Goal: Task Accomplishment & Management: Use online tool/utility

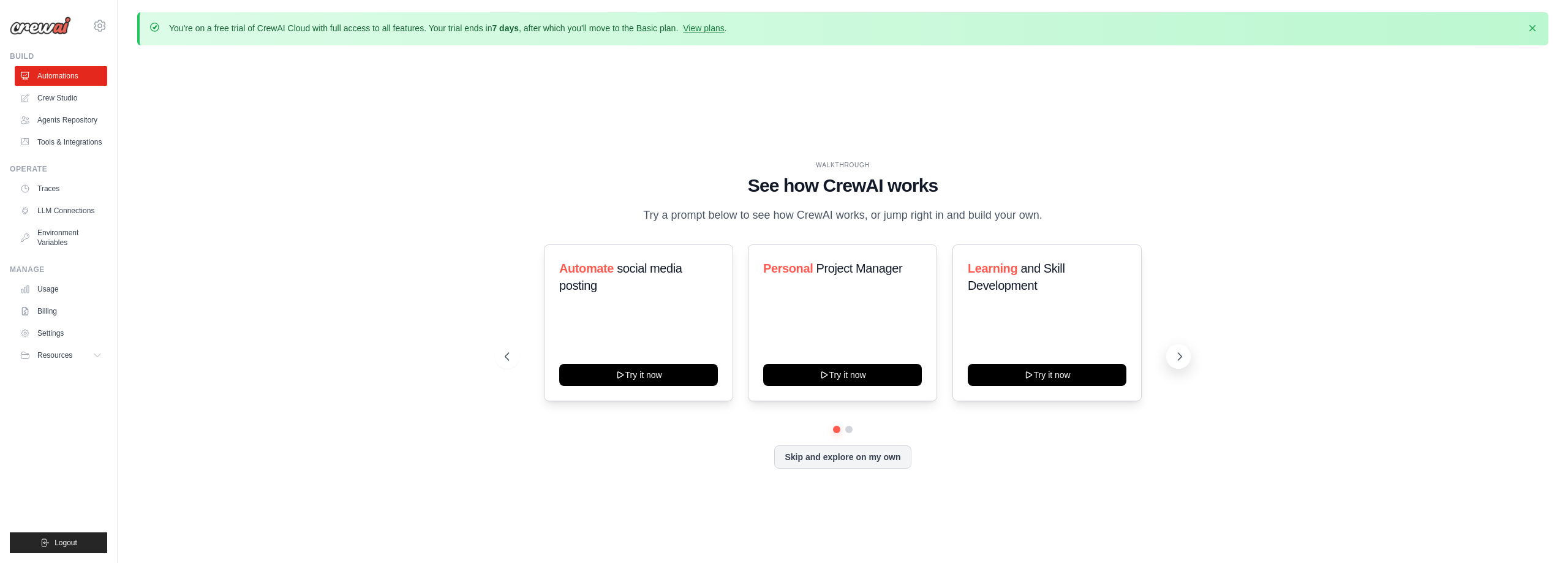
click at [1181, 354] on icon at bounding box center [1179, 356] width 12 height 12
click at [84, 93] on link "Crew Studio" at bounding box center [61, 98] width 93 height 20
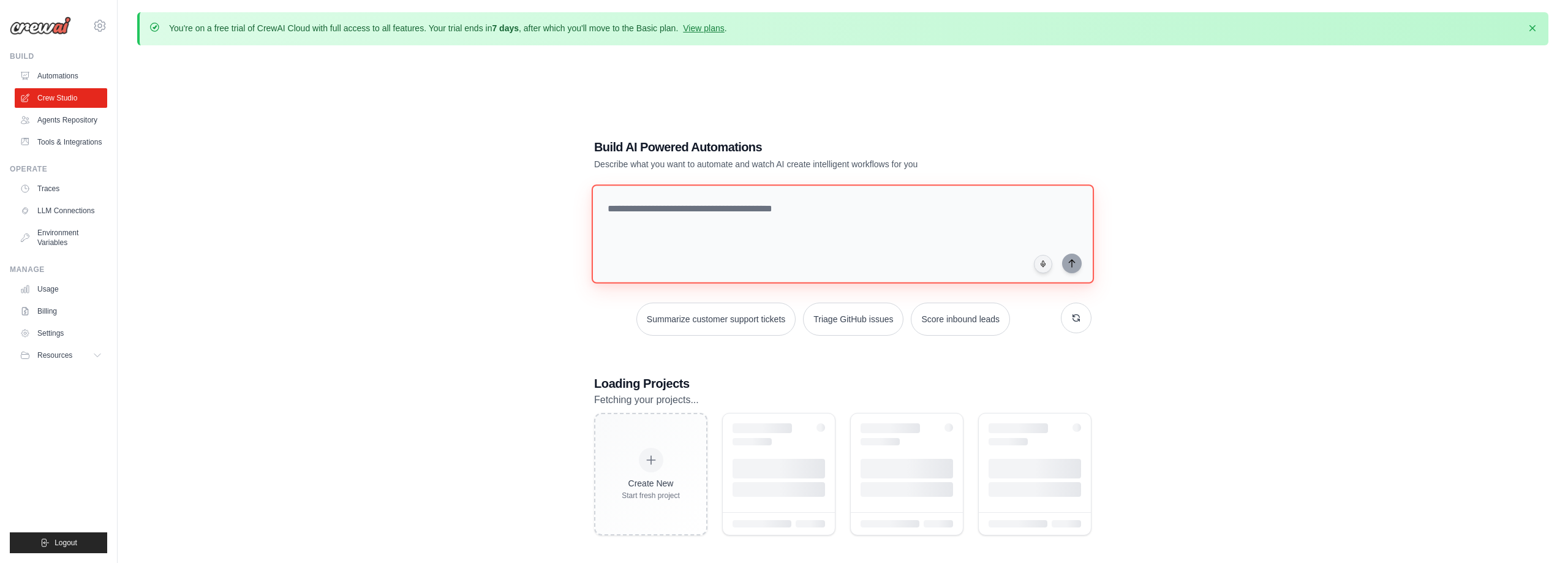
click at [733, 202] on textarea at bounding box center [843, 234] width 502 height 99
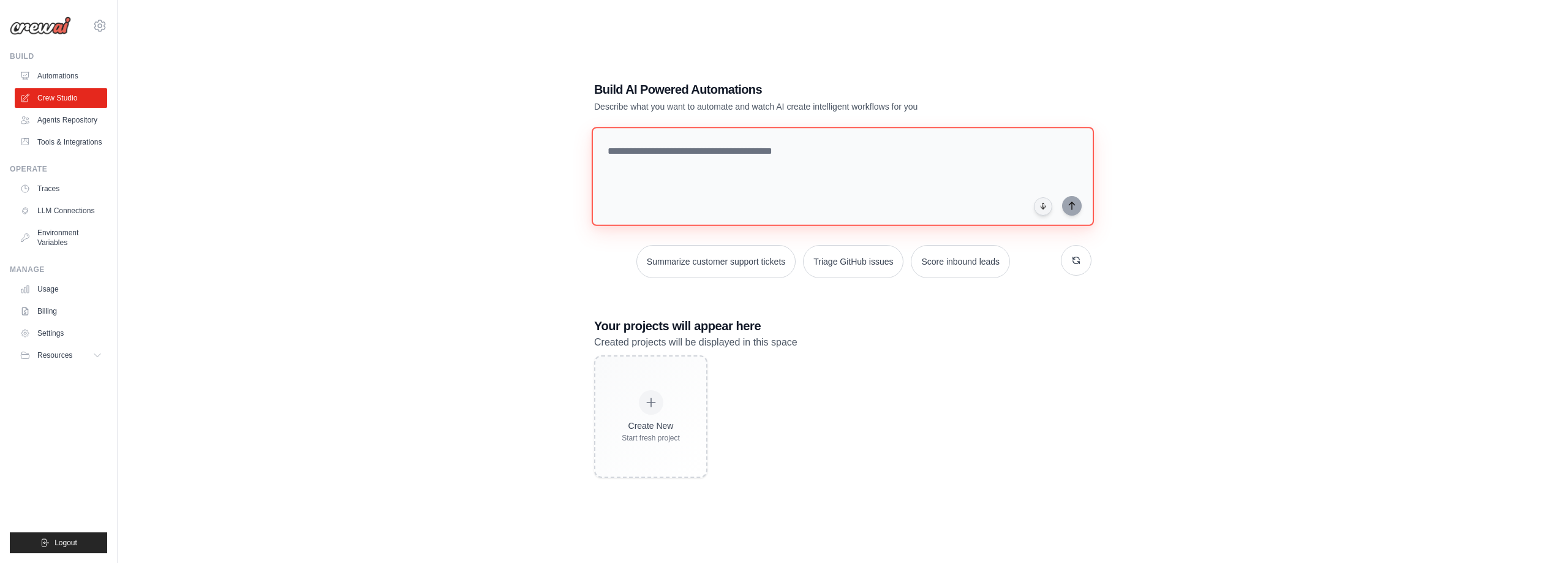
scroll to position [67, 0]
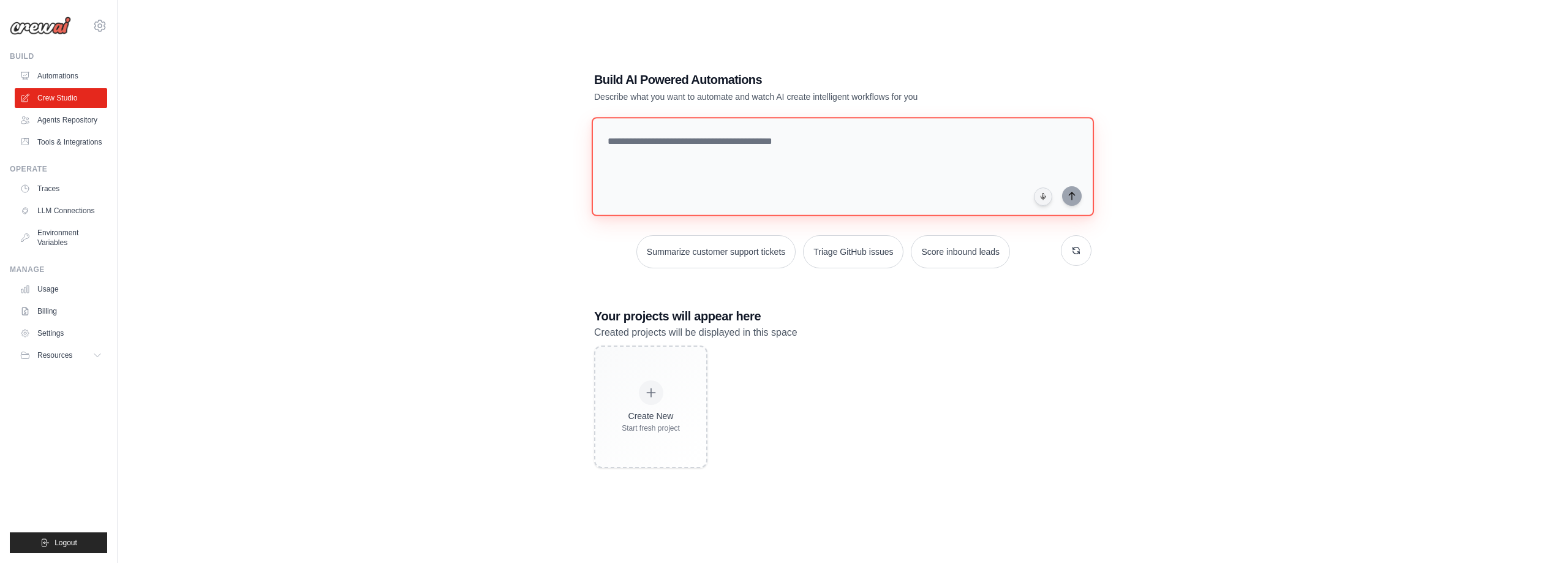
click at [773, 158] on textarea at bounding box center [843, 166] width 502 height 99
paste textarea "**********"
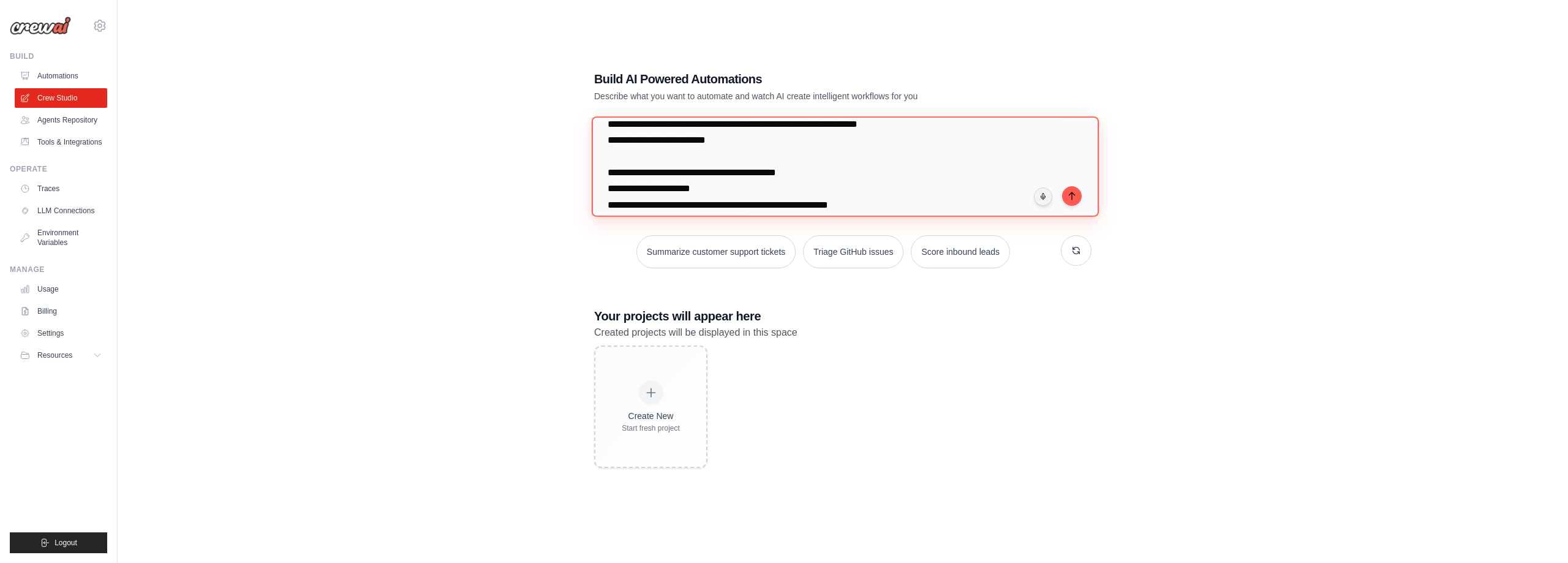
scroll to position [61, 0]
click at [927, 128] on textarea at bounding box center [845, 166] width 507 height 100
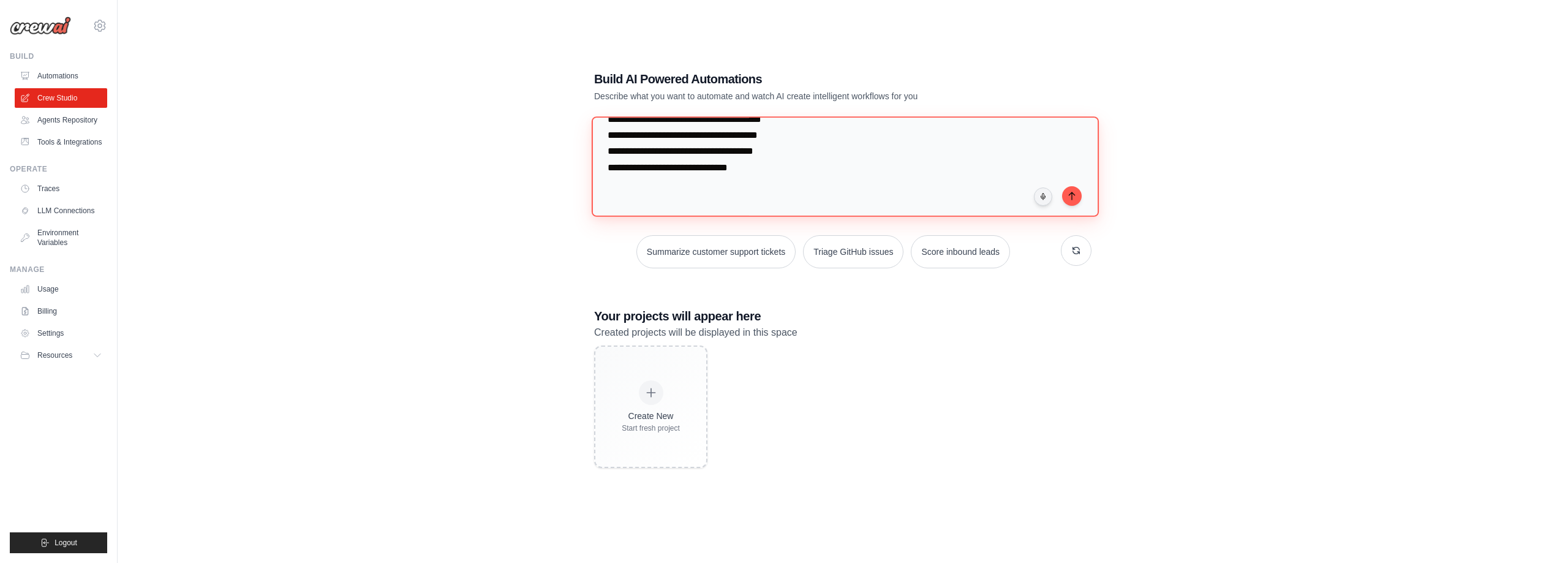
scroll to position [595, 0]
type textarea "**********"
click at [1070, 194] on icon "submit" at bounding box center [1072, 195] width 10 height 10
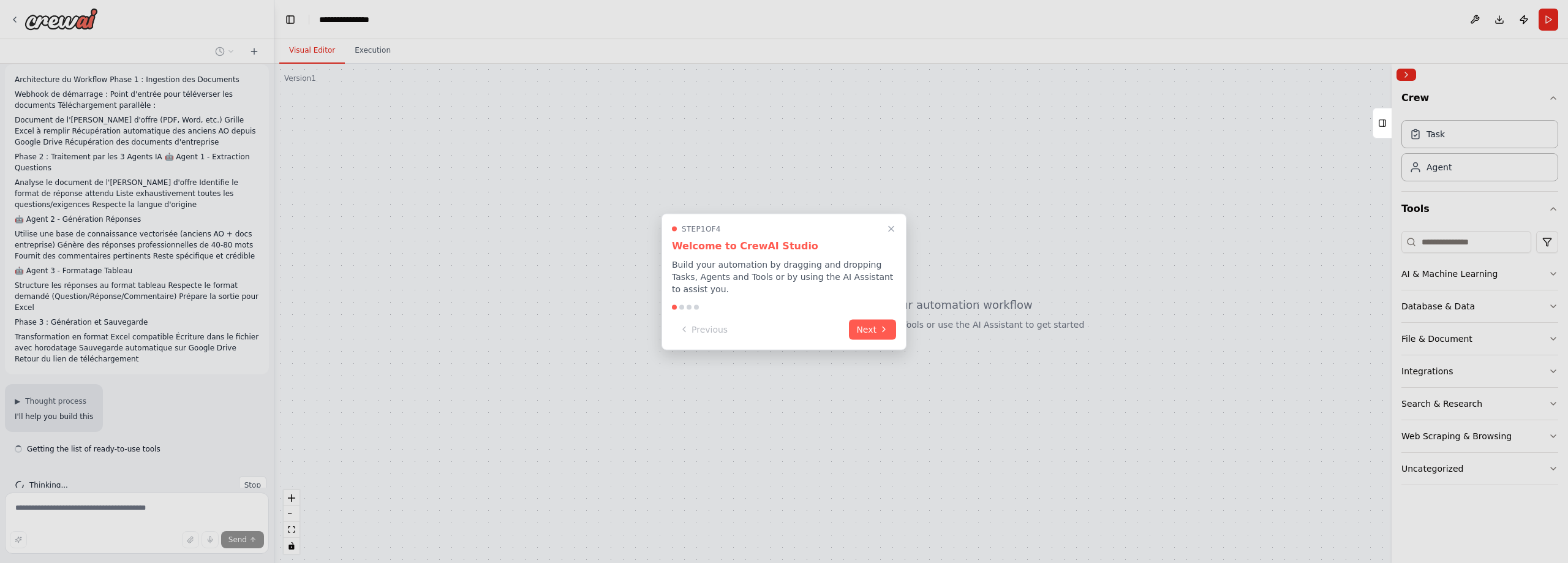
scroll to position [10, 0]
click at [878, 322] on button "Next" at bounding box center [873, 328] width 48 height 20
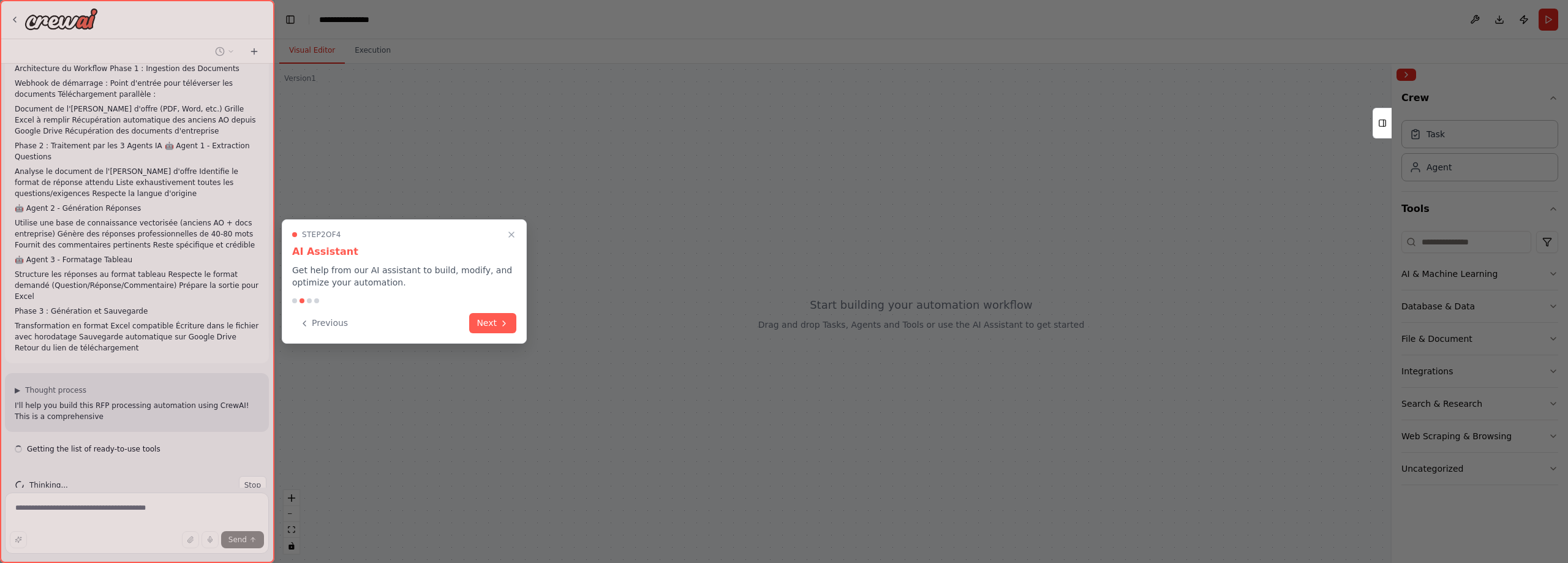
scroll to position [20, 0]
click at [502, 328] on button "Next" at bounding box center [493, 321] width 48 height 20
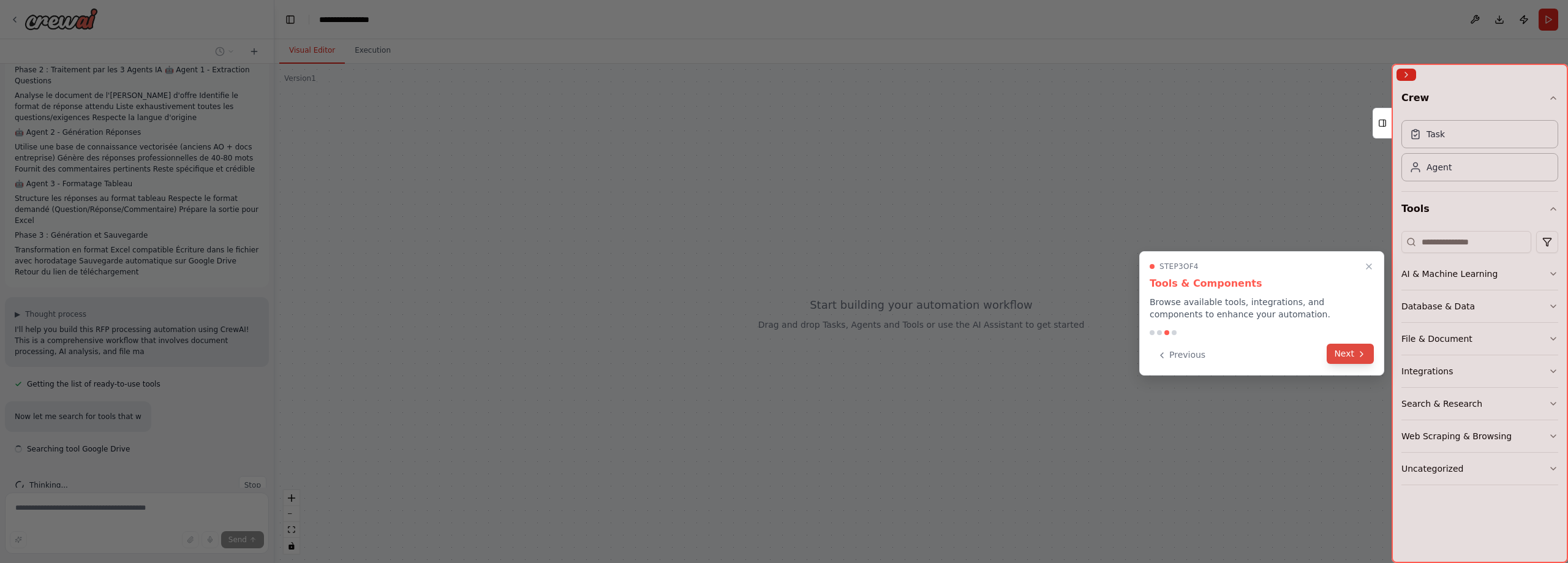
click at [1338, 347] on button "Next" at bounding box center [1350, 353] width 48 height 20
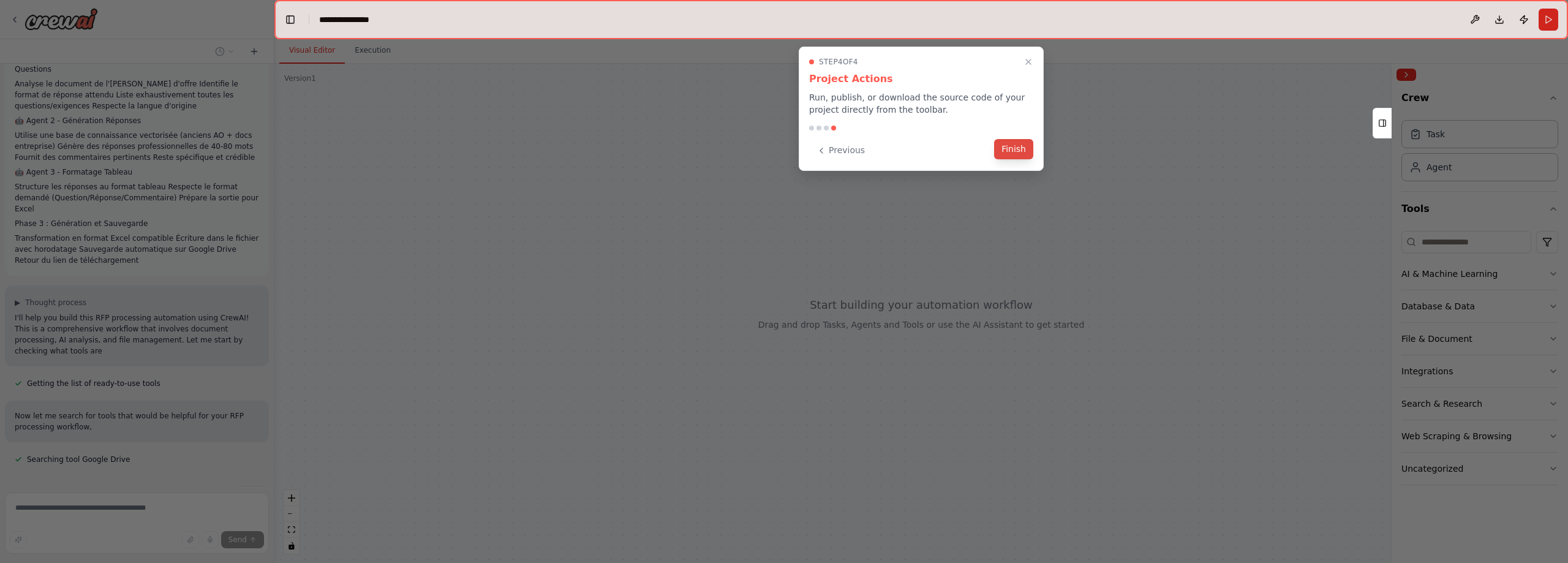
click at [1016, 154] on button "Finish" at bounding box center [1014, 149] width 39 height 20
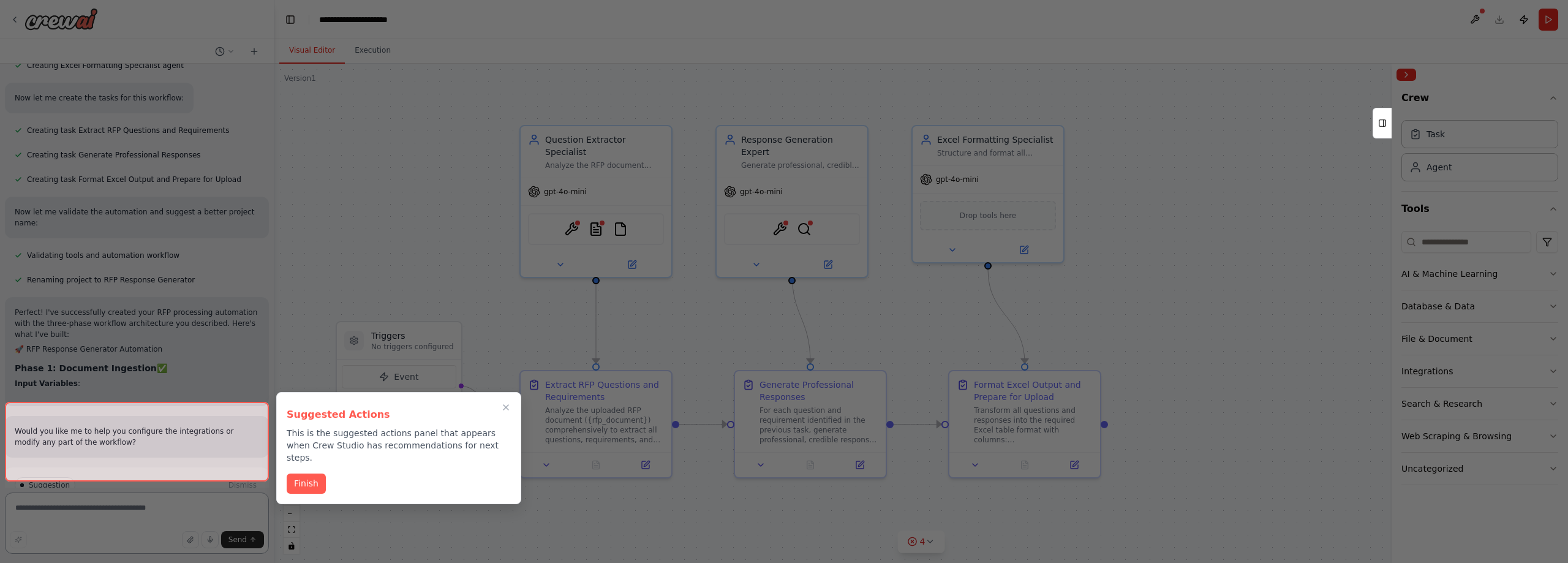
scroll to position [1011, 0]
drag, startPoint x: 297, startPoint y: 470, endPoint x: 495, endPoint y: 413, distance: 206.0
click at [492, 420] on div "Suggested Actions This is the suggested actions panel that appears when Crew St…" at bounding box center [398, 447] width 245 height 112
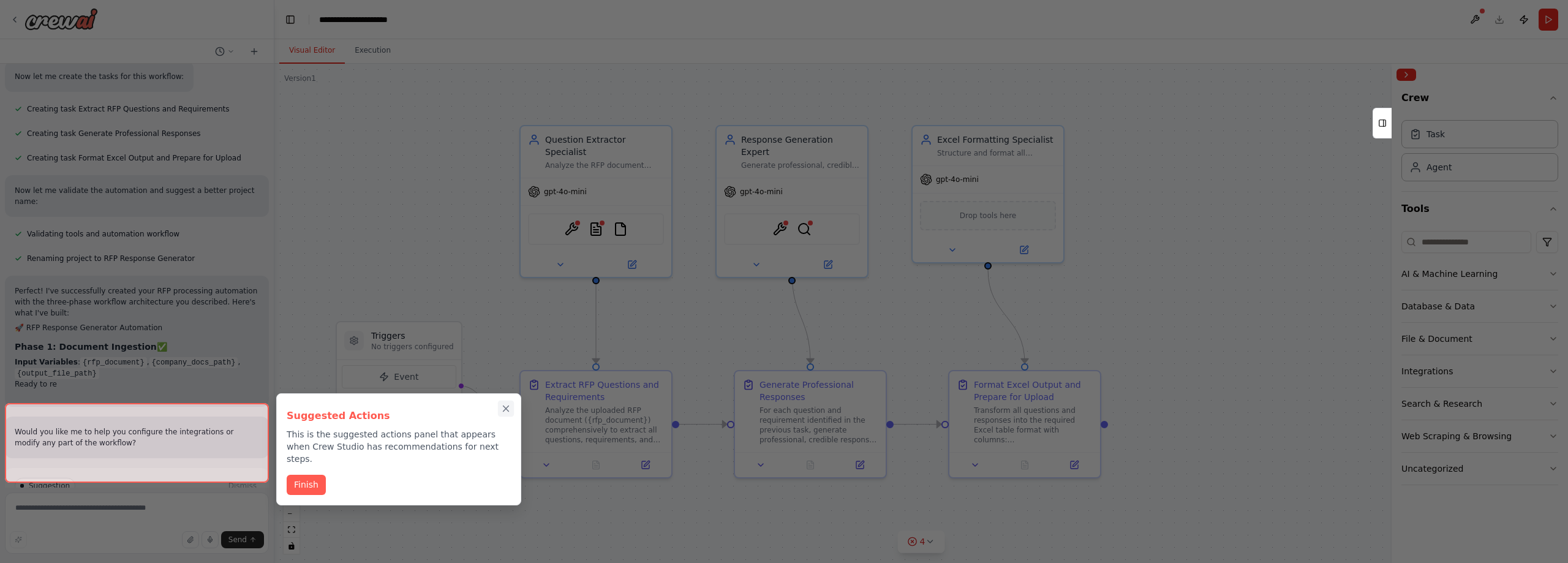
scroll to position [1033, 0]
click at [504, 401] on button "Close walkthrough" at bounding box center [505, 408] width 16 height 16
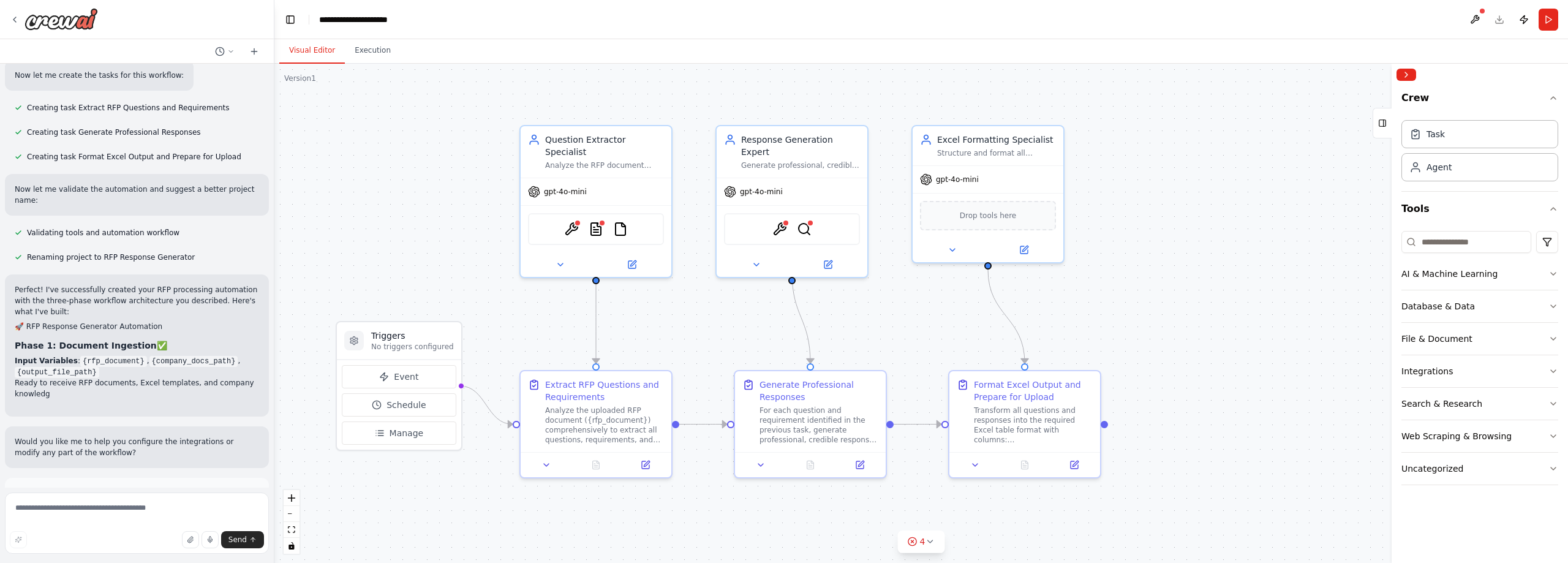
click at [181, 488] on div "Suggestion Dismiss I have some suggestions to help you move forward with your a…" at bounding box center [137, 522] width 244 height 70
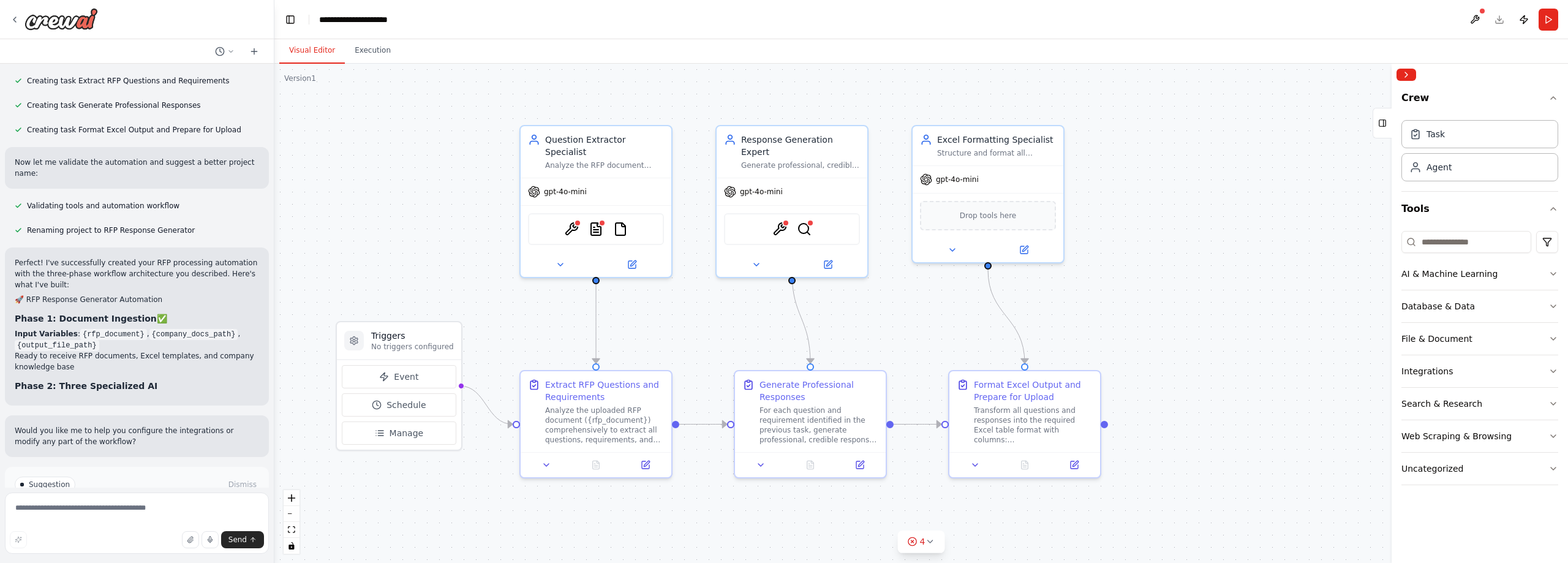
click at [166, 532] on span "Run Automation" at bounding box center [142, 537] width 59 height 10
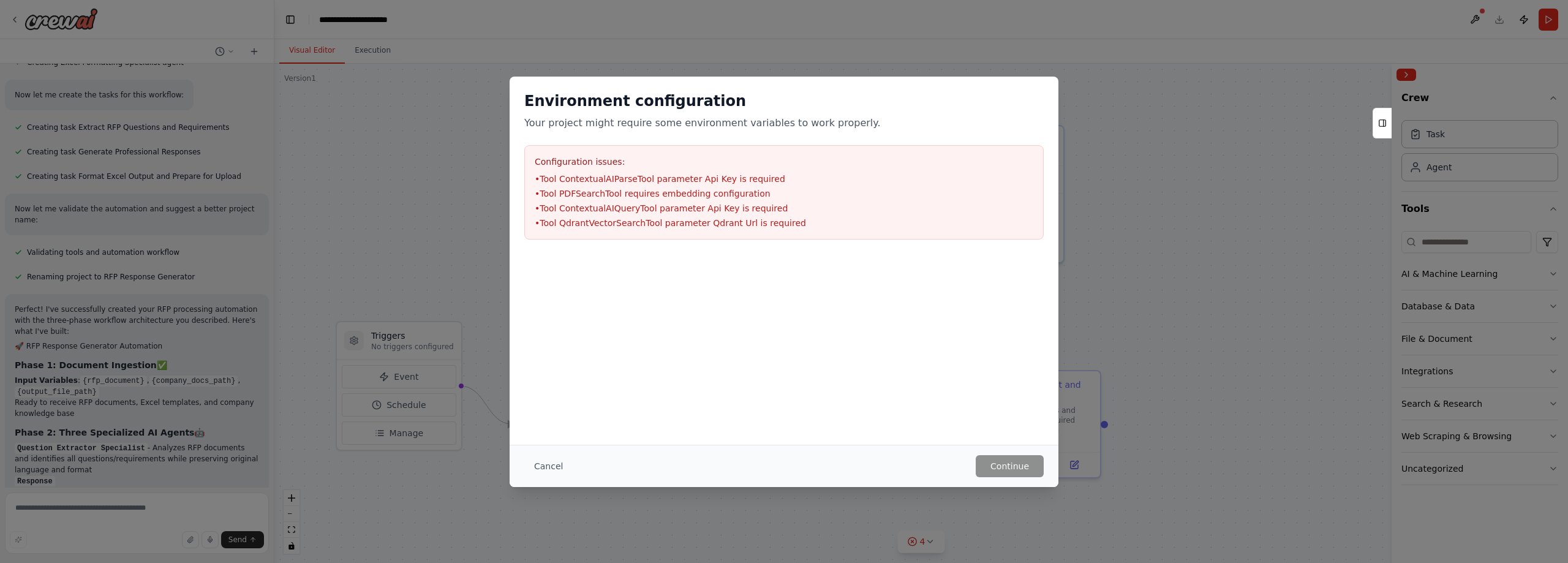
scroll to position [1015, 0]
drag, startPoint x: 664, startPoint y: 177, endPoint x: 725, endPoint y: 188, distance: 62.0
click at [715, 180] on li "• Tool ContextualAIParseTool parameter Api Key is required" at bounding box center [784, 179] width 498 height 12
click at [794, 227] on li "• Tool QdrantVectorSearchTool parameter Qdrant Url is required" at bounding box center [784, 223] width 498 height 12
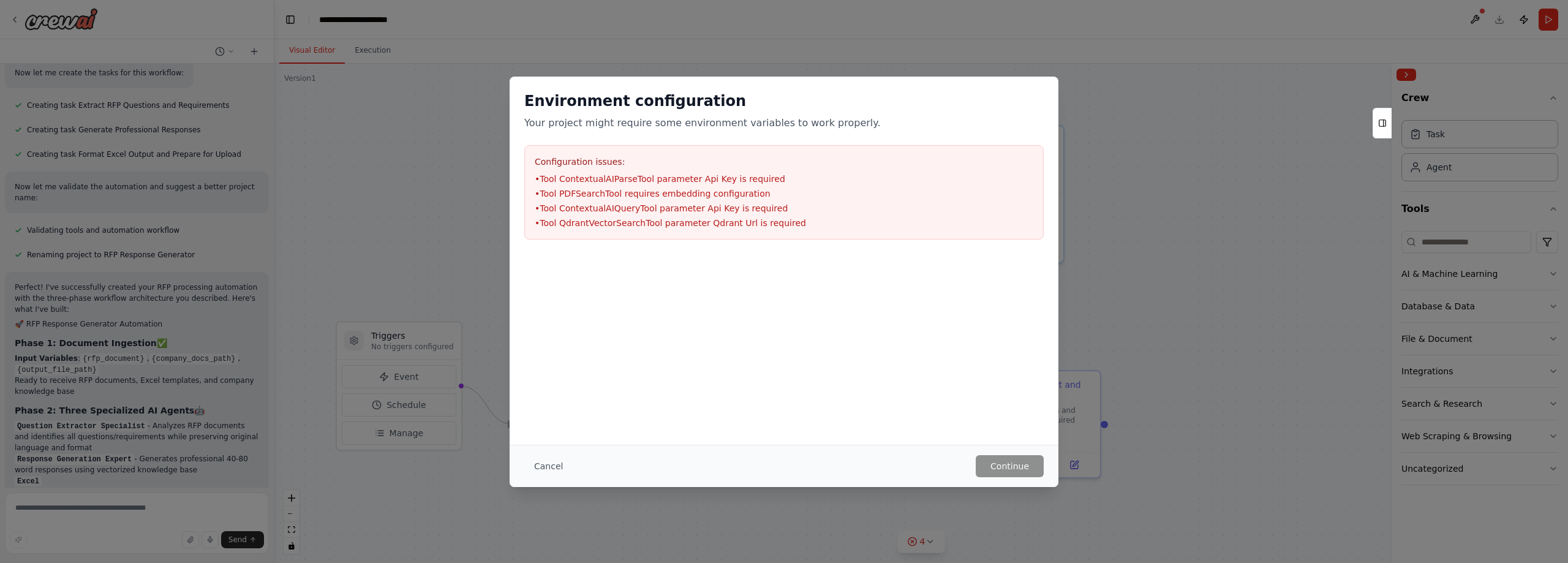
scroll to position [1037, 0]
click at [678, 132] on div "Environment configuration Your project might require some environment variables…" at bounding box center [784, 165] width 549 height 178
click at [783, 219] on li "• Tool QdrantVectorSearchTool parameter Qdrant Url is required" at bounding box center [784, 223] width 498 height 12
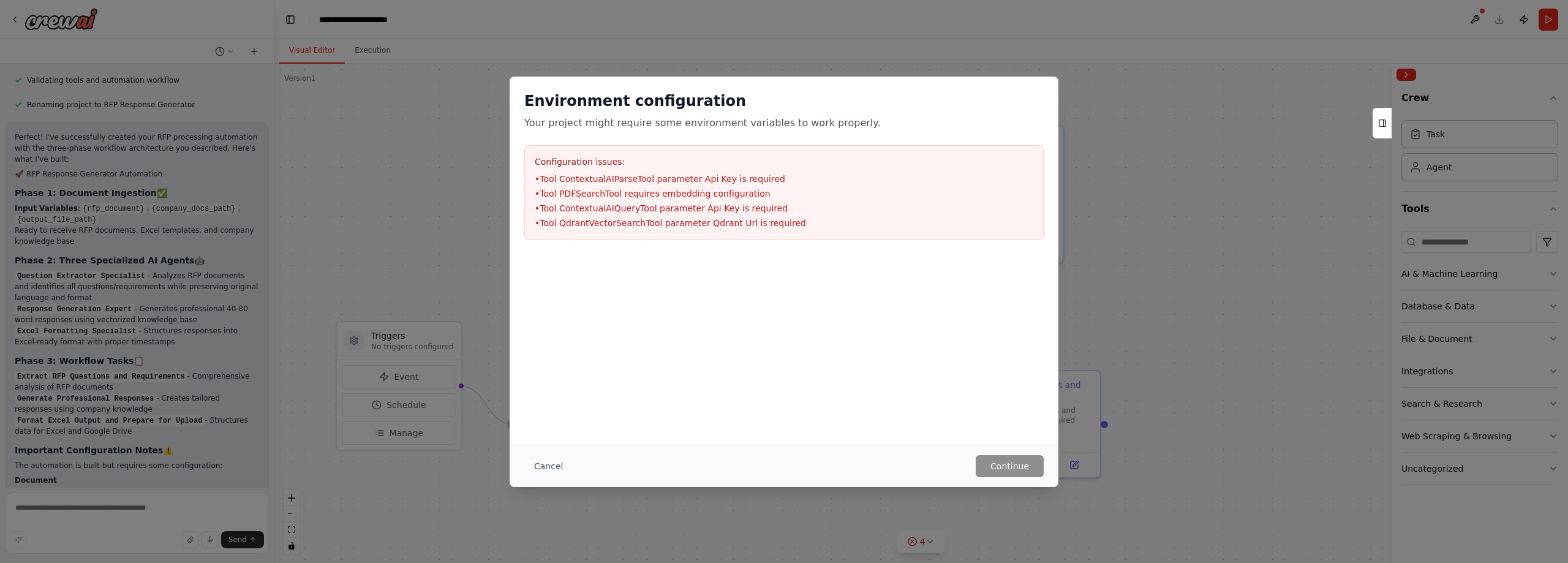
scroll to position [1187, 0]
click at [848, 279] on div at bounding box center [784, 315] width 549 height 122
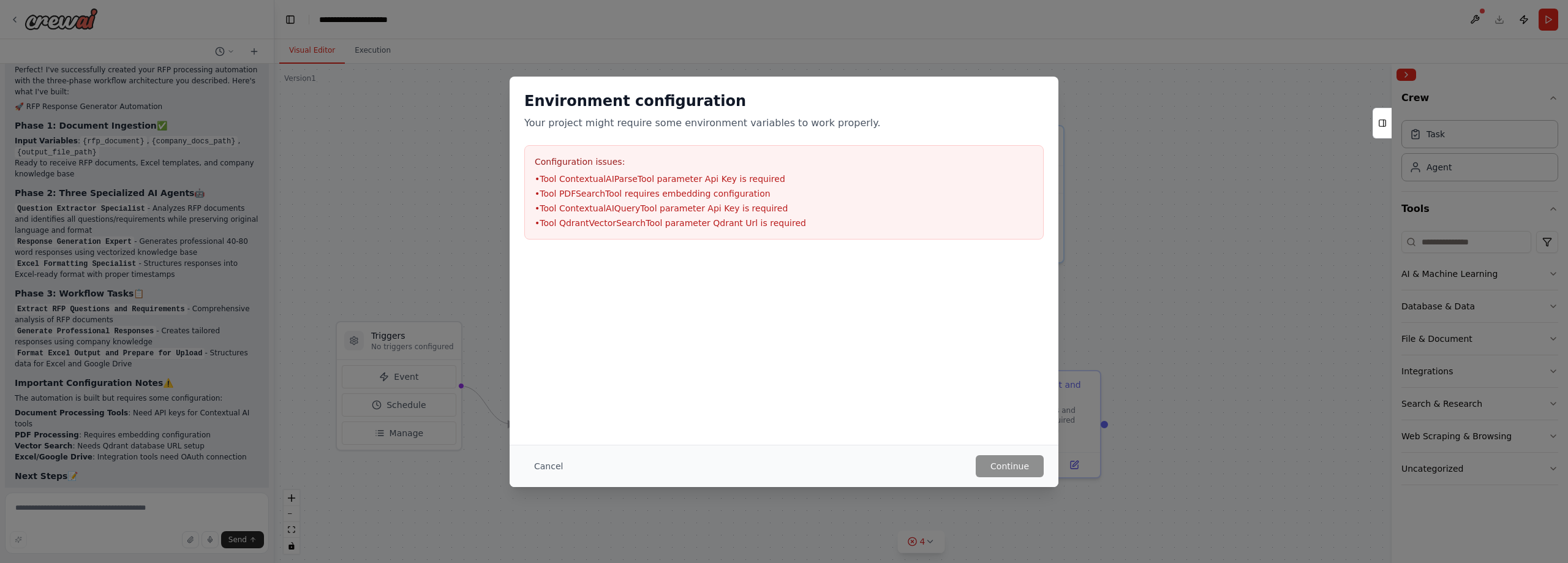
scroll to position [1254, 0]
click at [704, 243] on div "Environment configuration Your project might require some environment variables…" at bounding box center [784, 165] width 549 height 178
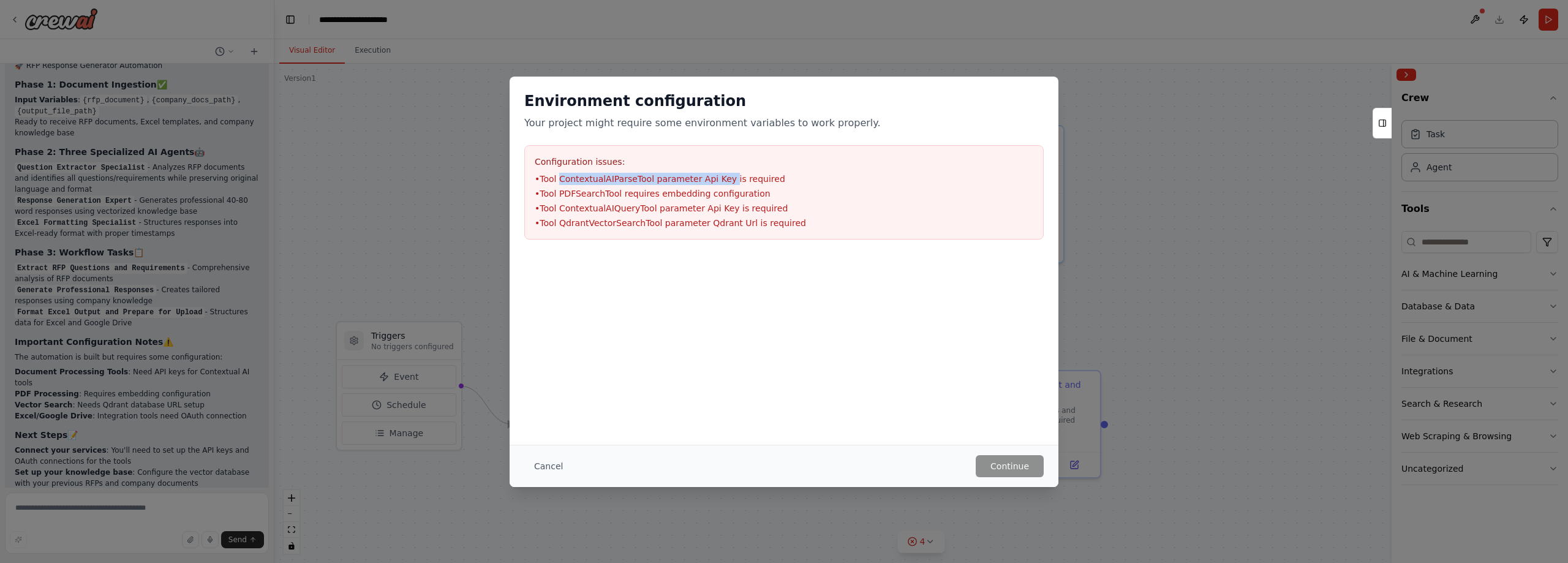
drag, startPoint x: 560, startPoint y: 178, endPoint x: 716, endPoint y: 180, distance: 156.0
click at [716, 180] on li "• Tool ContextualAIParseTool parameter Api Key is required" at bounding box center [784, 179] width 498 height 12
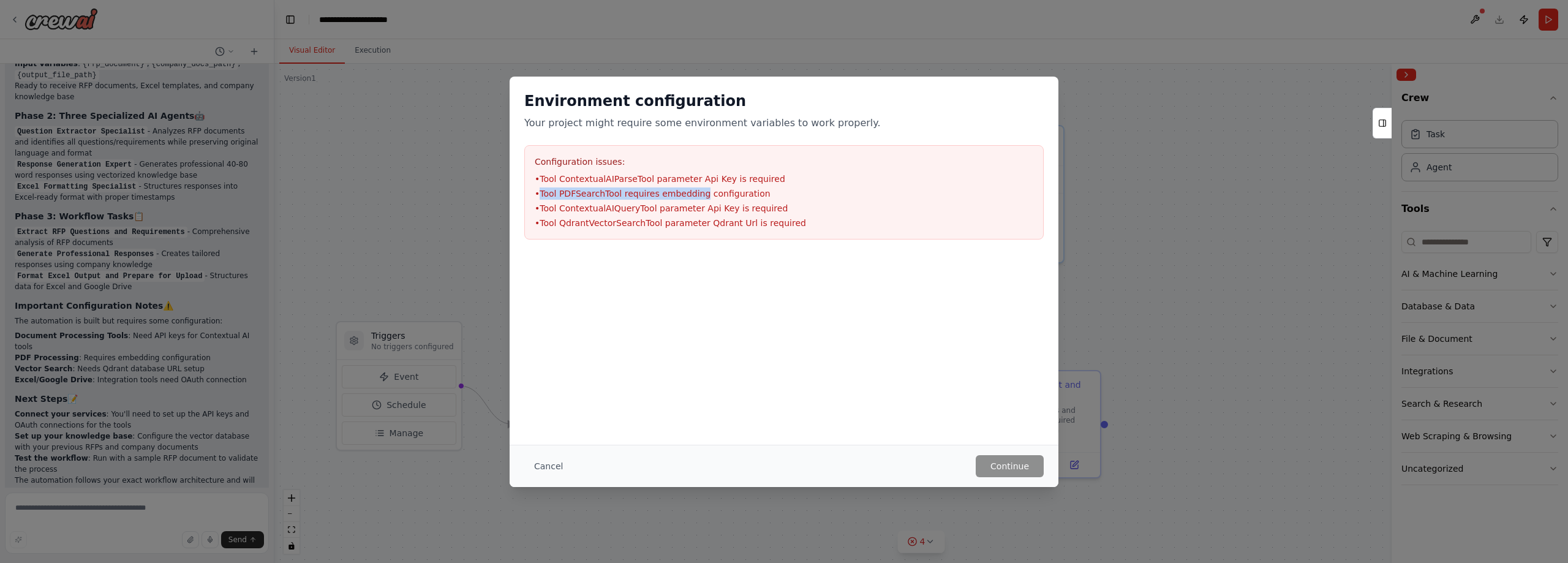
scroll to position [1331, 0]
drag, startPoint x: 539, startPoint y: 193, endPoint x: 694, endPoint y: 194, distance: 155.0
click at [694, 194] on li "• Tool PDFSearchTool requires embedding configuration" at bounding box center [784, 193] width 498 height 12
drag, startPoint x: 549, startPoint y: 207, endPoint x: 689, endPoint y: 207, distance: 140.0
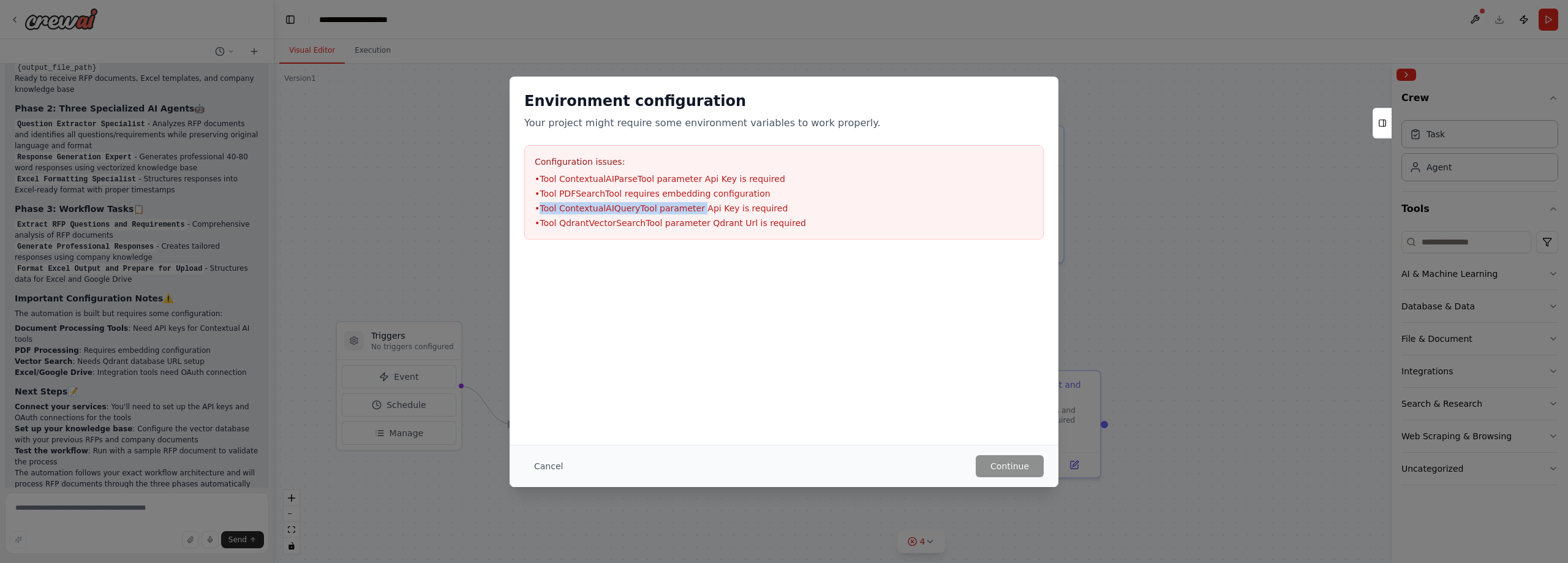
click at [689, 207] on li "• Tool ContextualAIQueryTool parameter Api Key is required" at bounding box center [784, 208] width 498 height 12
click at [550, 463] on button "Cancel" at bounding box center [548, 465] width 48 height 22
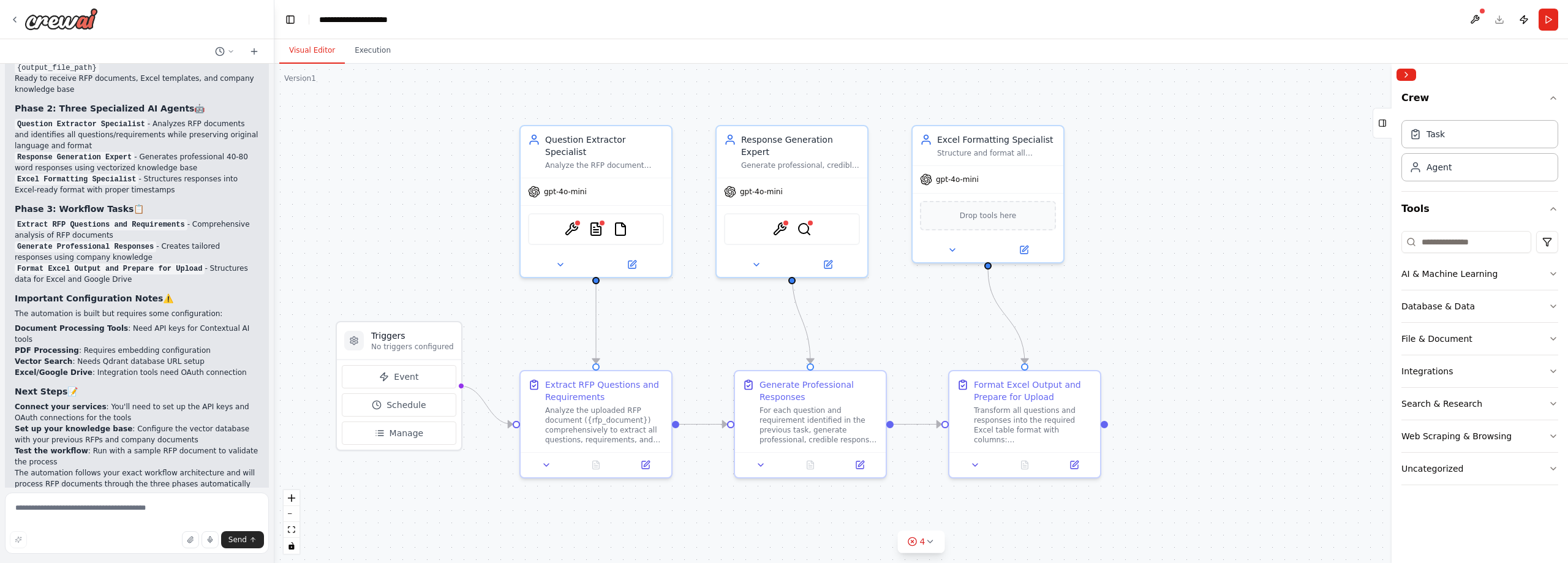
scroll to position [1342, 0]
click at [174, 508] on textarea at bounding box center [137, 523] width 264 height 61
type textarea "**********"
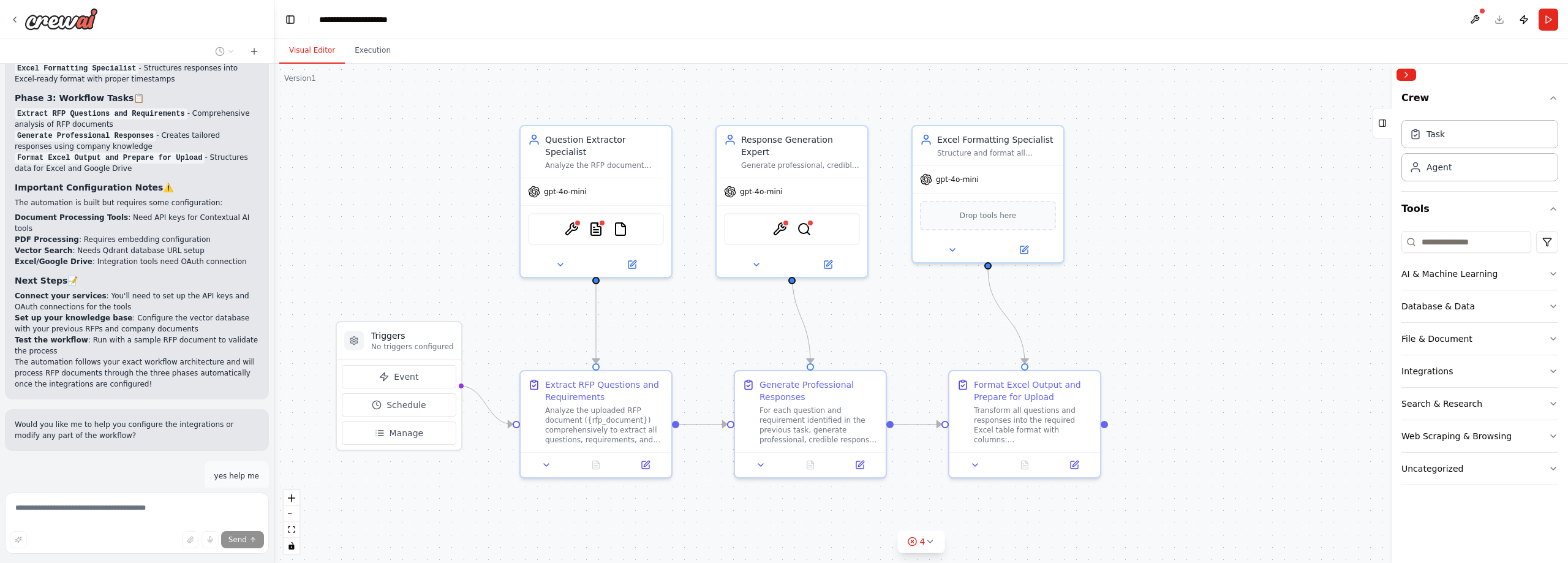
scroll to position [1450, 0]
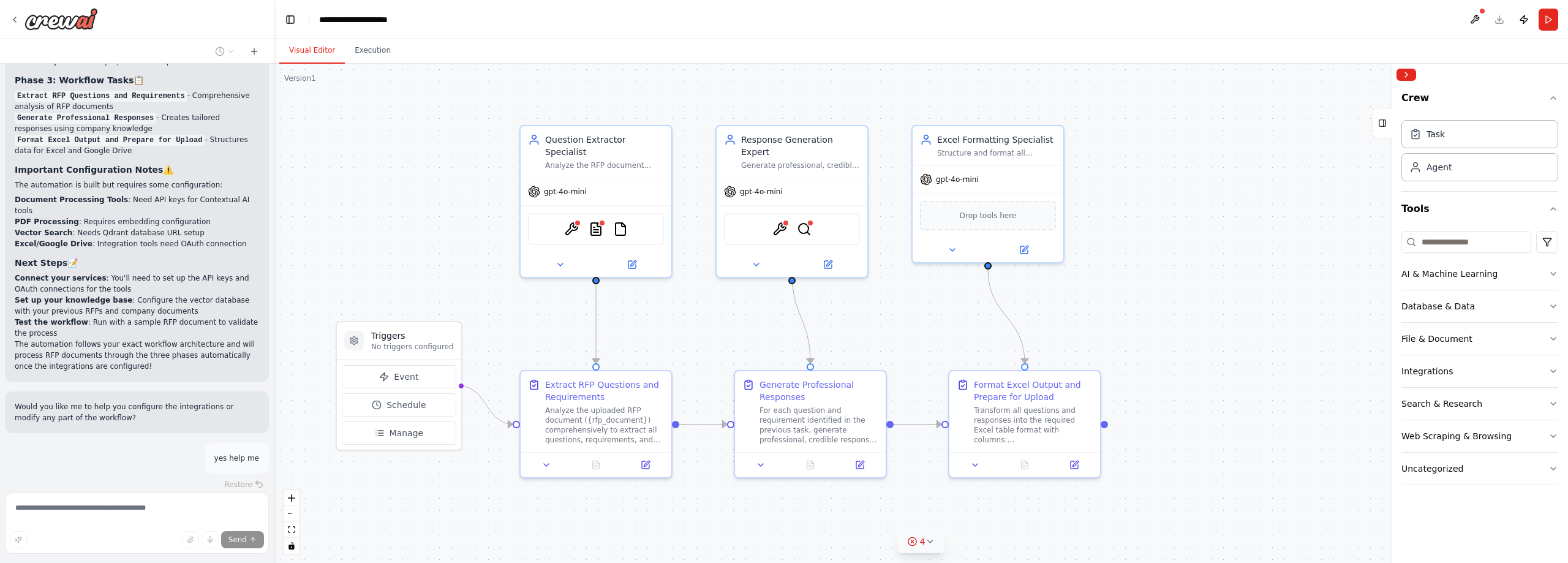
click at [933, 543] on icon at bounding box center [929, 542] width 10 height 10
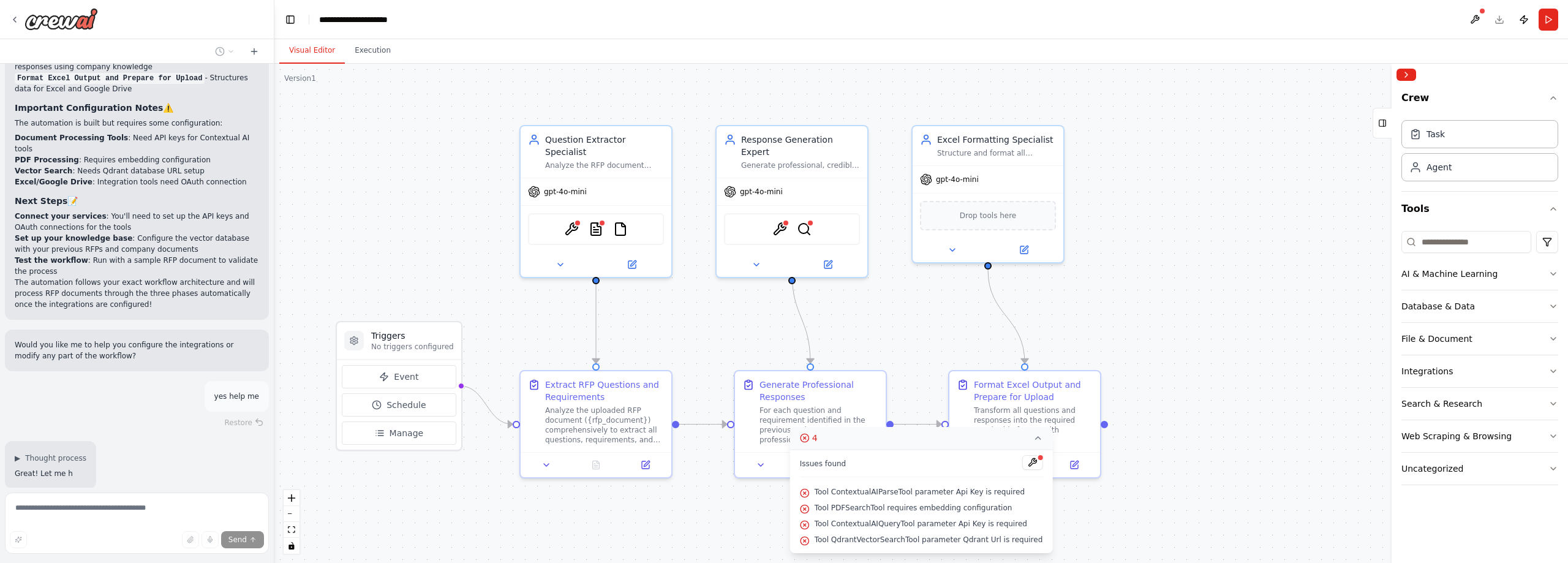
scroll to position [1532, 0]
click at [1241, 254] on div ".deletable-edge-delete-btn { width: 20px; height: 20px; border: 0px solid #ffff…" at bounding box center [921, 313] width 1293 height 499
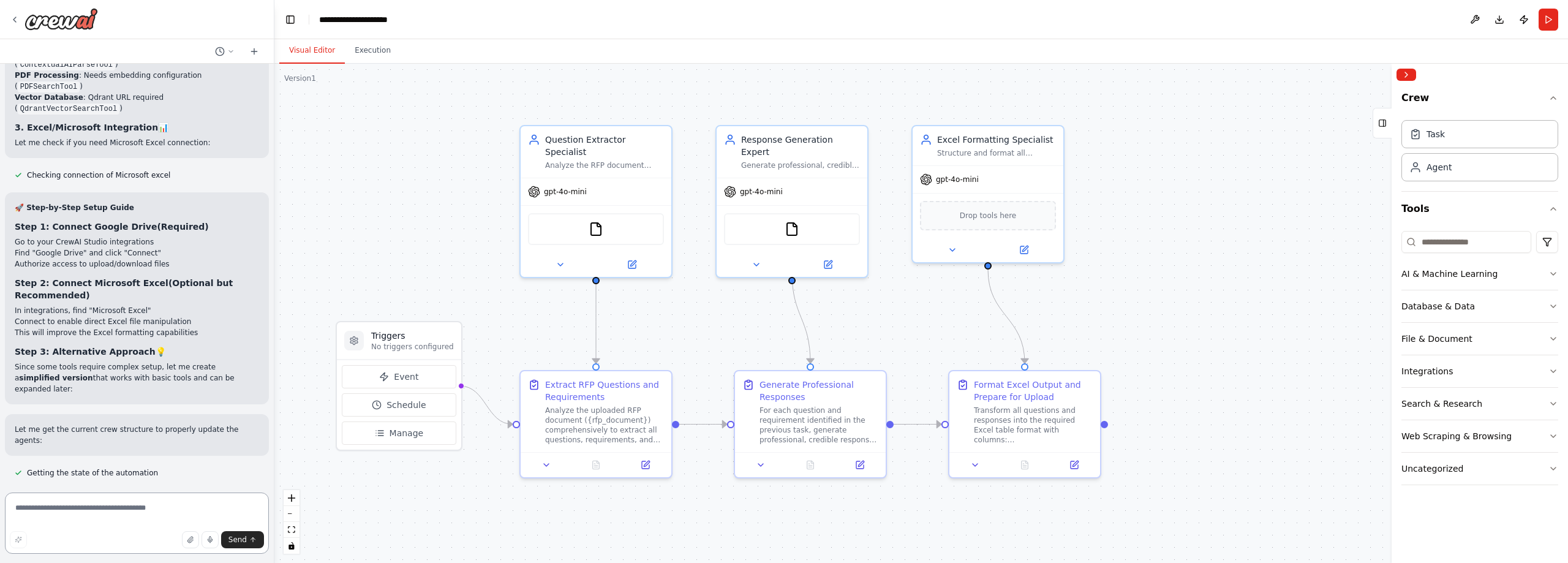
scroll to position [2180, 0]
drag, startPoint x: 65, startPoint y: 434, endPoint x: 144, endPoint y: 441, distance: 79.3
click at [188, 512] on h2 "🎯 Quick Start Option (Recommended)" at bounding box center [137, 517] width 244 height 11
click at [142, 507] on textarea at bounding box center [137, 523] width 264 height 61
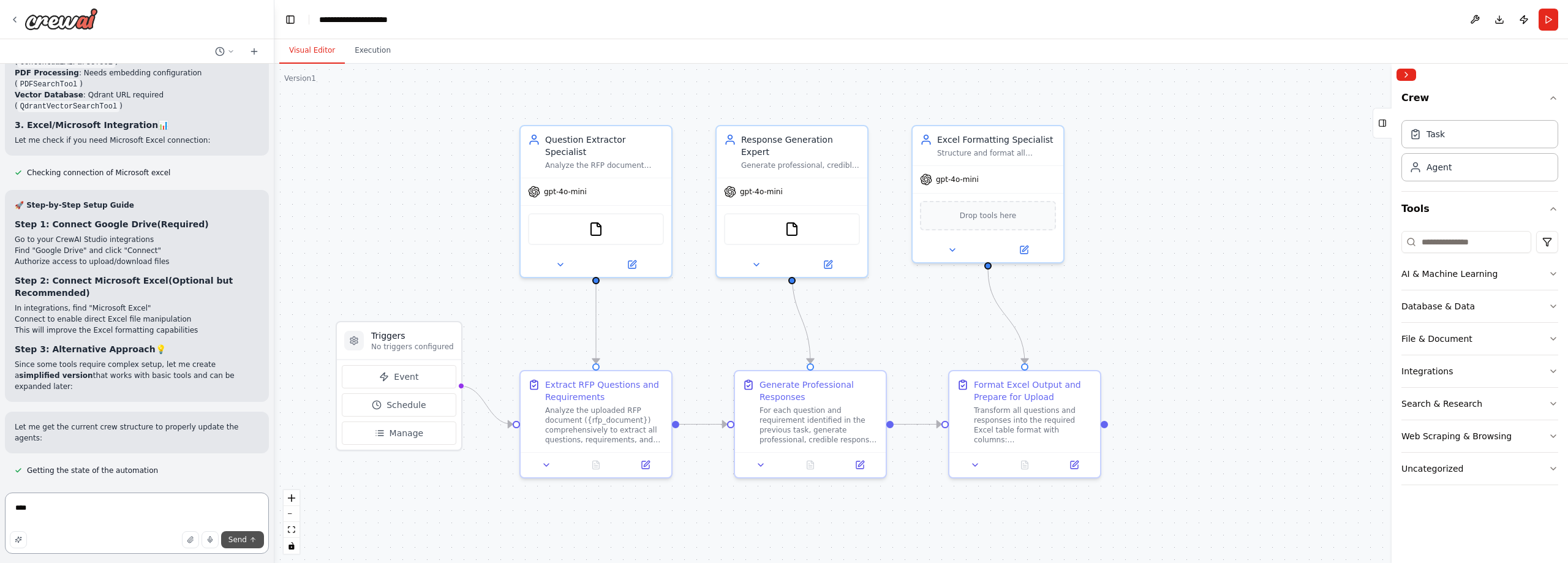
type textarea "****"
click at [238, 537] on span "Send" at bounding box center [238, 539] width 18 height 10
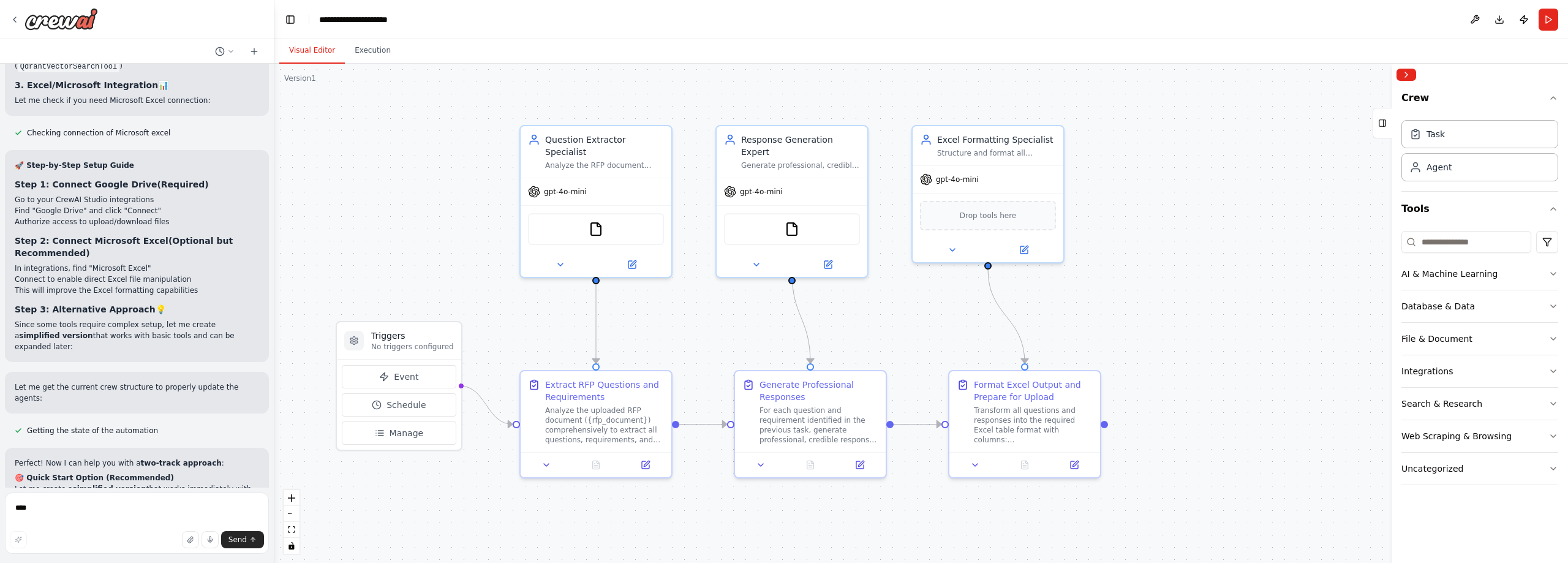
scroll to position [2220, 0]
click at [600, 220] on img at bounding box center [596, 227] width 15 height 15
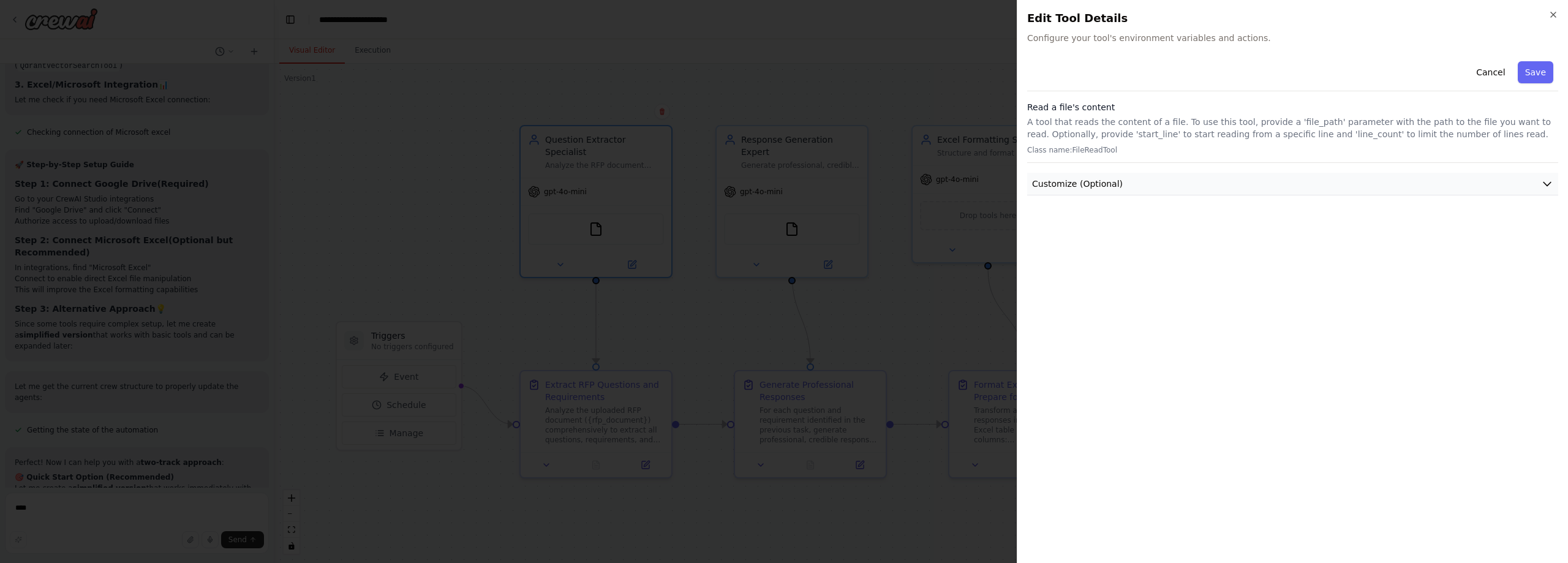
click at [1099, 185] on span "Customize (Optional)" at bounding box center [1077, 184] width 91 height 12
click at [1499, 66] on button "Cancel" at bounding box center [1490, 72] width 43 height 22
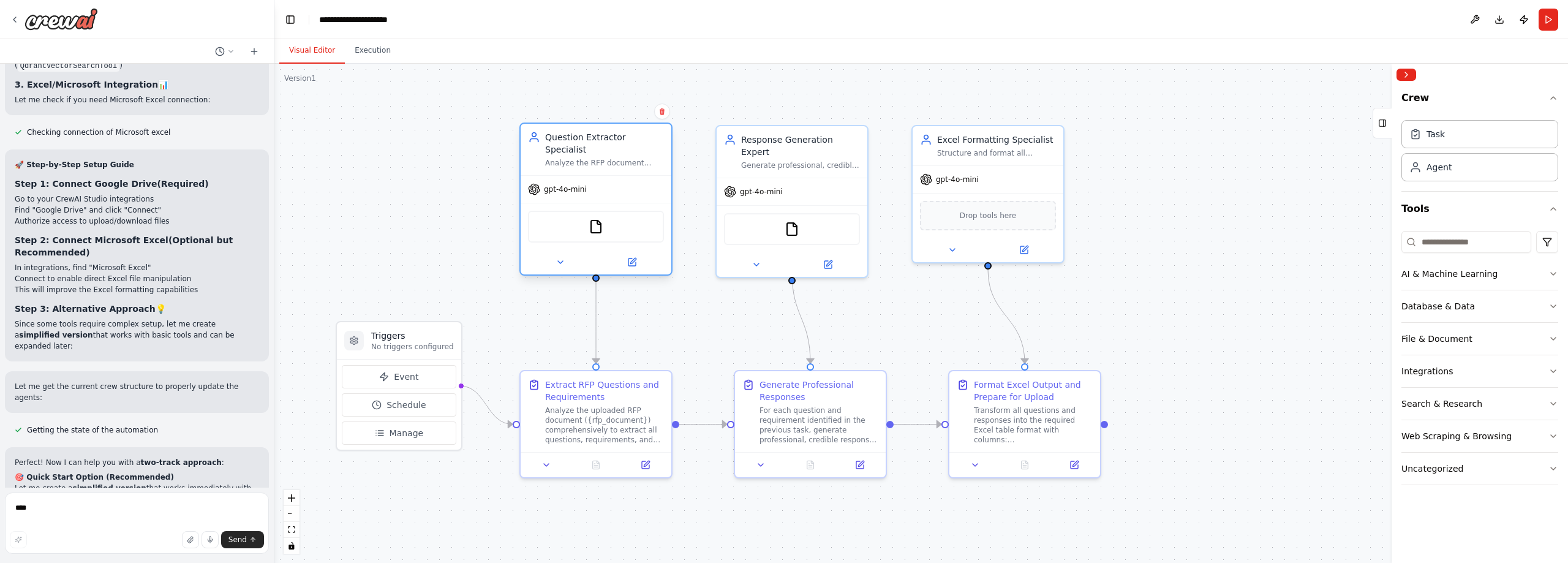
click at [570, 184] on span "gpt-4o-mini" at bounding box center [566, 189] width 43 height 10
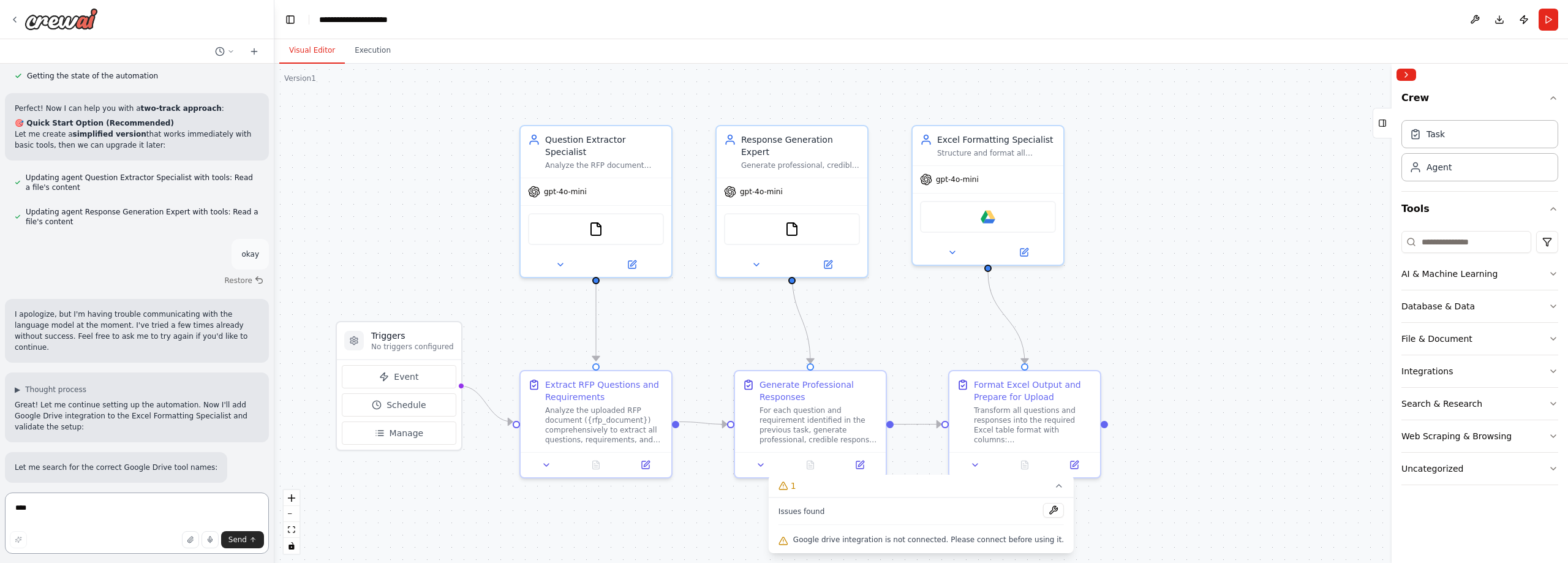
scroll to position [2576, 0]
click at [1043, 510] on button at bounding box center [1053, 510] width 20 height 15
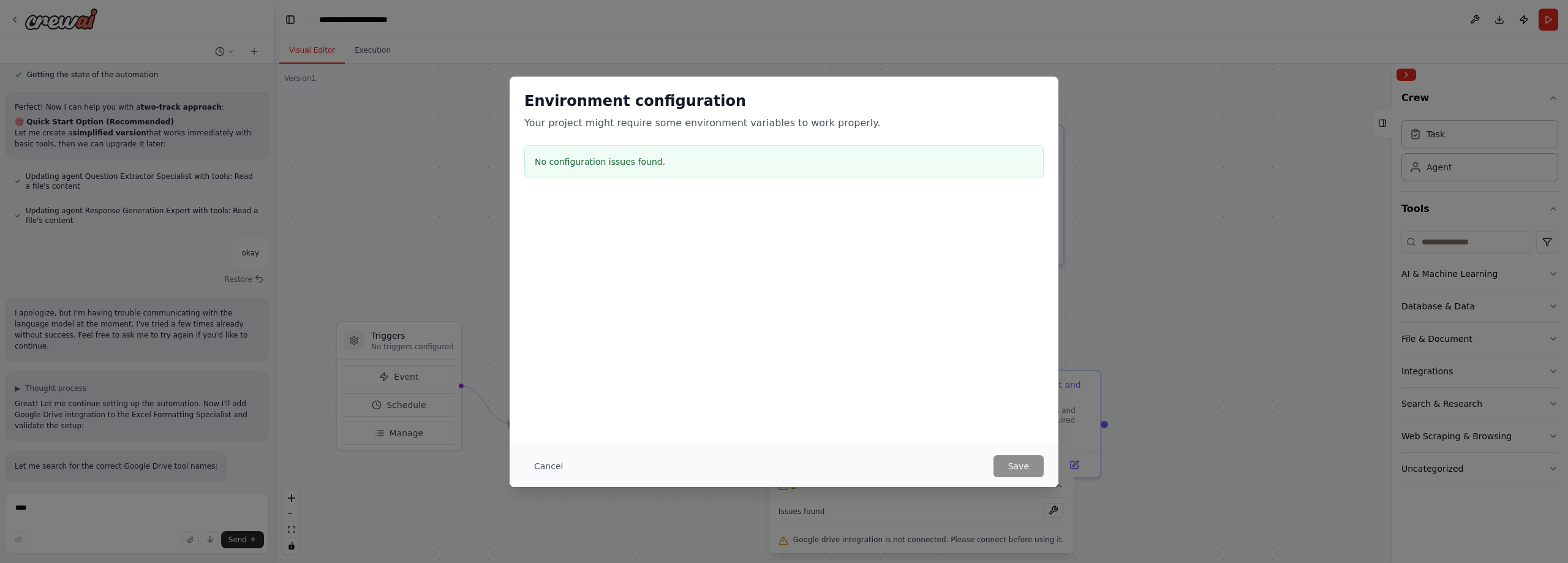
click at [1187, 220] on div "Environment configuration Your project might require some environment variables…" at bounding box center [784, 281] width 1568 height 563
click at [876, 540] on div "Environment configuration Your project might require some environment variables…" at bounding box center [784, 281] width 1568 height 563
click at [548, 466] on button "Cancel" at bounding box center [548, 465] width 48 height 22
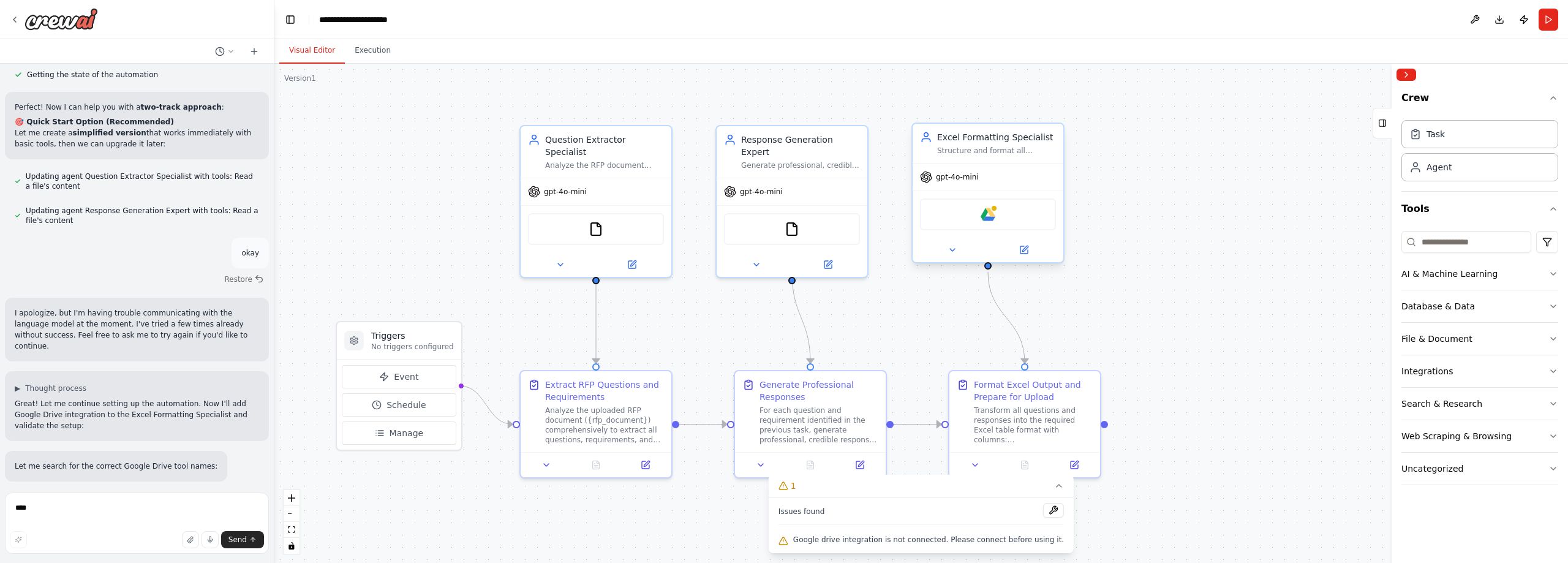
click at [1010, 211] on div "Google drive" at bounding box center [988, 214] width 136 height 32
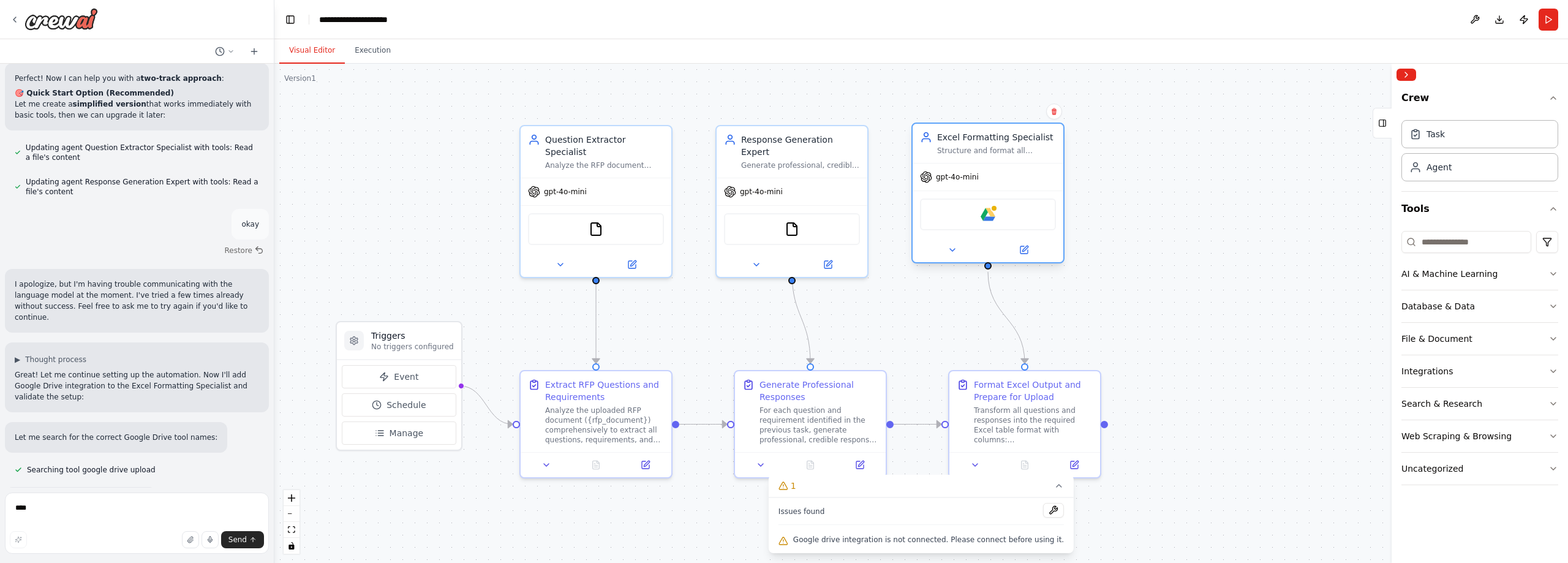
click at [974, 216] on div "Google drive" at bounding box center [988, 214] width 136 height 32
click at [1024, 256] on button at bounding box center [1024, 250] width 69 height 15
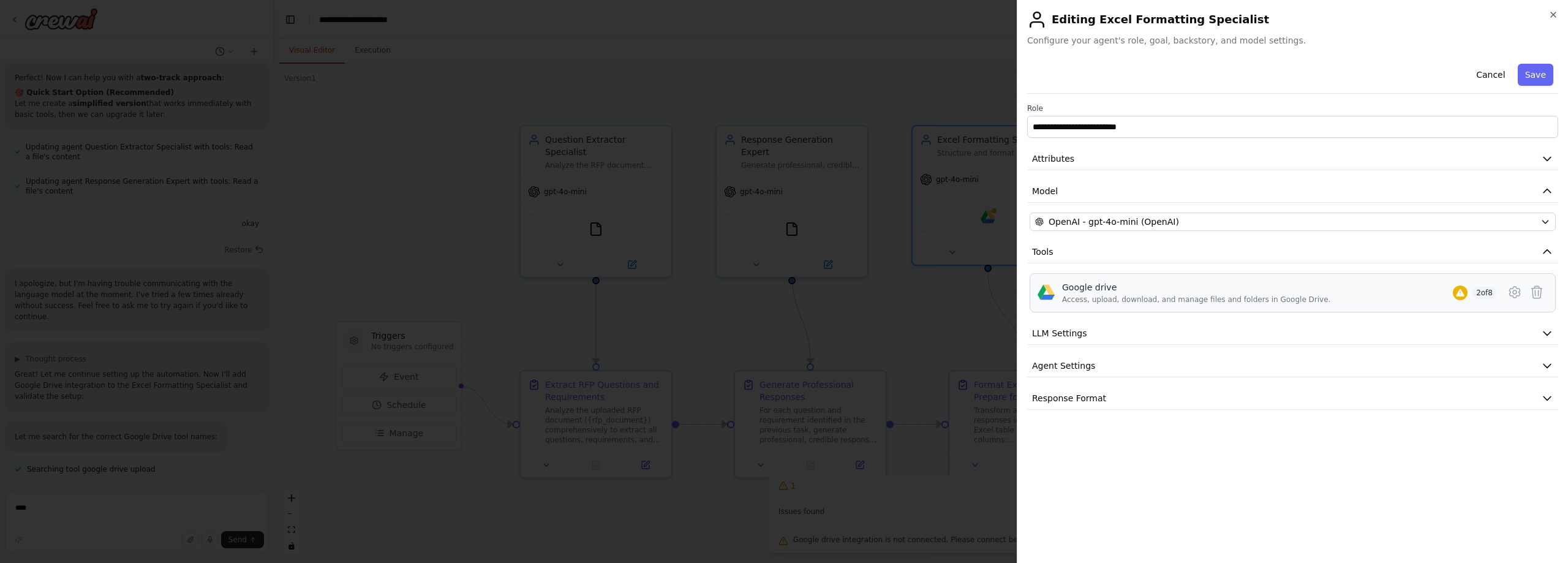
click at [1140, 297] on div "Access, upload, download, and manage files and folders in Google Drive." at bounding box center [1196, 299] width 268 height 10
click at [1516, 290] on icon at bounding box center [1515, 292] width 3 height 3
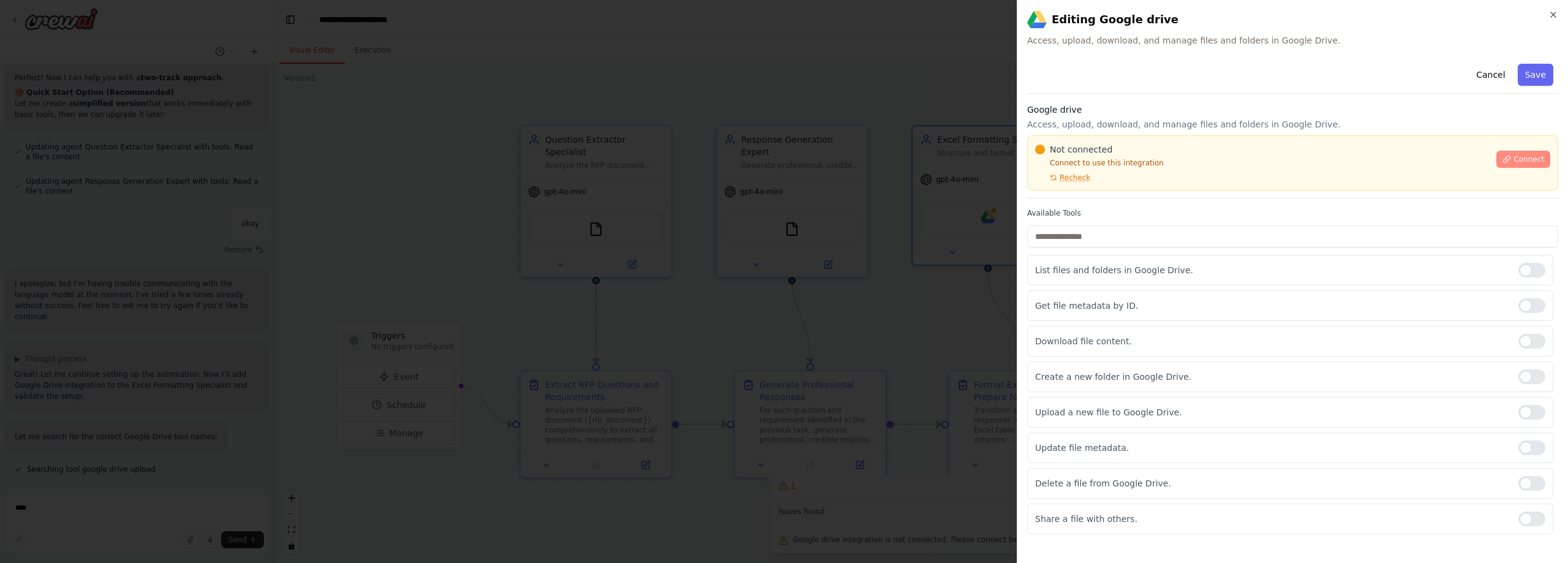
click at [1542, 158] on span "Connect" at bounding box center [1528, 159] width 30 height 10
click at [1552, 13] on icon "button" at bounding box center [1553, 15] width 5 height 5
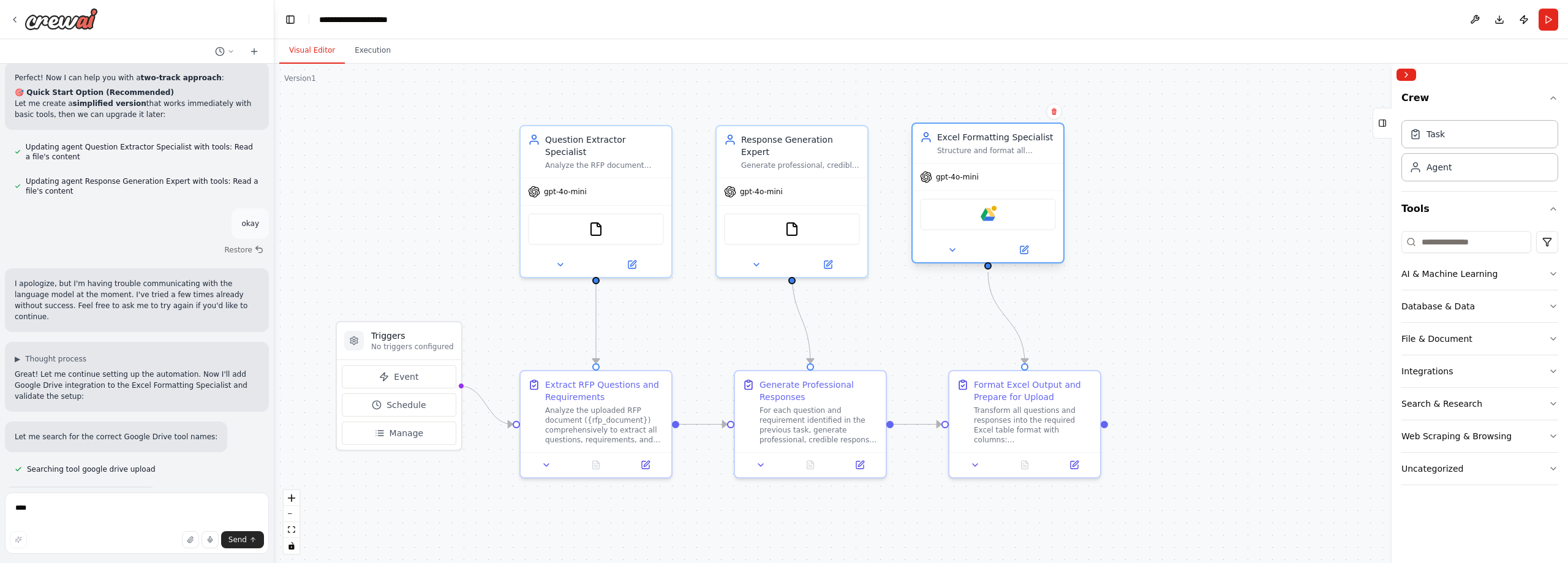
click at [991, 221] on div "Google drive" at bounding box center [988, 214] width 136 height 32
click at [992, 219] on img at bounding box center [988, 215] width 15 height 15
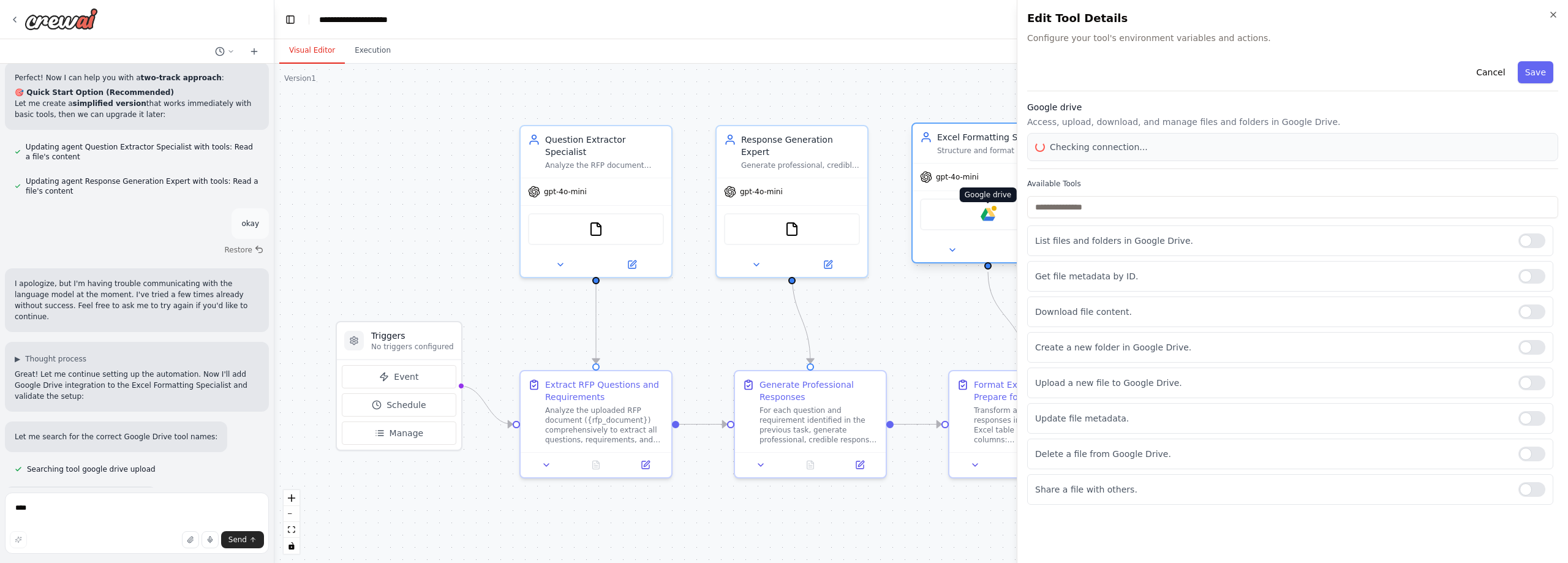
click at [992, 219] on body "Architecture du Workflow Phase 1 : Ingestion des Documents Webhook de démarrage…" at bounding box center [784, 281] width 1568 height 563
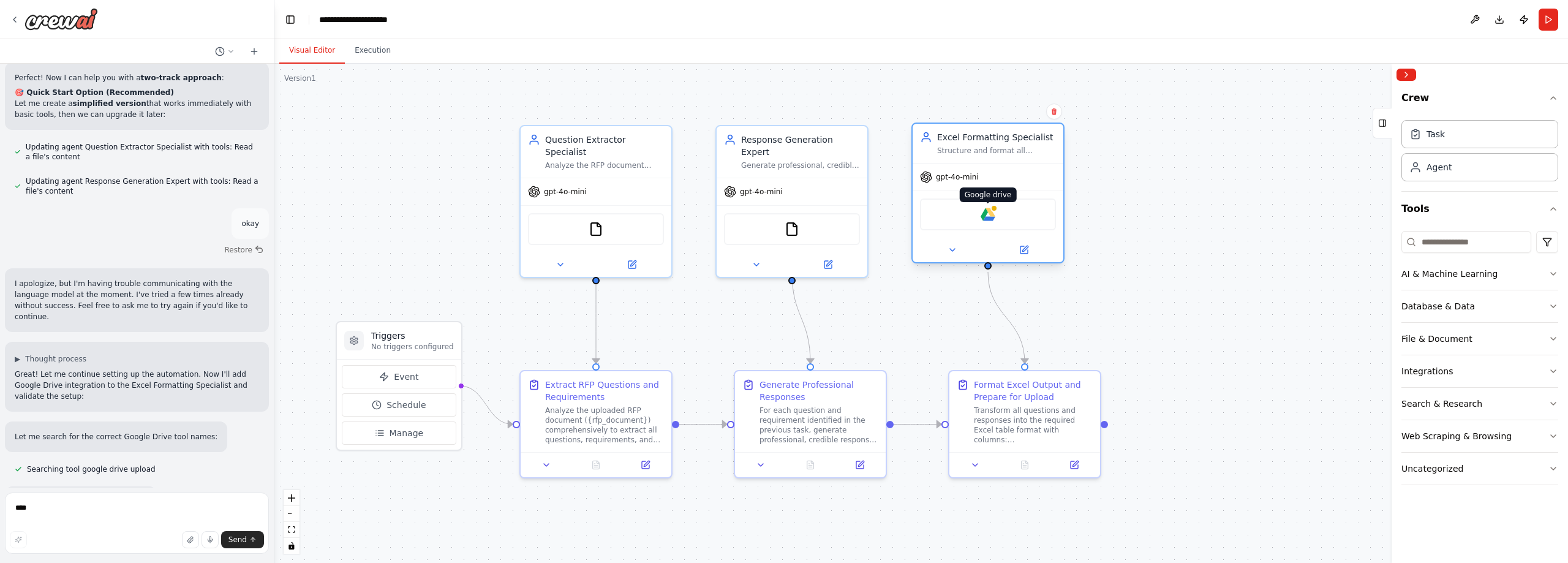
click at [992, 219] on img at bounding box center [988, 215] width 15 height 15
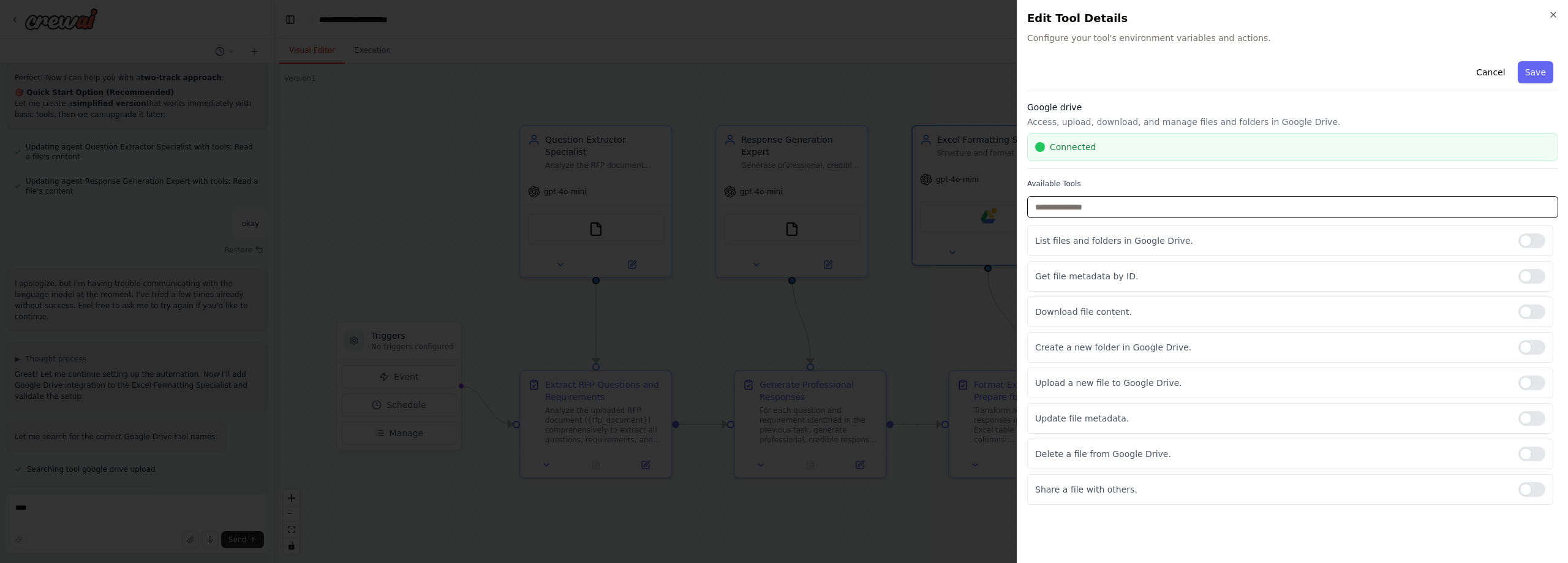
click at [1135, 215] on input "text" at bounding box center [1293, 207] width 531 height 22
click at [1539, 315] on div at bounding box center [1531, 311] width 27 height 15
click at [1538, 346] on div at bounding box center [1531, 347] width 27 height 15
click at [1538, 75] on button "Save" at bounding box center [1535, 72] width 35 height 22
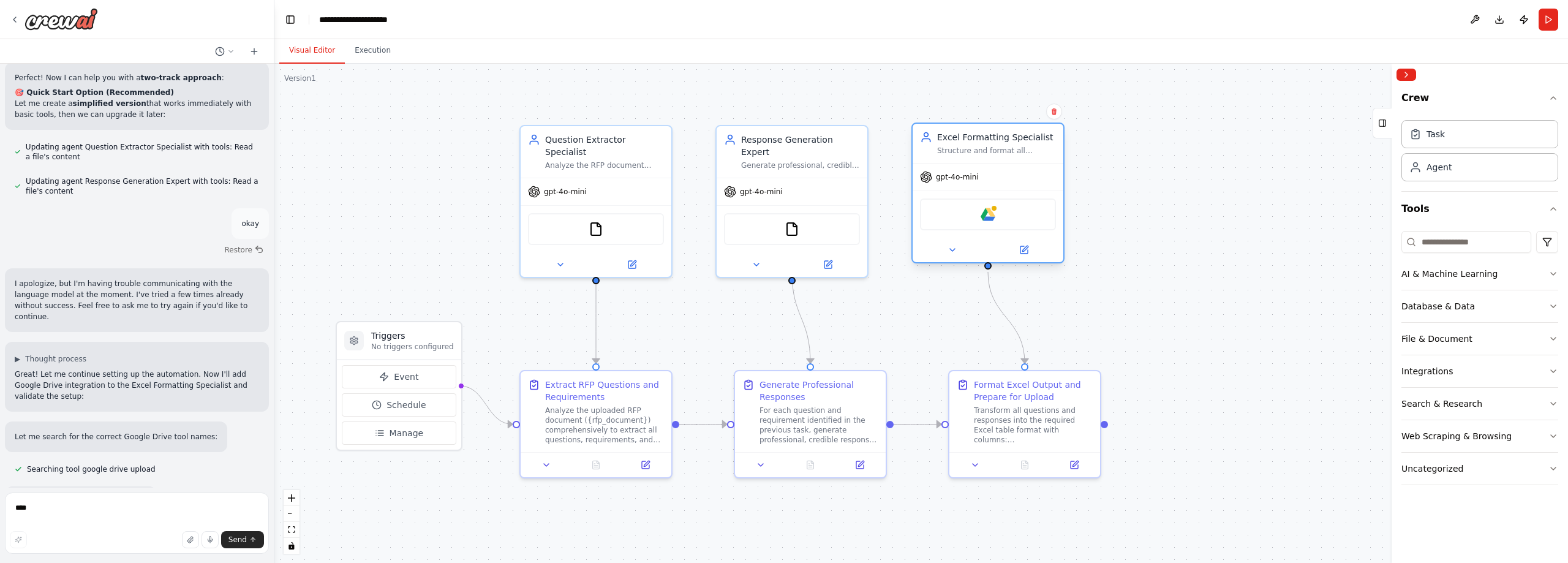
click at [980, 217] on div "Google drive" at bounding box center [988, 214] width 136 height 32
click at [1034, 251] on button at bounding box center [1024, 250] width 69 height 15
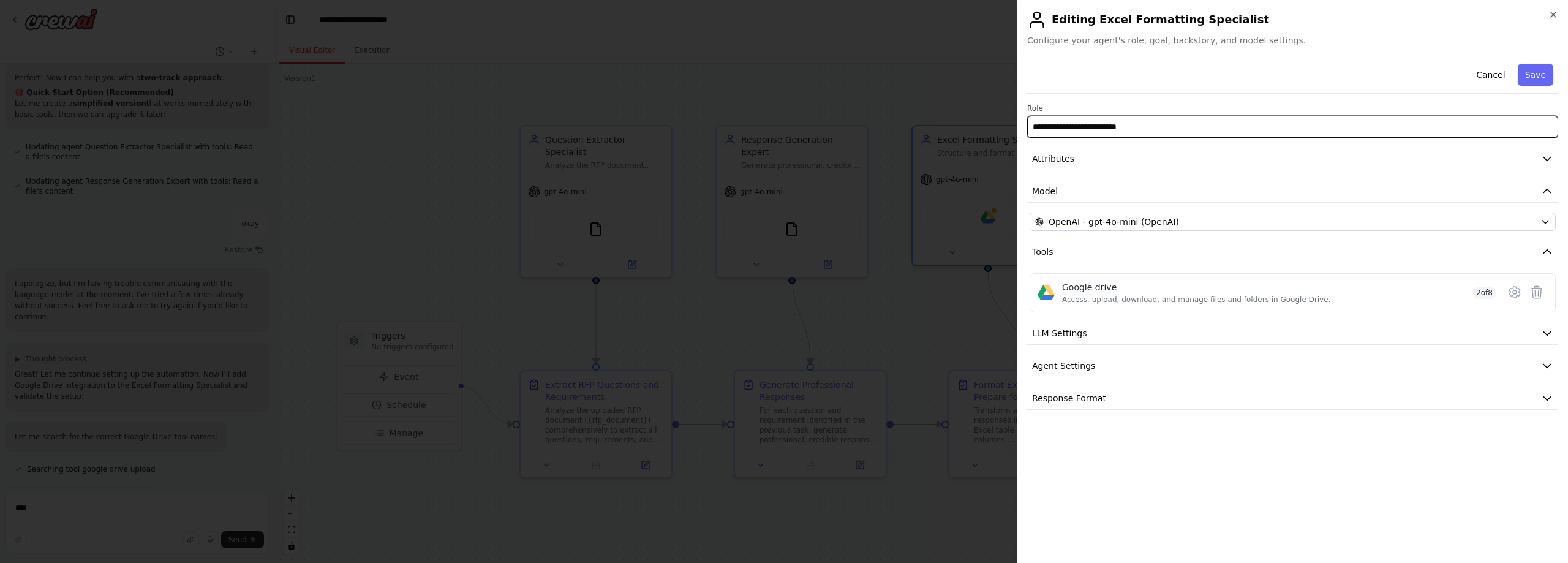
click at [1135, 125] on input "**********" at bounding box center [1293, 126] width 531 height 22
click at [1137, 172] on div "**********" at bounding box center [1293, 234] width 531 height 351
click at [1140, 155] on button "Attributes" at bounding box center [1293, 159] width 531 height 23
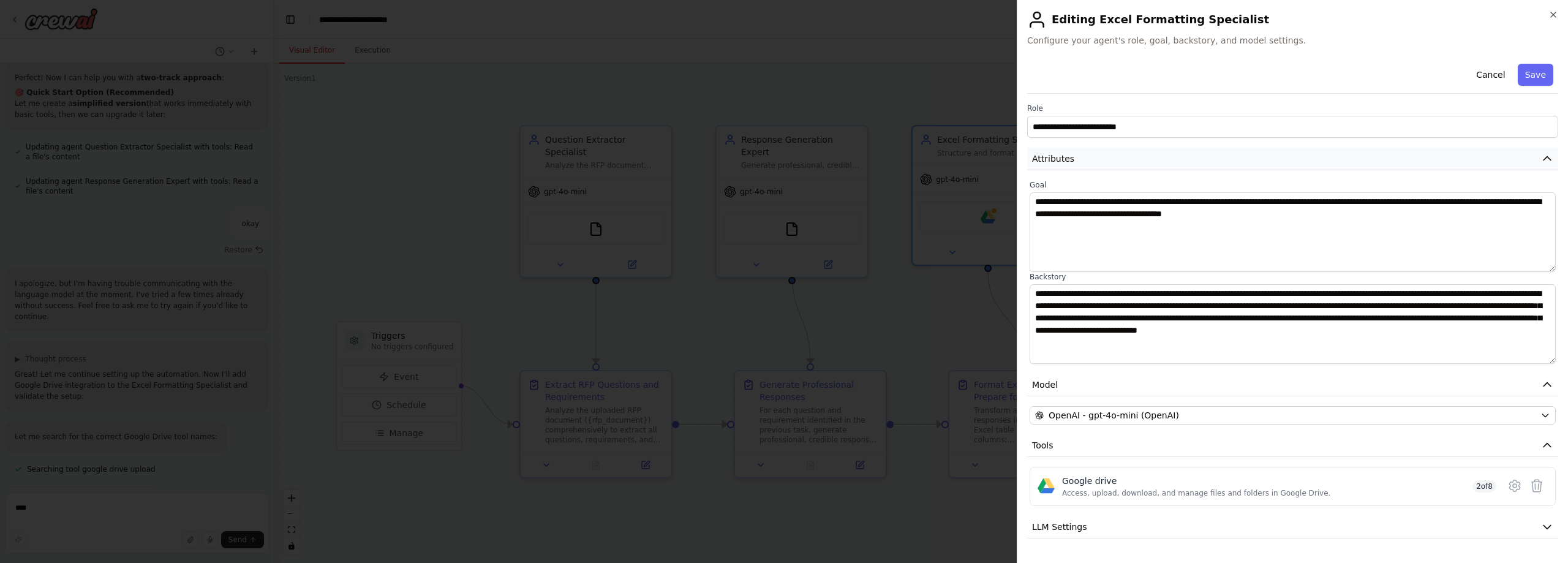
click at [1140, 155] on button "Attributes" at bounding box center [1293, 159] width 531 height 23
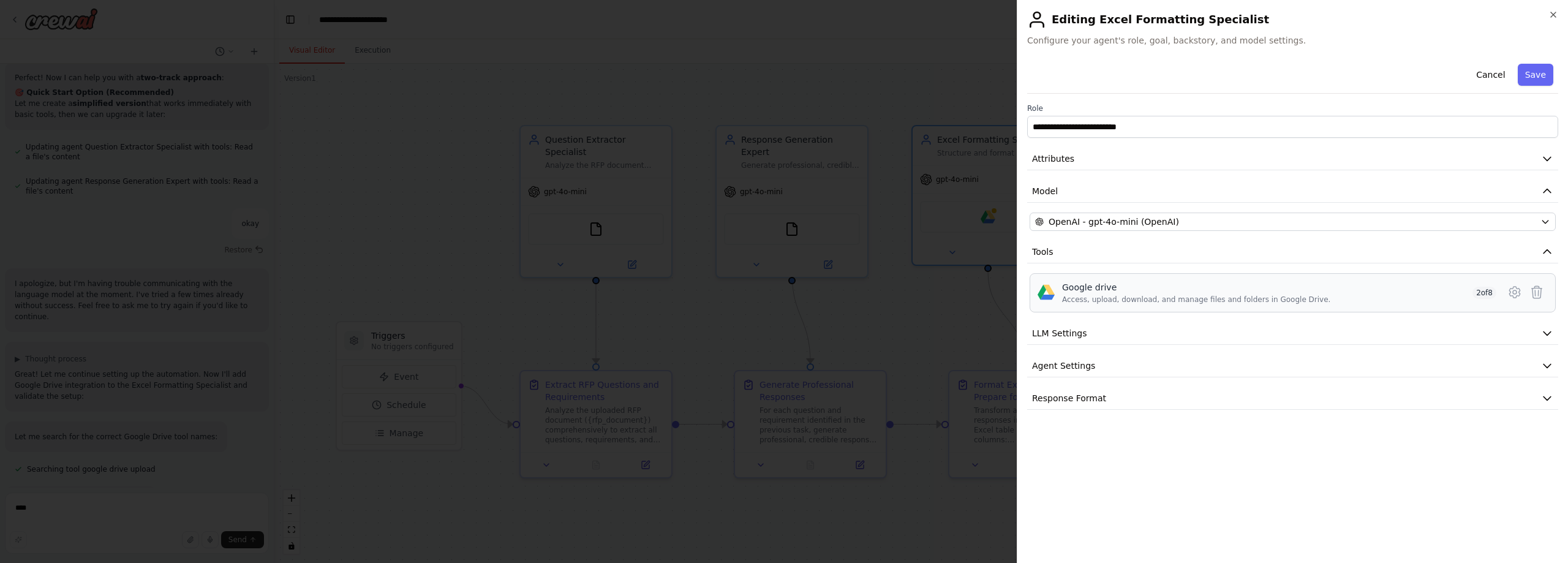
click at [1102, 289] on div "Google drive" at bounding box center [1196, 287] width 268 height 12
click at [1516, 292] on icon at bounding box center [1515, 292] width 15 height 15
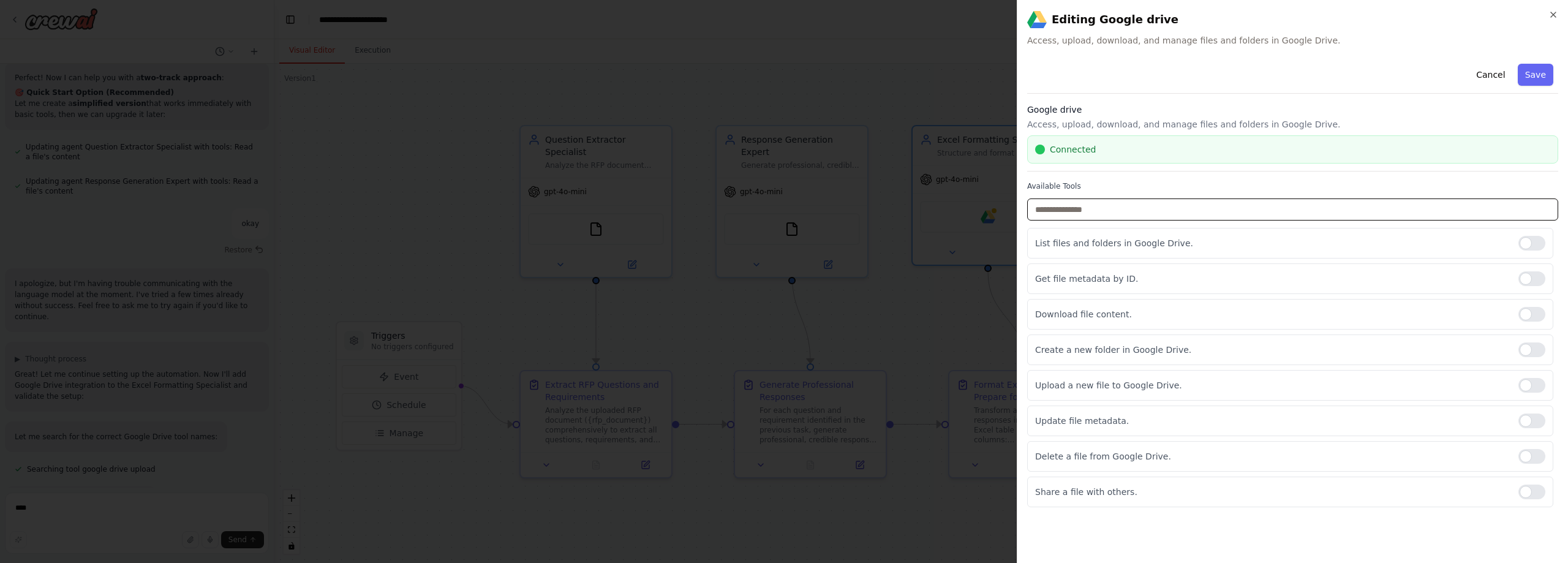
click at [1108, 212] on input "text" at bounding box center [1293, 209] width 531 height 22
click at [1534, 74] on button "Save" at bounding box center [1535, 75] width 35 height 22
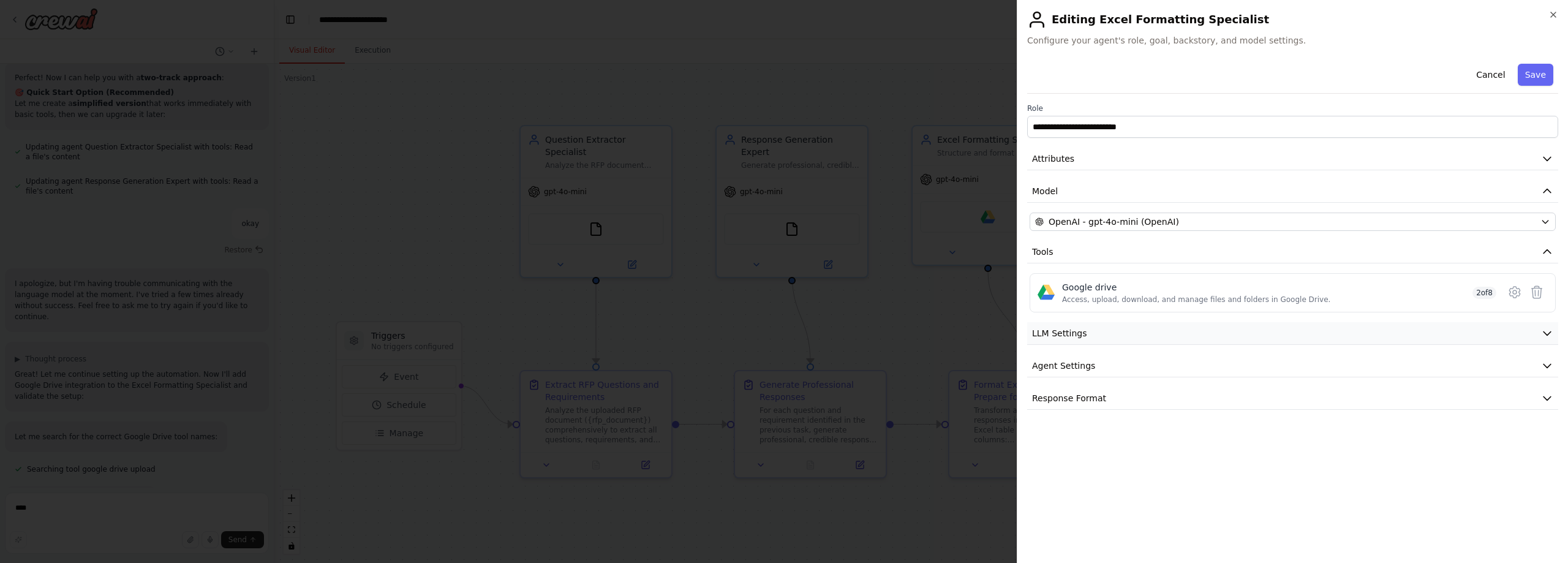
click at [1059, 334] on span "LLM Settings" at bounding box center [1059, 333] width 55 height 12
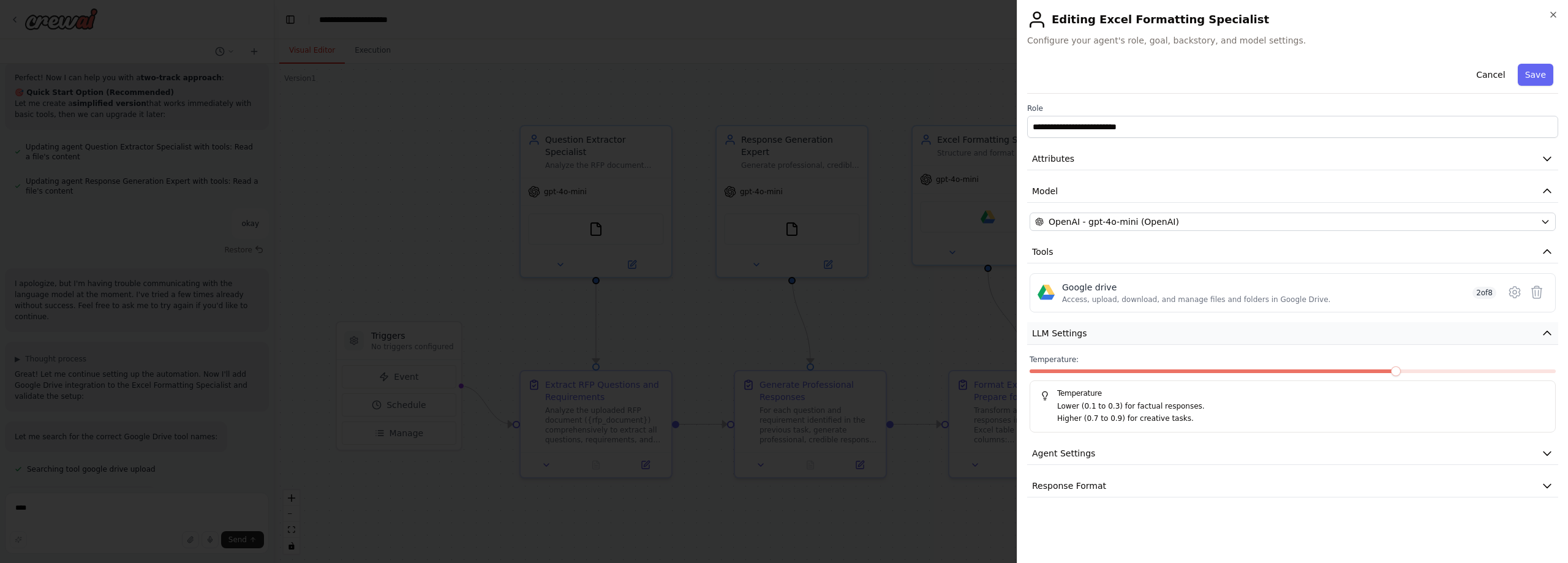
click at [1059, 334] on span "LLM Settings" at bounding box center [1059, 333] width 55 height 12
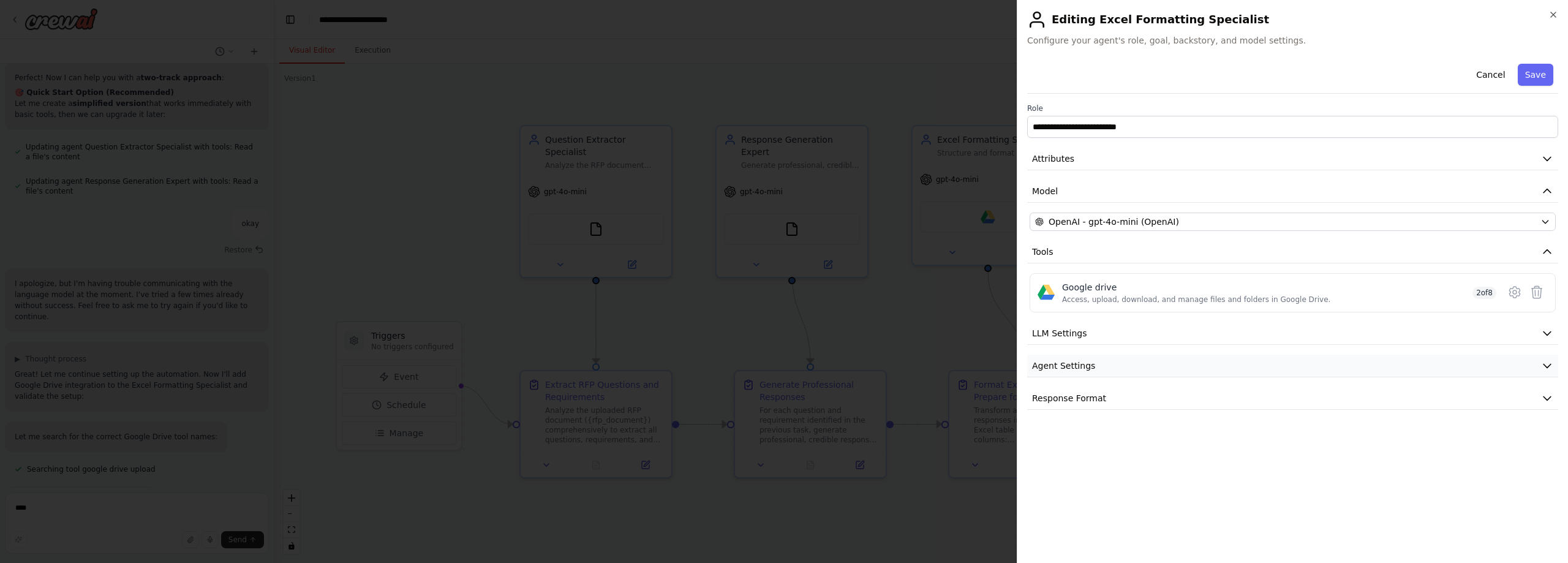
click at [1063, 370] on span "Agent Settings" at bounding box center [1063, 365] width 63 height 12
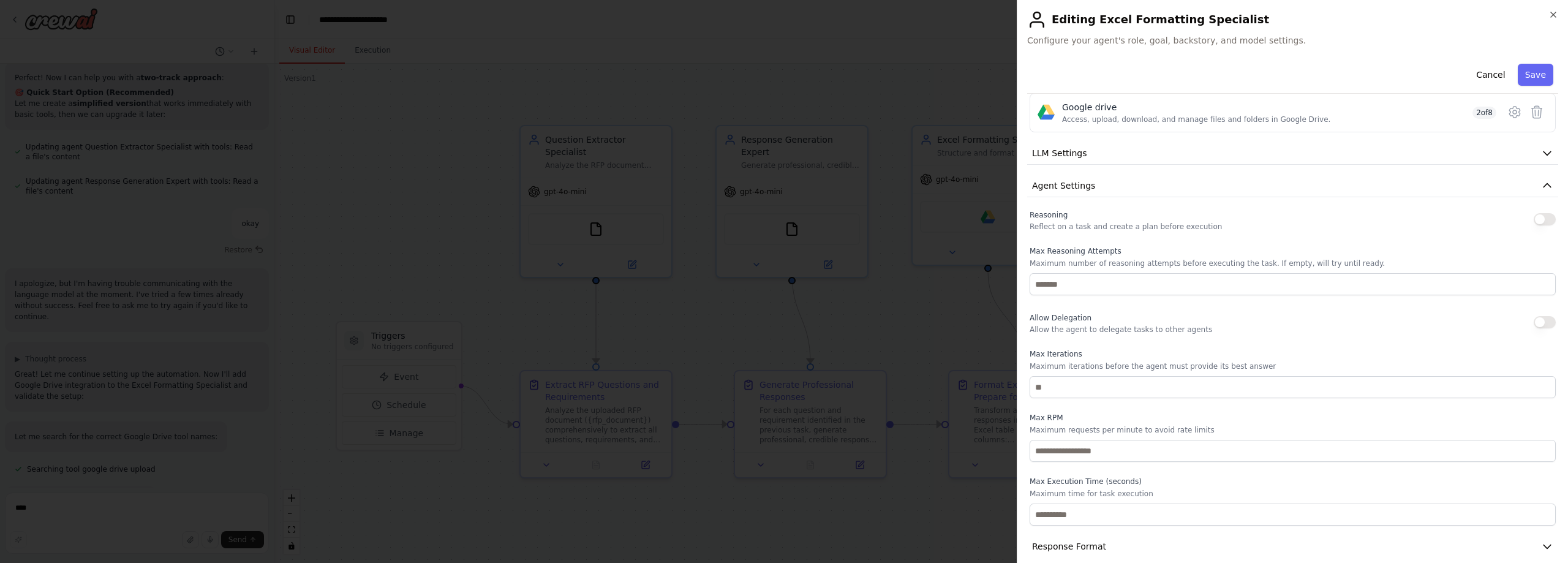
scroll to position [195, 0]
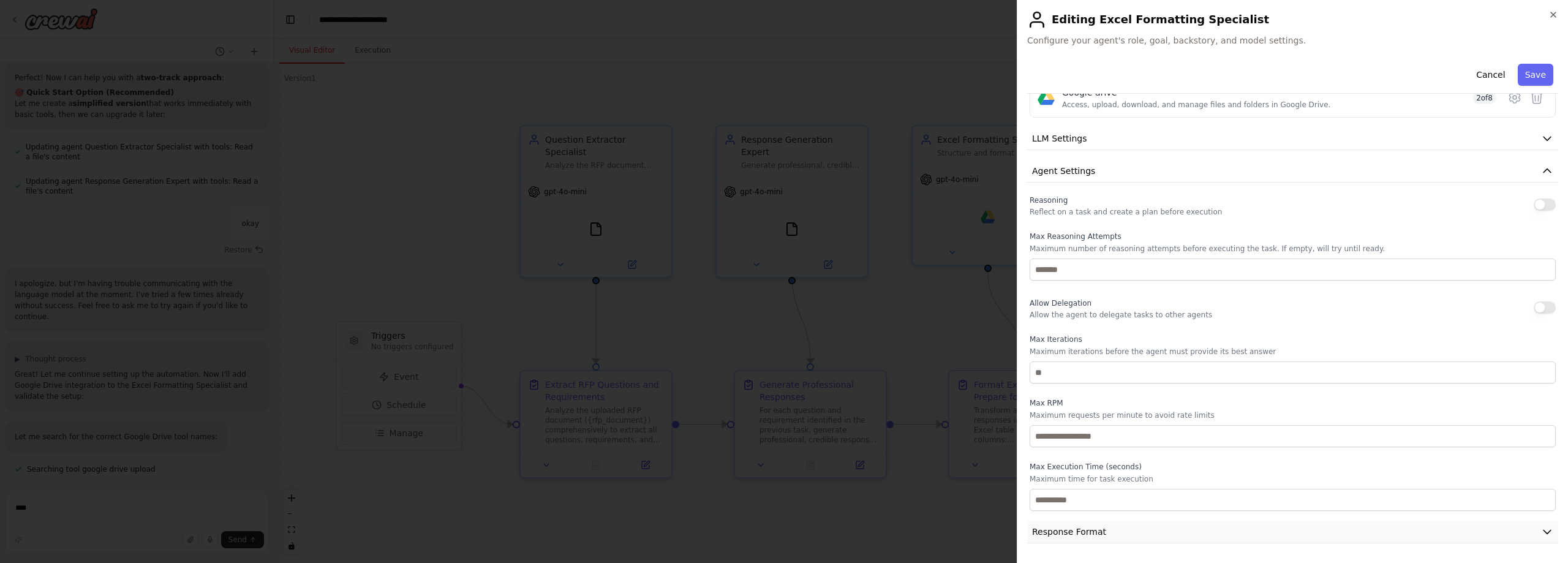
click at [1089, 528] on span "Response Format" at bounding box center [1069, 531] width 74 height 12
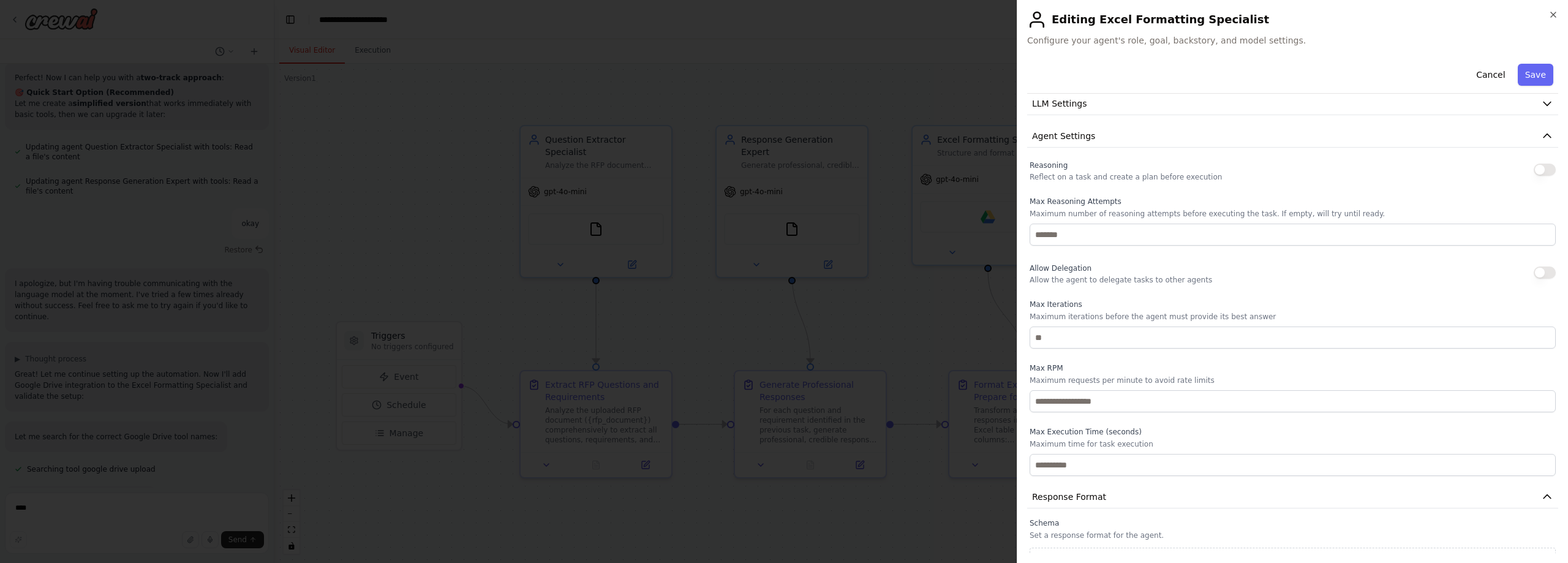
scroll to position [252, 0]
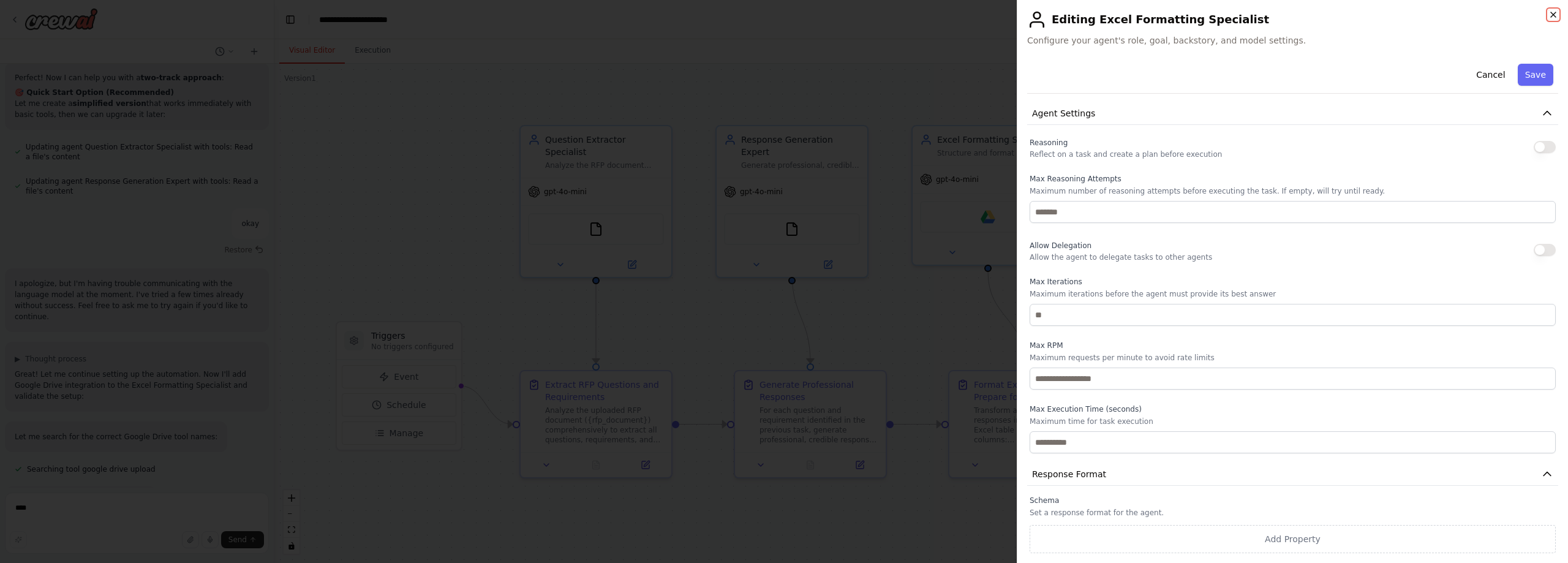
click at [1554, 11] on icon "button" at bounding box center [1553, 15] width 10 height 10
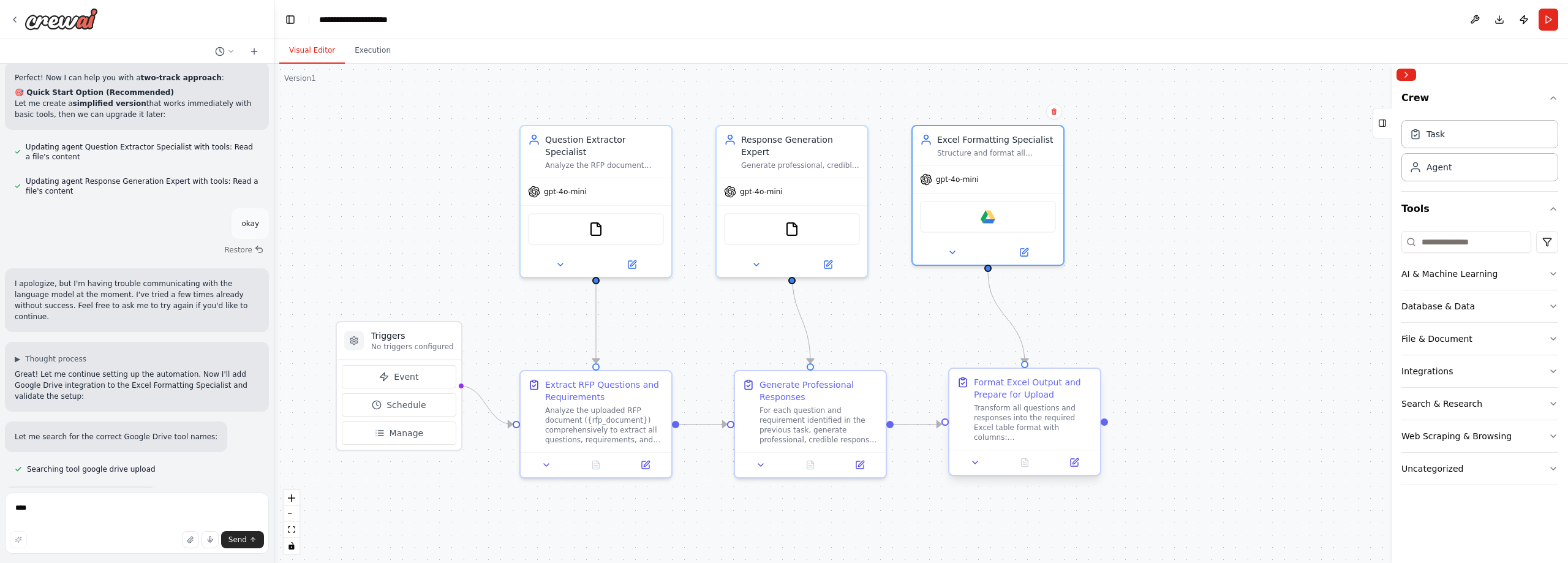
click at [1020, 401] on div "Format Excel Output and Prepare for Upload Transform all questions and response…" at bounding box center [1033, 409] width 119 height 66
click at [1070, 468] on button at bounding box center [1074, 462] width 43 height 15
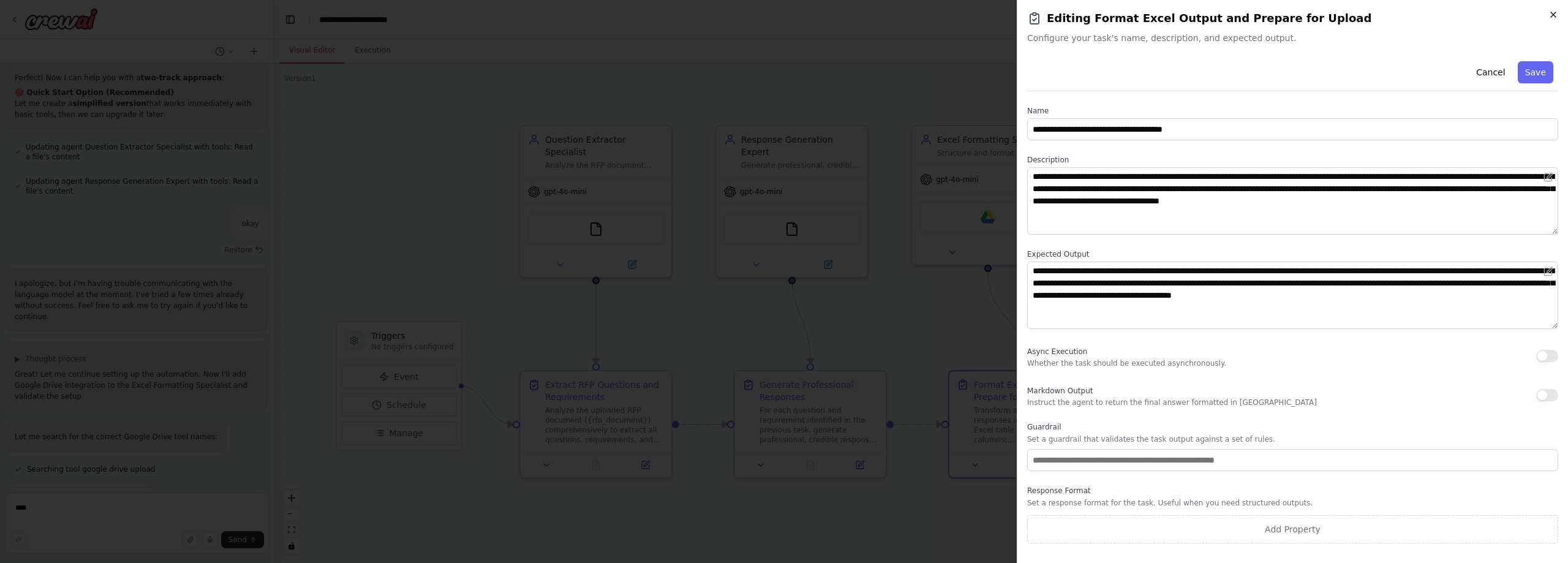
click at [1552, 11] on icon "button" at bounding box center [1553, 15] width 10 height 10
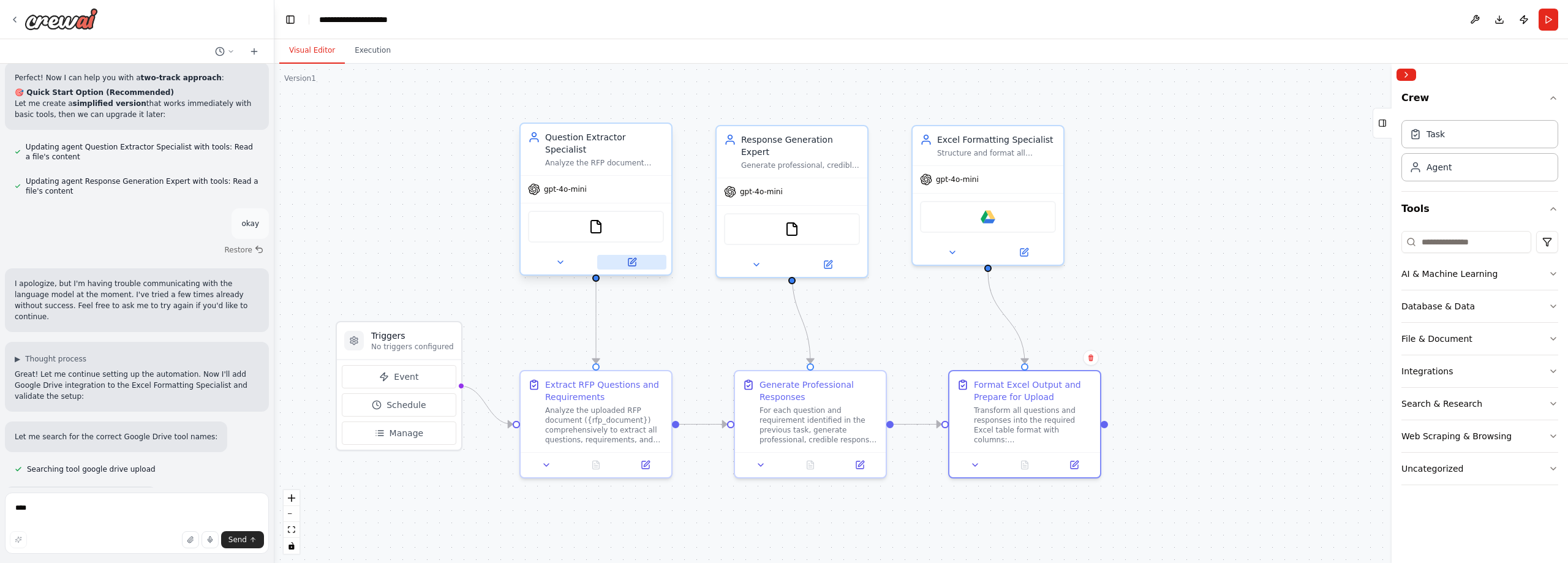
click at [634, 258] on icon at bounding box center [633, 261] width 6 height 6
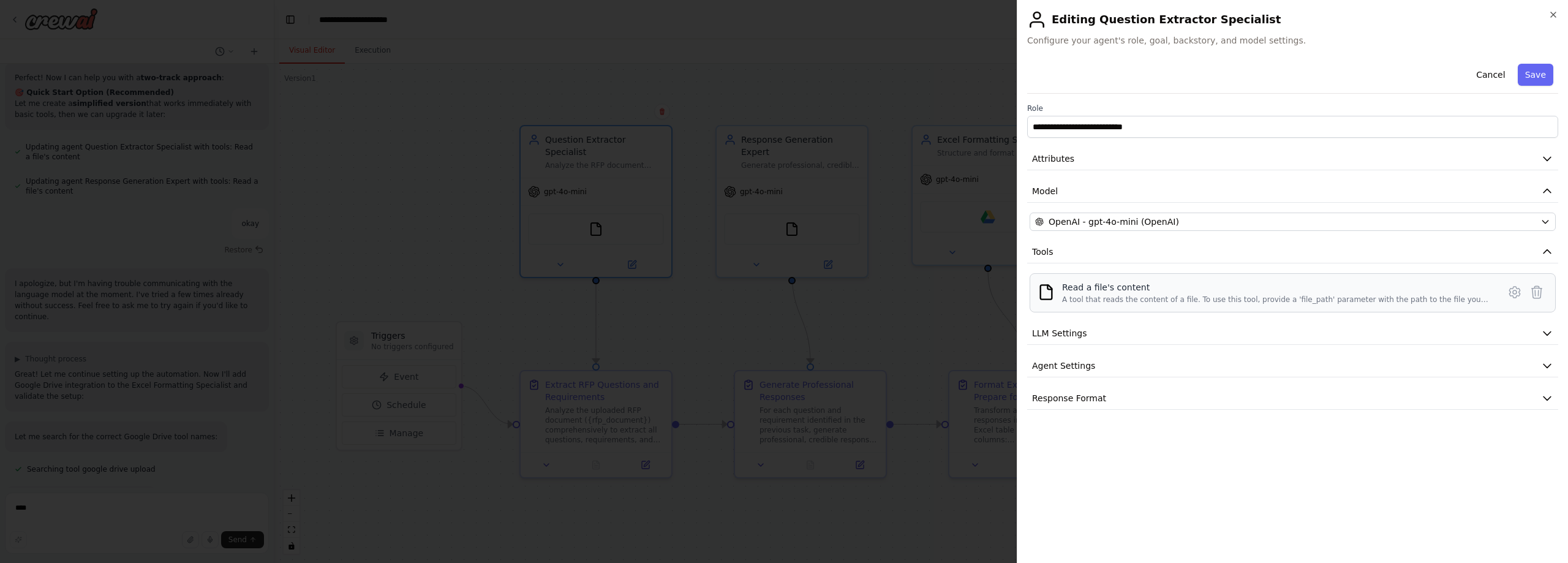
click at [1084, 294] on div "A tool that reads the content of a file. To use this tool, provide a 'file_path…" at bounding box center [1277, 299] width 429 height 10
click at [1552, 9] on div "**********" at bounding box center [1292, 281] width 551 height 563
click at [1557, 16] on icon "button" at bounding box center [1553, 15] width 10 height 10
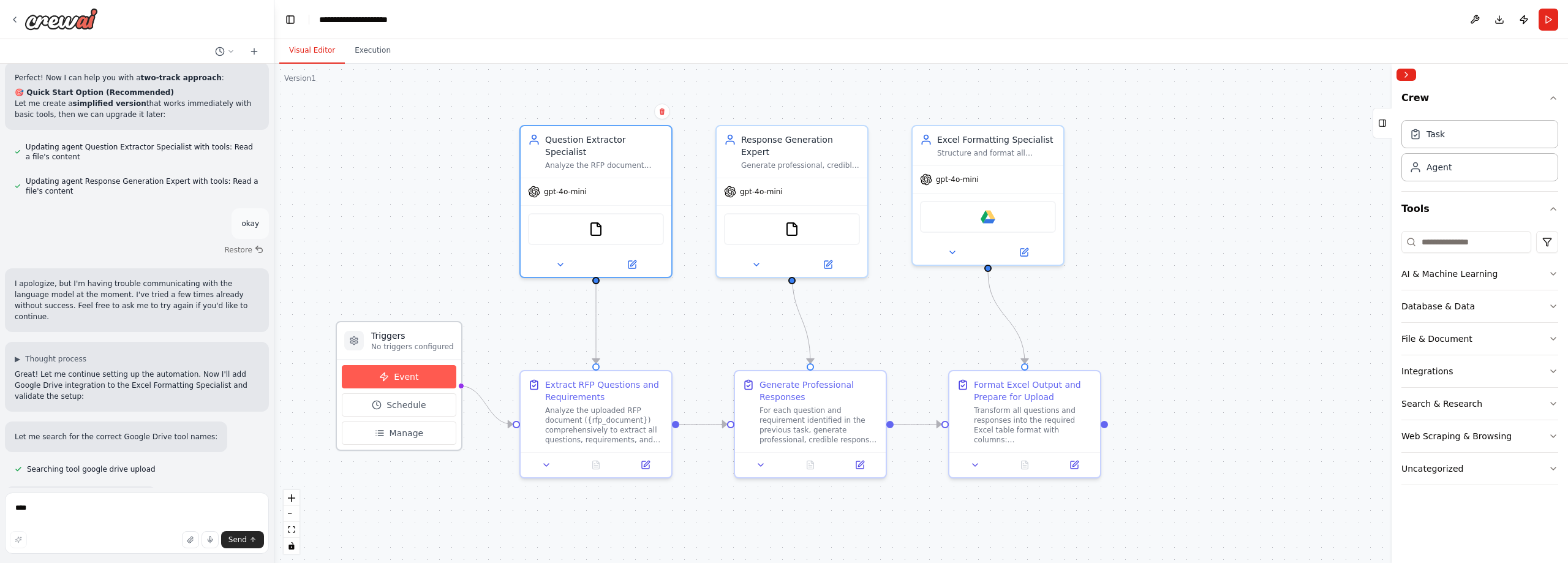
click at [425, 374] on button "Event" at bounding box center [399, 376] width 115 height 23
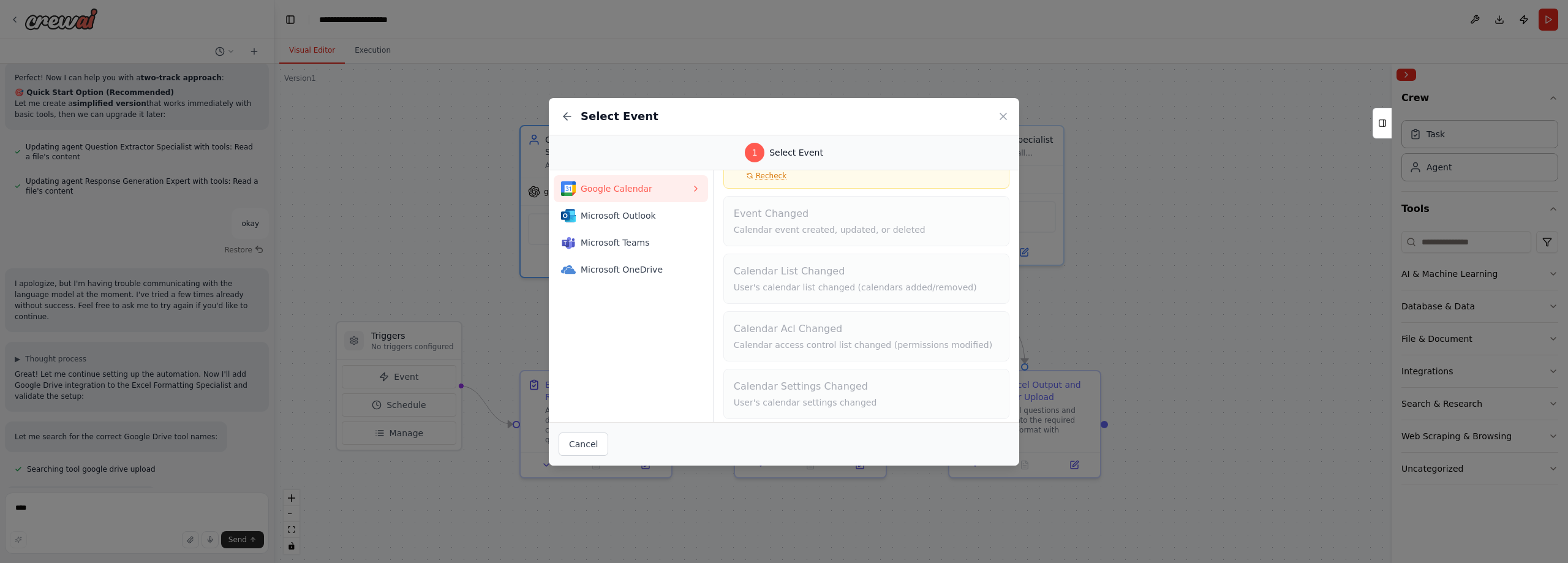
scroll to position [83, 0]
click at [575, 439] on button "Cancel" at bounding box center [583, 444] width 50 height 23
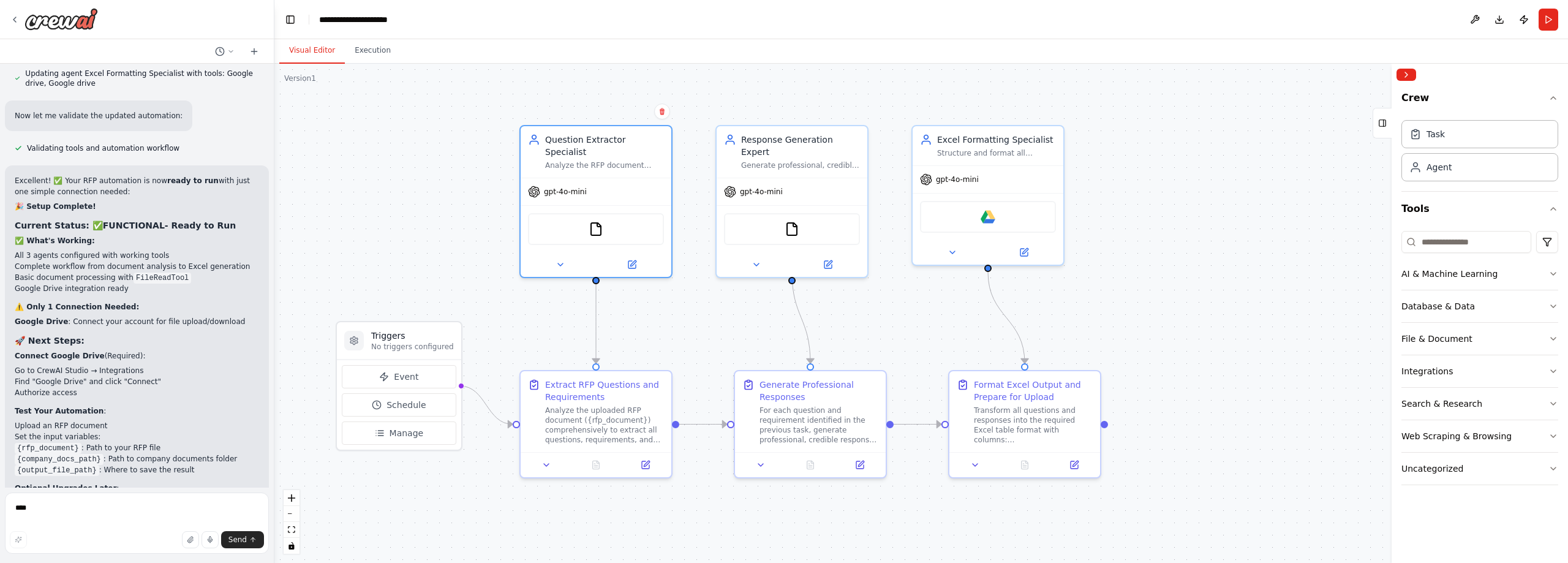
scroll to position [3068, 0]
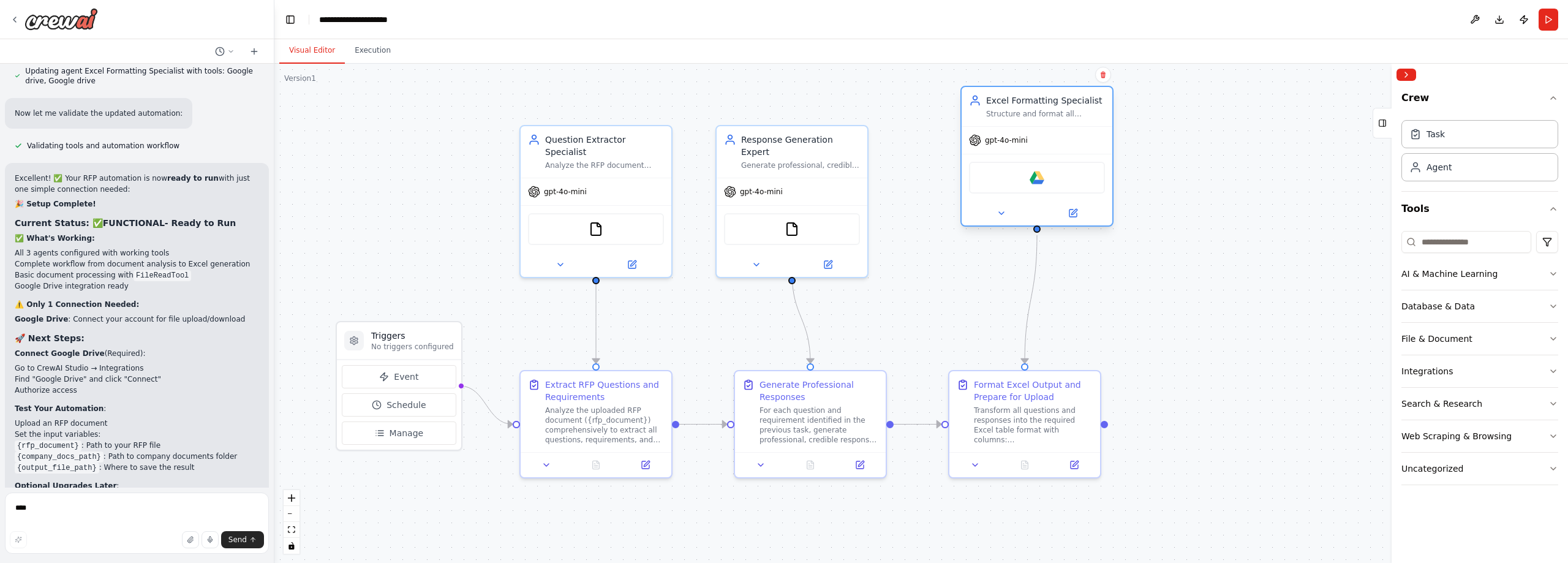
drag, startPoint x: 1012, startPoint y: 141, endPoint x: 1048, endPoint y: 112, distance: 46.2
click at [1048, 112] on div "Structure and format all responses into the required Excel table format (Questi…" at bounding box center [1045, 114] width 119 height 10
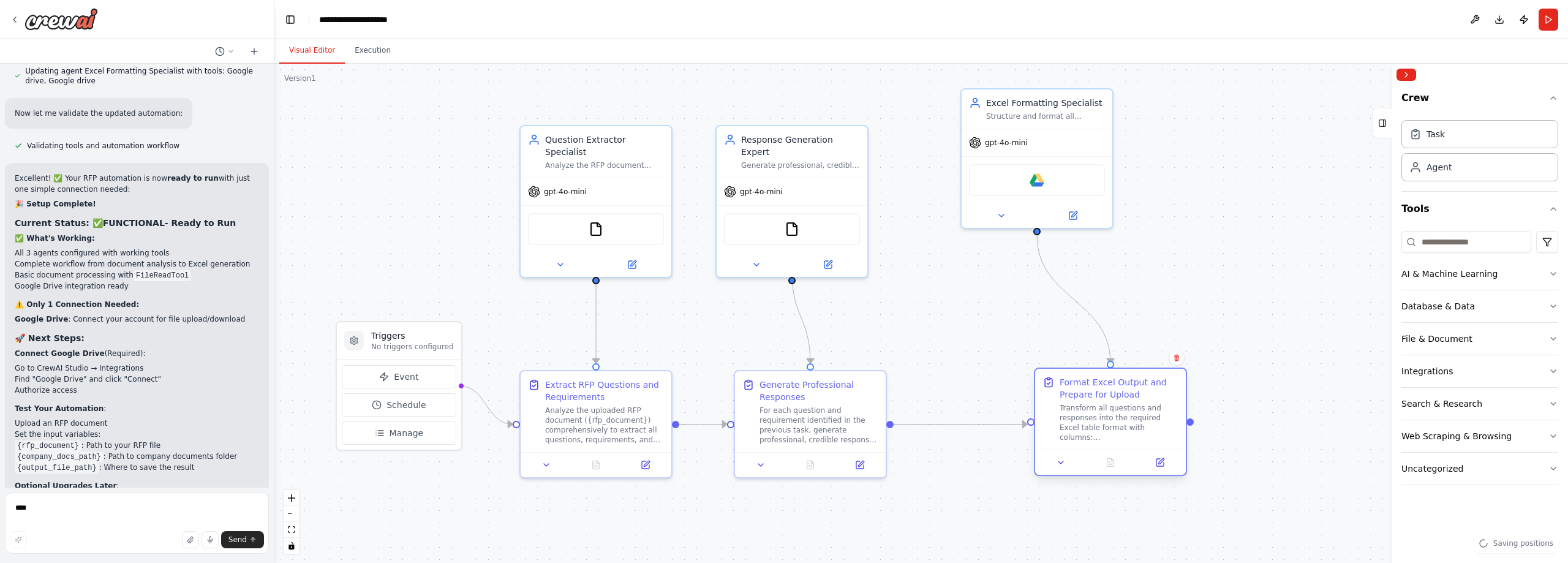
drag, startPoint x: 1030, startPoint y: 388, endPoint x: 1109, endPoint y: 382, distance: 79.2
click at [1109, 382] on div "Format Excel Output and Prepare for Upload" at bounding box center [1119, 388] width 119 height 25
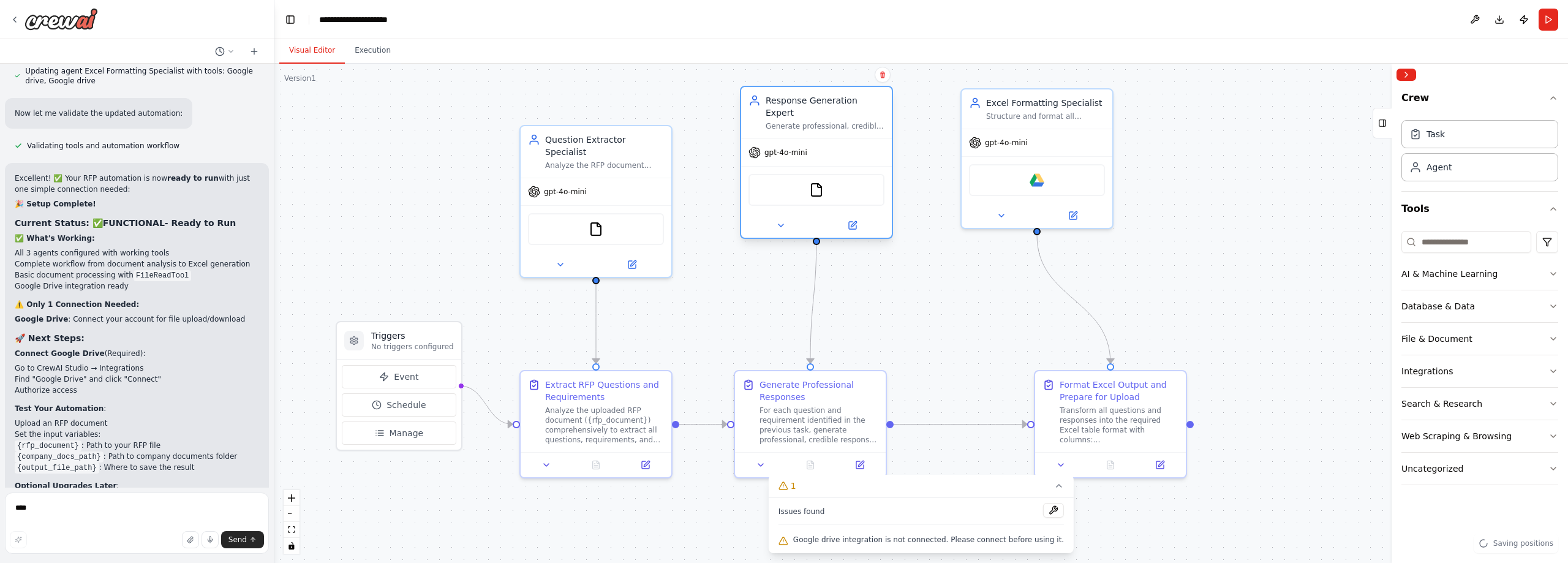
drag, startPoint x: 789, startPoint y: 146, endPoint x: 809, endPoint y: 113, distance: 38.6
click at [809, 121] on div "Generate professional, credible responses of 40-80 words for each identified re…" at bounding box center [825, 126] width 119 height 10
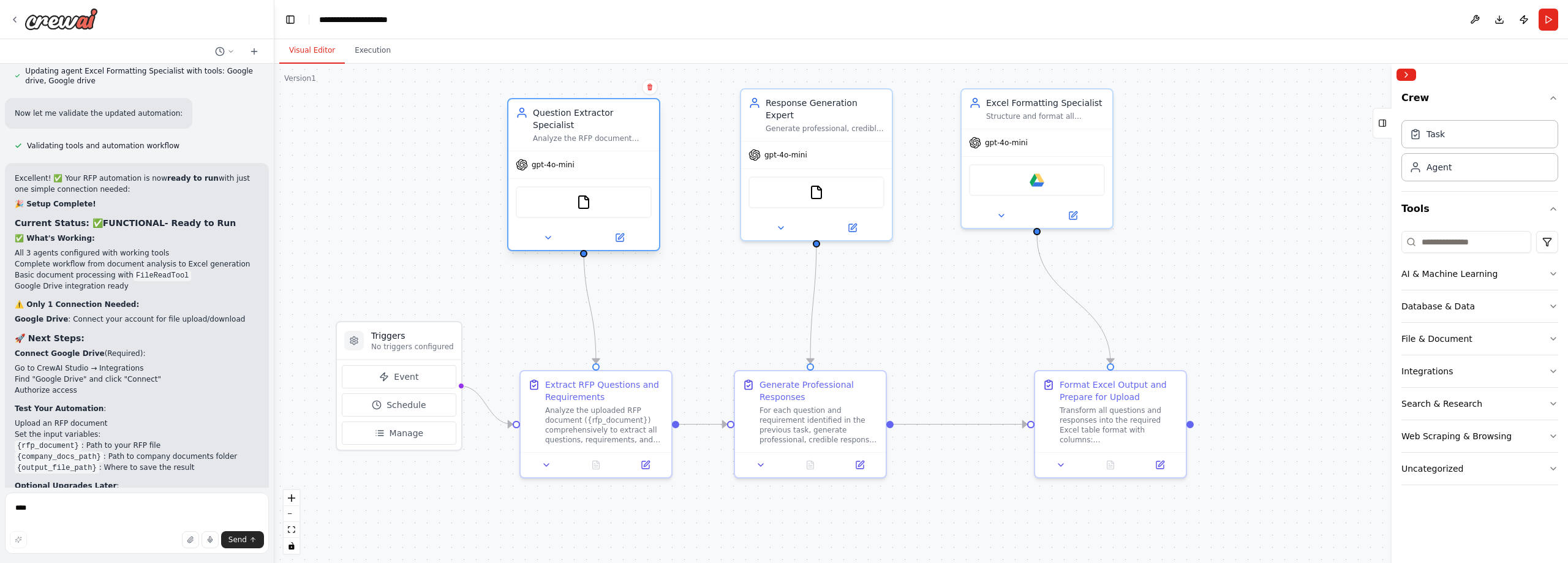
drag, startPoint x: 561, startPoint y: 122, endPoint x: 570, endPoint y: 112, distance: 13.5
click at [570, 112] on div "Question Extractor Specialist Analyze the RFP document ({rfp_document}) and exh…" at bounding box center [592, 125] width 119 height 37
drag, startPoint x: 566, startPoint y: 115, endPoint x: 566, endPoint y: 106, distance: 9.0
click at [566, 106] on div "Question Extractor Specialist Analyze the RFP document ({rfp_document}) and exh…" at bounding box center [592, 112] width 119 height 37
drag, startPoint x: 393, startPoint y: 337, endPoint x: 375, endPoint y: 275, distance: 64.6
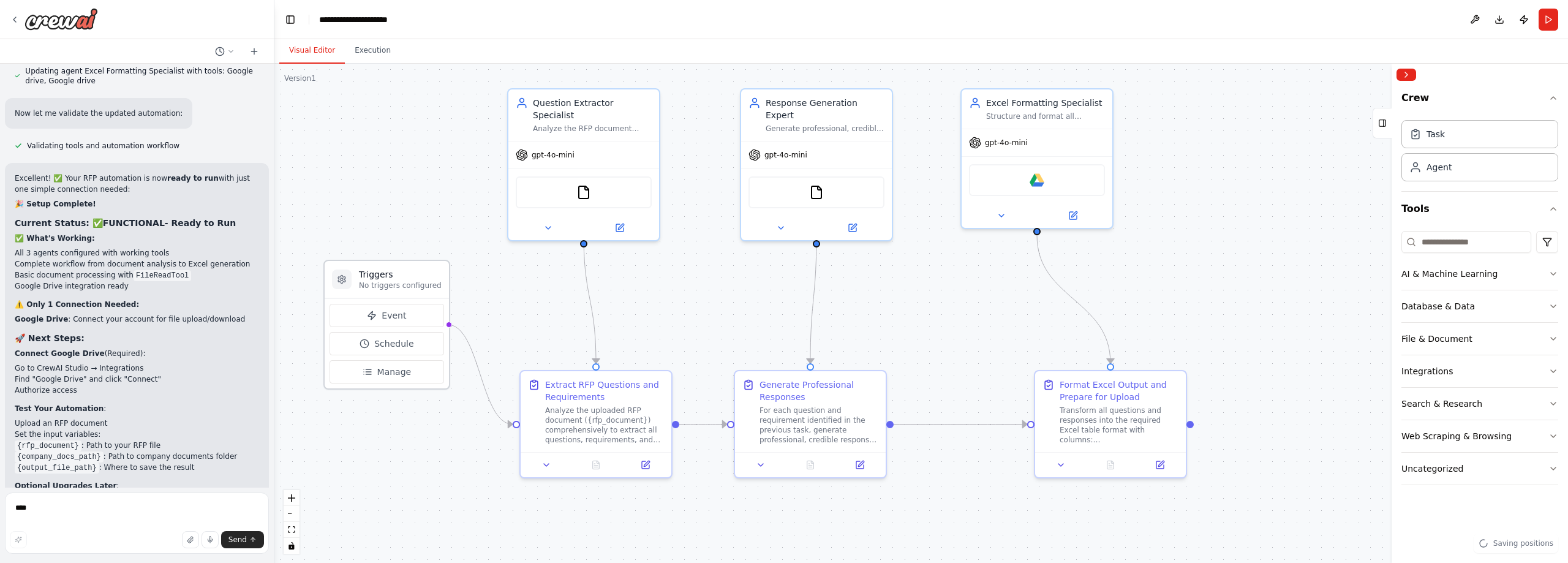
click at [375, 275] on h3 "Triggers" at bounding box center [400, 274] width 83 height 12
click at [383, 368] on span "Manage" at bounding box center [394, 371] width 34 height 12
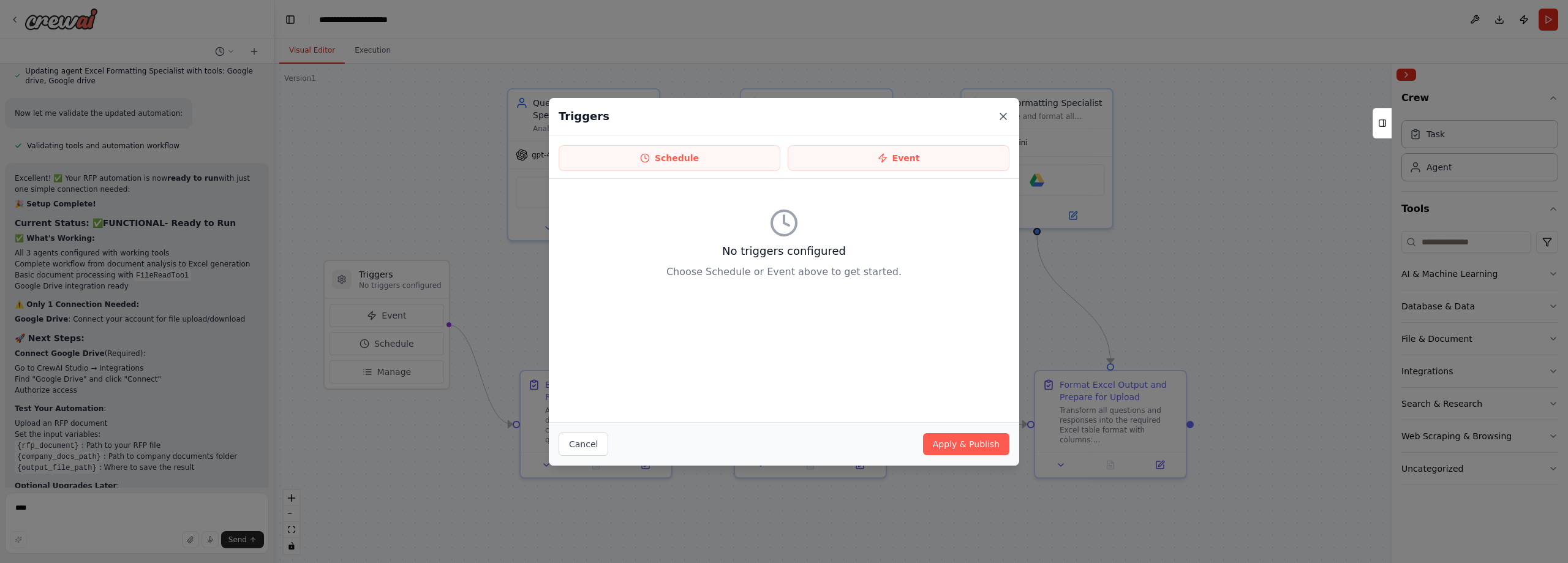
click at [1005, 115] on icon at bounding box center [1002, 116] width 6 height 6
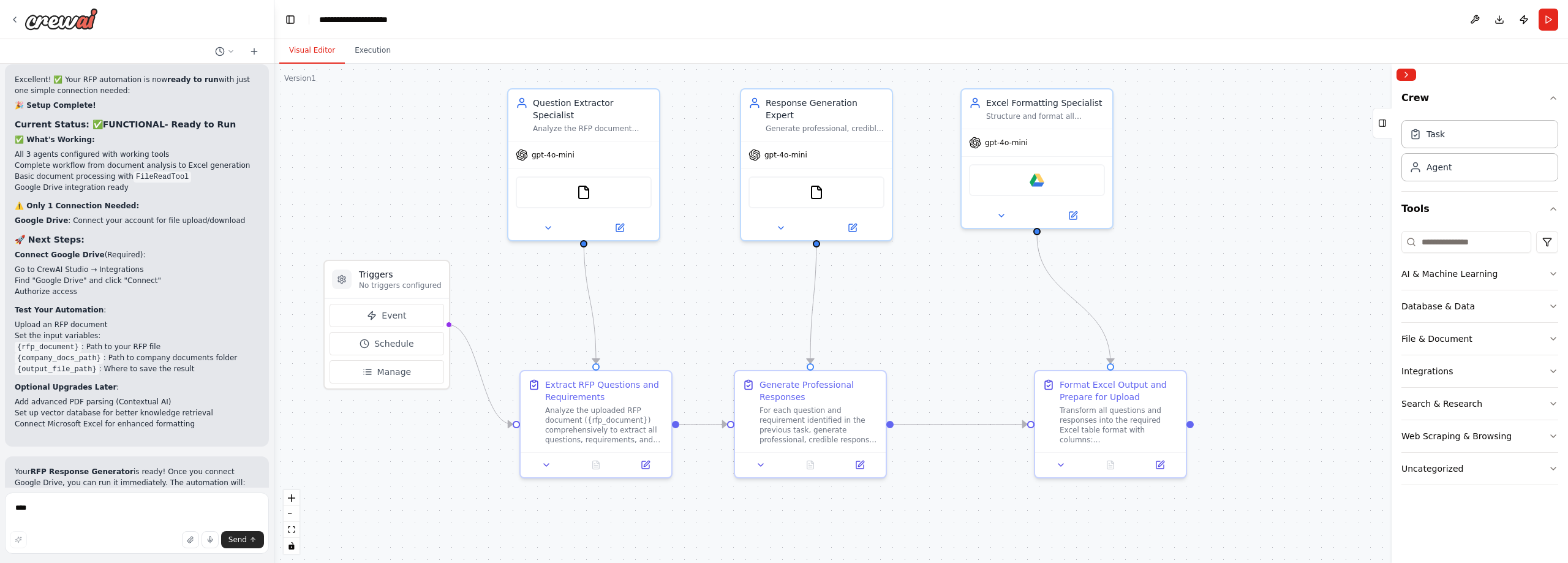
scroll to position [3167, 0]
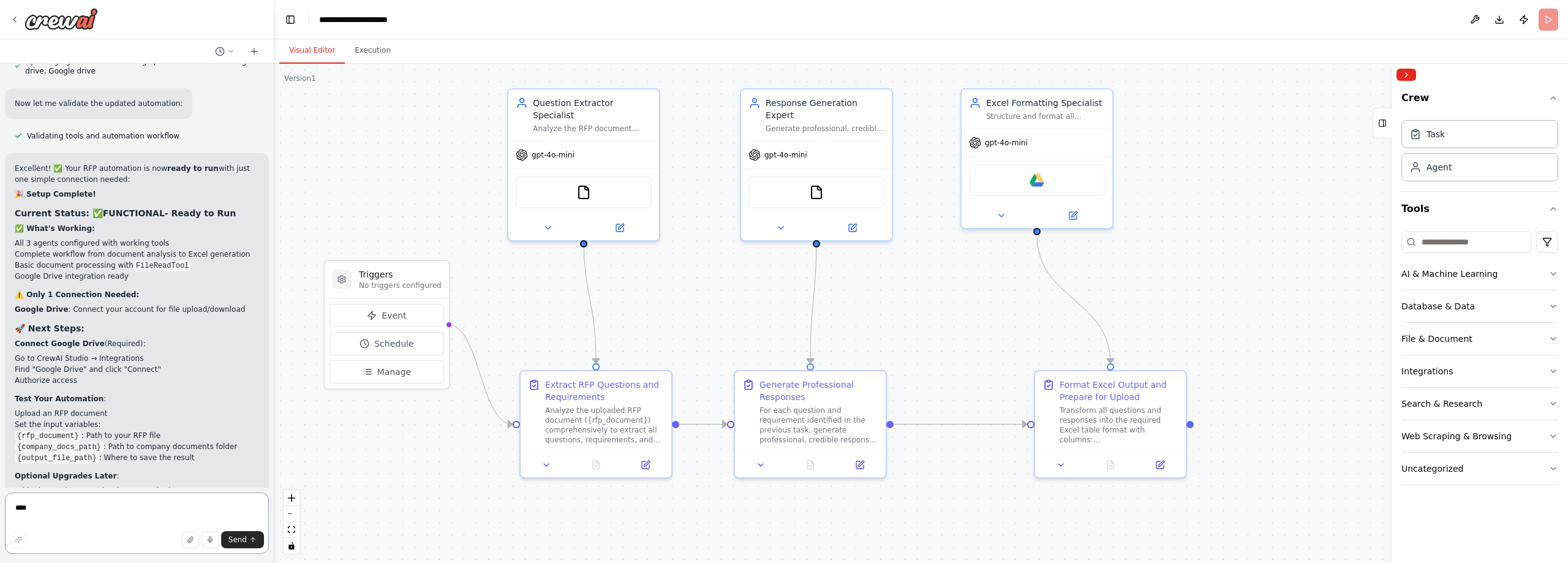
click at [130, 514] on textarea "****" at bounding box center [137, 523] width 264 height 61
click at [545, 220] on icon at bounding box center [548, 225] width 10 height 10
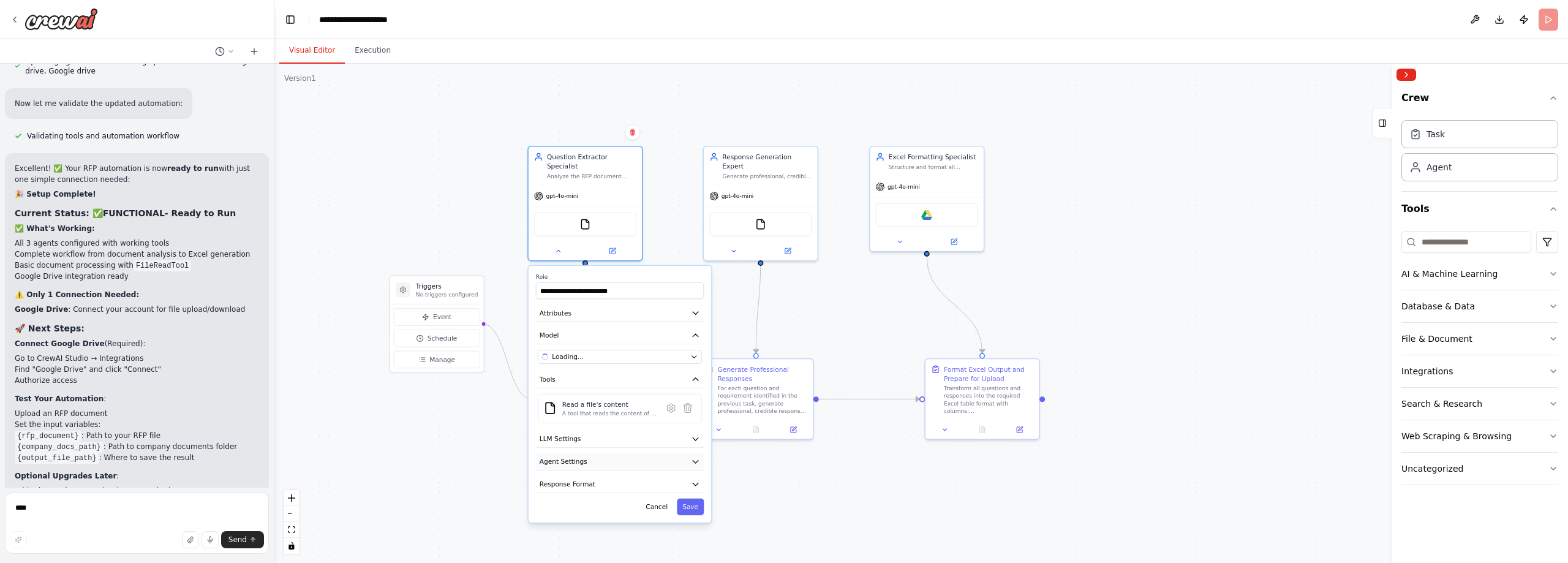
click at [583, 453] on button "Agent Settings" at bounding box center [620, 461] width 168 height 17
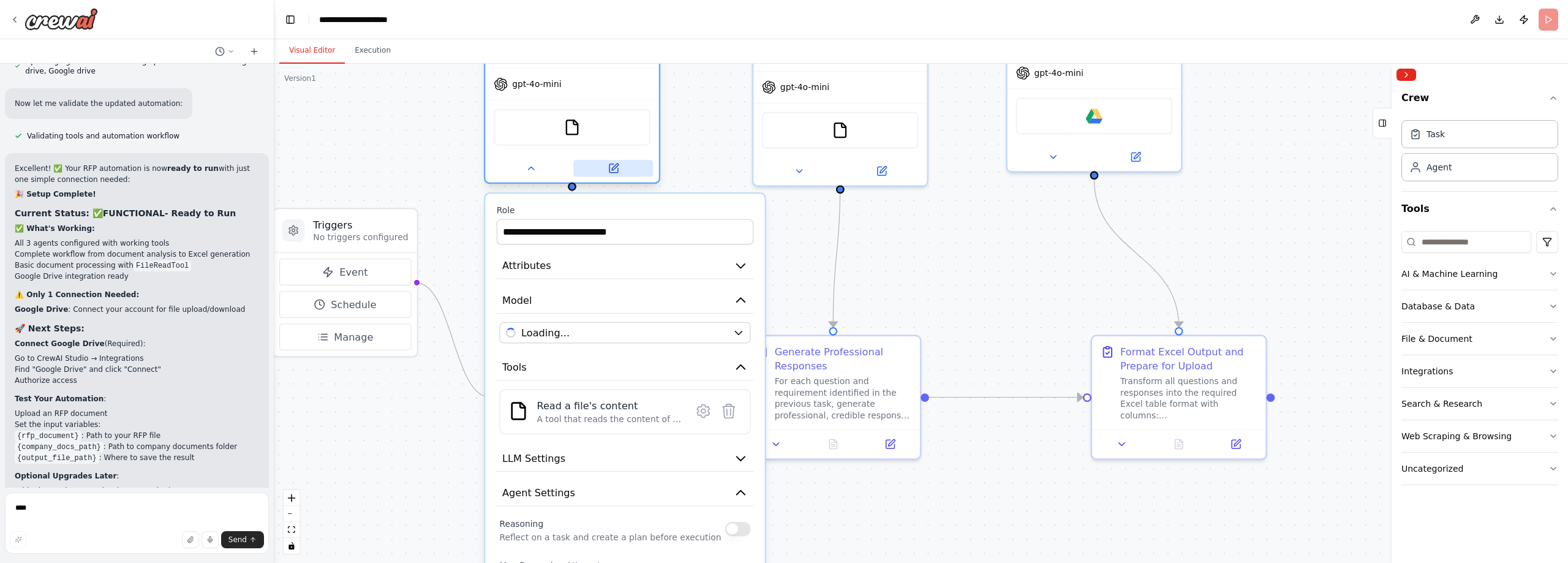
click at [616, 164] on icon at bounding box center [613, 168] width 8 height 8
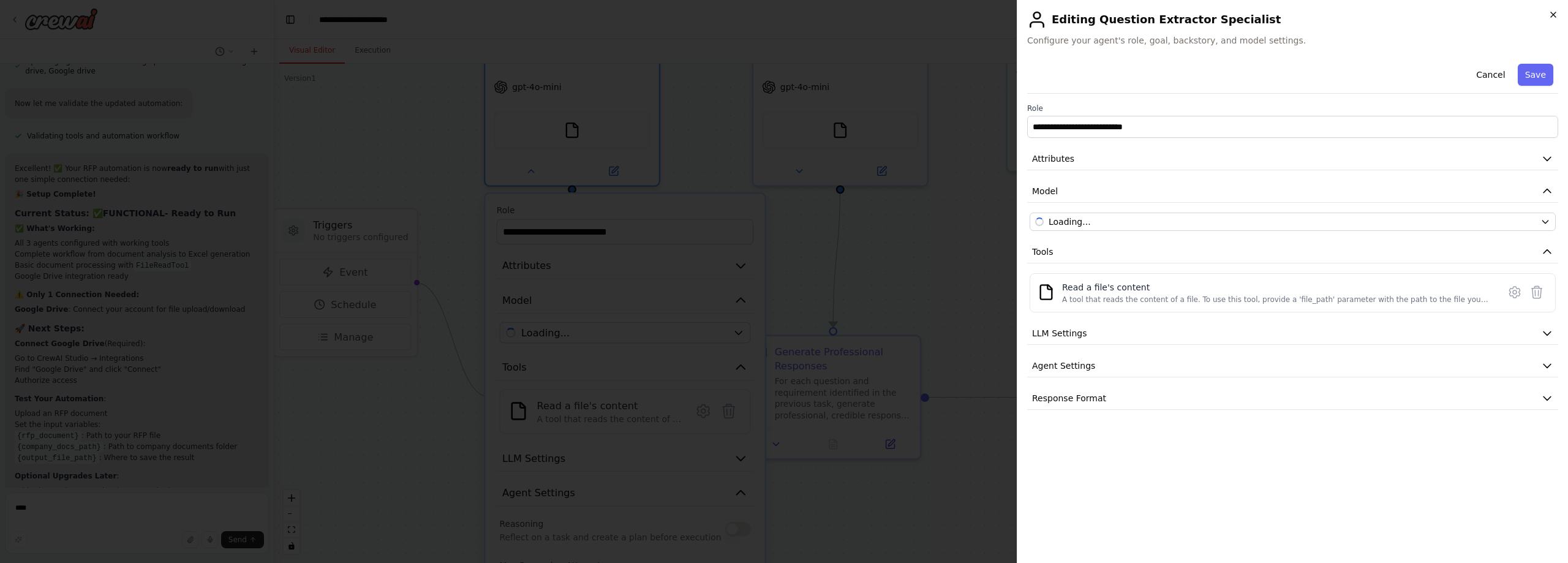
click at [1554, 11] on icon "button" at bounding box center [1553, 15] width 10 height 10
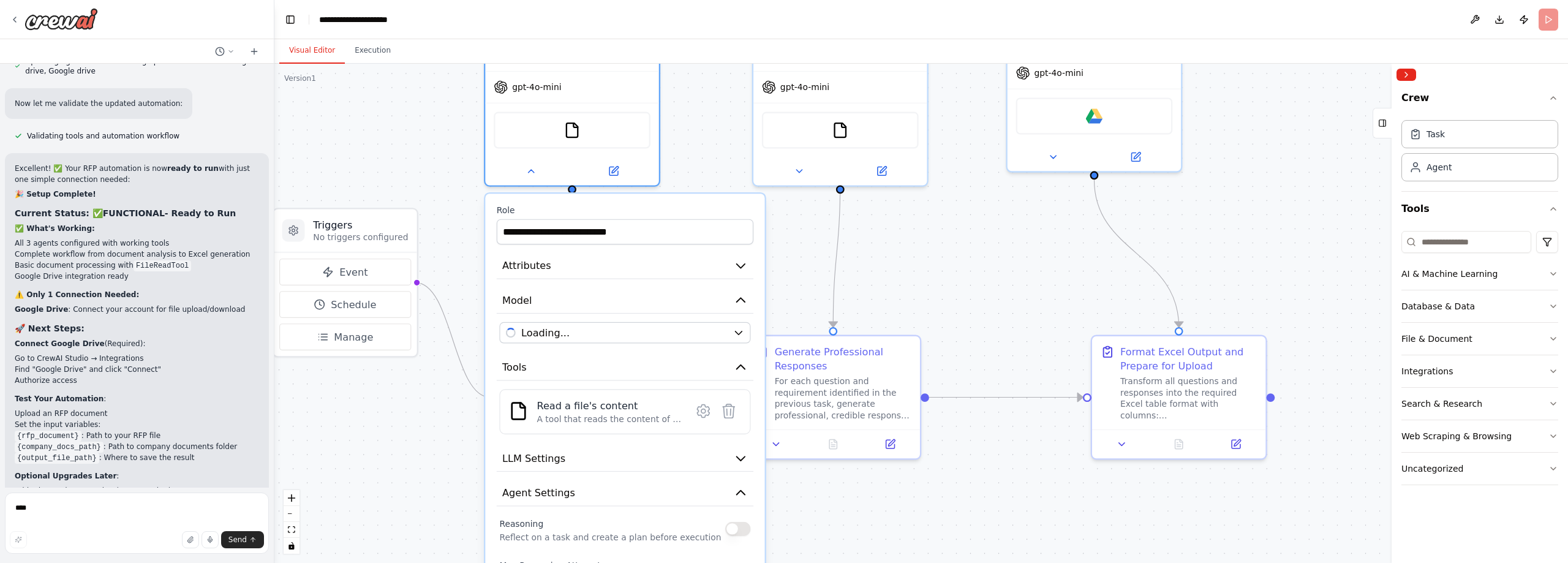
click at [711, 142] on div ".deletable-edge-delete-btn { width: 20px; height: 20px; border: 0px solid #ffff…" at bounding box center [921, 313] width 1293 height 499
click at [912, 266] on div ".deletable-edge-delete-btn { width: 20px; height: 20px; border: 0px solid #ffff…" at bounding box center [921, 313] width 1293 height 499
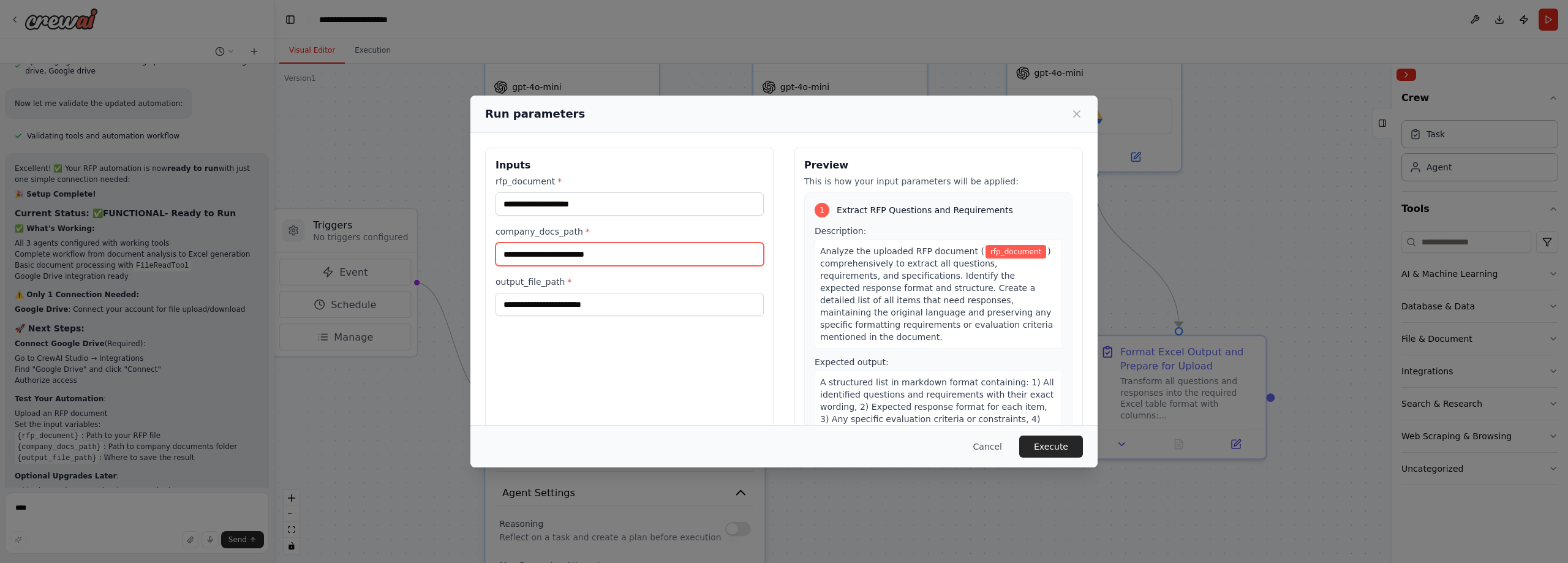
click at [670, 253] on input "company_docs_path *" at bounding box center [629, 254] width 268 height 23
click at [616, 207] on input "rfp_document *" at bounding box center [629, 204] width 268 height 23
click at [611, 256] on input "company_docs_path *" at bounding box center [629, 254] width 268 height 23
paste input "**********"
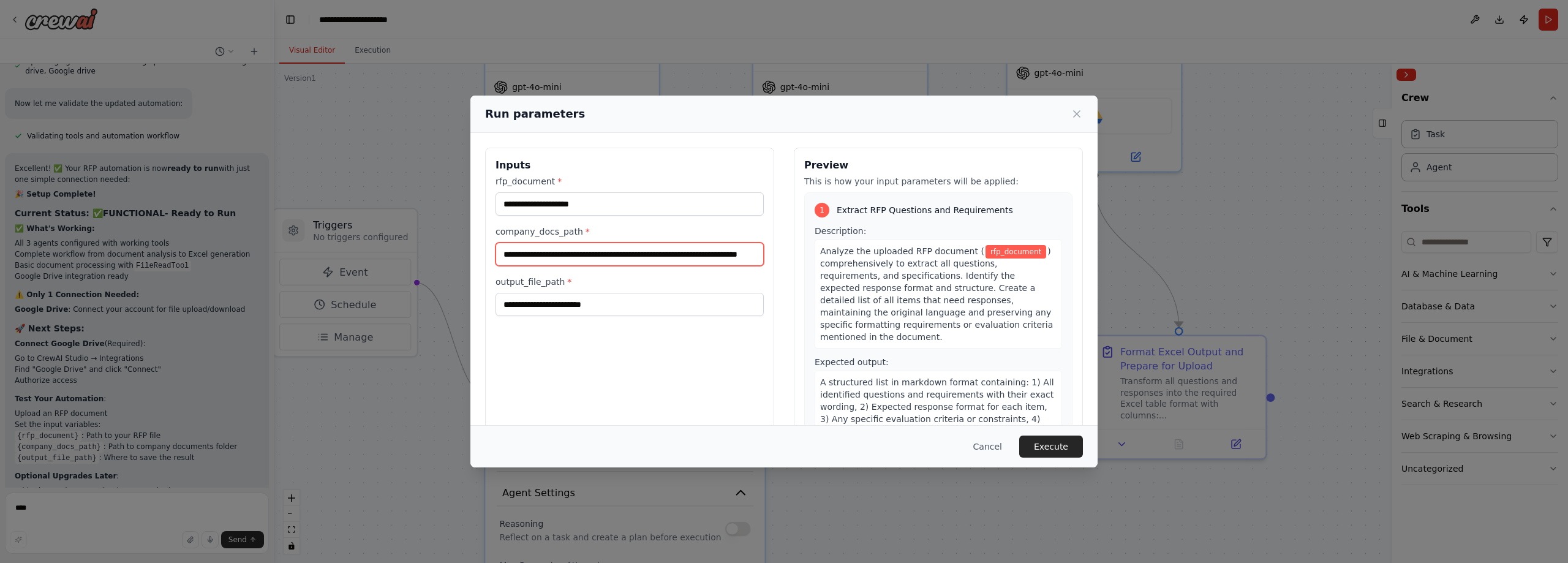
type input "**********"
click at [613, 204] on input "rfp_document *" at bounding box center [629, 204] width 268 height 23
paste input "**********"
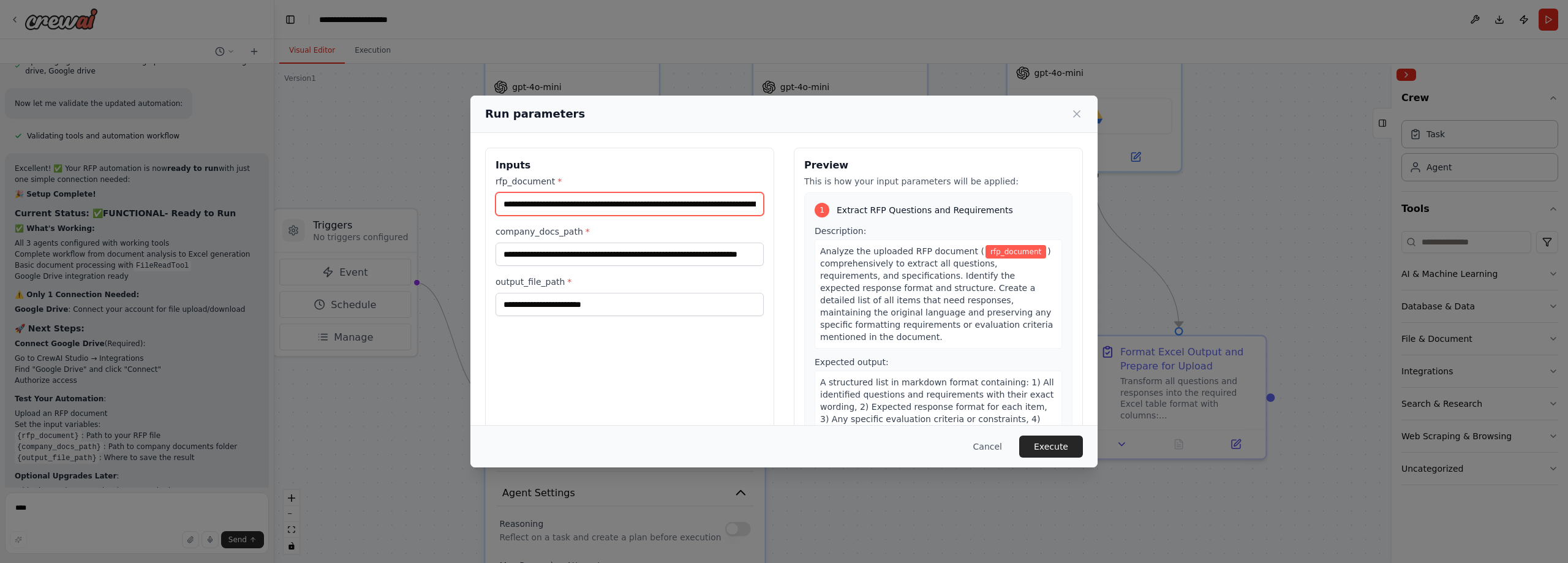
scroll to position [0, 106]
type input "**********"
click at [598, 302] on input "output_file_path *" at bounding box center [629, 304] width 268 height 23
paste input "**********"
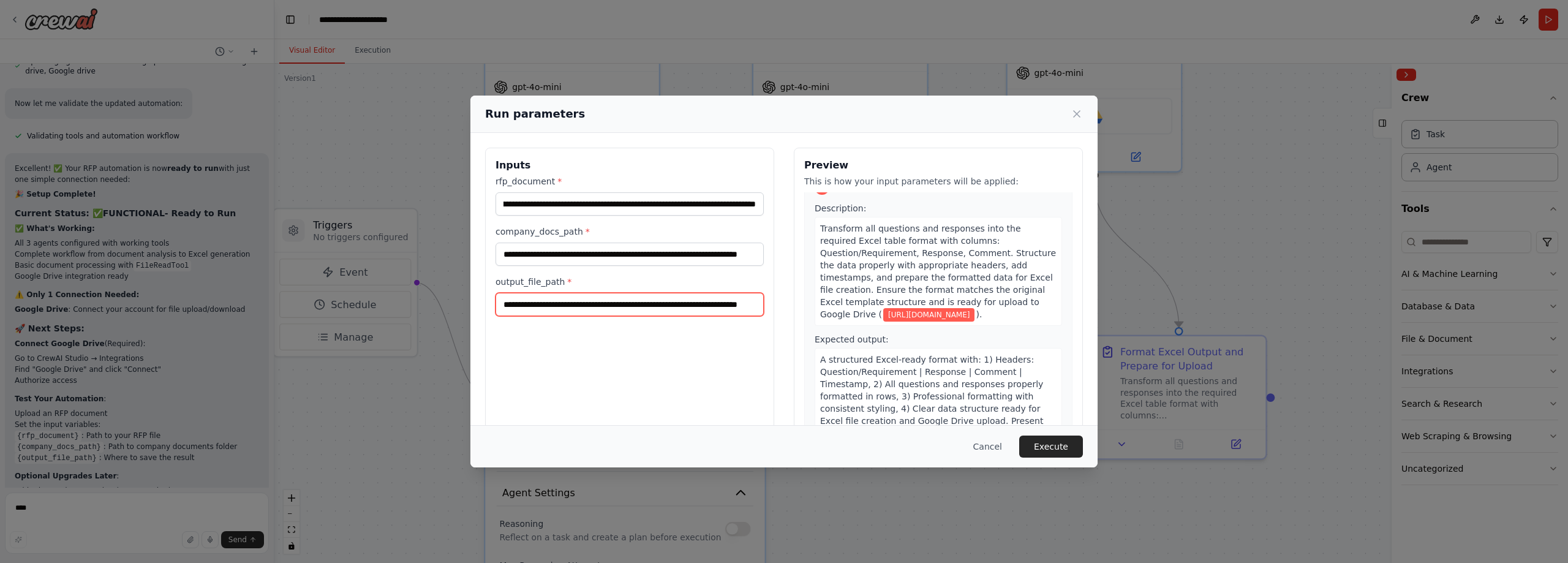
scroll to position [665, 0]
type input "**********"
click at [1062, 443] on button "Execute" at bounding box center [1051, 446] width 64 height 22
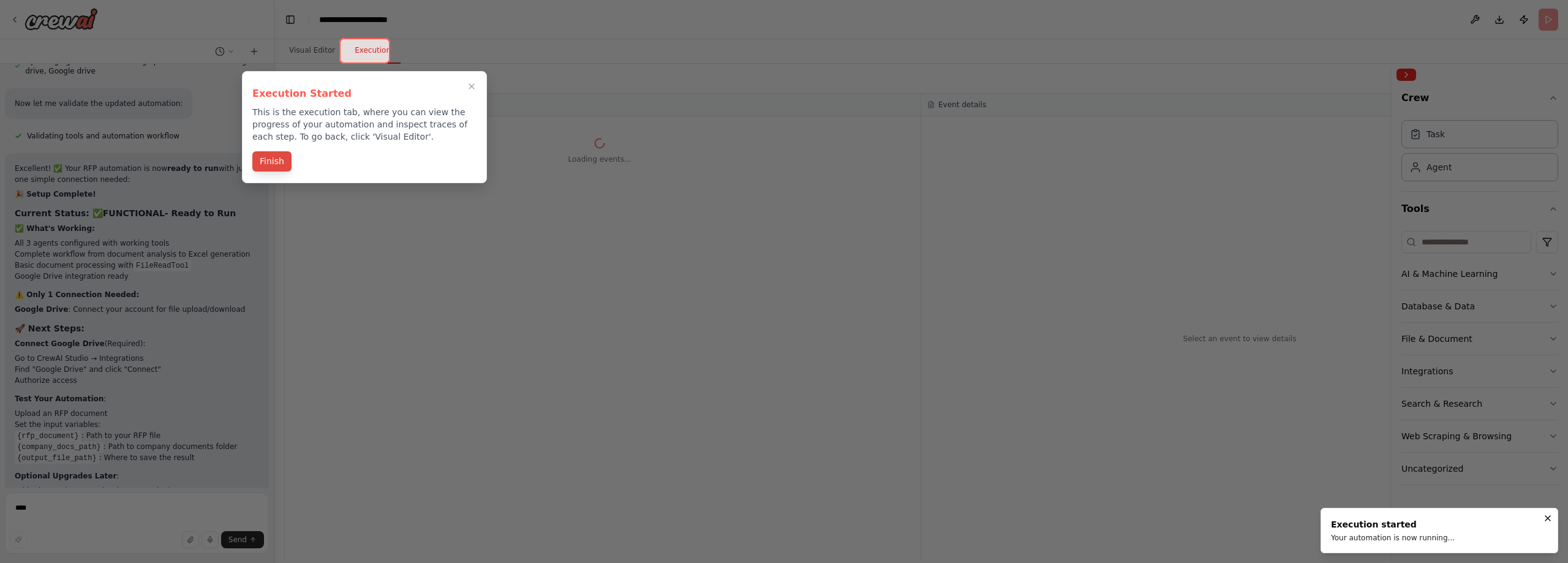
click at [257, 161] on button "Finish" at bounding box center [272, 161] width 39 height 20
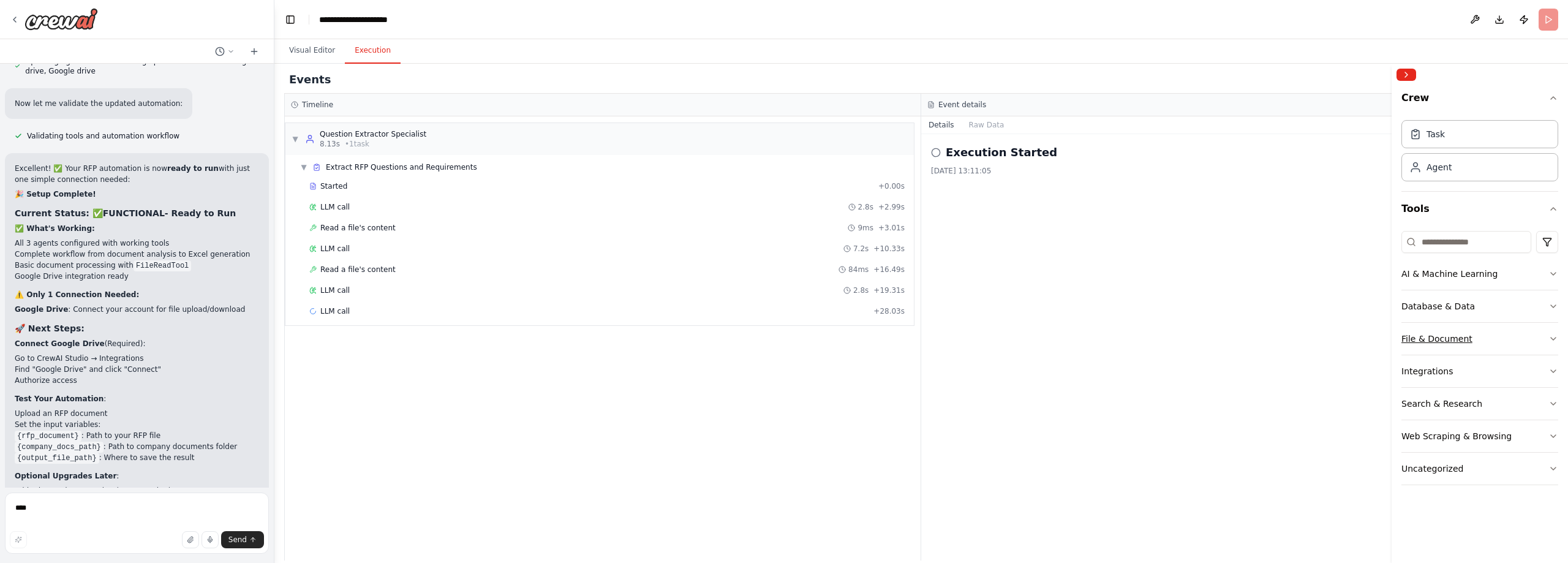
click at [1434, 350] on button "File & Document" at bounding box center [1479, 338] width 157 height 32
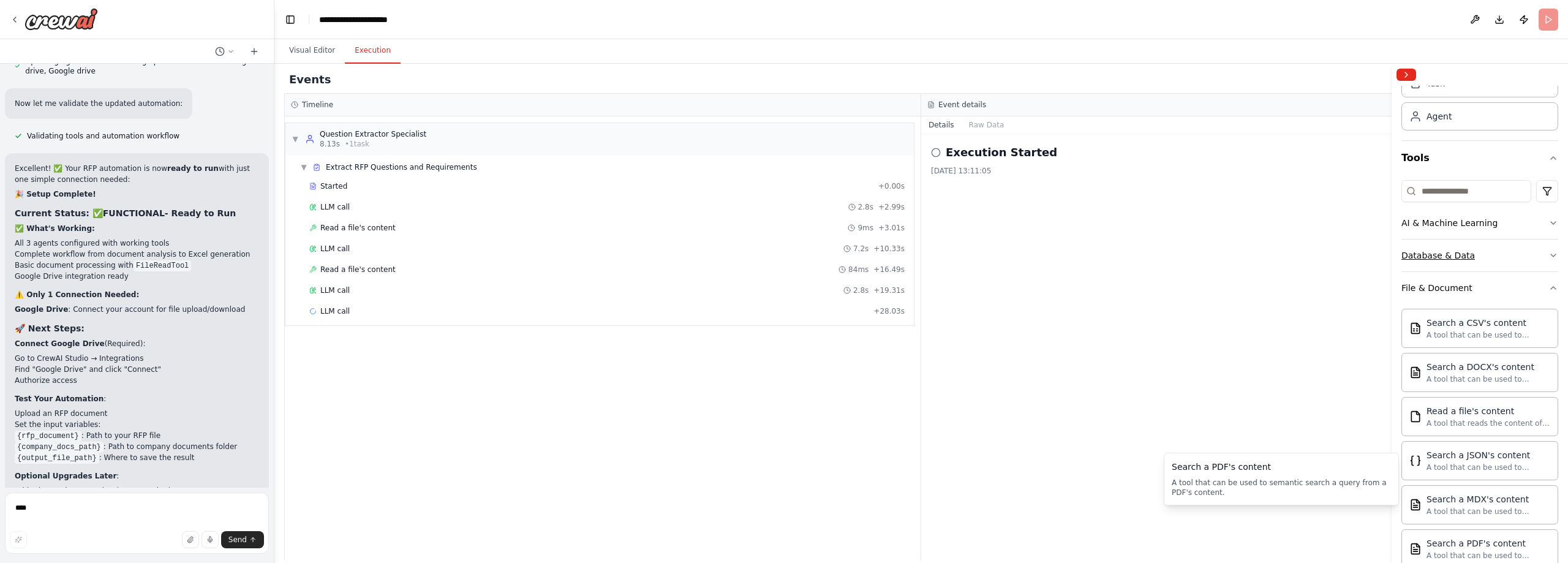
scroll to position [0, 0]
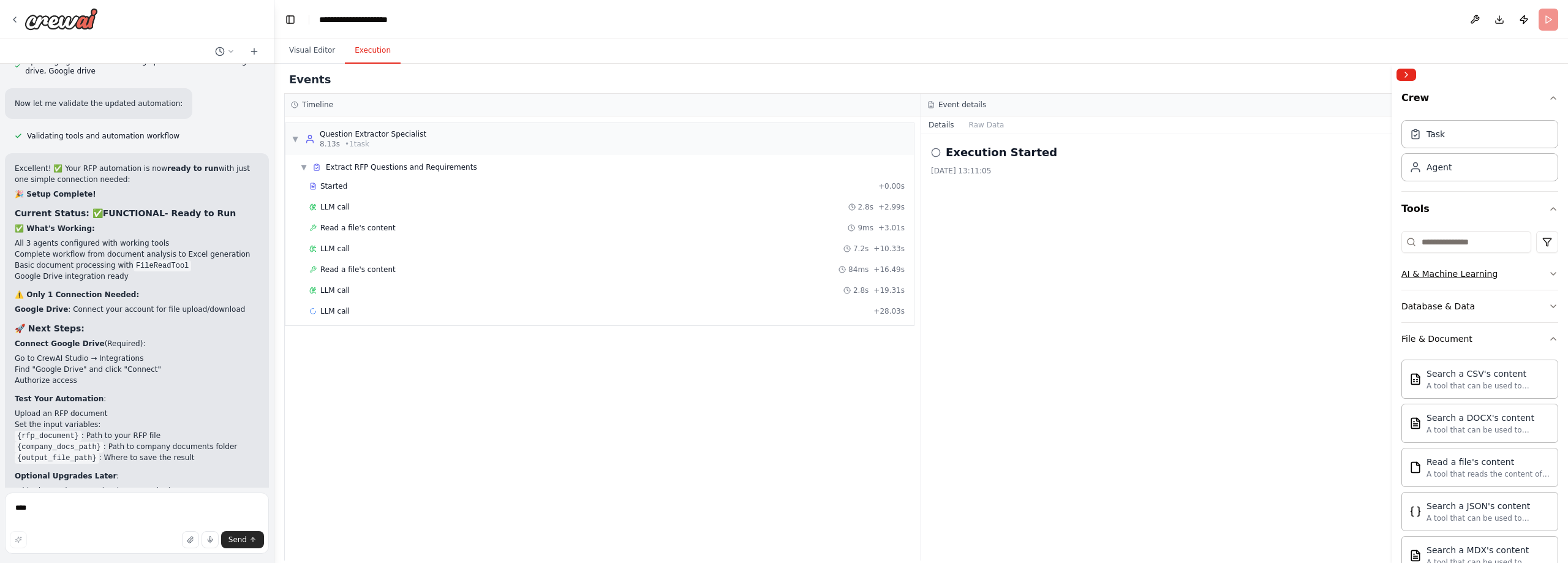
click at [1527, 279] on button "AI & Machine Learning" at bounding box center [1479, 274] width 157 height 32
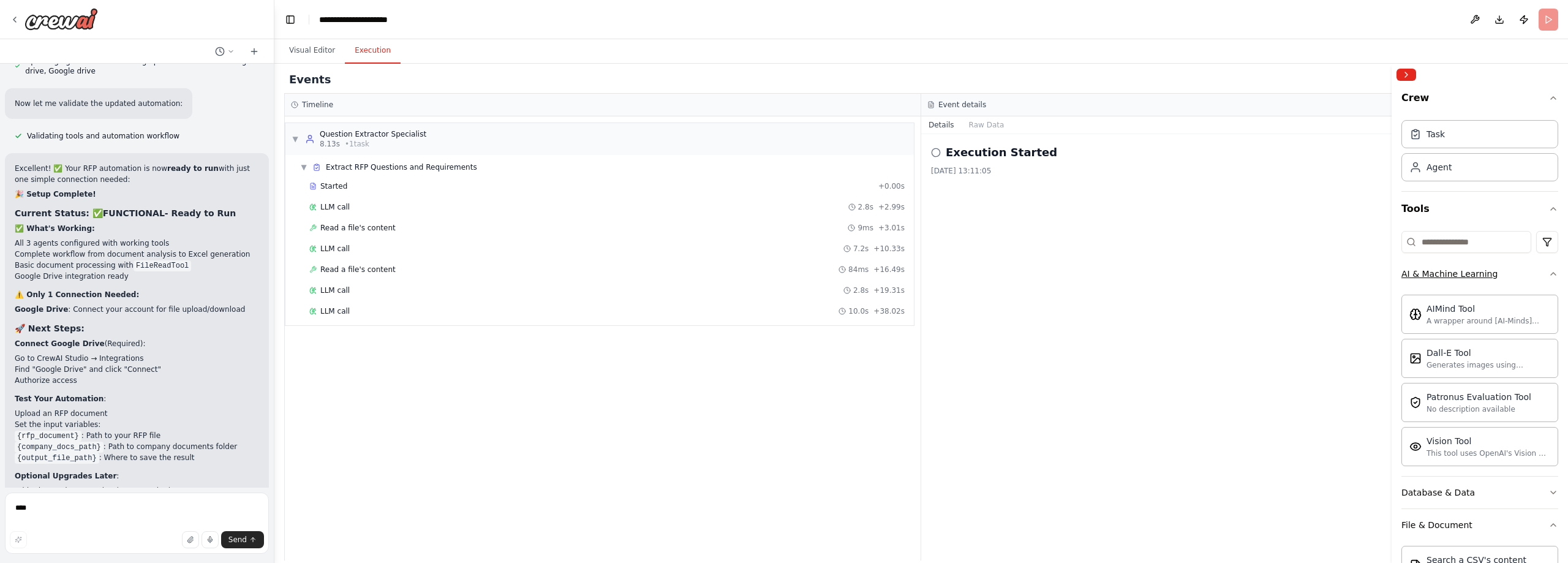
click at [1527, 279] on button "AI & Machine Learning" at bounding box center [1479, 274] width 157 height 32
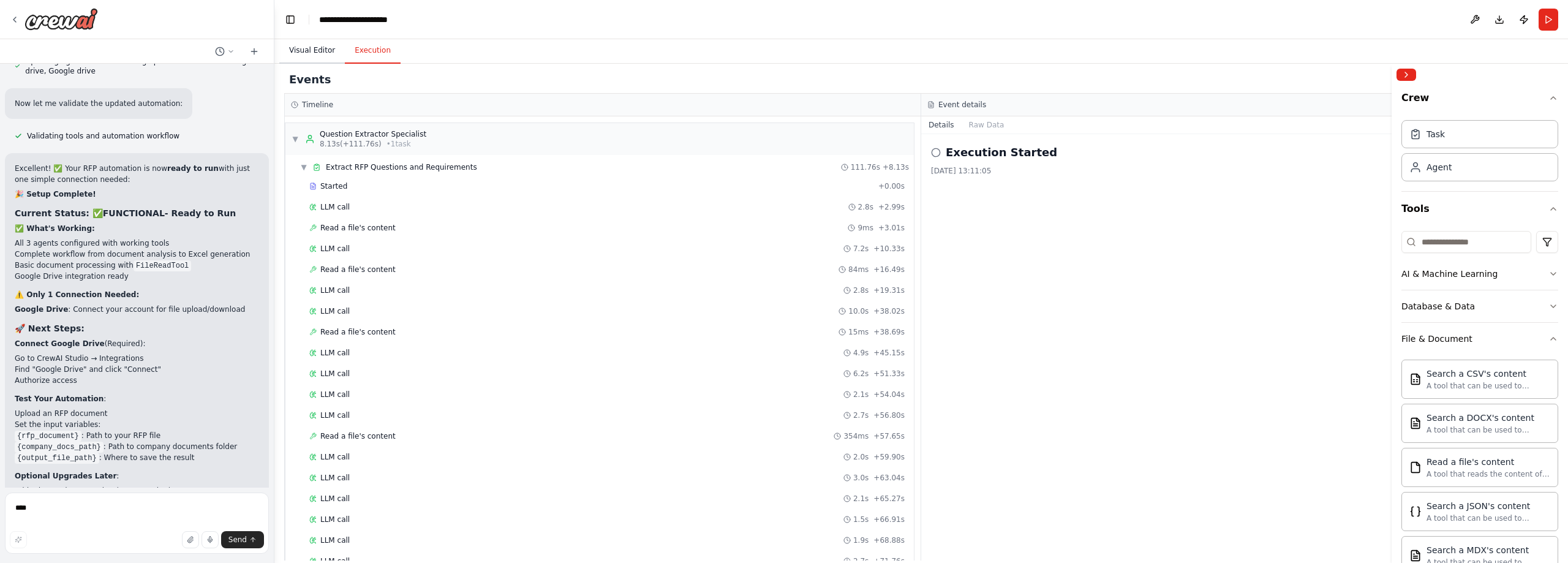
click at [310, 50] on button "Visual Editor" at bounding box center [312, 50] width 66 height 25
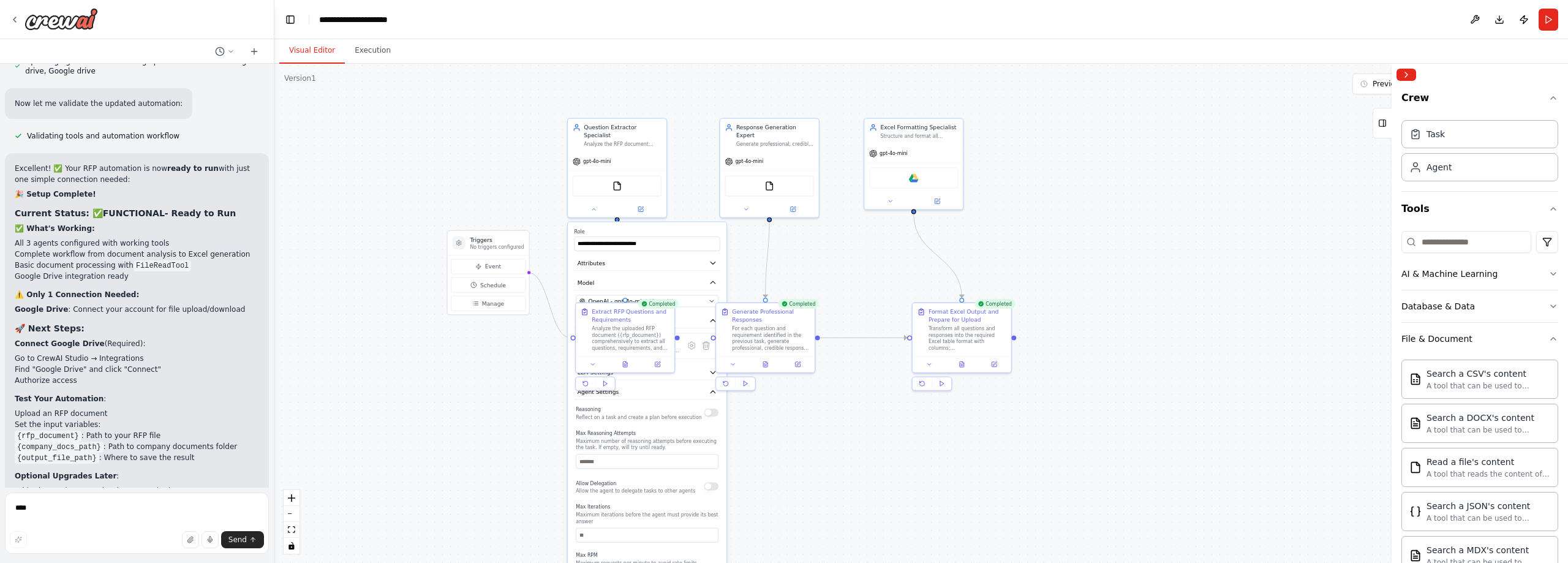
click at [682, 222] on div "**********" at bounding box center [648, 447] width 159 height 449
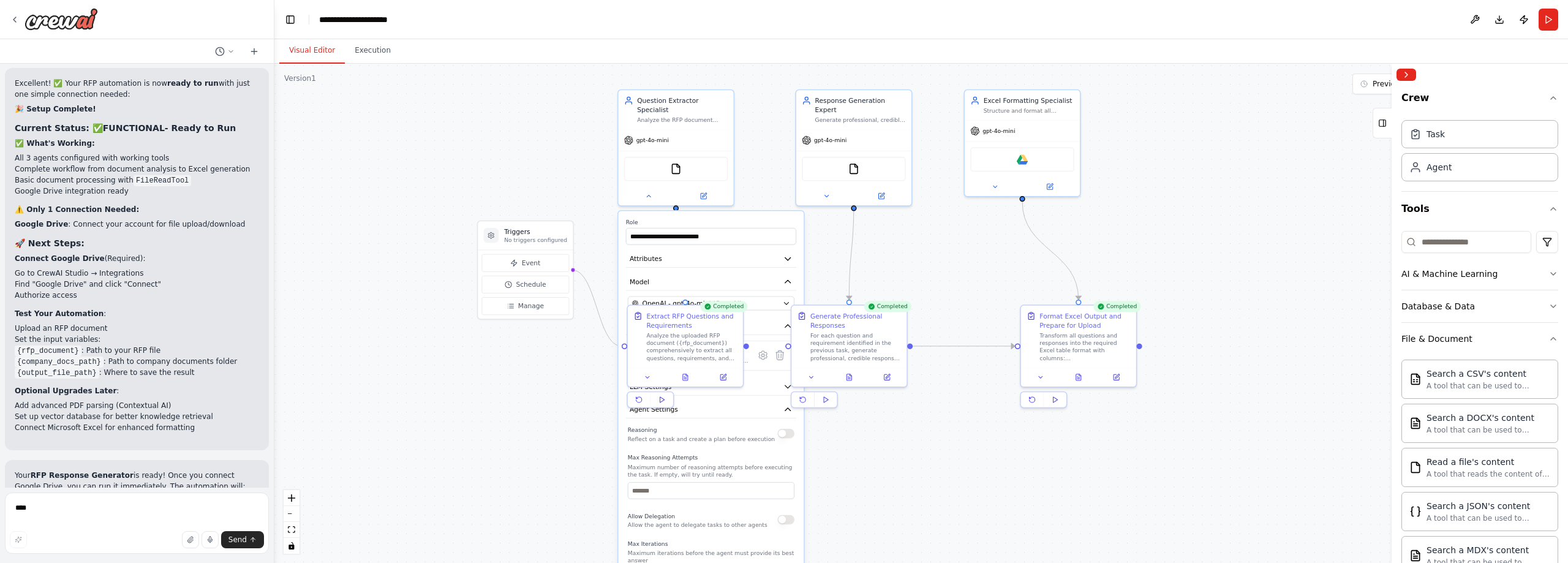
scroll to position [3167, 0]
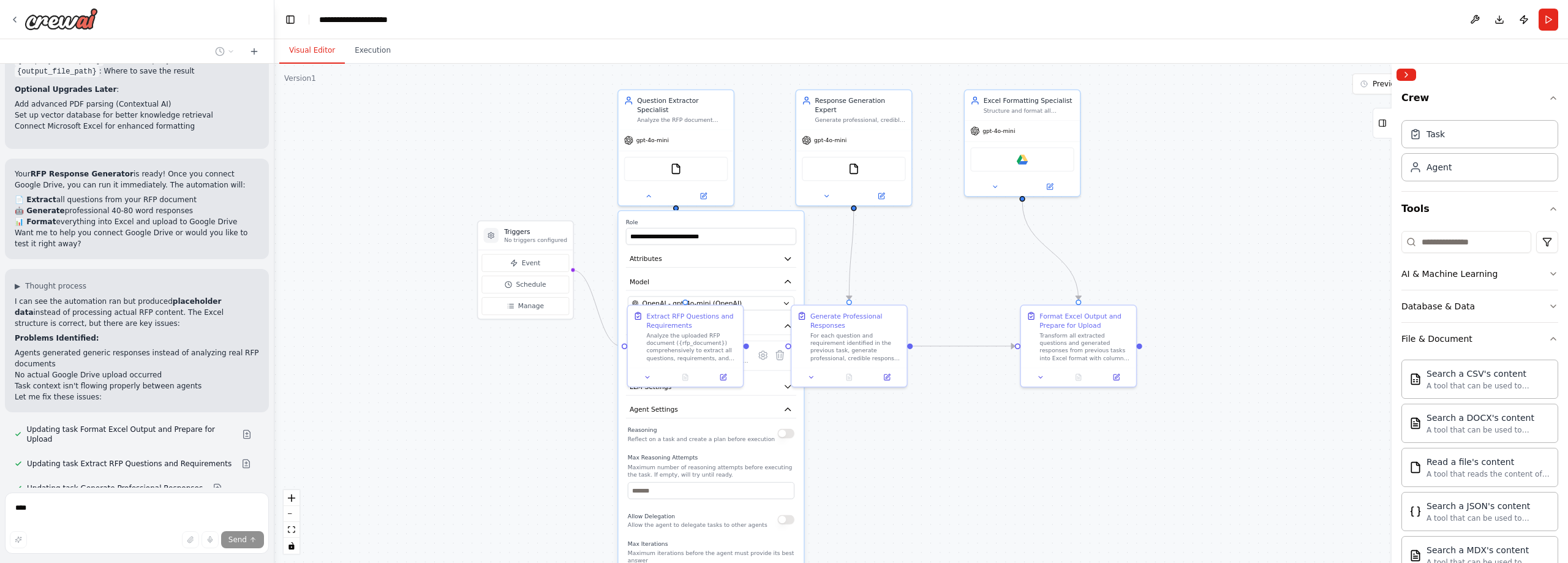
scroll to position [3466, 0]
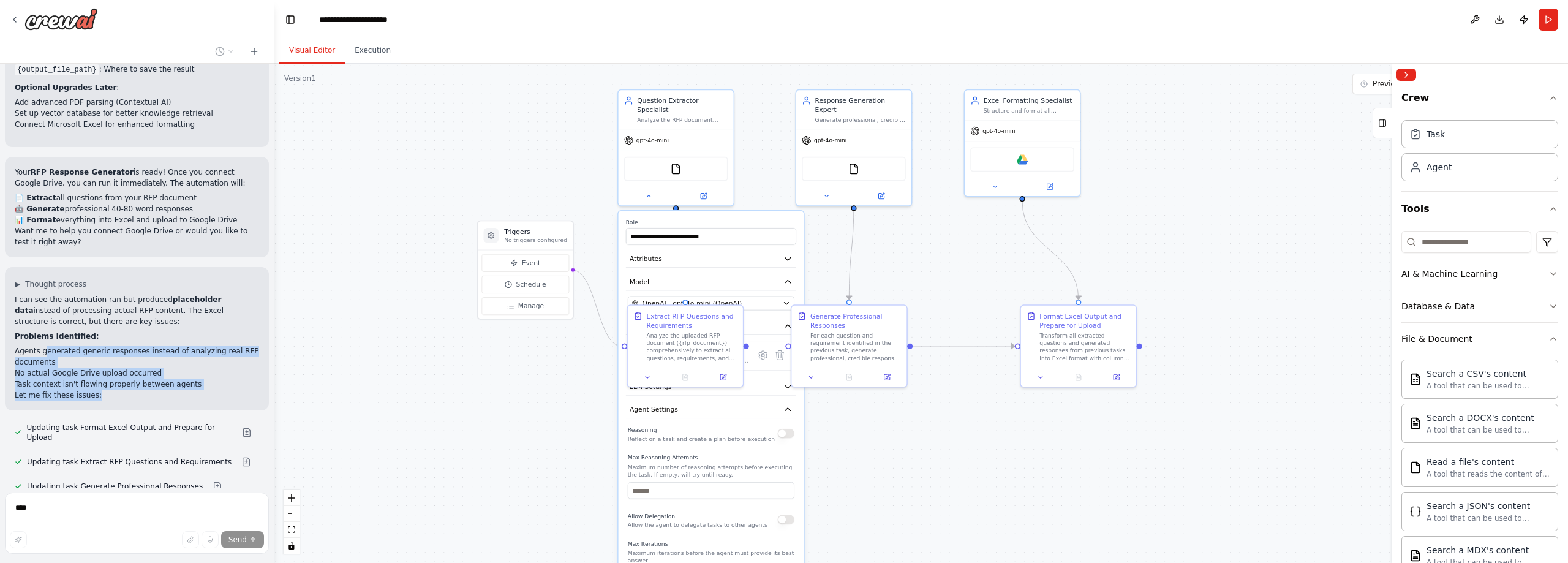
drag, startPoint x: 44, startPoint y: 180, endPoint x: 193, endPoint y: 229, distance: 156.9
click at [193, 294] on div "I can see the automation ran but produced placeholder data instead of processin…" at bounding box center [137, 347] width 244 height 107
click at [225, 367] on li "No actual Google Drive upload occurred" at bounding box center [137, 372] width 244 height 11
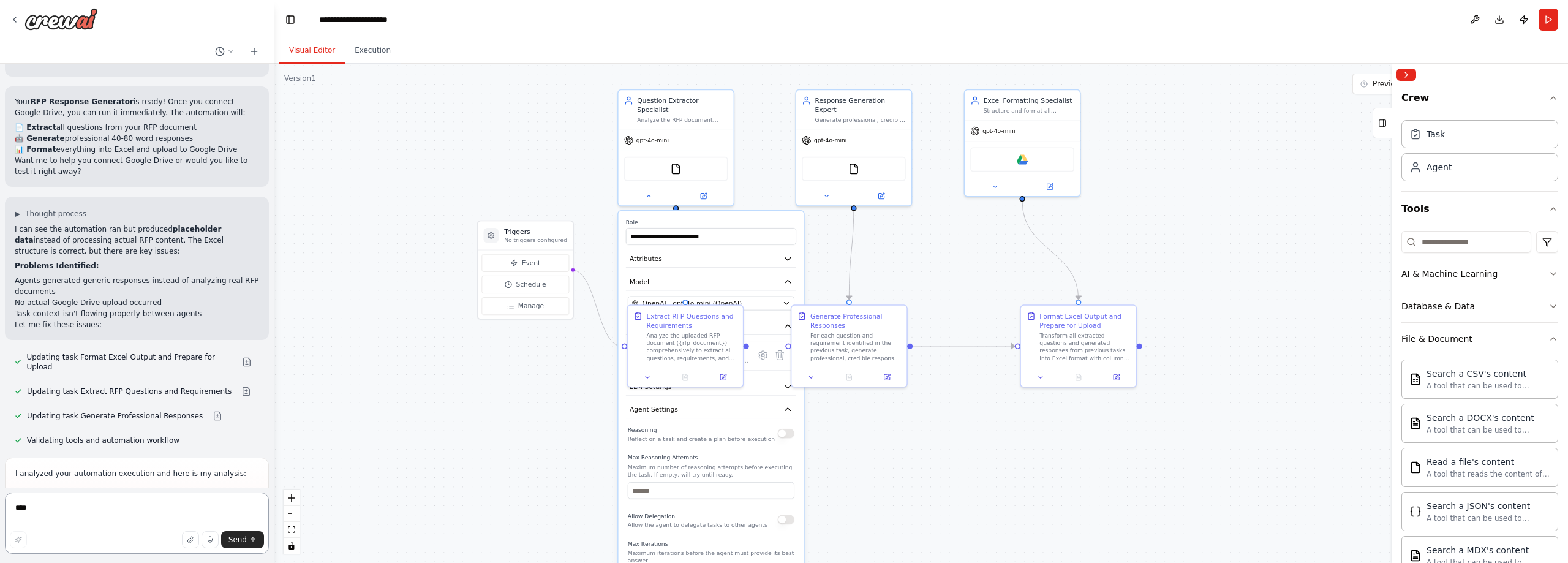
scroll to position [3538, 0]
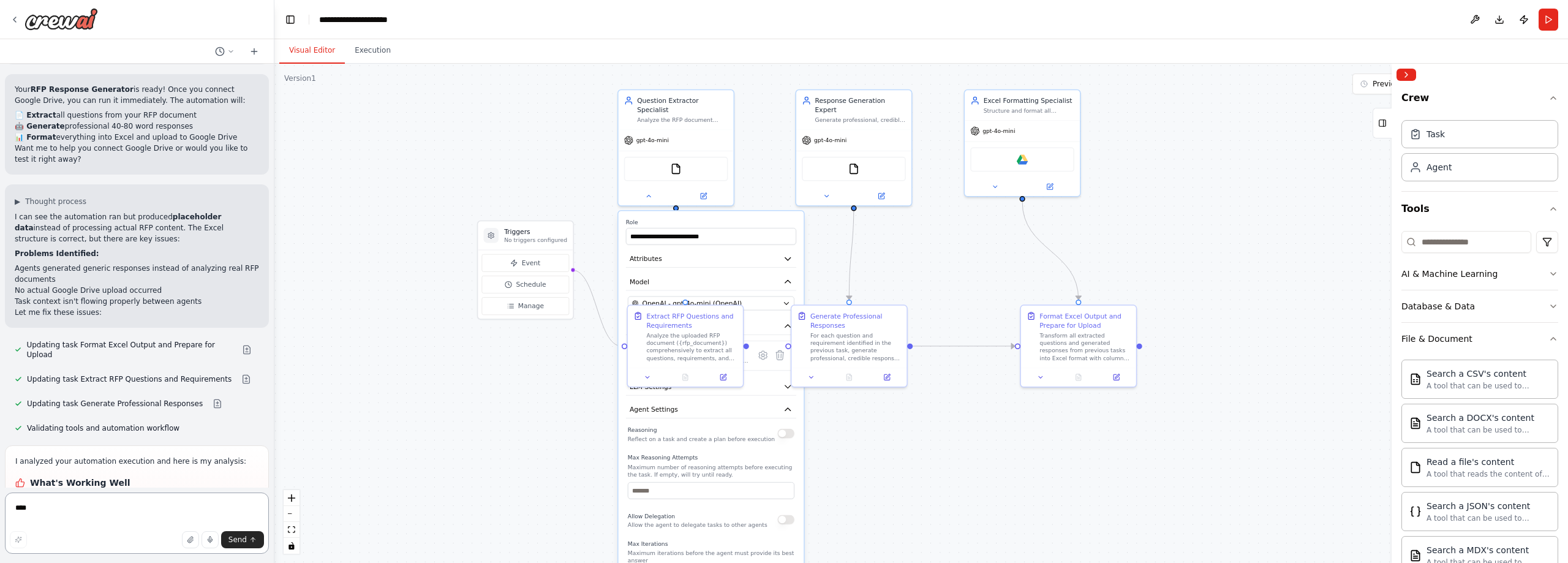
click at [152, 513] on textarea "****" at bounding box center [137, 523] width 264 height 61
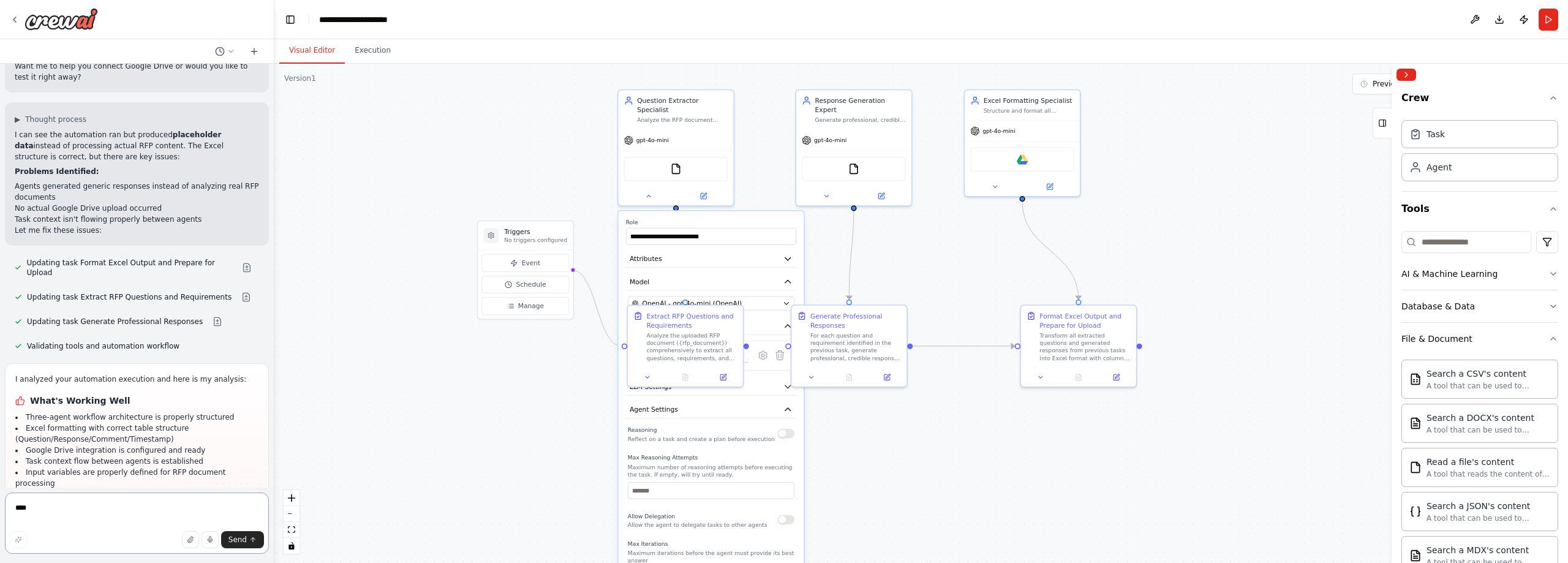
scroll to position [3631, 0]
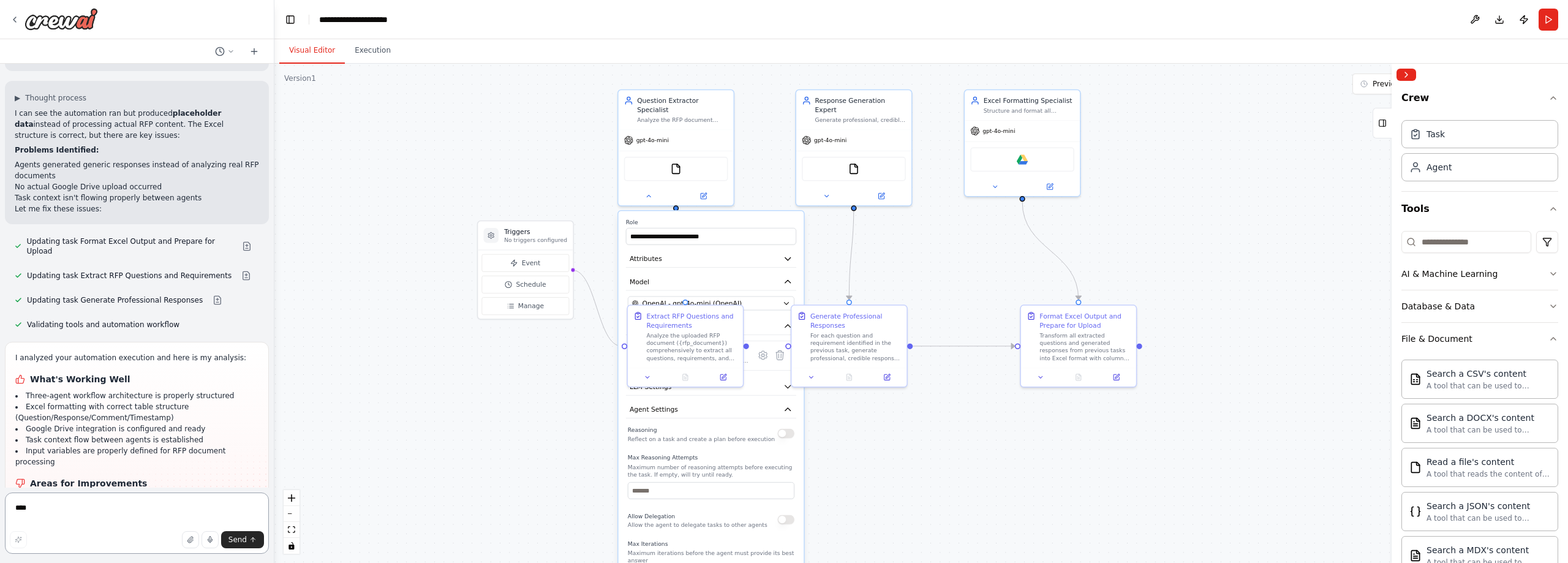
click at [152, 513] on textarea "****" at bounding box center [137, 523] width 264 height 61
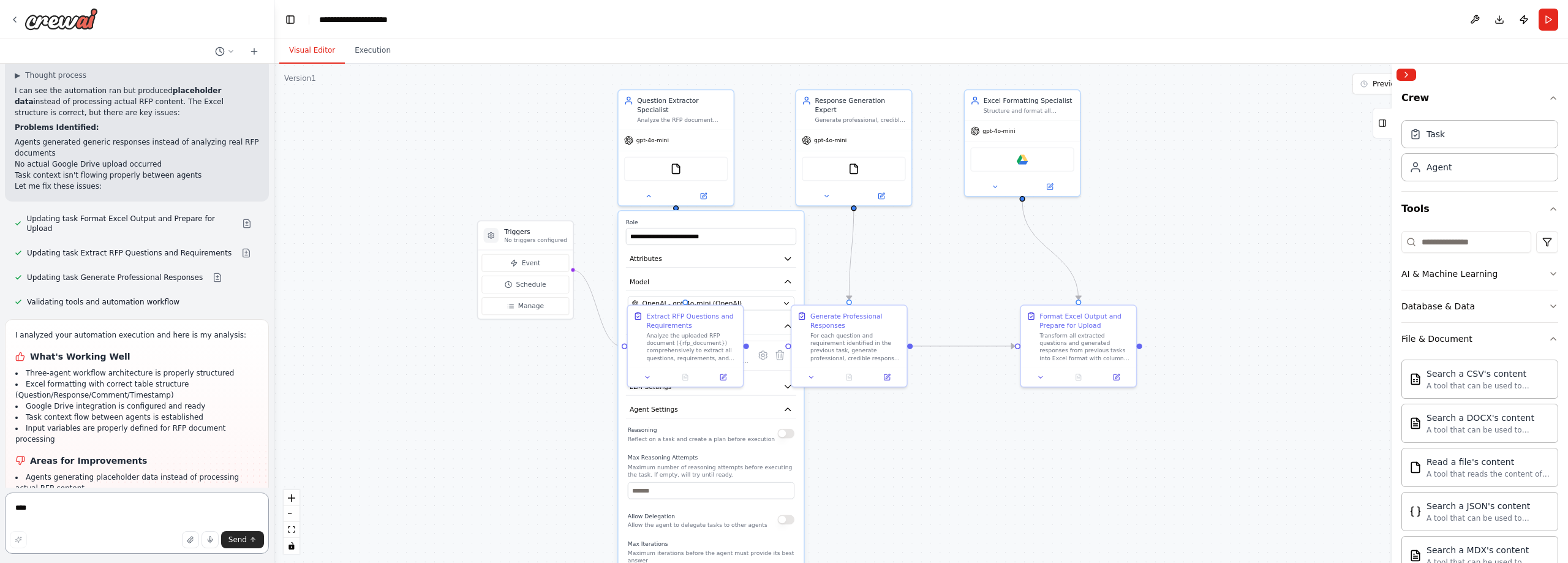
scroll to position [3675, 0]
click at [94, 517] on textarea "****" at bounding box center [137, 523] width 264 height 61
paste textarea "**********"
click at [111, 510] on textarea "**********" at bounding box center [137, 523] width 264 height 61
click at [189, 524] on textarea "**********" at bounding box center [137, 520] width 264 height 69
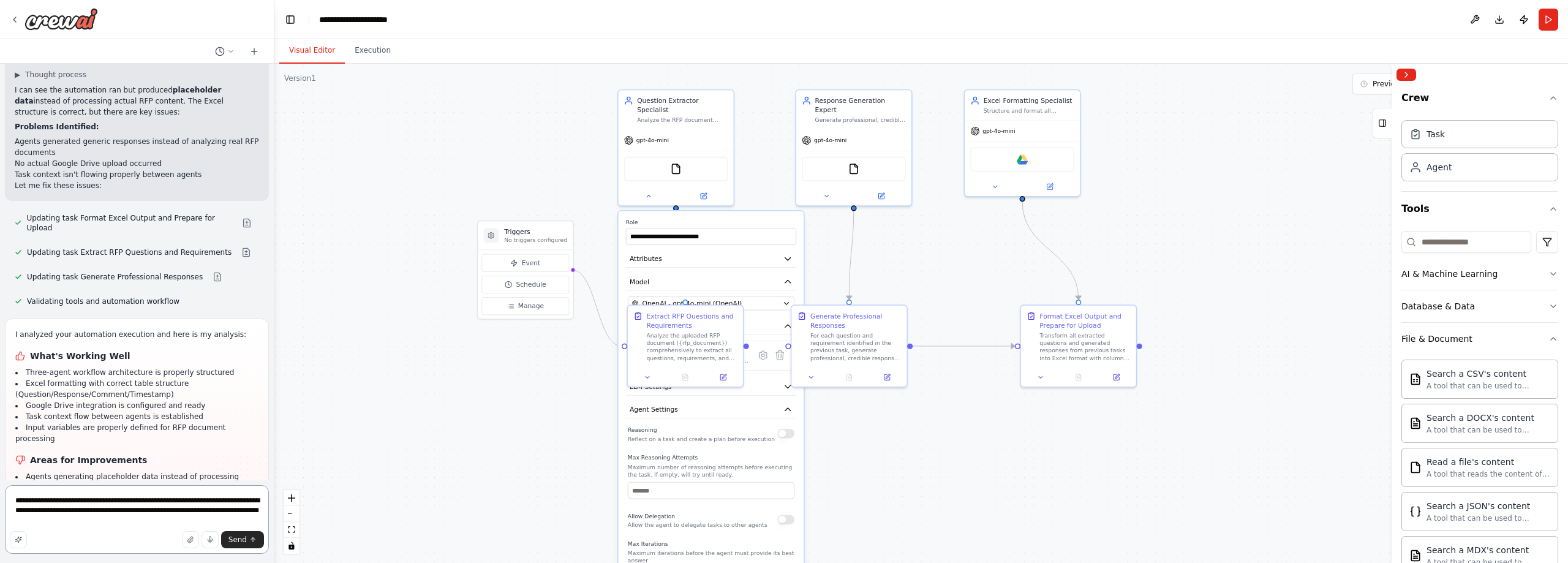
click at [113, 503] on textarea "**********" at bounding box center [137, 520] width 264 height 69
click at [256, 521] on textarea "**********" at bounding box center [137, 520] width 264 height 69
paste textarea "**********"
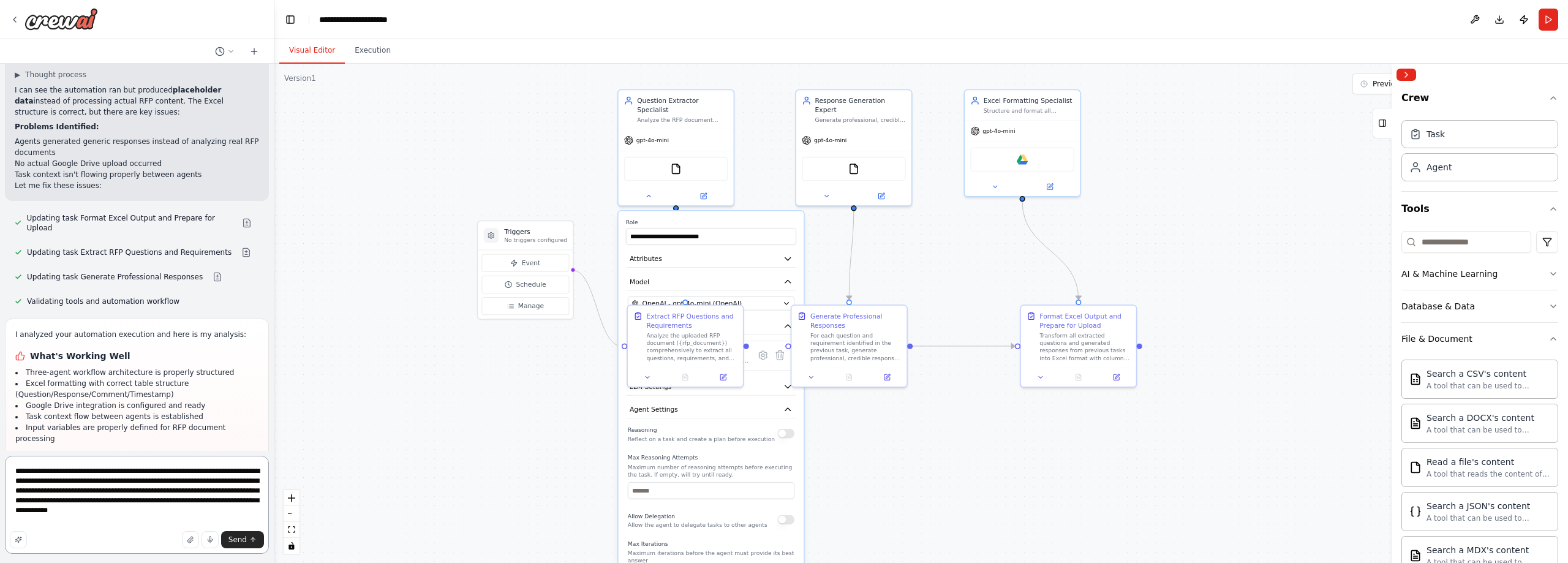
paste textarea "**********"
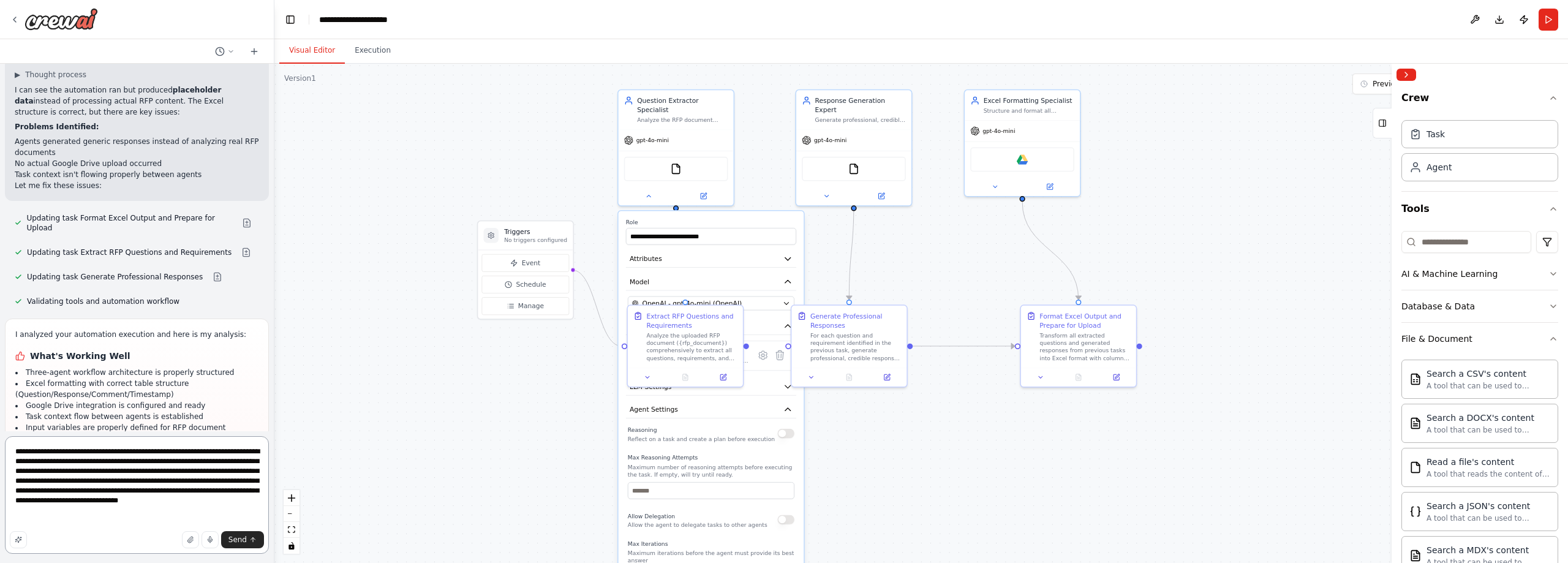
click at [25, 503] on textarea "**********" at bounding box center [137, 494] width 264 height 117
click at [80, 527] on textarea "**********" at bounding box center [137, 494] width 264 height 117
paste textarea "**********"
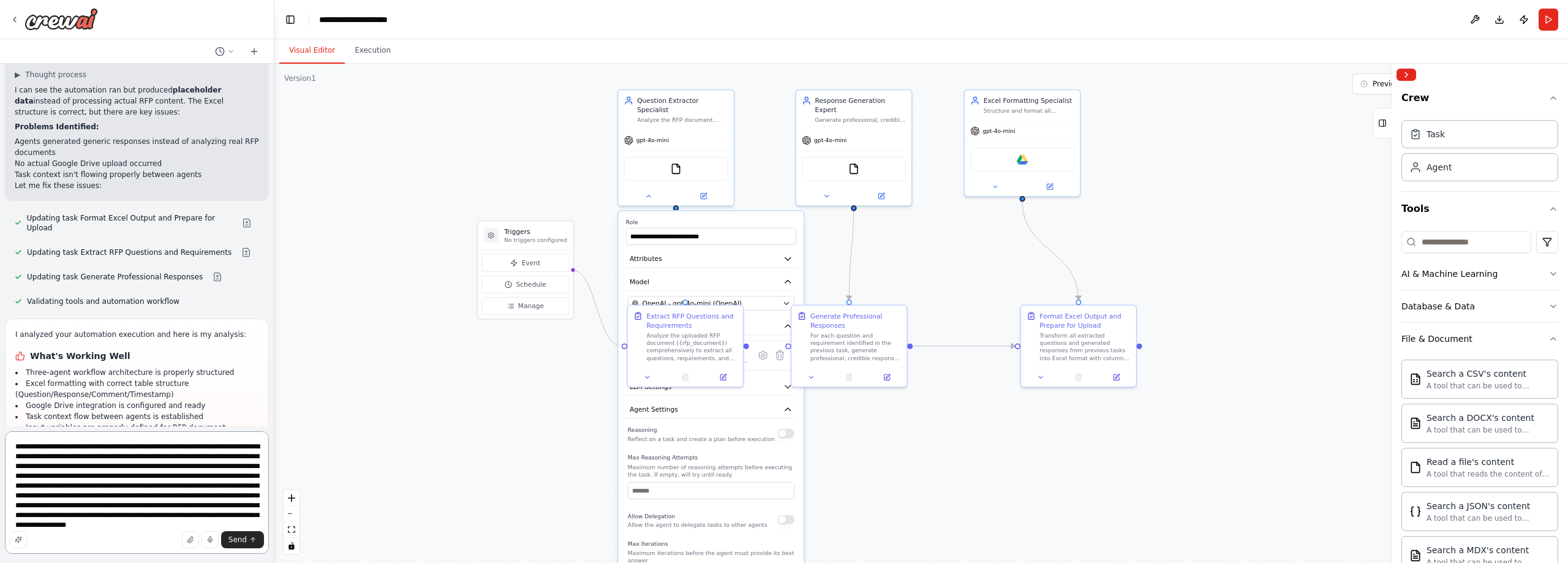
click at [235, 460] on textarea "**********" at bounding box center [137, 492] width 264 height 122
type textarea "**********"
click at [239, 539] on span "Send" at bounding box center [238, 539] width 18 height 10
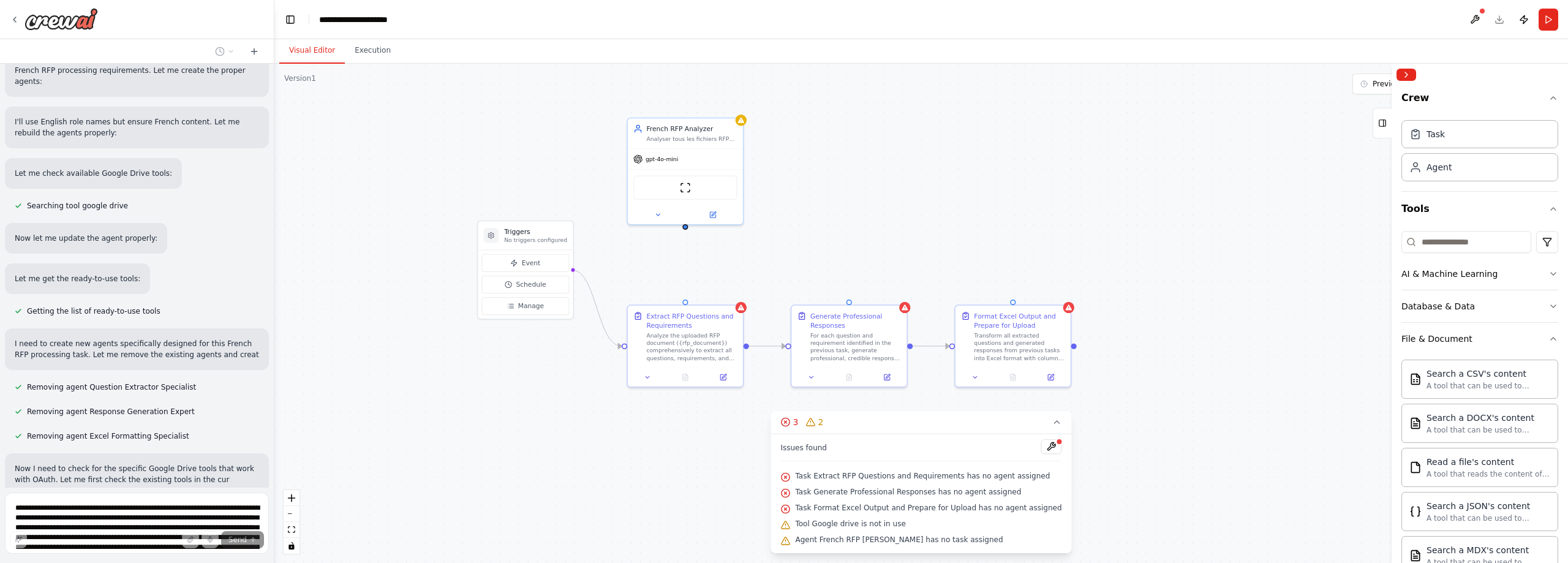
scroll to position [4481, 0]
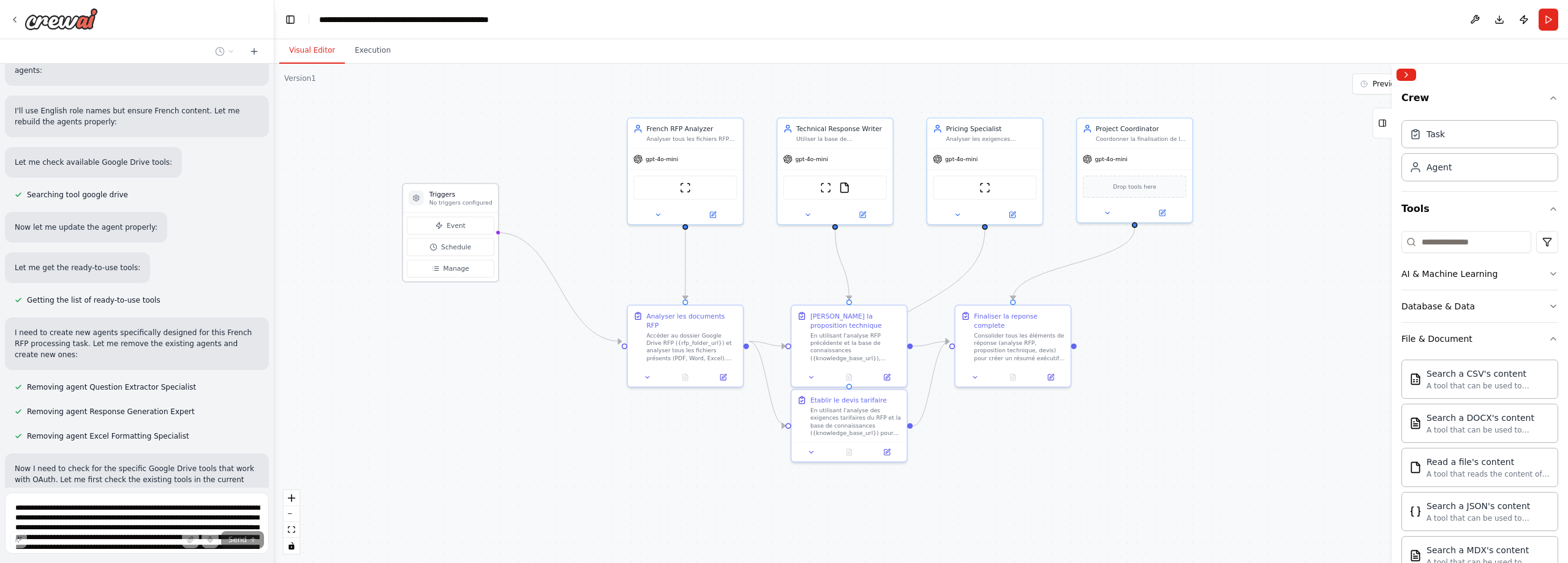
drag, startPoint x: 517, startPoint y: 234, endPoint x: 441, endPoint y: 198, distance: 84.1
click at [441, 198] on h3 "Triggers" at bounding box center [461, 193] width 63 height 9
click at [459, 222] on span "Event" at bounding box center [456, 225] width 19 height 9
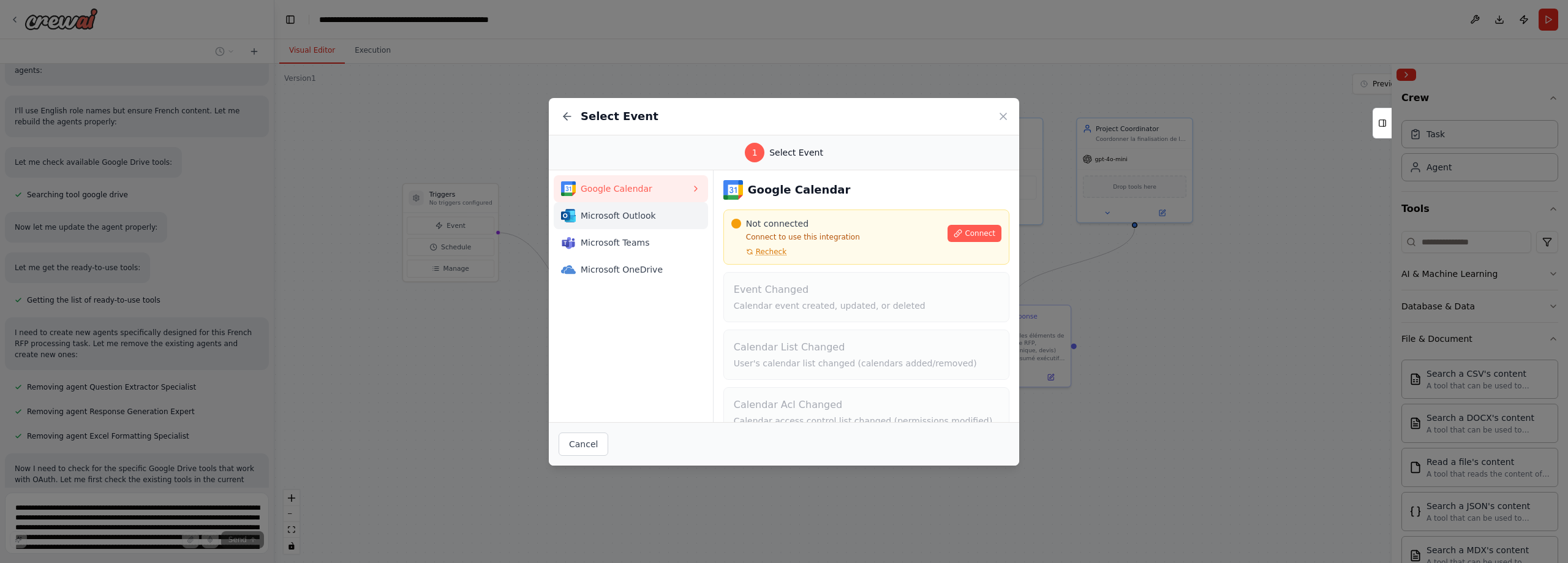
click at [620, 212] on span "Microsoft Outlook" at bounding box center [635, 216] width 110 height 12
click at [1002, 113] on icon at bounding box center [1002, 116] width 12 height 12
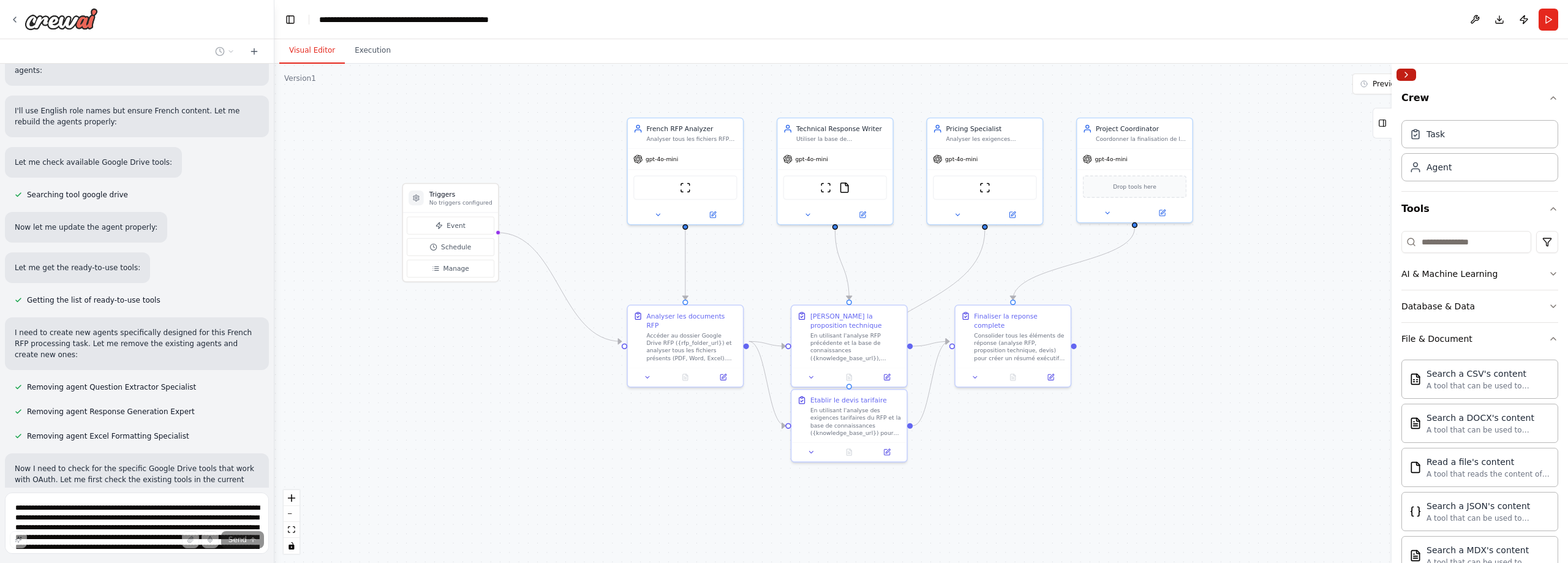
click at [1407, 73] on button "Collapse right sidebar" at bounding box center [1407, 75] width 20 height 12
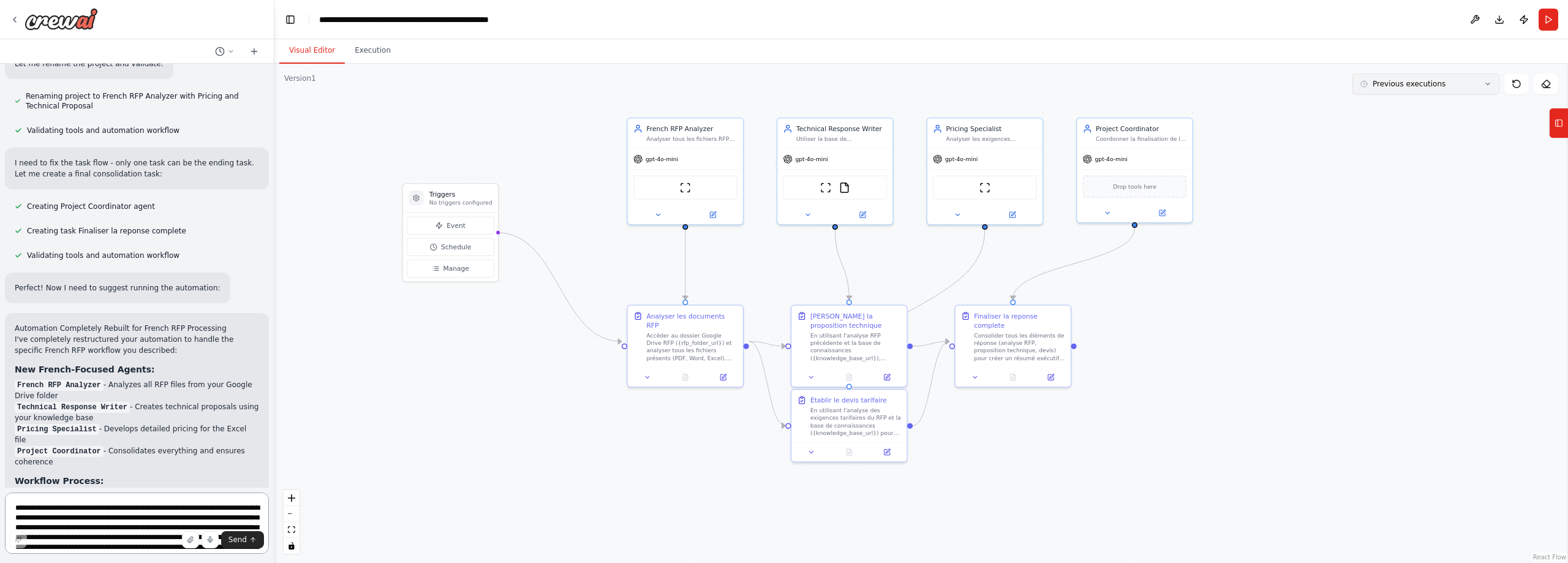
scroll to position [5532, 0]
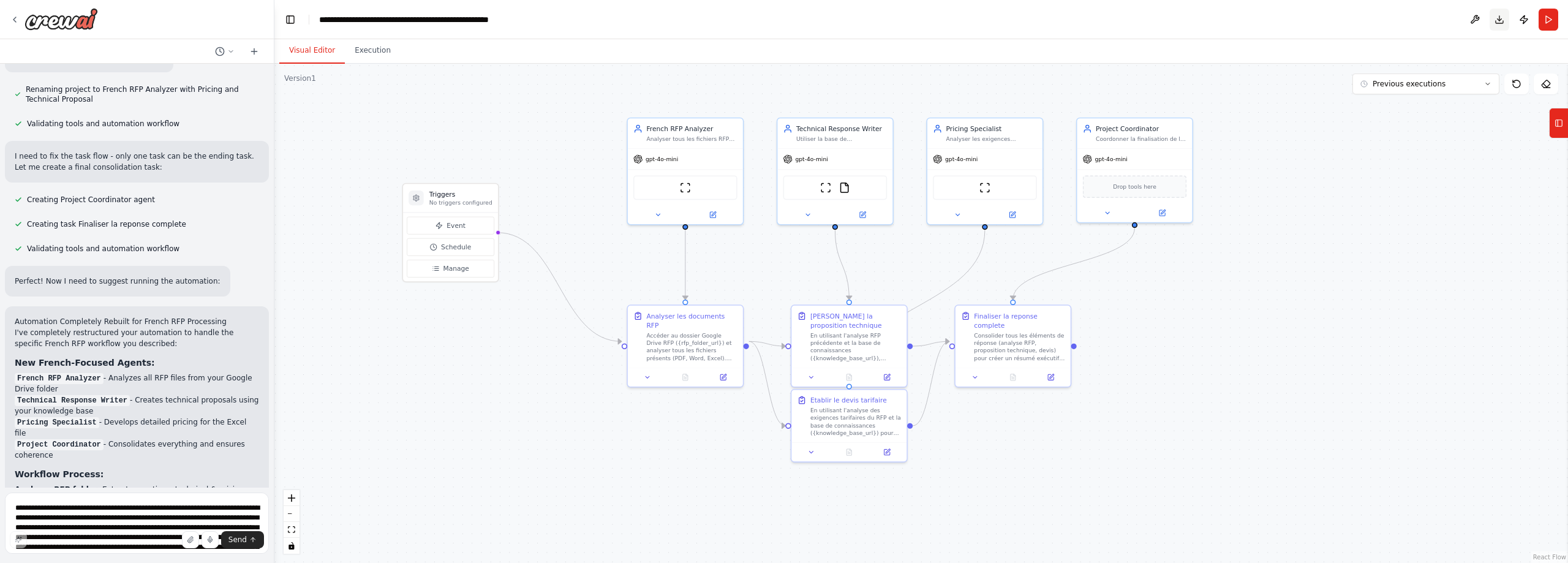
click at [1498, 21] on button "Download" at bounding box center [1499, 19] width 20 height 22
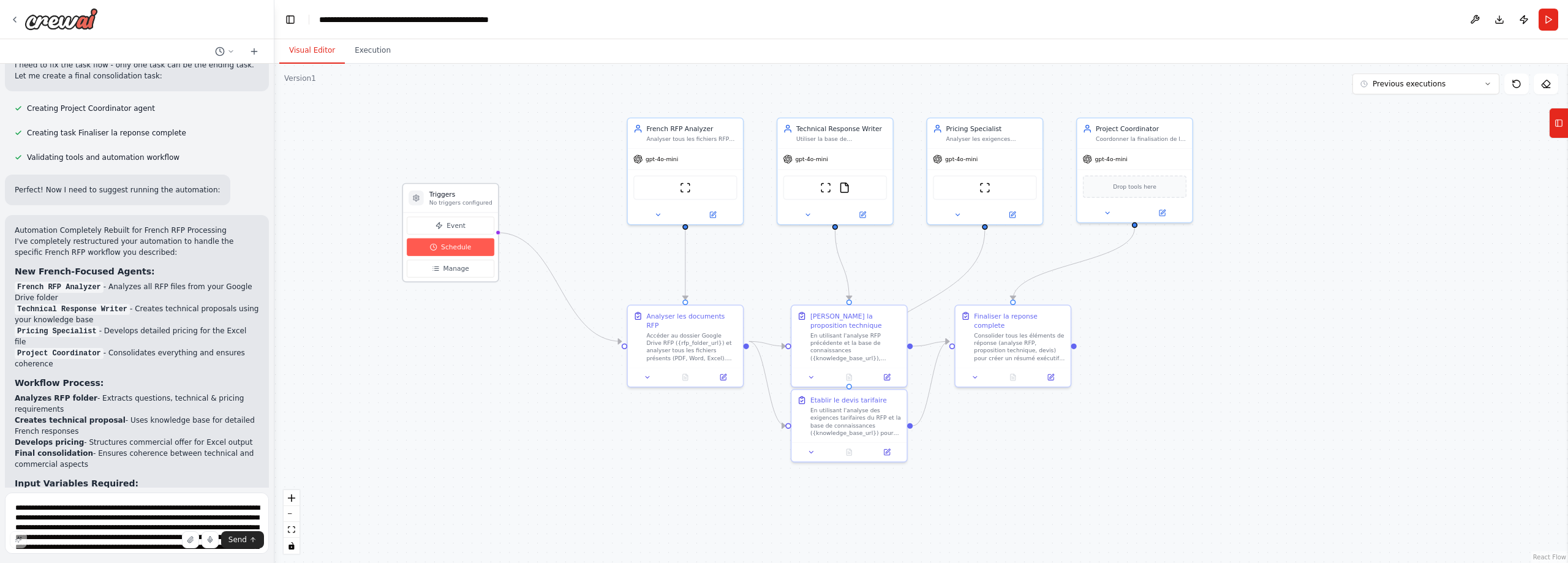
scroll to position [5631, 0]
drag, startPoint x: 885, startPoint y: 409, endPoint x: 889, endPoint y: 474, distance: 65.1
click at [889, 474] on div "En utilisant l'analyse des exigences tarifaires du RFP et la base de connaissan…" at bounding box center [861, 485] width 91 height 30
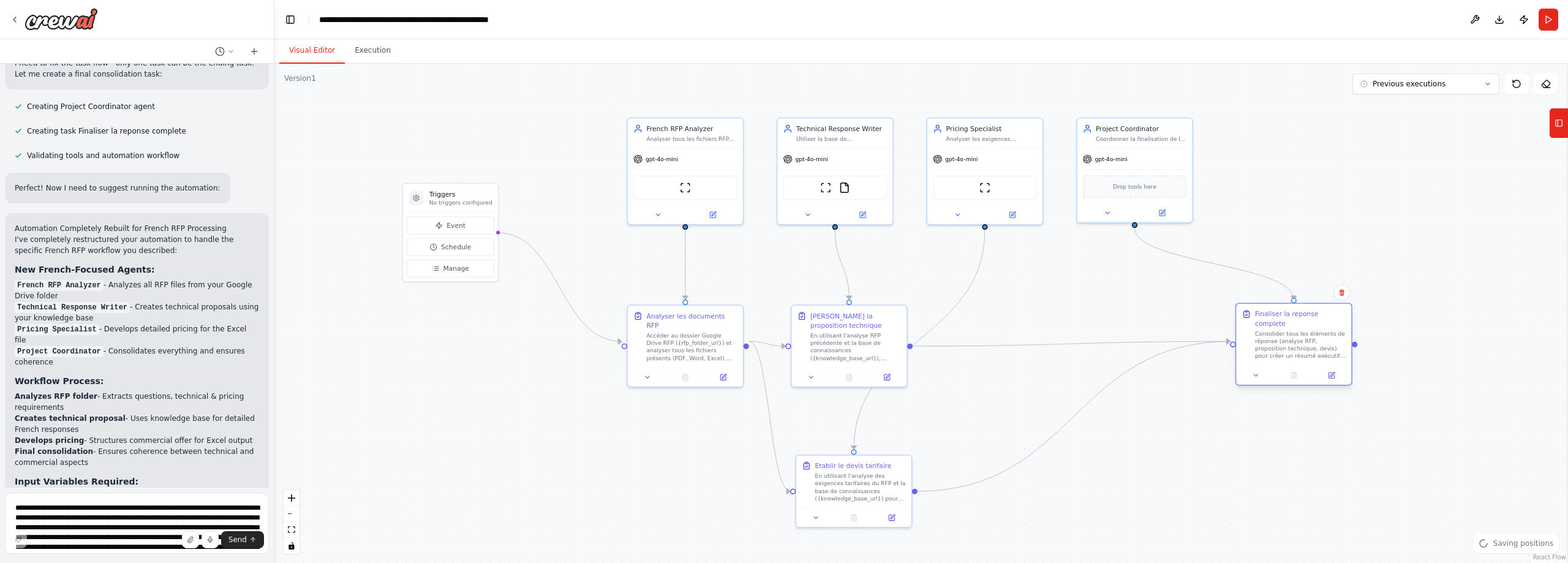
drag, startPoint x: 1038, startPoint y: 325, endPoint x: 1322, endPoint y: 326, distance: 284.0
click at [1322, 330] on div "Consolider tous les éléments de réponse (analyse RFP, proposition technique, de…" at bounding box center [1300, 345] width 91 height 30
drag, startPoint x: 682, startPoint y: 321, endPoint x: 568, endPoint y: 340, distance: 115.6
click at [568, 340] on div "Analyser les documents RFP Accéder au dossier Google Drive RFP ({rfp_folder_url…" at bounding box center [570, 354] width 91 height 51
drag, startPoint x: 827, startPoint y: 331, endPoint x: 792, endPoint y: 325, distance: 35.5
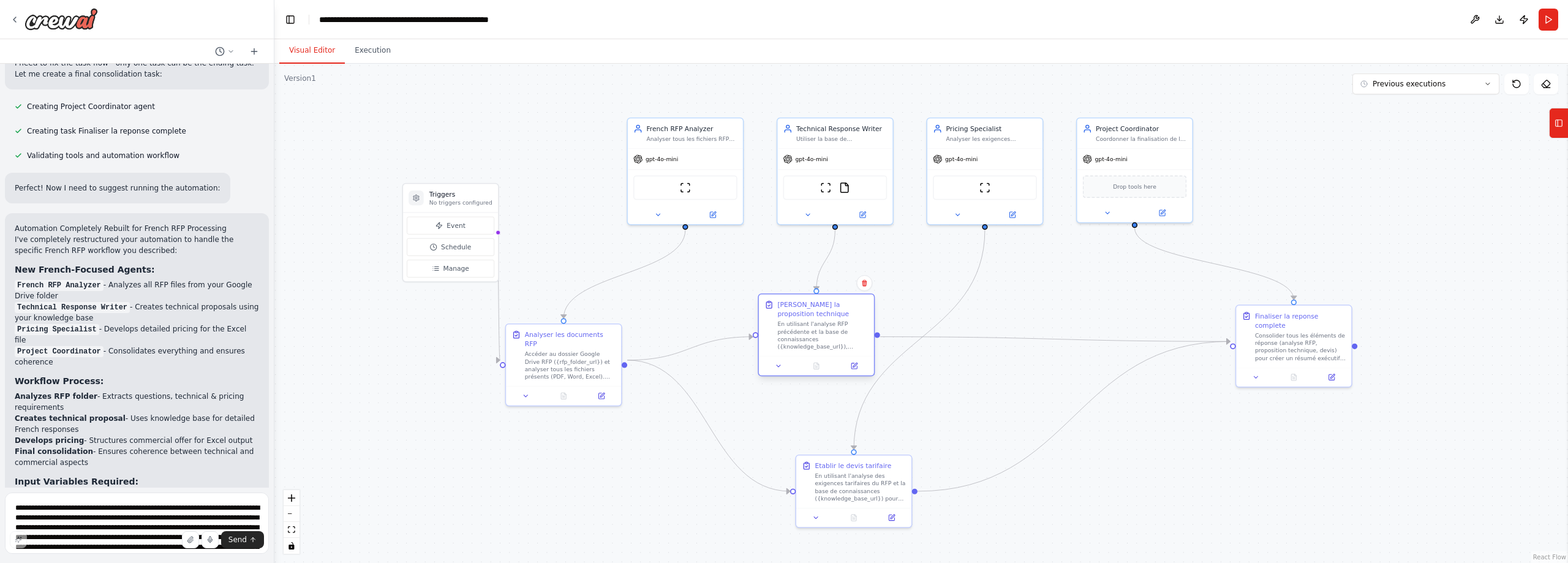
click at [792, 325] on div "En utilisant l'analyse RFP précédente et la base de connaissances ({knowledge_b…" at bounding box center [822, 335] width 91 height 30
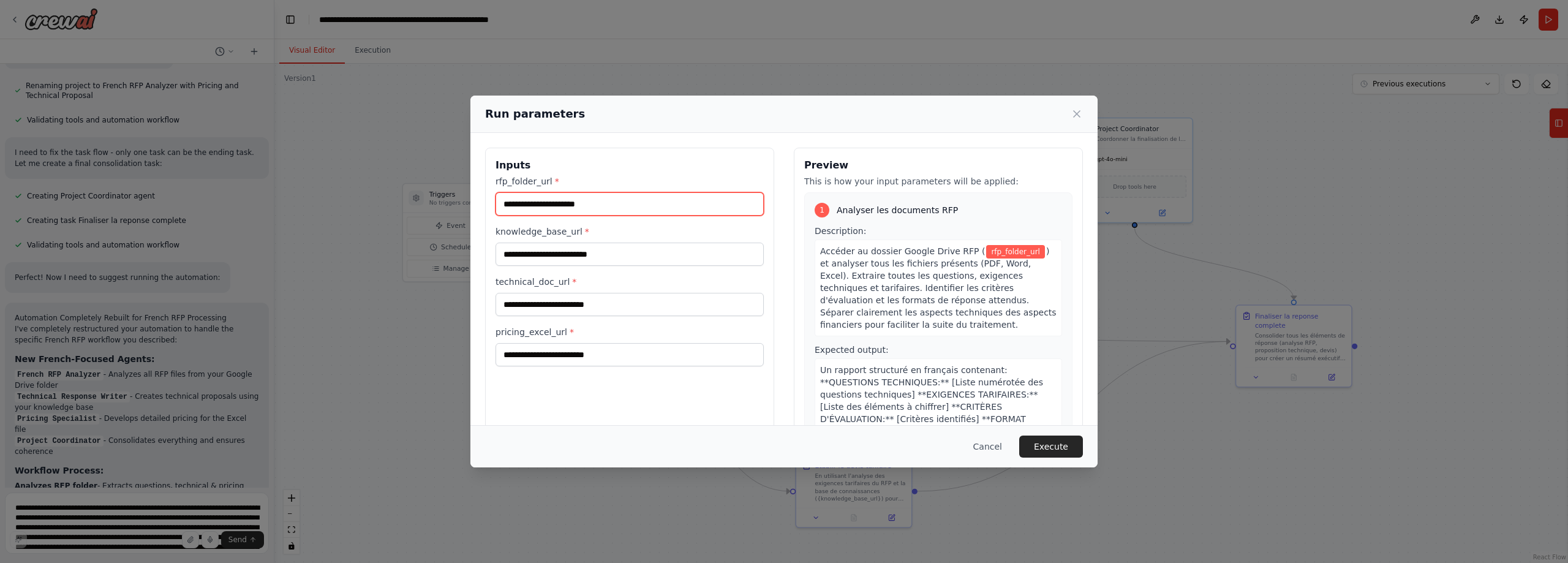
click at [609, 205] on input "rfp_folder_url *" at bounding box center [629, 204] width 268 height 23
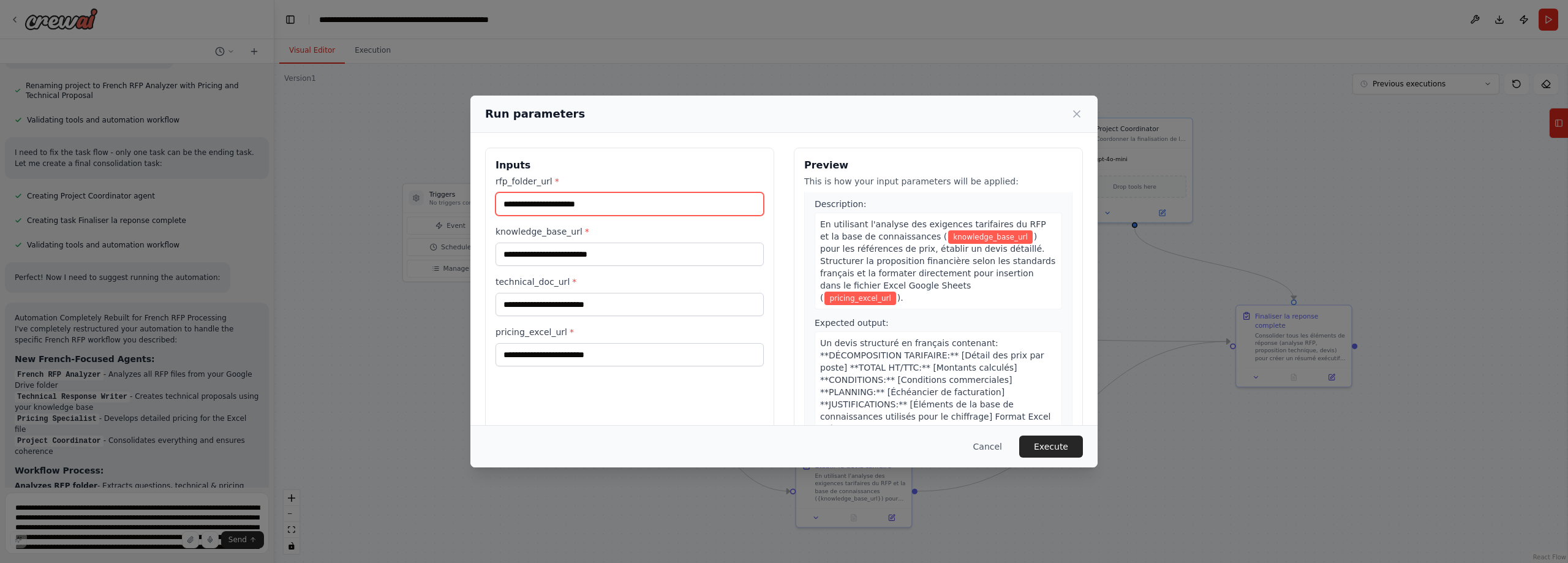
scroll to position [825, 0]
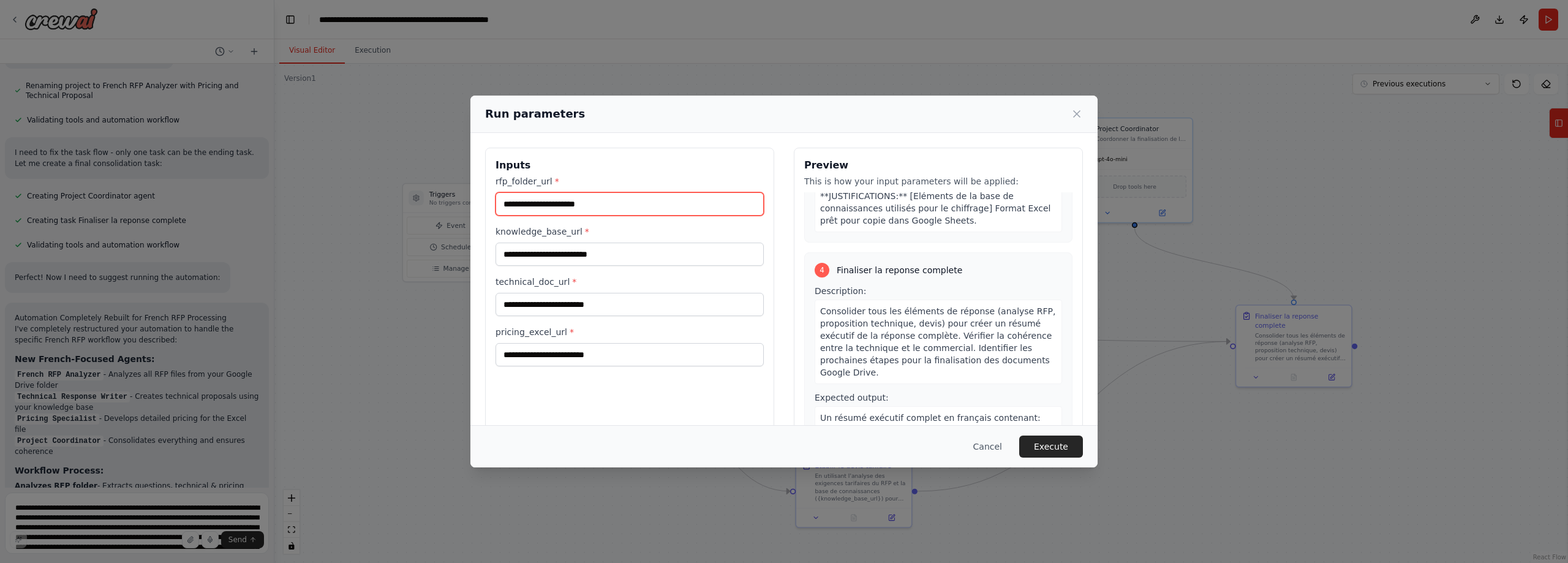
paste input "**********"
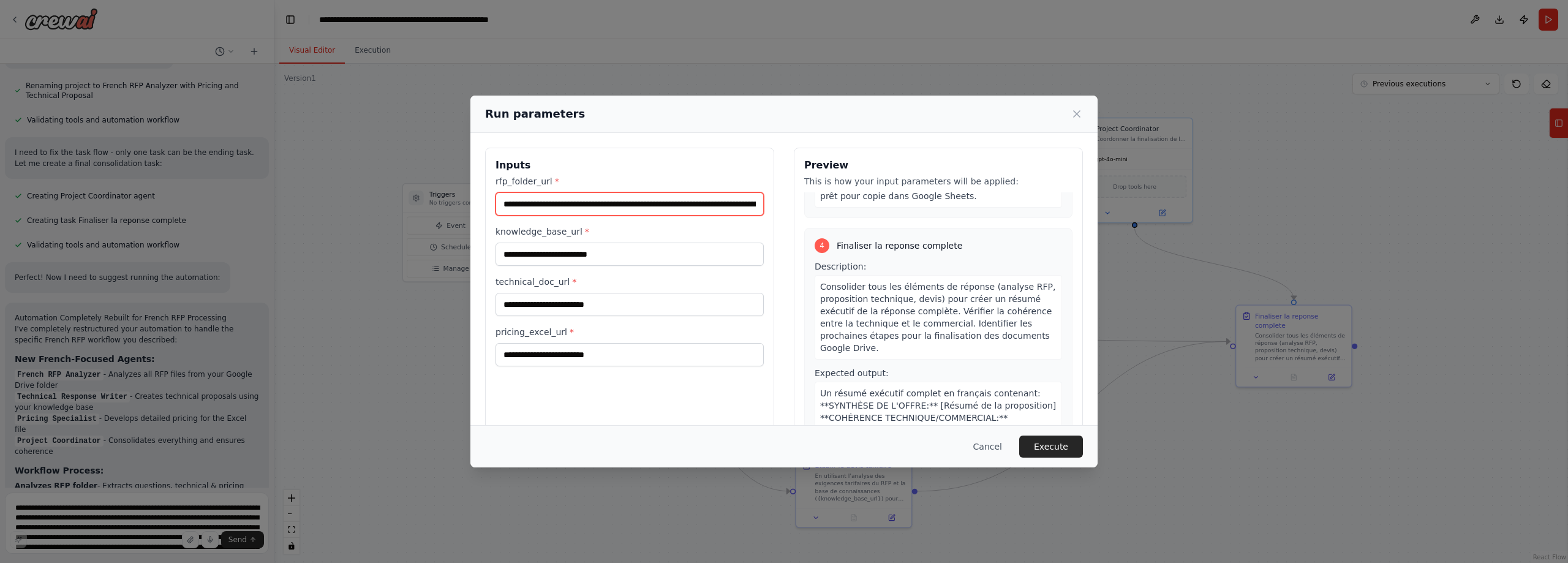
scroll to position [0, 109]
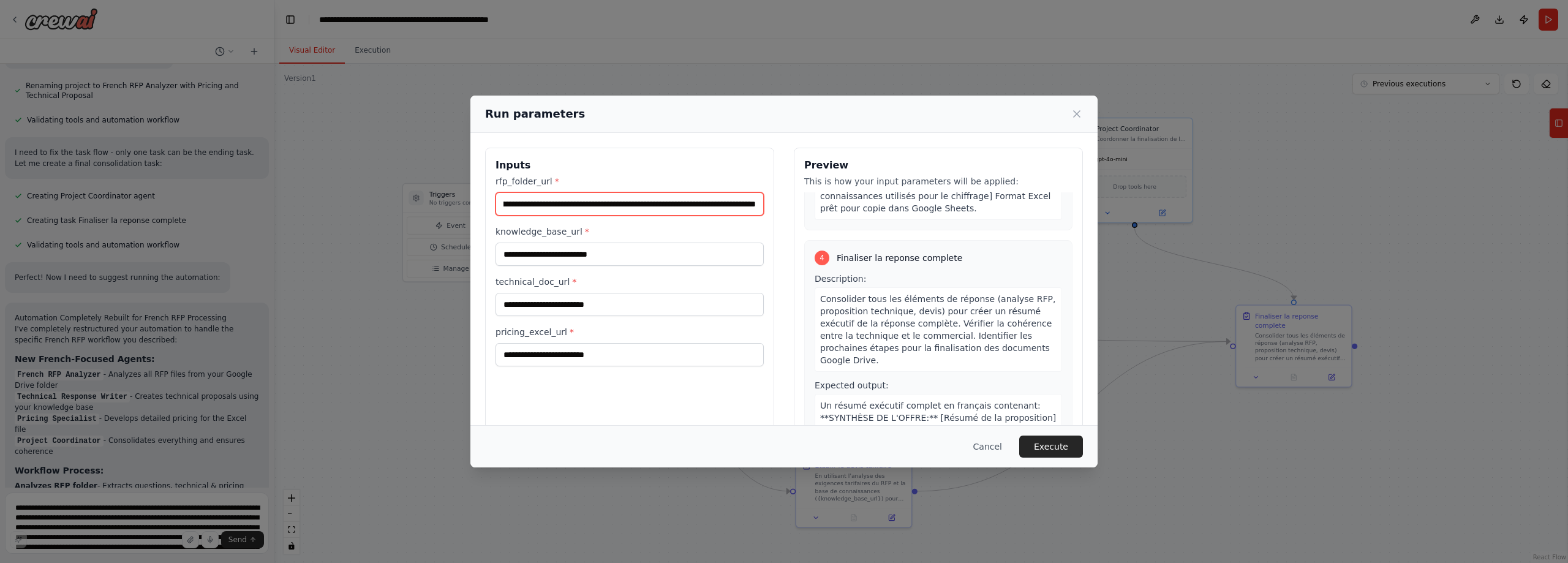
type input "**********"
click at [587, 262] on input "knowledge_base_url *" at bounding box center [629, 254] width 268 height 23
paste input "**********"
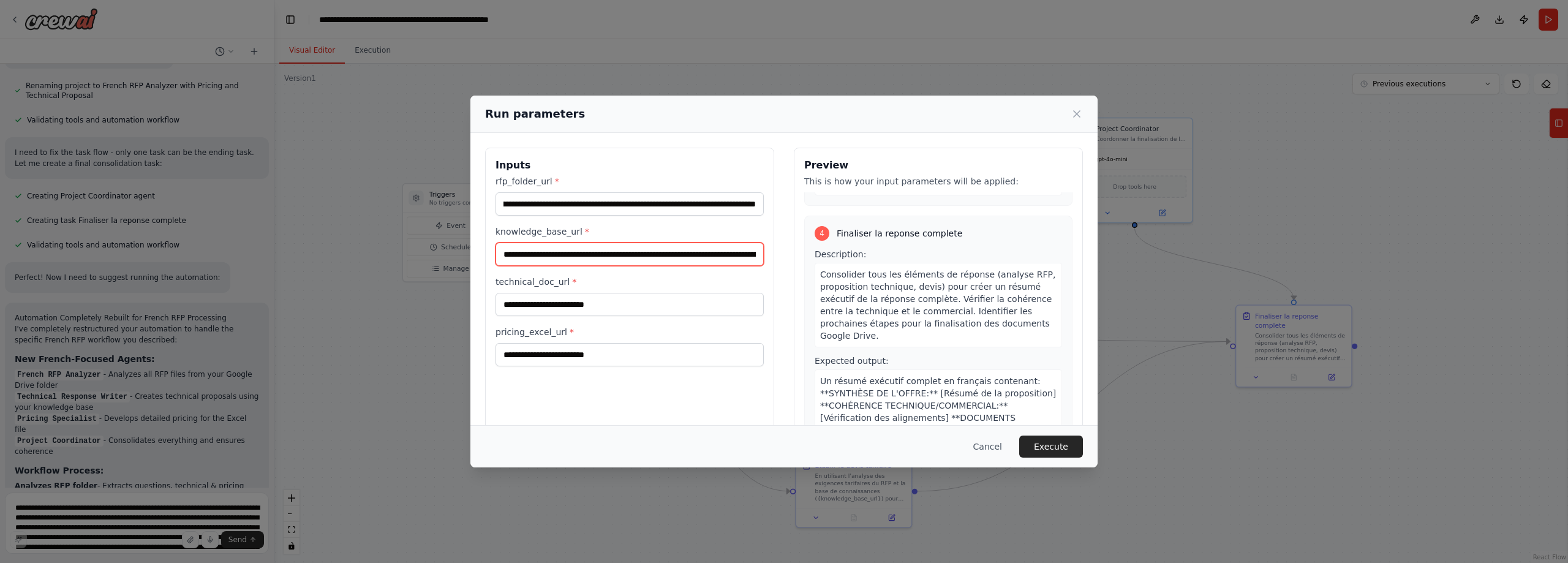
scroll to position [0, 99]
type input "**********"
click at [608, 302] on input "technical_doc_url *" at bounding box center [629, 304] width 268 height 23
paste input "**********"
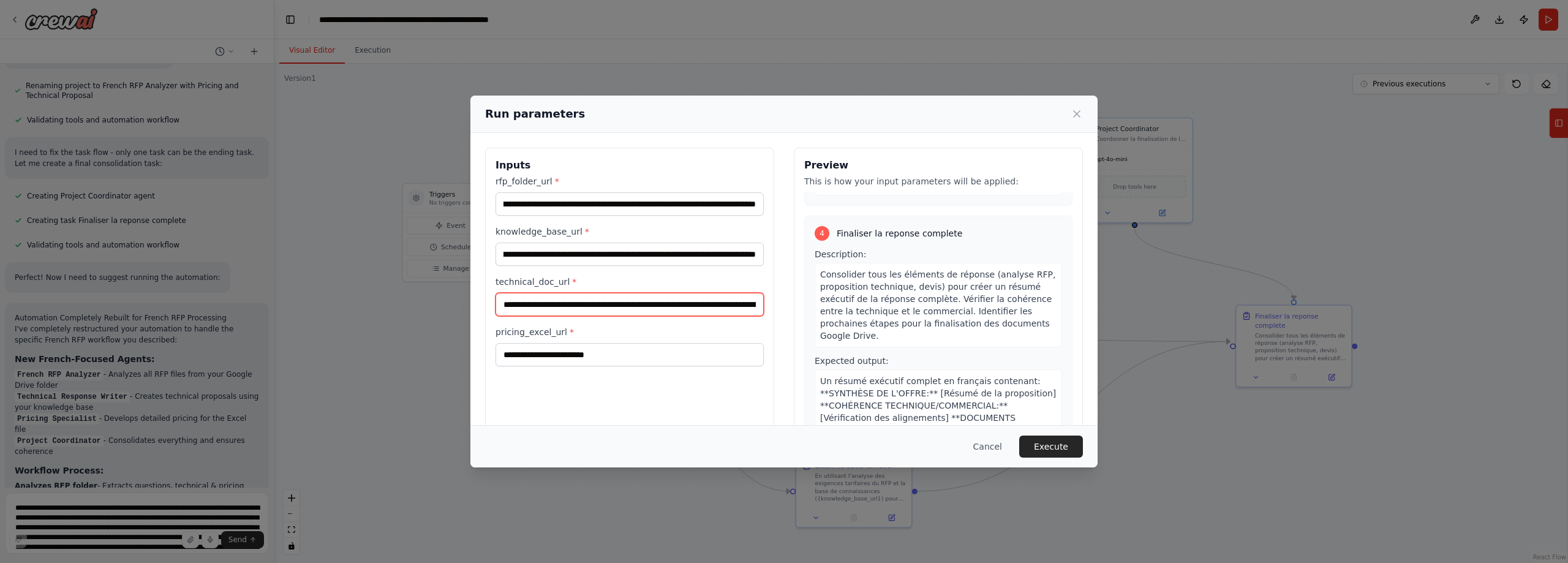
scroll to position [0, 175]
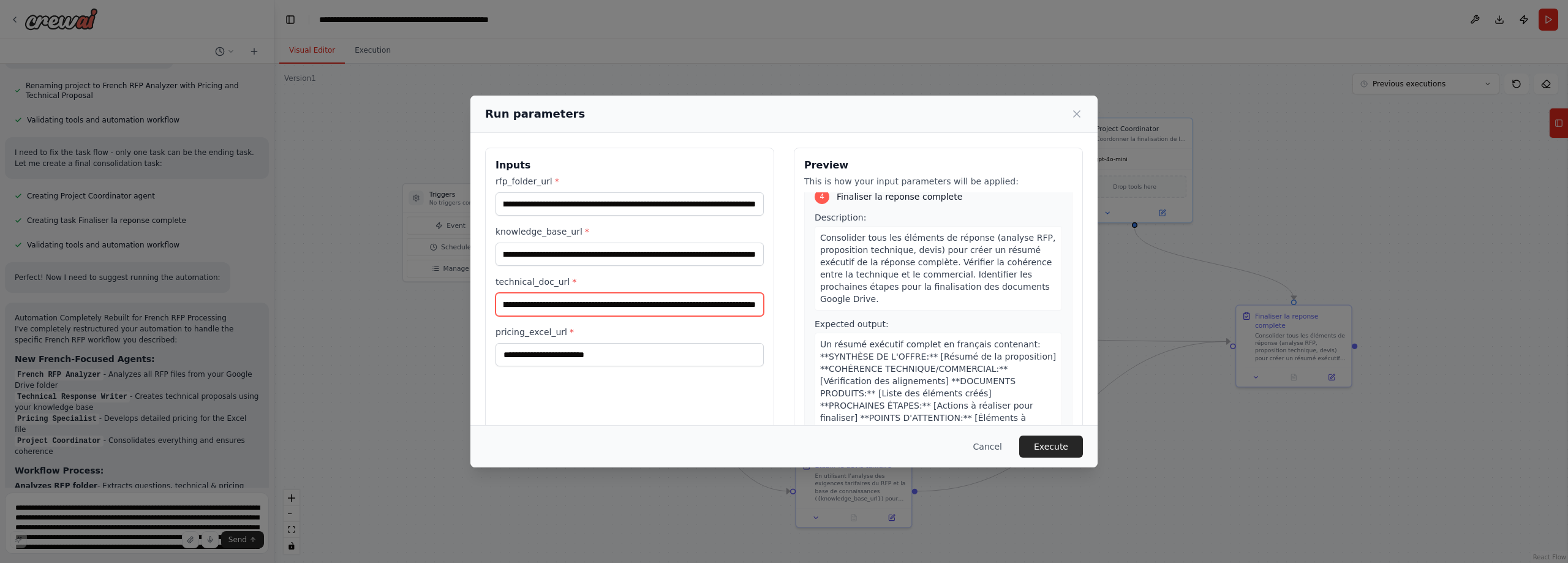
type input "**********"
click at [629, 343] on div "pricing_excel_url *" at bounding box center [629, 346] width 268 height 40
click at [625, 362] on input "pricing_excel_url *" at bounding box center [629, 354] width 268 height 23
paste input "**********"
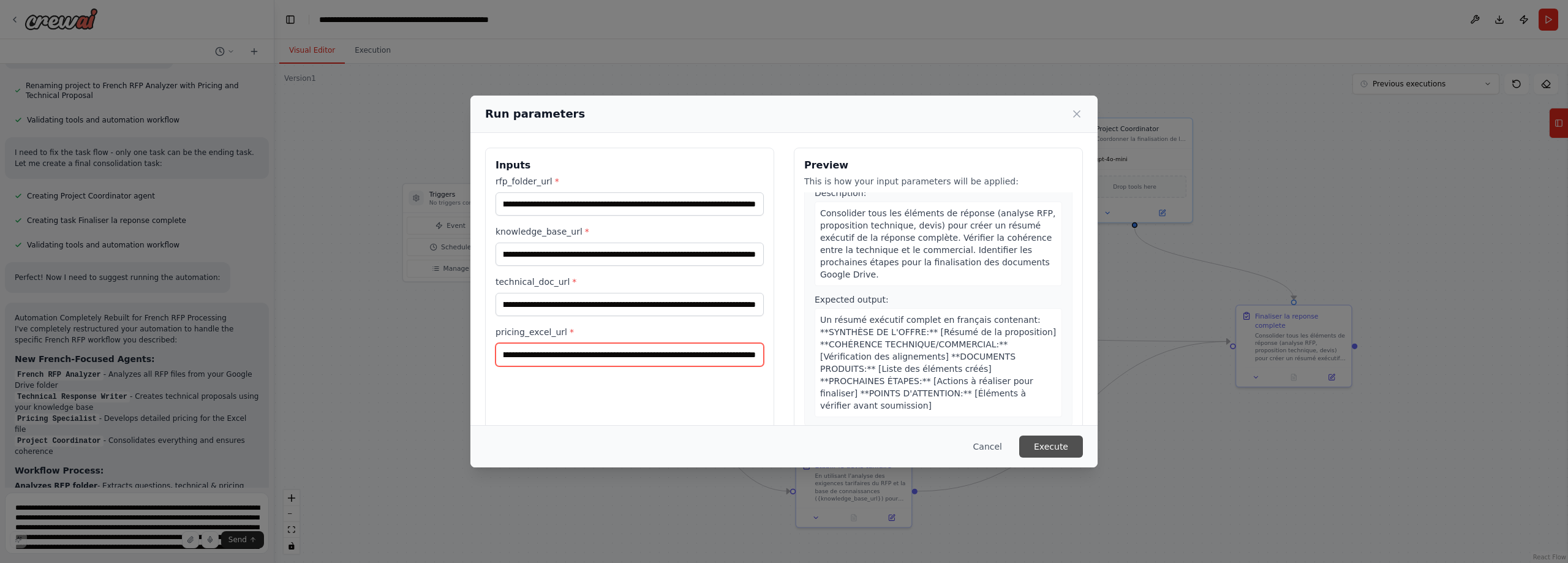
type input "**********"
click at [1055, 442] on button "Execute" at bounding box center [1051, 446] width 64 height 22
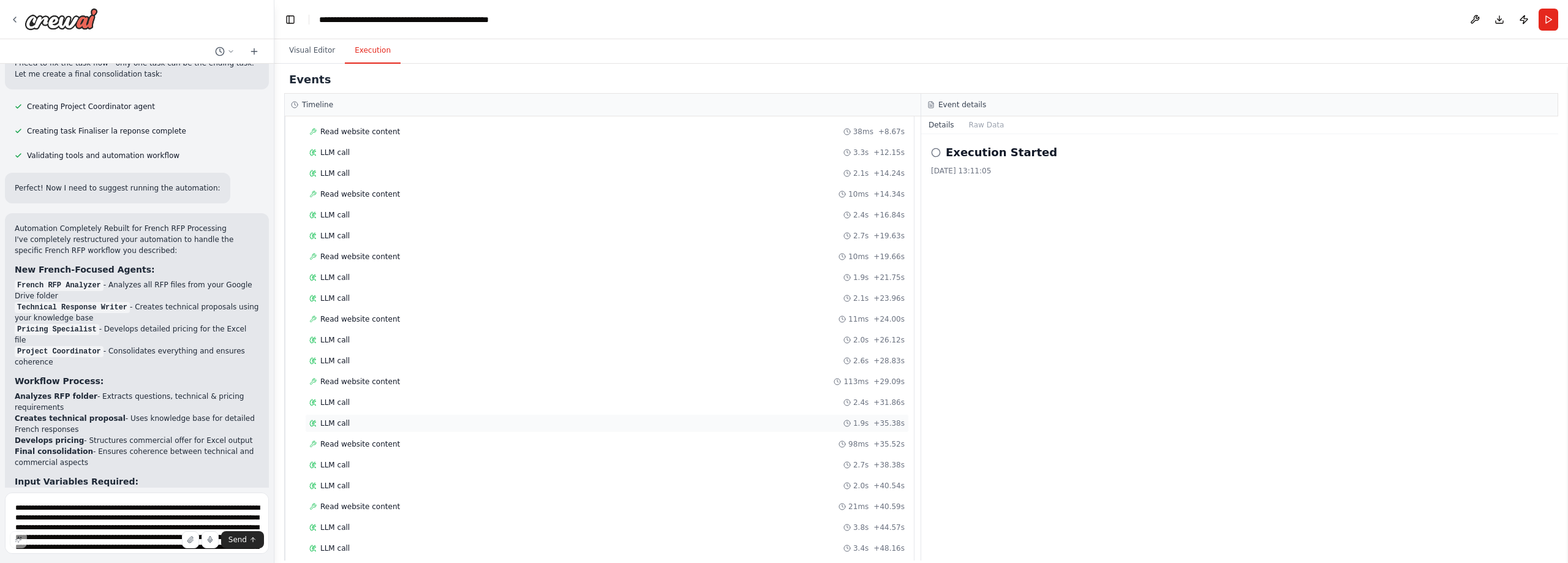
scroll to position [522, 0]
click at [344, 147] on span "Etablir le devis tarifaire" at bounding box center [369, 149] width 86 height 10
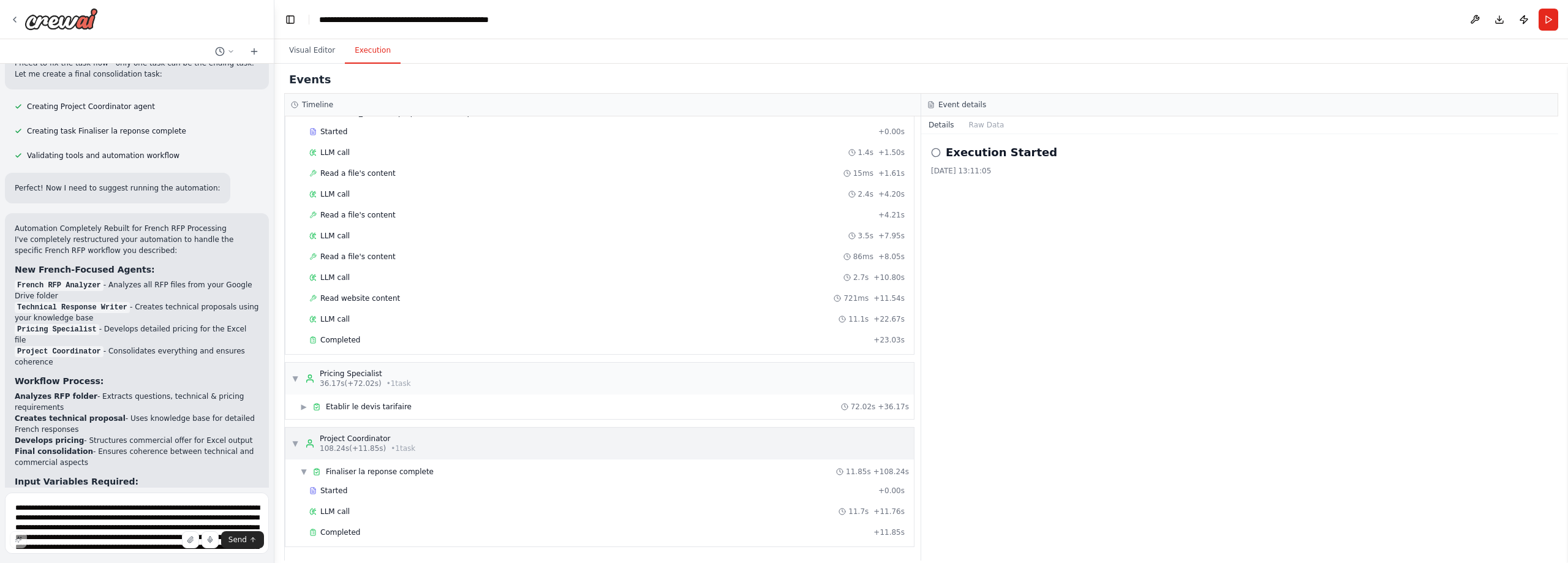
scroll to position [0, 0]
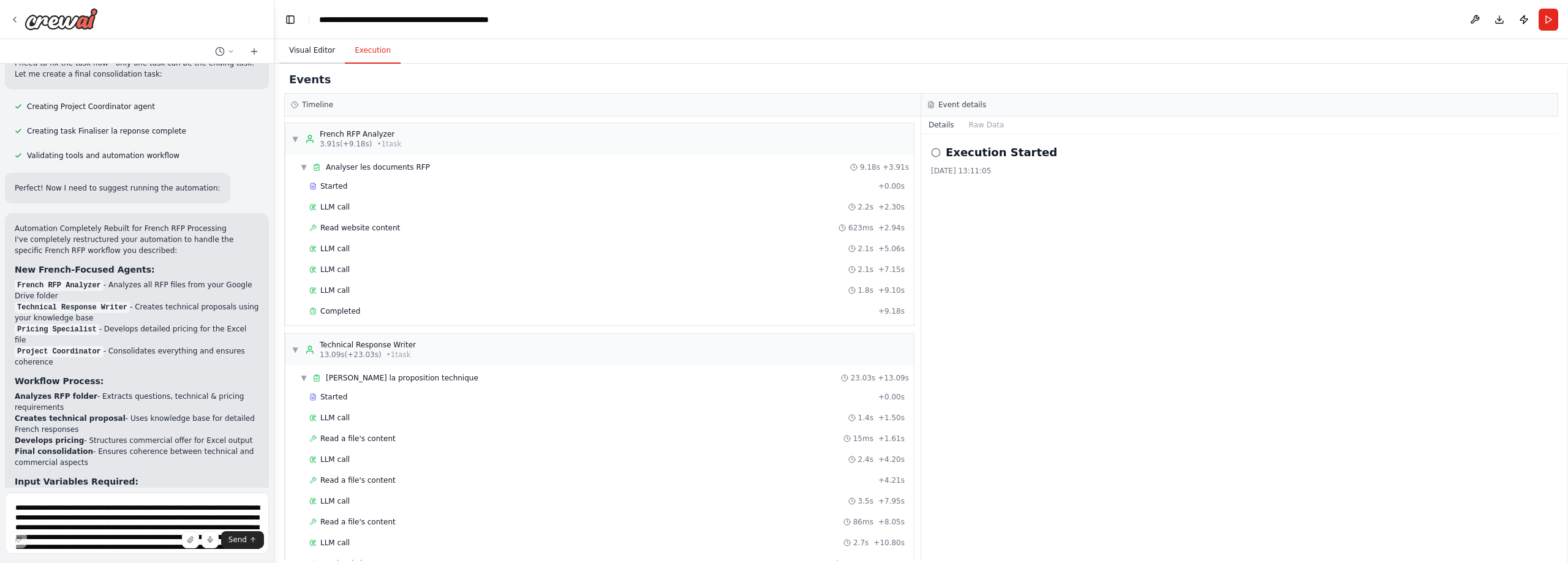
click at [306, 45] on button "Visual Editor" at bounding box center [312, 50] width 66 height 25
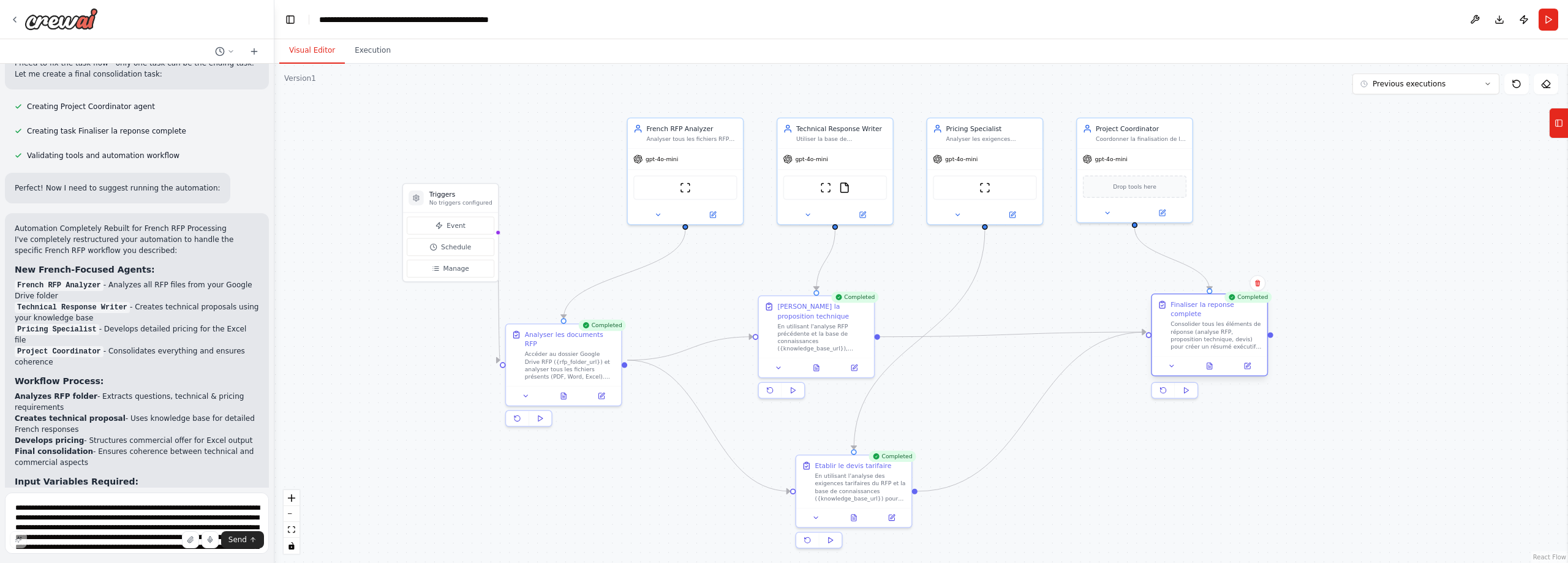
drag, startPoint x: 1298, startPoint y: 331, endPoint x: 1208, endPoint y: 316, distance: 91.2
click at [1208, 320] on div "Consolider tous les éléments de réponse (analyse RFP, proposition technique, de…" at bounding box center [1216, 335] width 91 height 30
click at [1212, 352] on icon at bounding box center [1209, 356] width 7 height 7
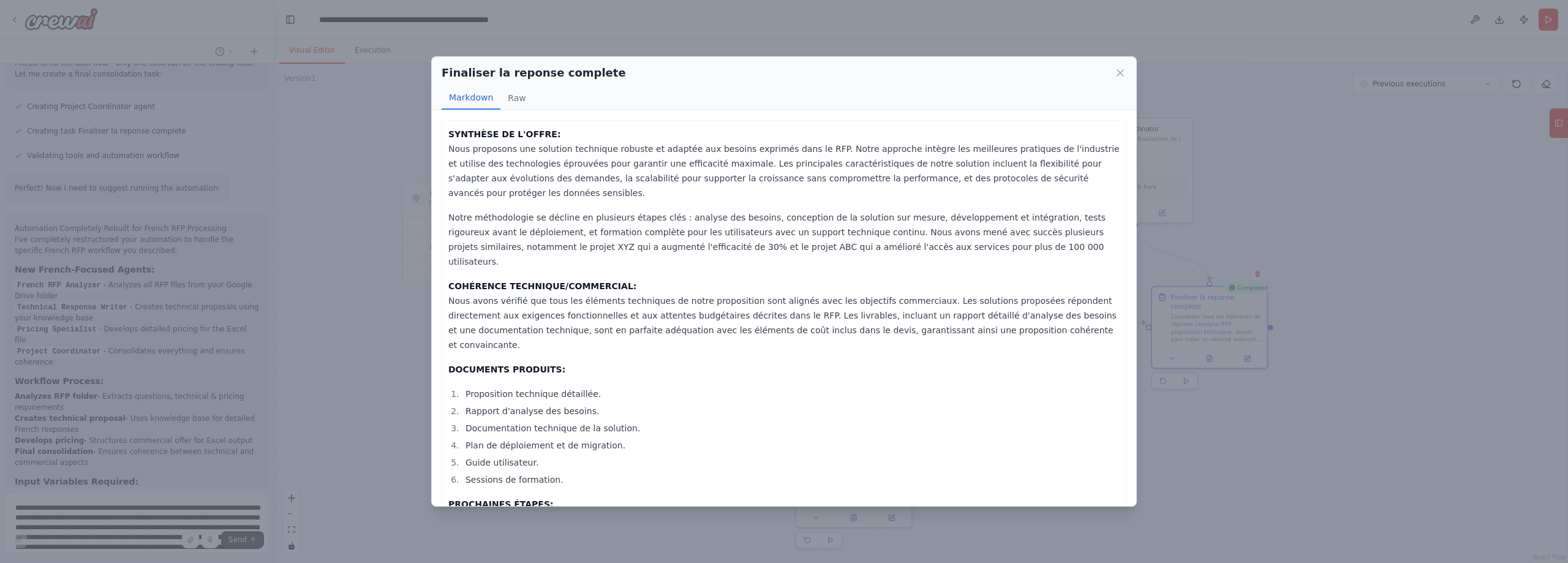
click at [1119, 66] on div "Finaliser la reponse complete" at bounding box center [784, 72] width 684 height 17
click at [1120, 71] on icon at bounding box center [1120, 72] width 6 height 6
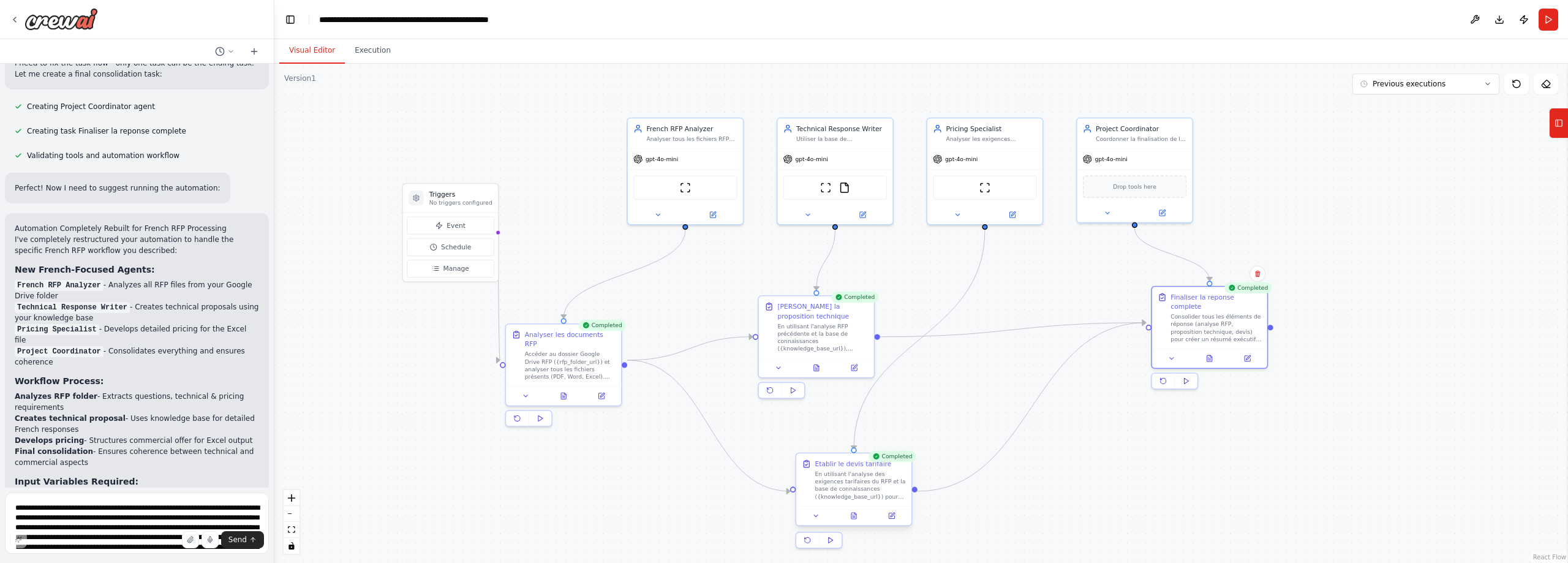
click at [841, 476] on div "En utilisant l'analyse des exigences tarifaires du RFP et la base de connaissan…" at bounding box center [861, 485] width 91 height 30
click at [857, 523] on div at bounding box center [853, 515] width 115 height 19
click at [857, 518] on icon at bounding box center [854, 515] width 5 height 6
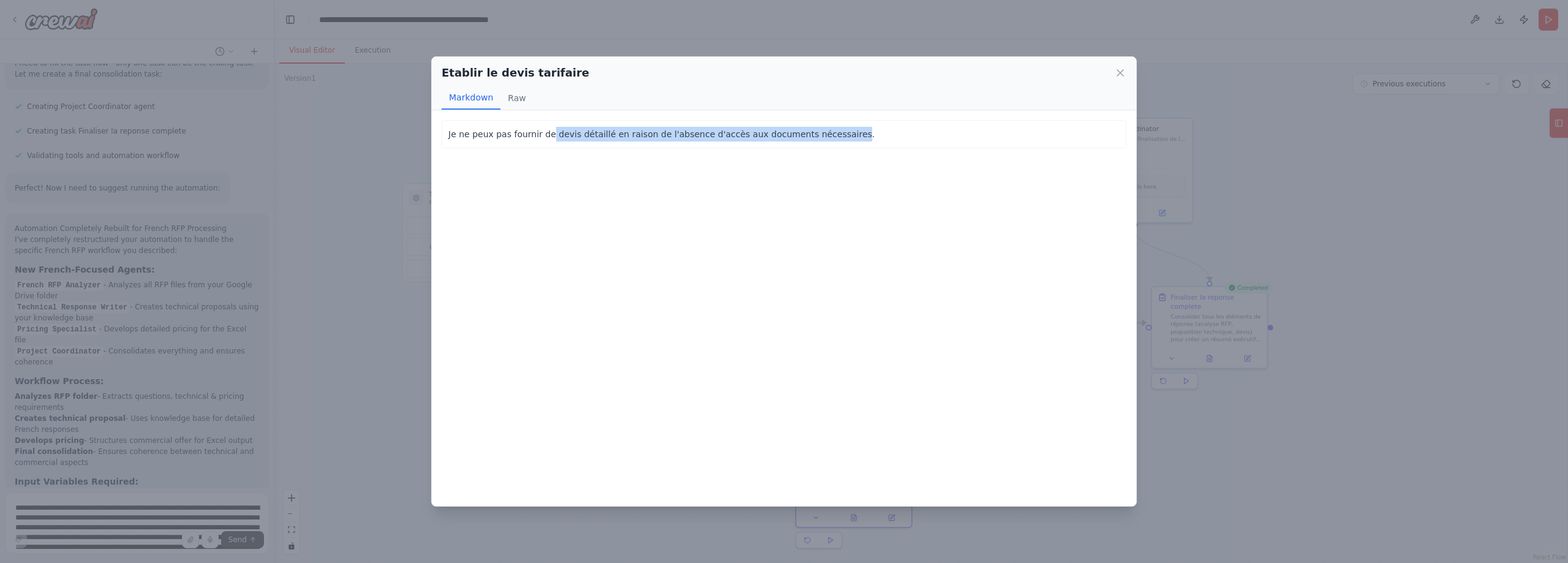
drag, startPoint x: 645, startPoint y: 130, endPoint x: 820, endPoint y: 129, distance: 175.0
click at [818, 129] on p "Je ne peux pas fournir de devis détaillé en raison de l'absence d'accès aux doc…" at bounding box center [784, 134] width 671 height 15
click at [864, 171] on div "Je ne peux pas fournir de devis détaillé en raison de l'absence d'accès aux doc…" at bounding box center [784, 307] width 704 height 396
click at [1120, 70] on icon at bounding box center [1120, 72] width 12 height 12
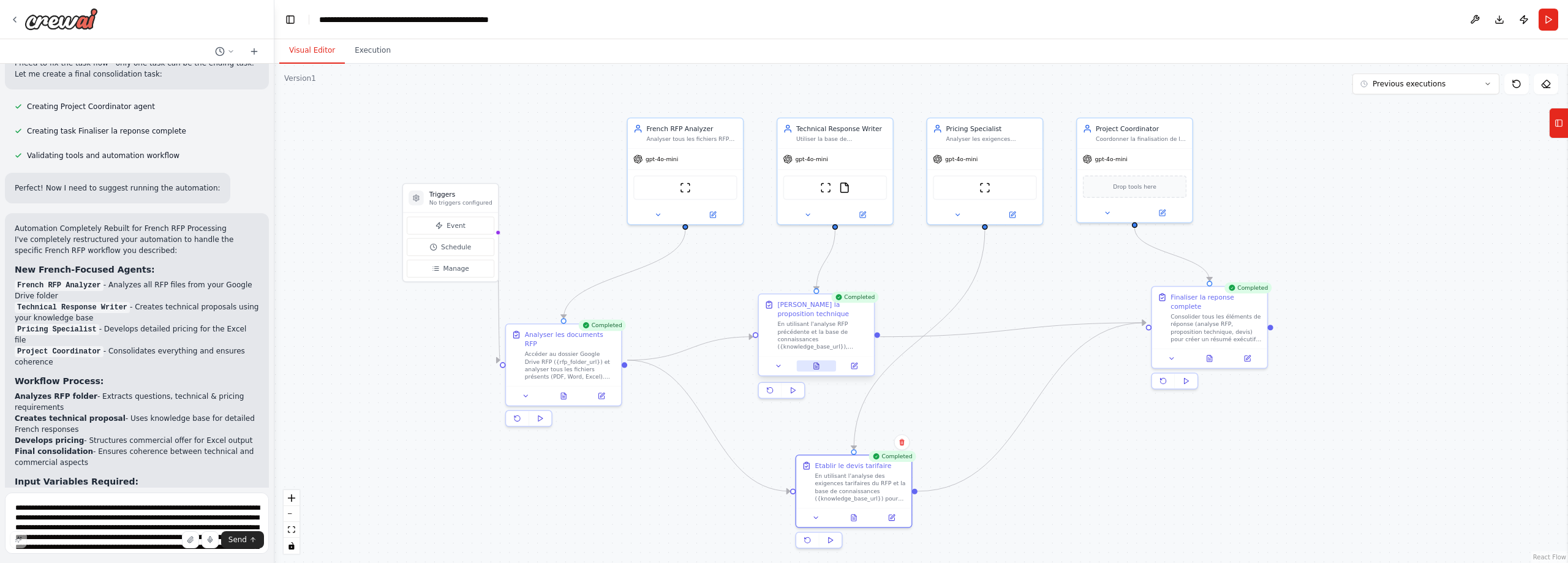
click at [811, 365] on button at bounding box center [816, 365] width 40 height 11
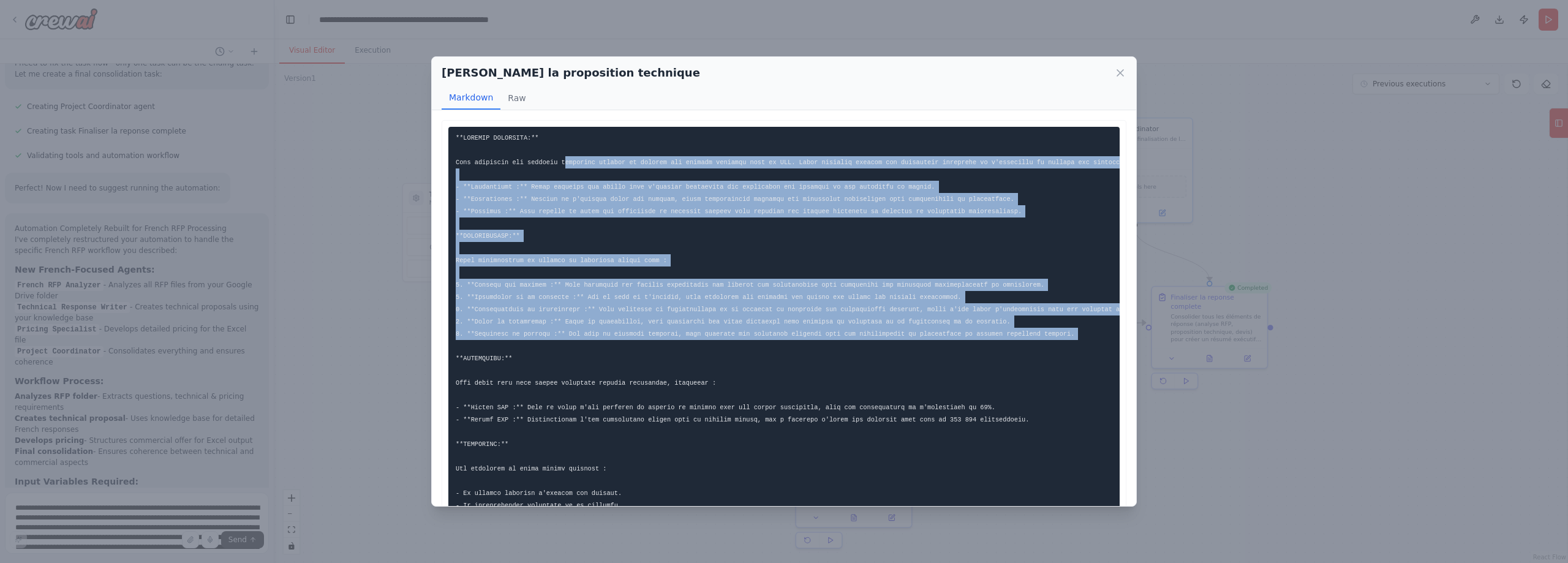
drag, startPoint x: 557, startPoint y: 162, endPoint x: 1015, endPoint y: 345, distance: 493.2
click at [1015, 345] on pre at bounding box center [784, 402] width 671 height 549
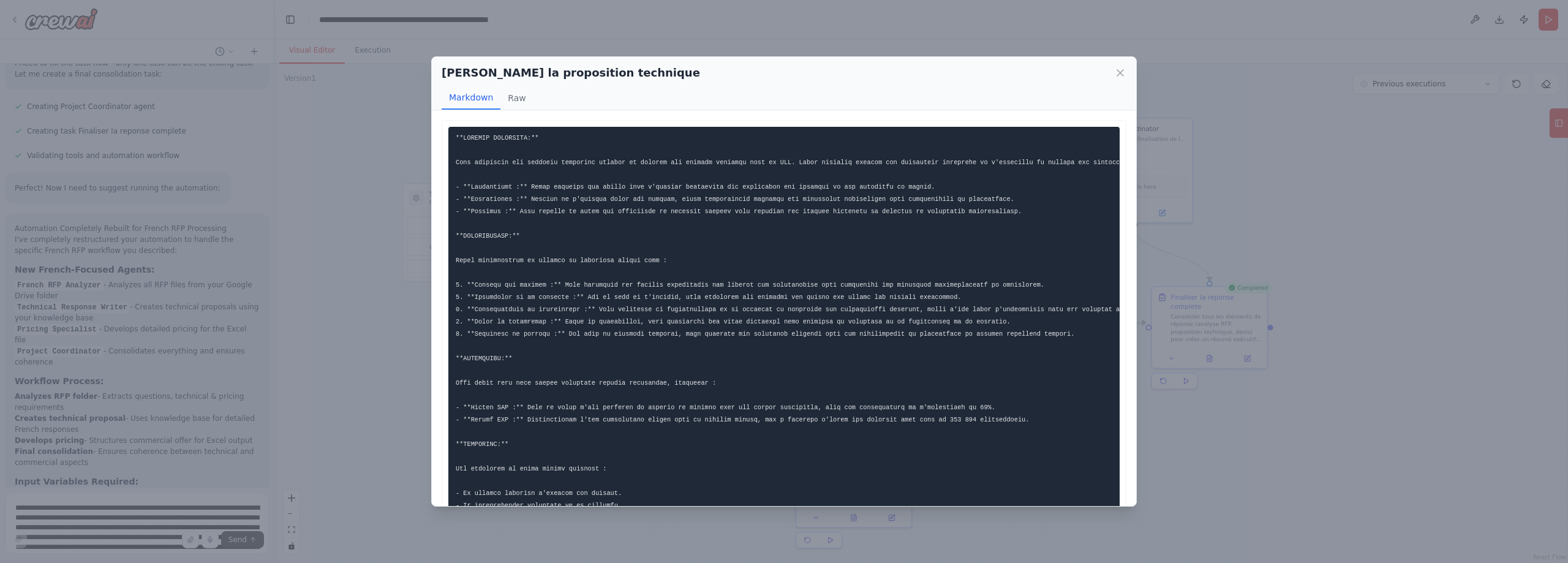
click at [1017, 353] on pre at bounding box center [784, 402] width 671 height 549
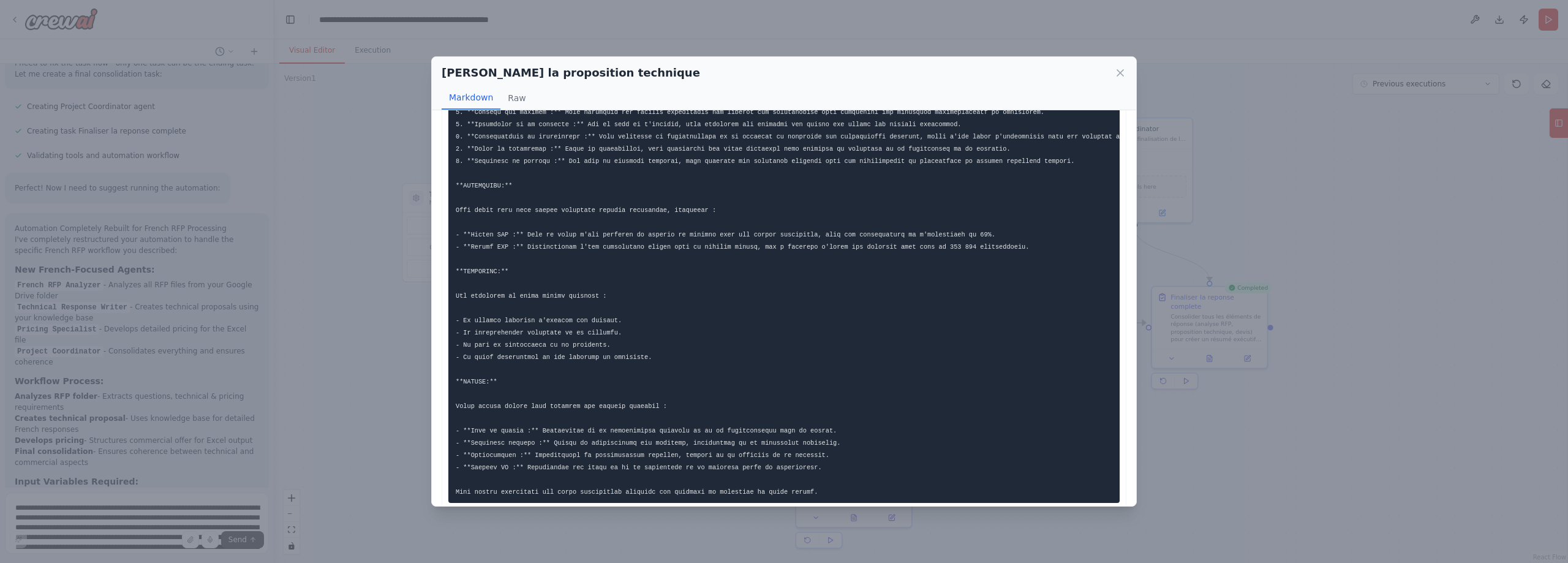
scroll to position [213, 0]
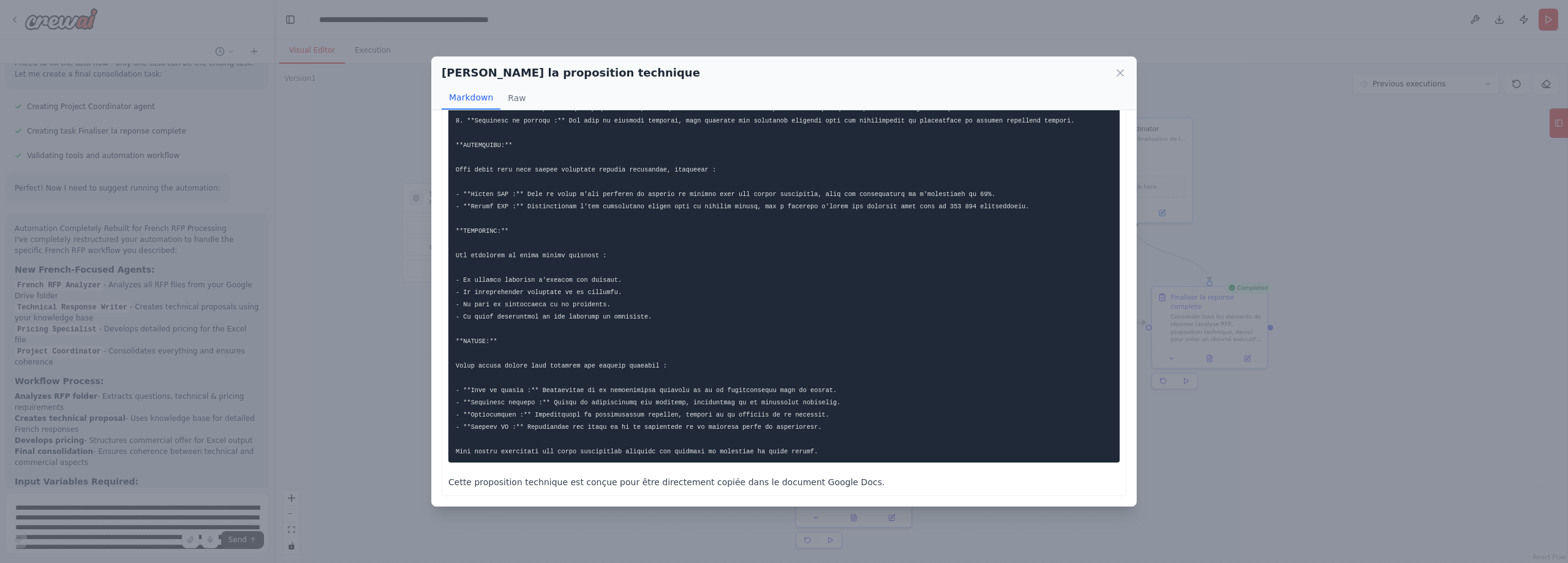
click at [1111, 70] on div "[PERSON_NAME] la proposition technique" at bounding box center [784, 72] width 684 height 17
click at [1122, 70] on icon at bounding box center [1120, 72] width 6 height 6
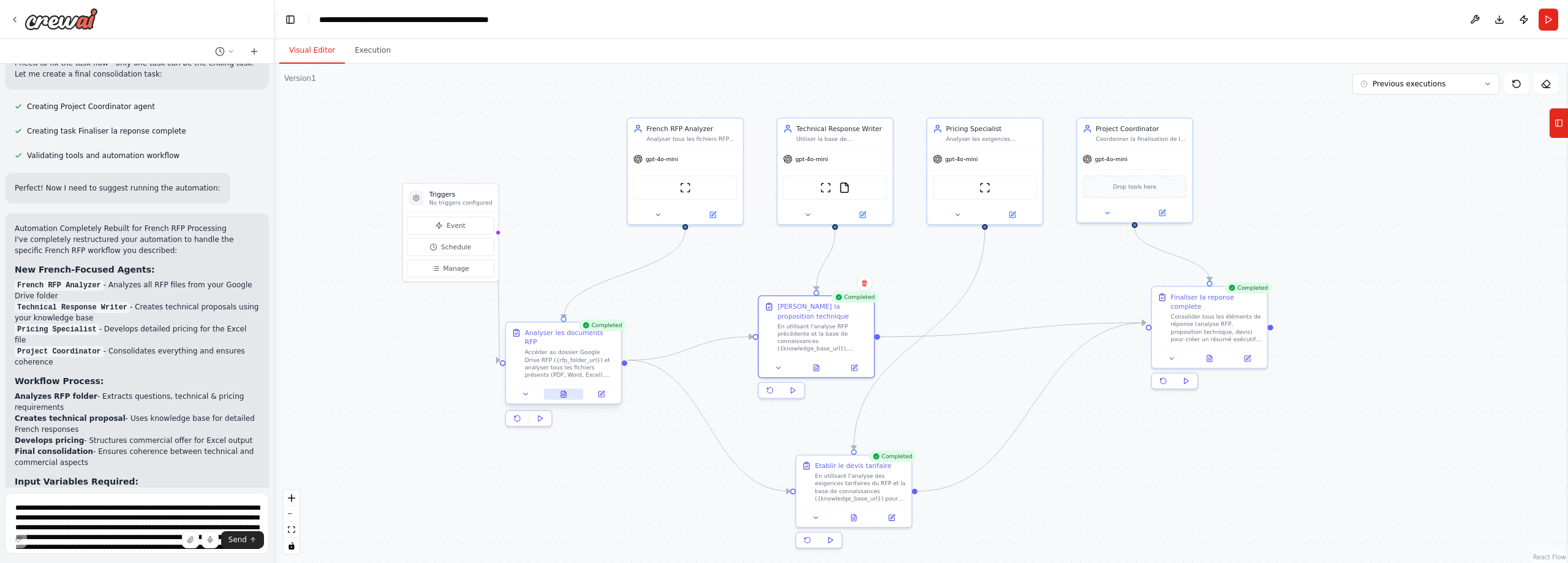
click at [563, 391] on icon at bounding box center [563, 393] width 5 height 6
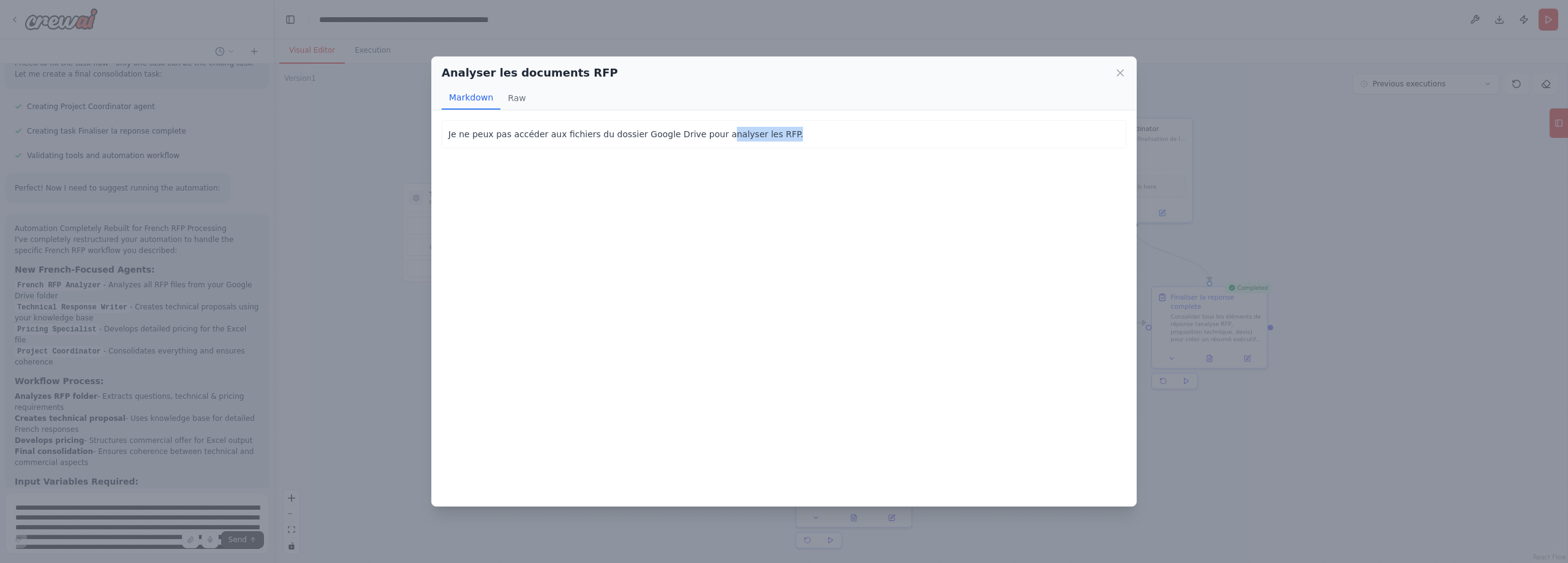
drag, startPoint x: 698, startPoint y: 131, endPoint x: 767, endPoint y: 132, distance: 69.0
click at [762, 129] on p "Je ne peux pas accéder aux fichiers du dossier Google Drive pour analyser les R…" at bounding box center [784, 134] width 671 height 15
click at [837, 187] on div "Je ne peux pas accéder aux fichiers du dossier Google Drive pour analyser les R…" at bounding box center [784, 307] width 704 height 396
click at [1123, 69] on icon at bounding box center [1120, 72] width 12 height 12
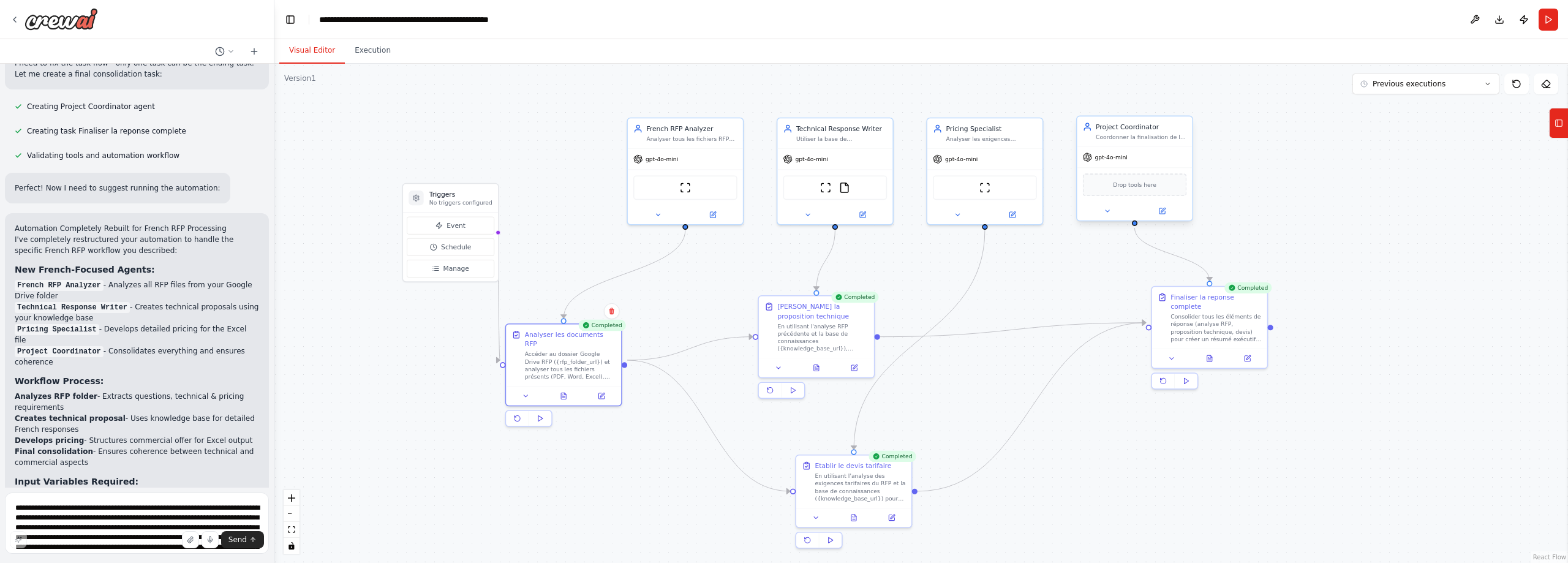
click at [1148, 189] on span "Drop tools here" at bounding box center [1134, 184] width 43 height 9
click at [1158, 214] on button at bounding box center [1161, 210] width 52 height 11
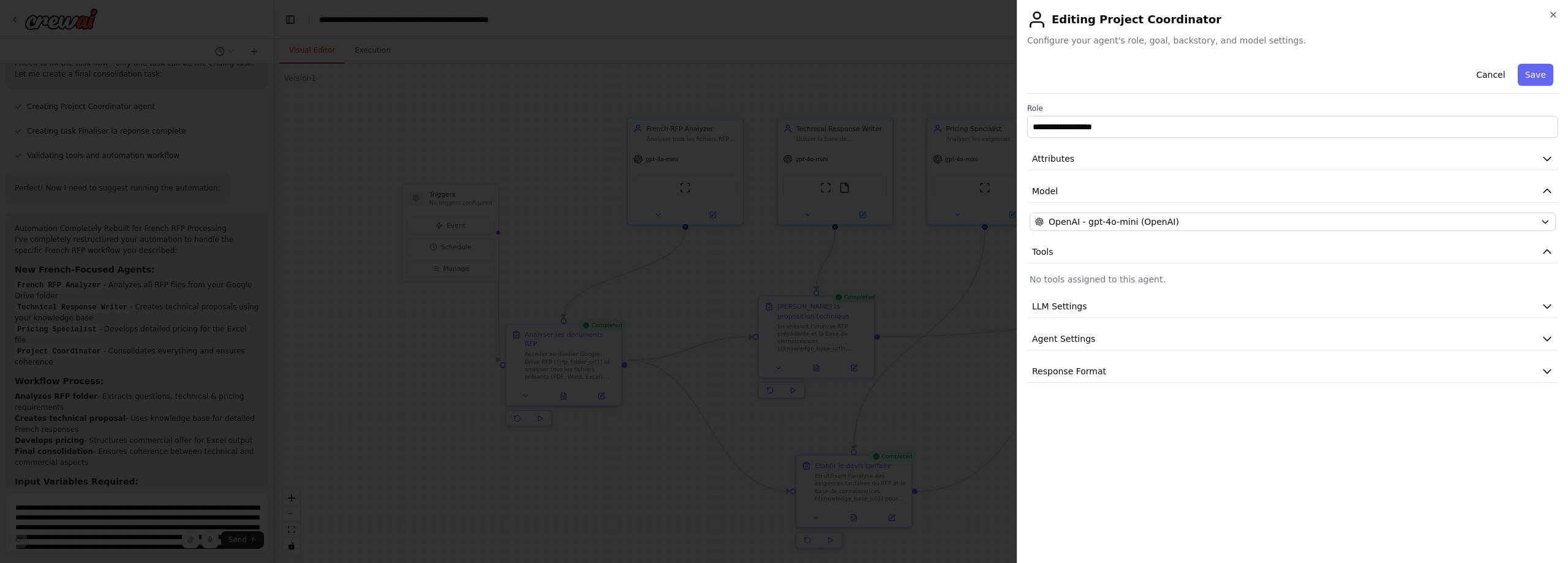
click at [1148, 279] on p "No tools assigned to this agent." at bounding box center [1293, 279] width 526 height 12
click at [1152, 306] on button "LLM Settings" at bounding box center [1293, 306] width 531 height 23
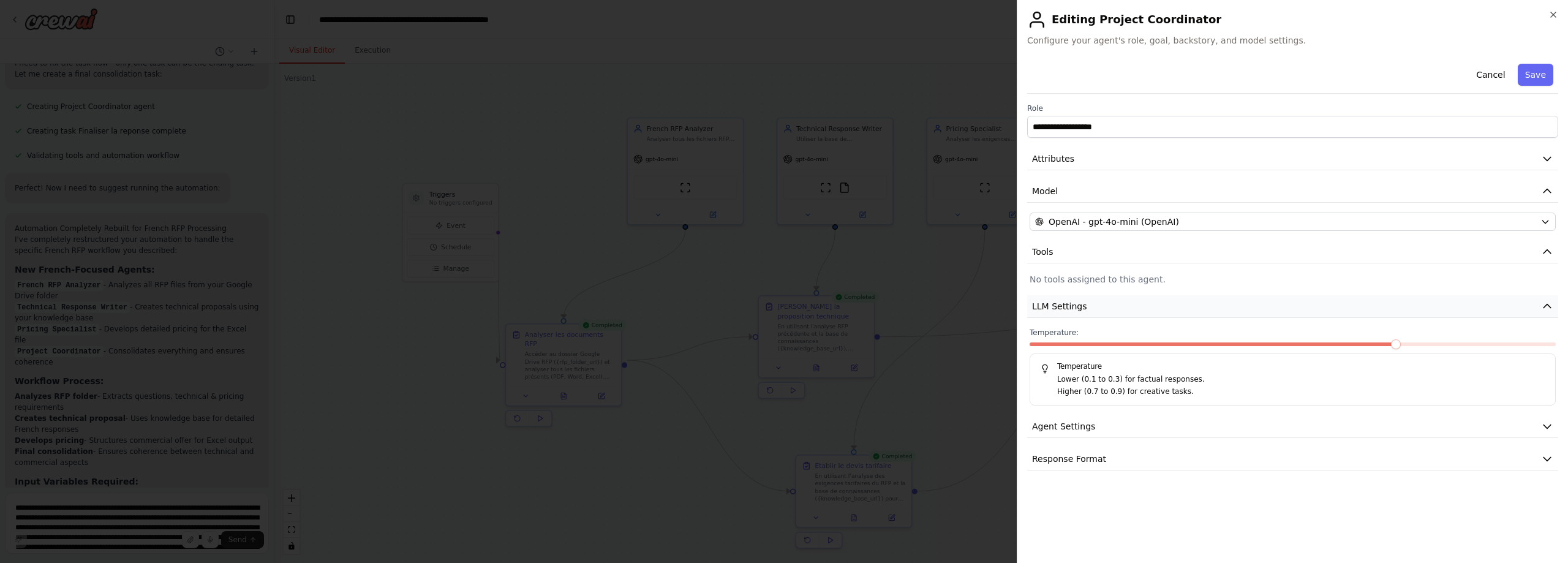
click at [1152, 306] on button "LLM Settings" at bounding box center [1293, 306] width 531 height 23
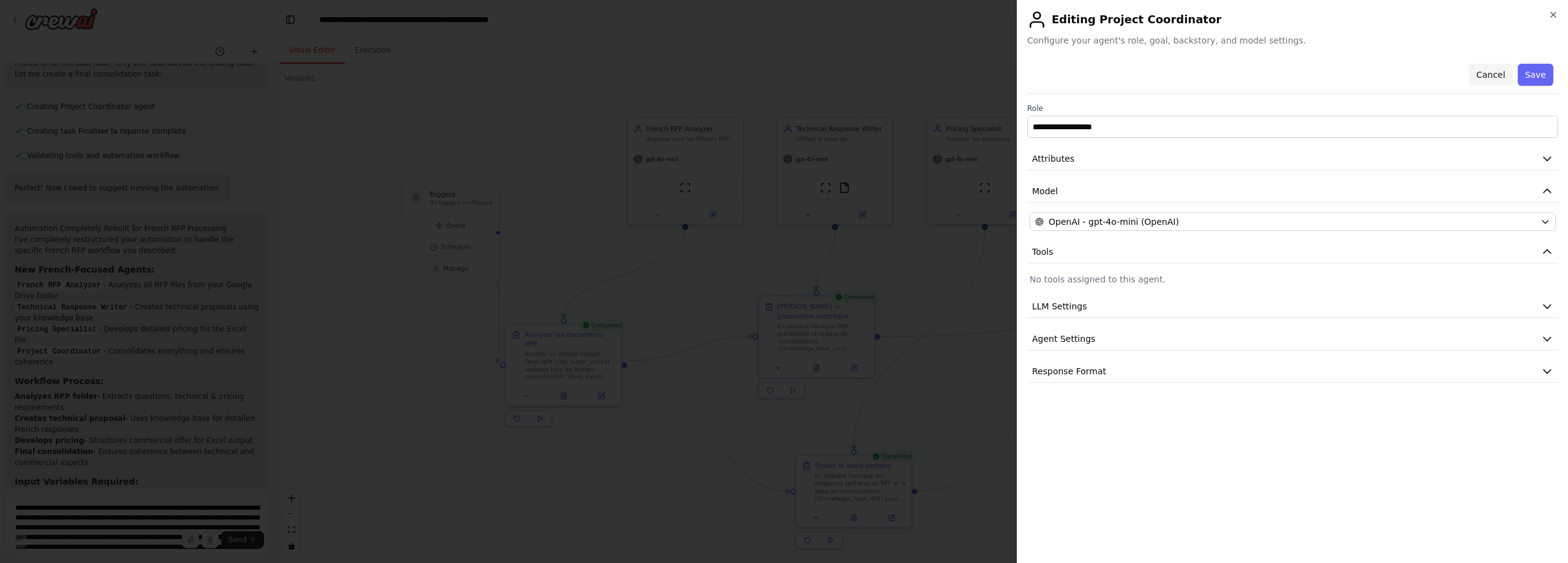
click at [1493, 75] on button "Cancel" at bounding box center [1490, 75] width 43 height 22
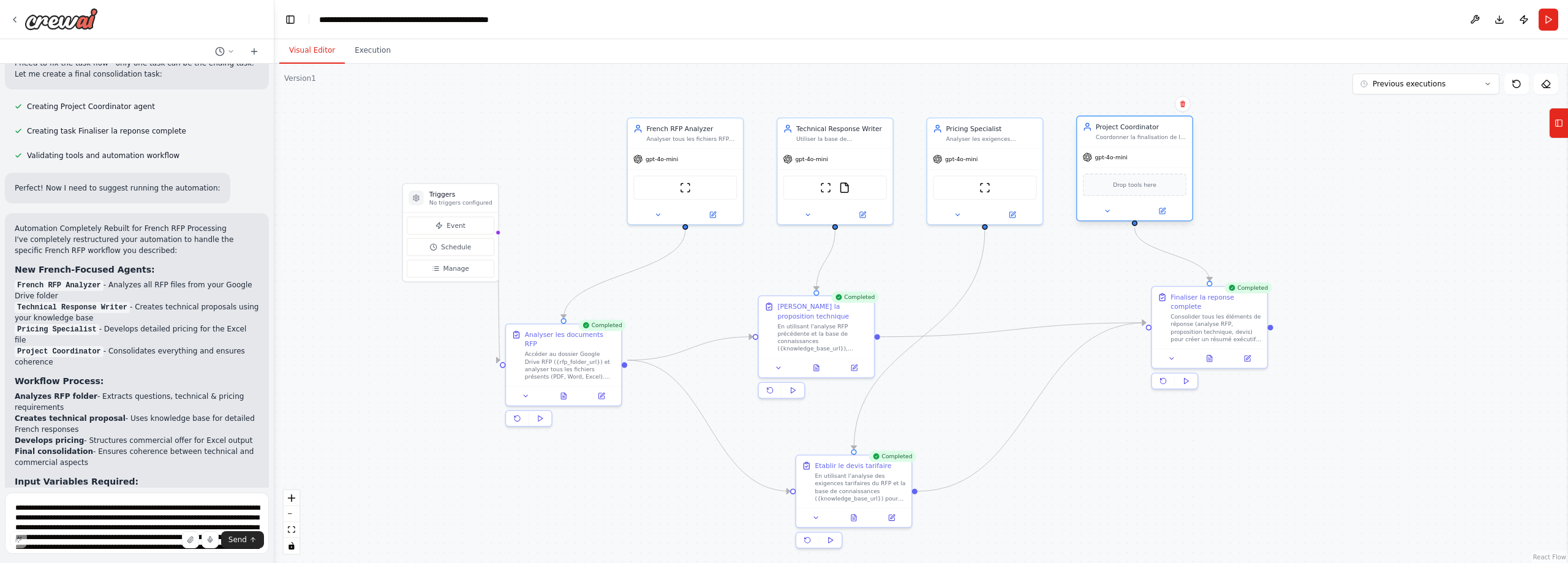
click at [1126, 193] on div "Drop tools here" at bounding box center [1134, 184] width 104 height 23
click at [1016, 211] on button at bounding box center [1011, 212] width 52 height 11
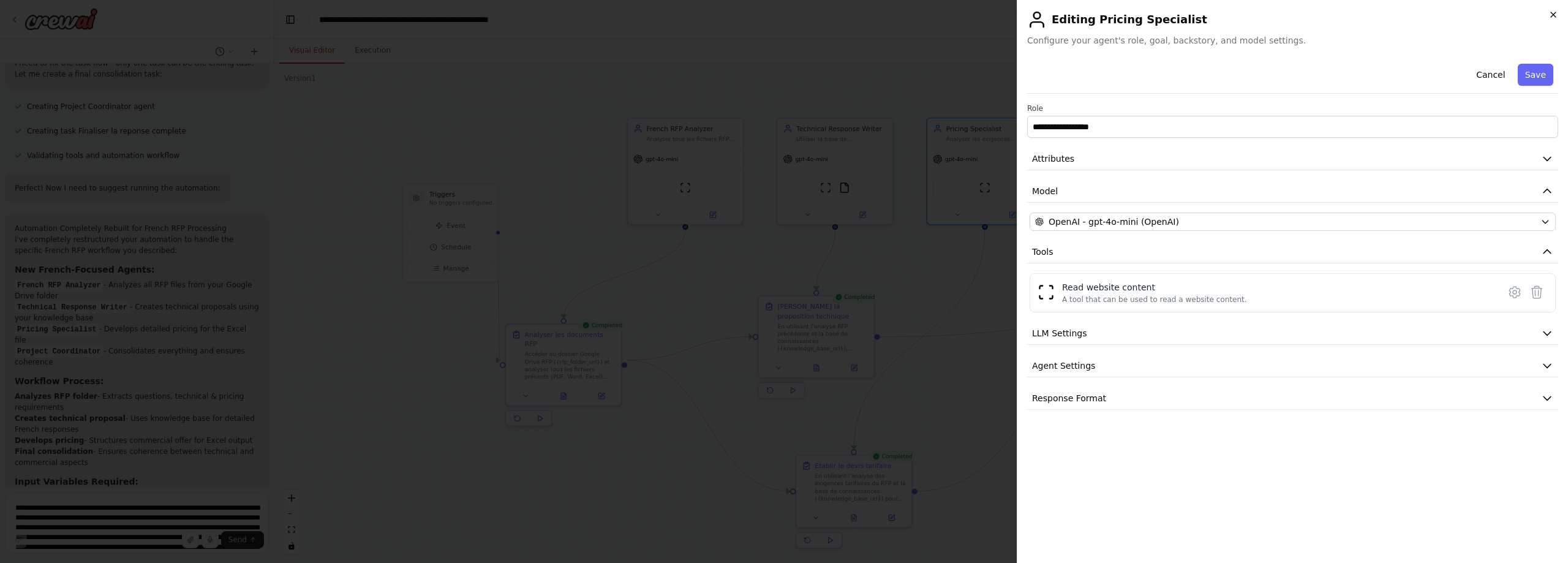
click at [1548, 12] on icon "button" at bounding box center [1553, 15] width 10 height 10
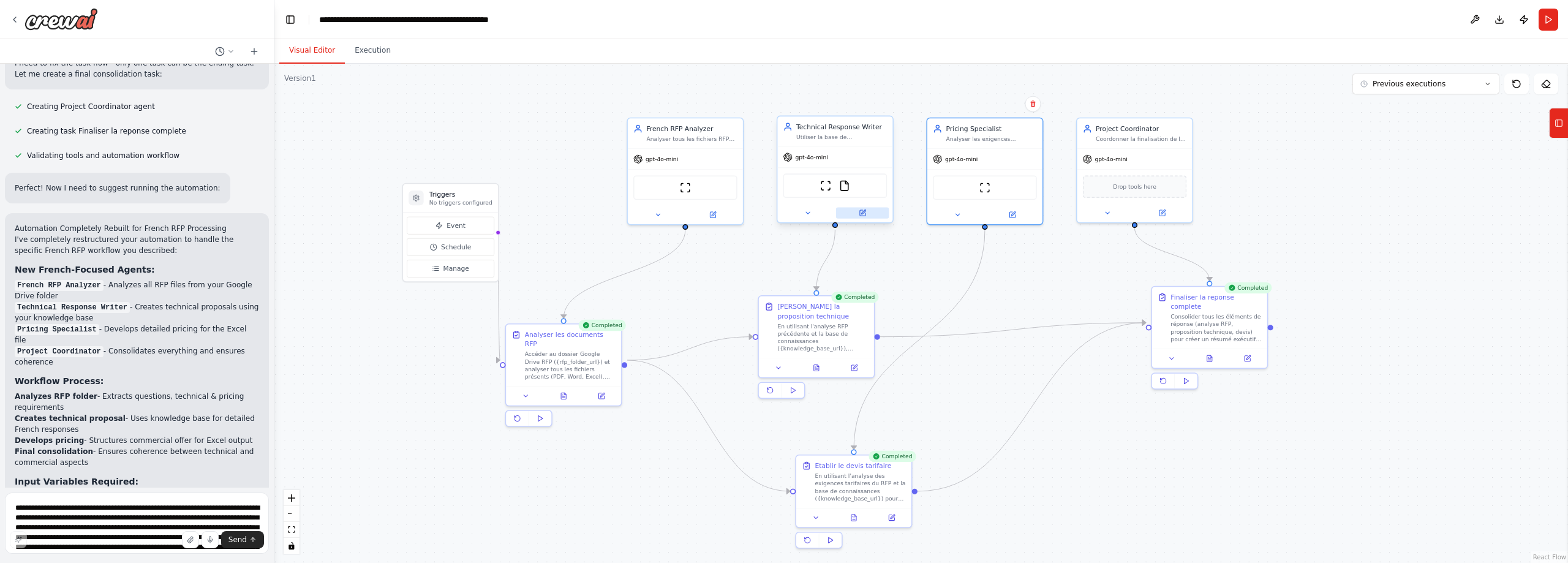
click at [866, 215] on icon at bounding box center [862, 212] width 6 height 6
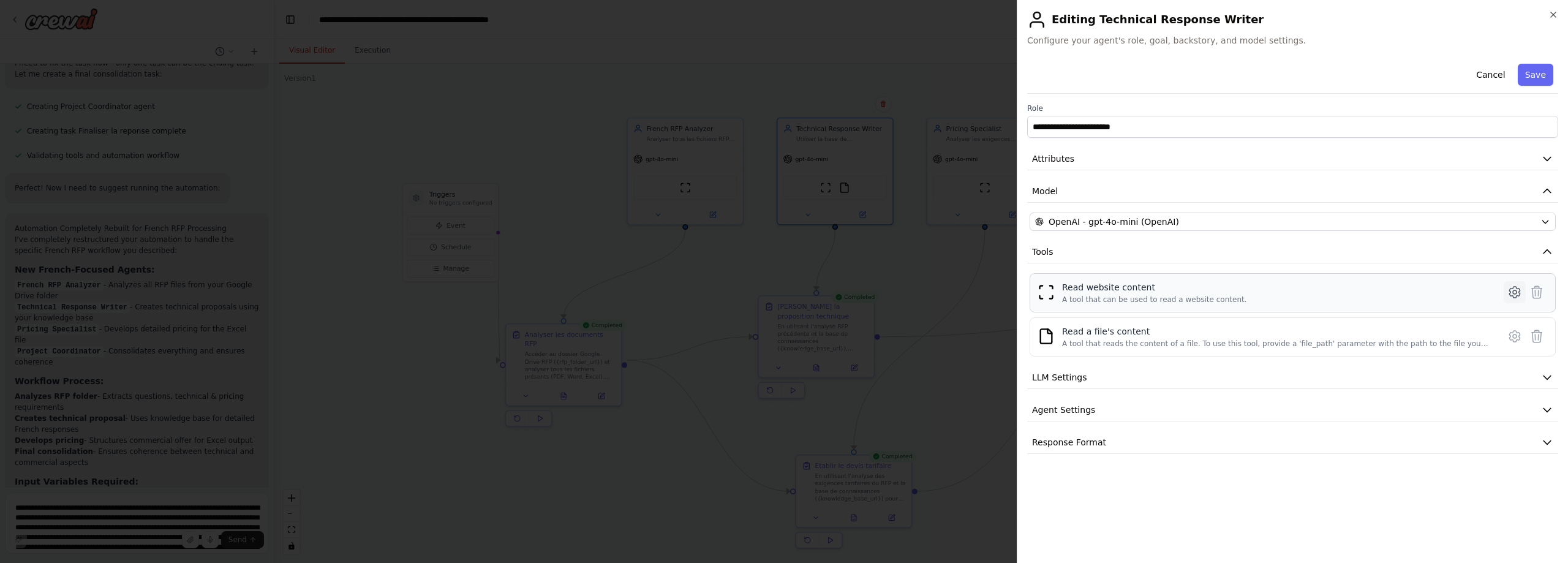
click at [1513, 291] on icon at bounding box center [1515, 292] width 3 height 3
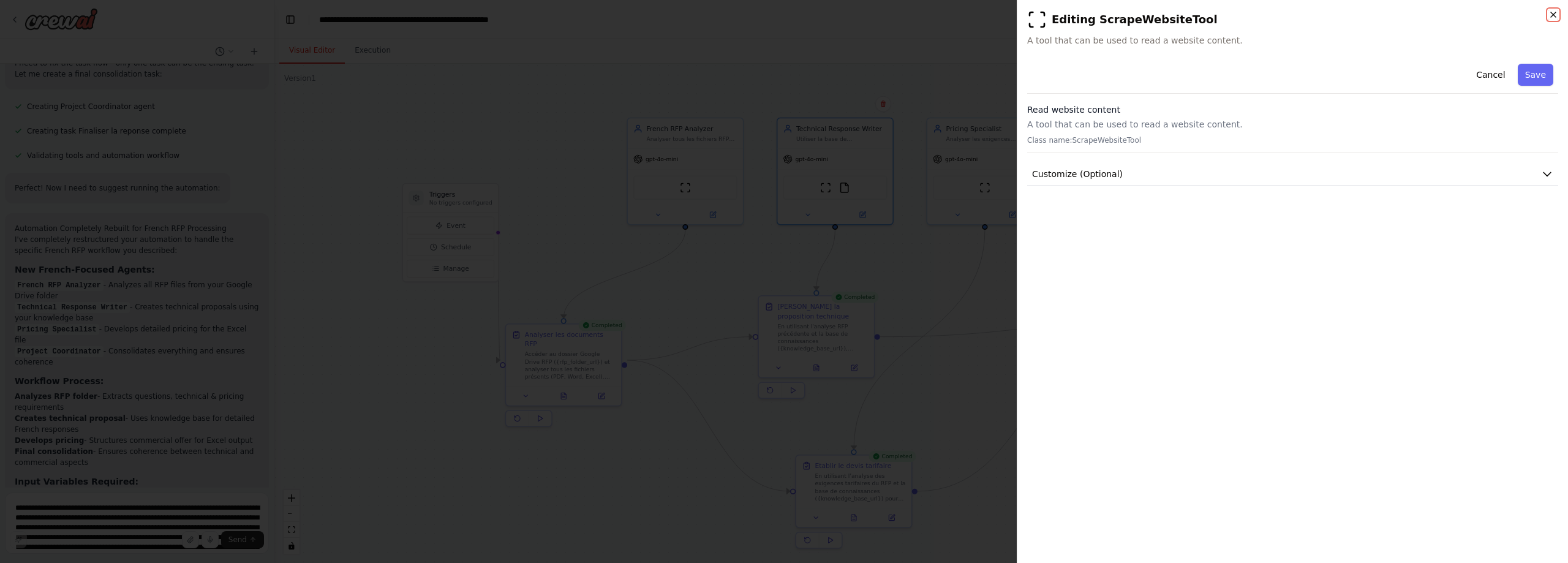
click at [1554, 11] on icon "button" at bounding box center [1553, 15] width 10 height 10
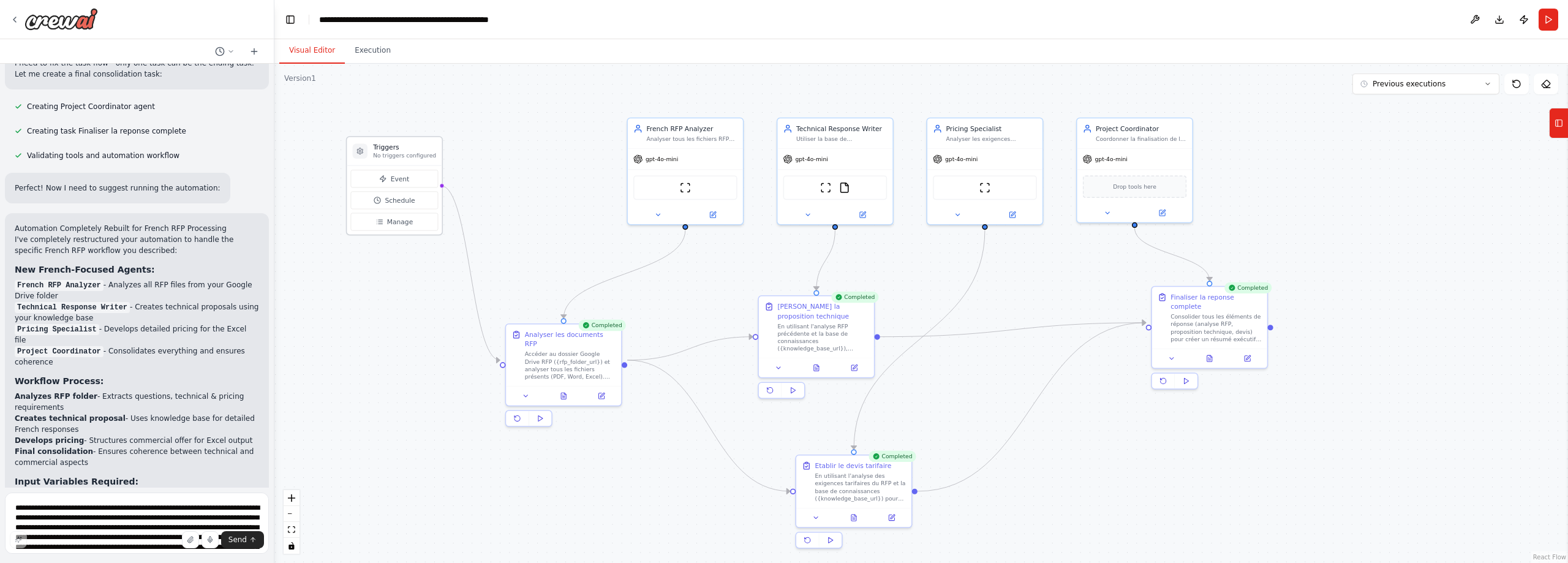
drag, startPoint x: 454, startPoint y: 194, endPoint x: 407, endPoint y: 152, distance: 63.0
click at [407, 152] on h3 "Triggers" at bounding box center [404, 147] width 63 height 9
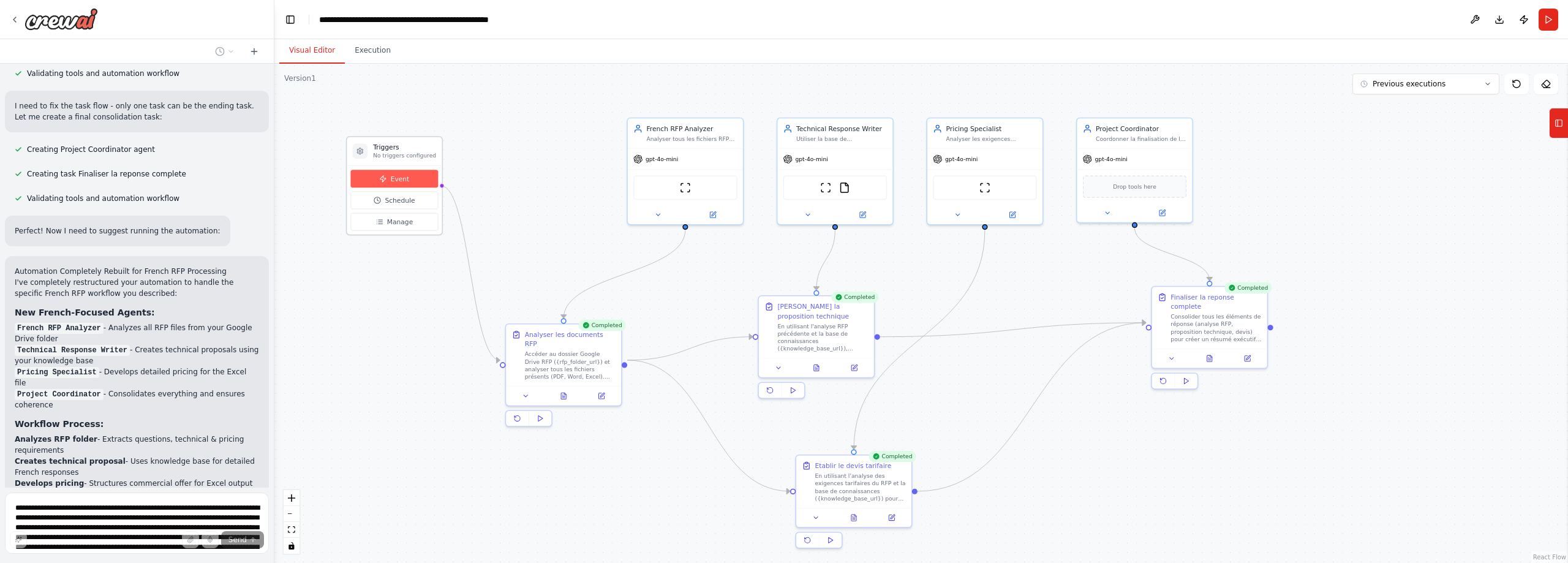
scroll to position [5590, 0]
click at [1561, 125] on icon at bounding box center [1558, 123] width 8 height 20
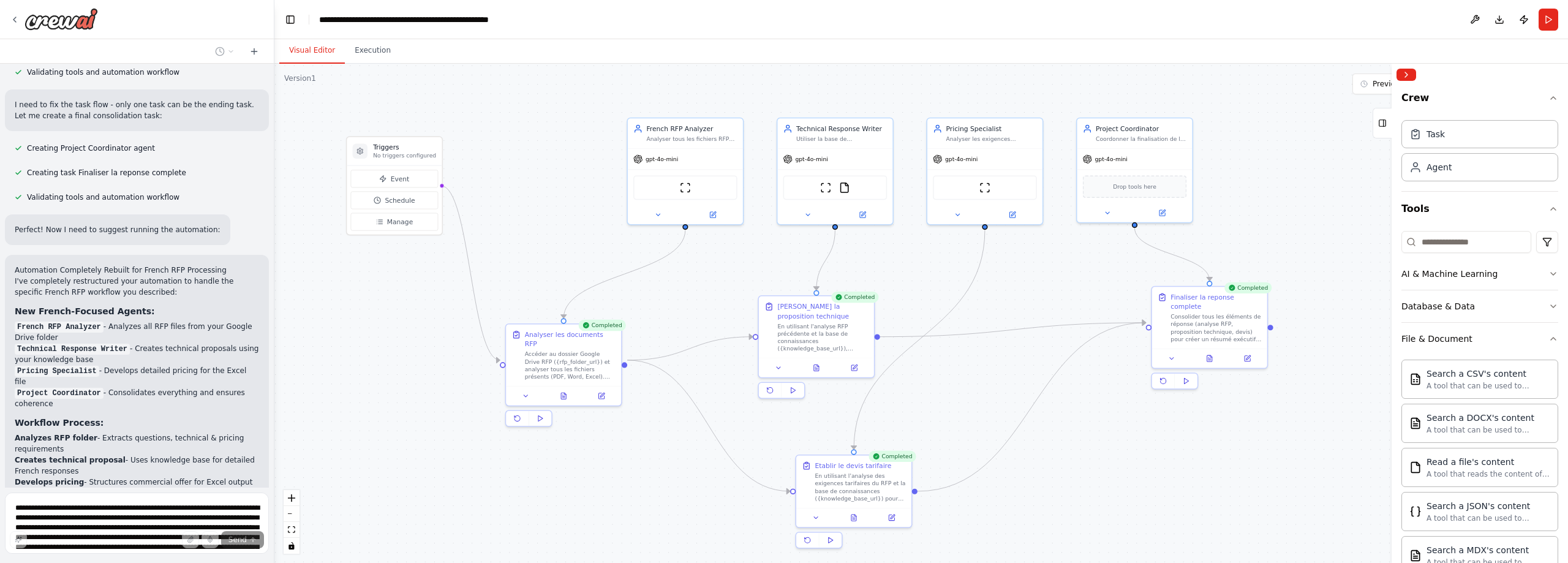
click at [1293, 179] on div ".deletable-edge-delete-btn { width: 20px; height: 20px; border: 0px solid #ffff…" at bounding box center [921, 313] width 1293 height 499
click at [532, 388] on button at bounding box center [525, 393] width 32 height 11
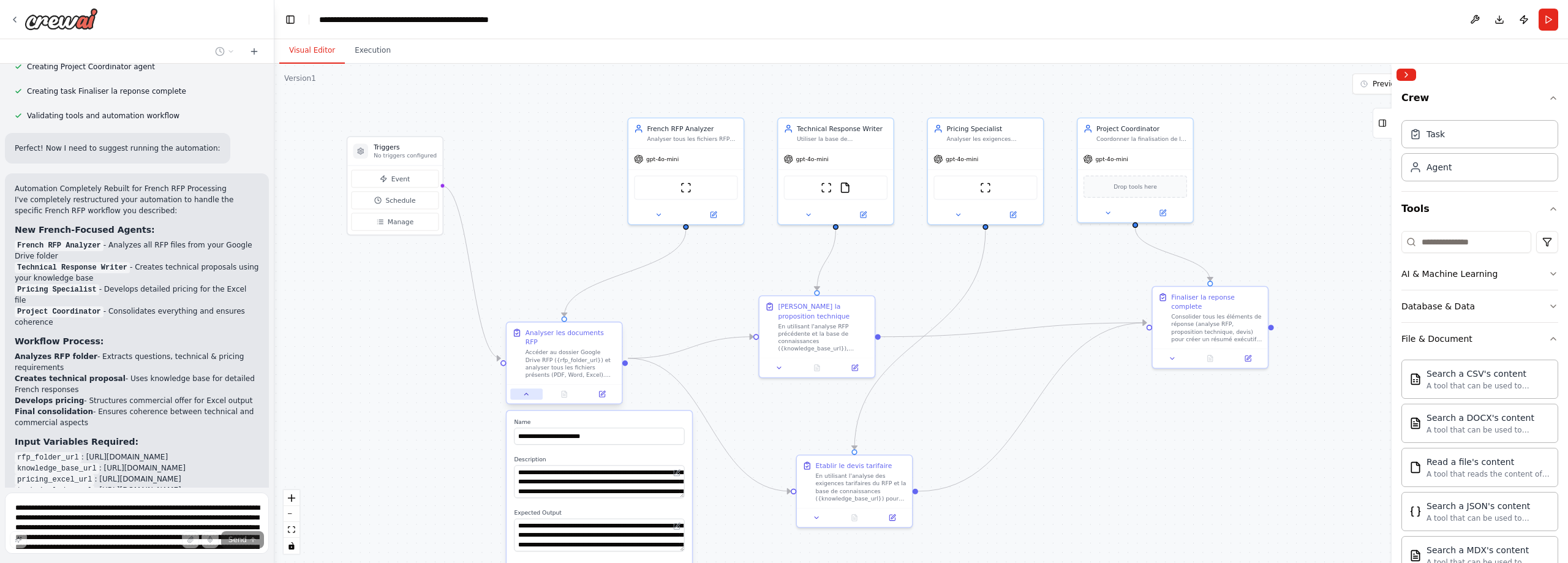
scroll to position [5672, 0]
click at [532, 388] on button at bounding box center [525, 393] width 32 height 11
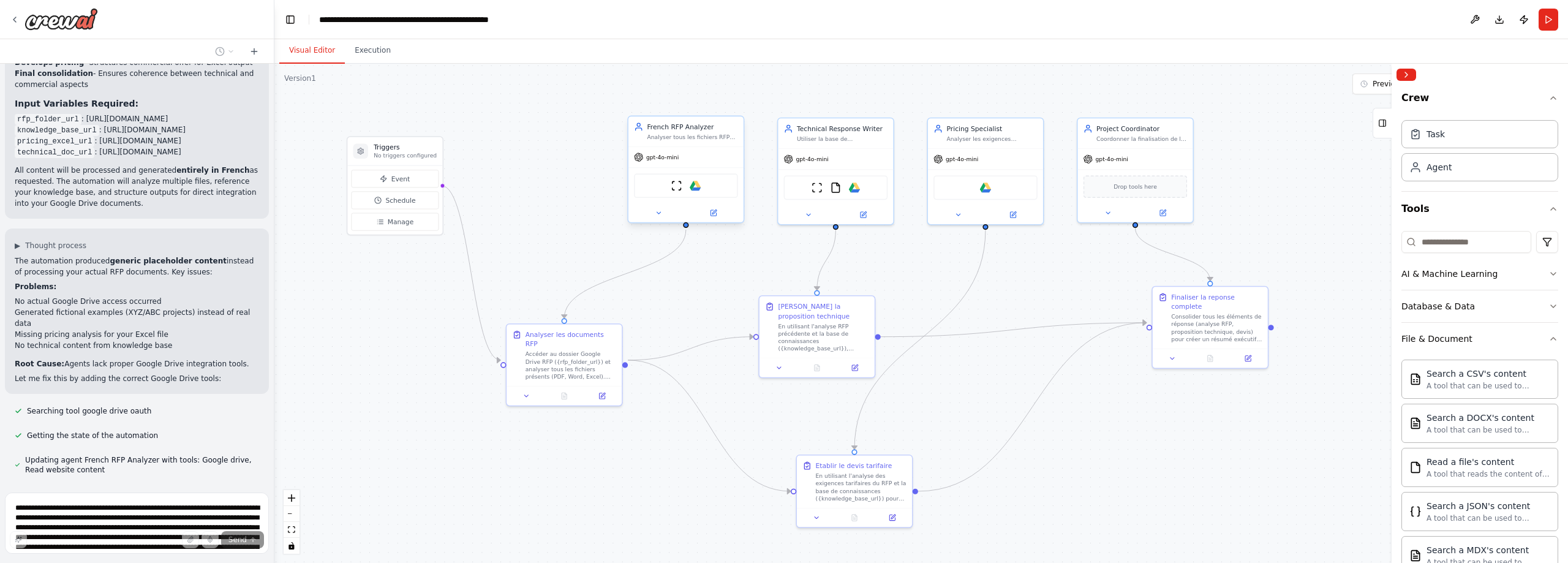
scroll to position [6009, 0]
click at [694, 188] on img at bounding box center [694, 185] width 11 height 11
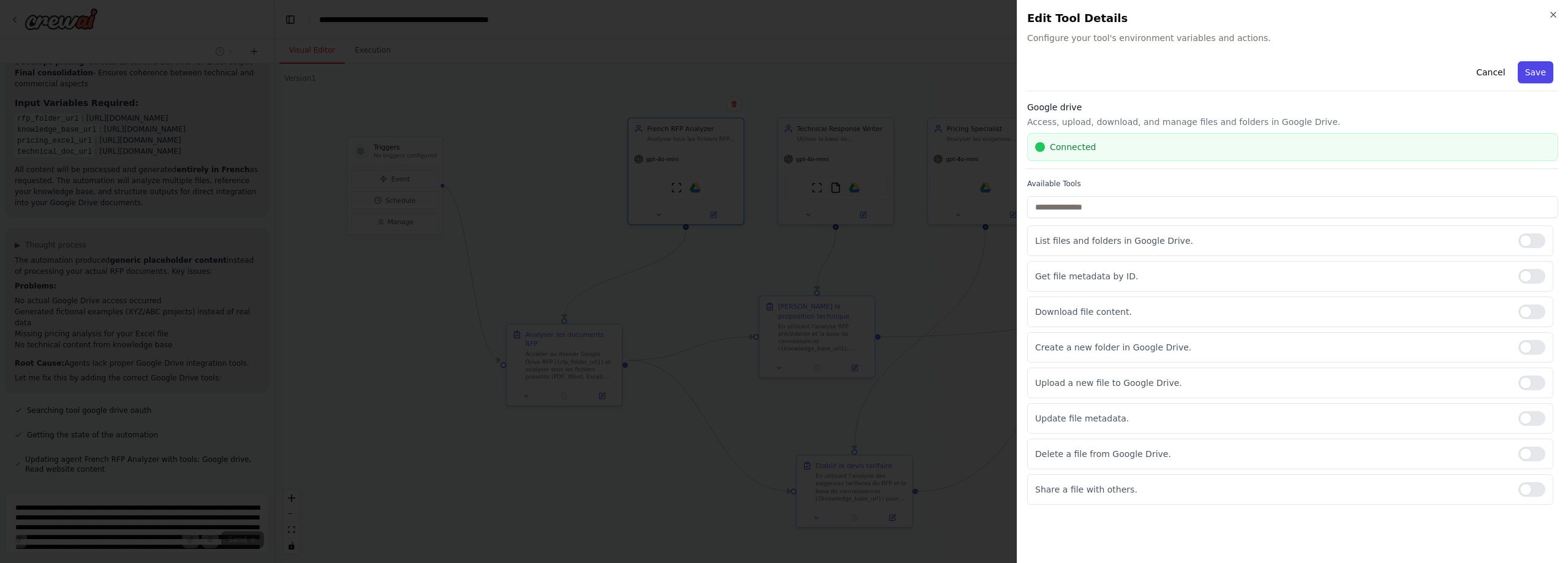
click at [1542, 69] on button "Save" at bounding box center [1535, 72] width 35 height 22
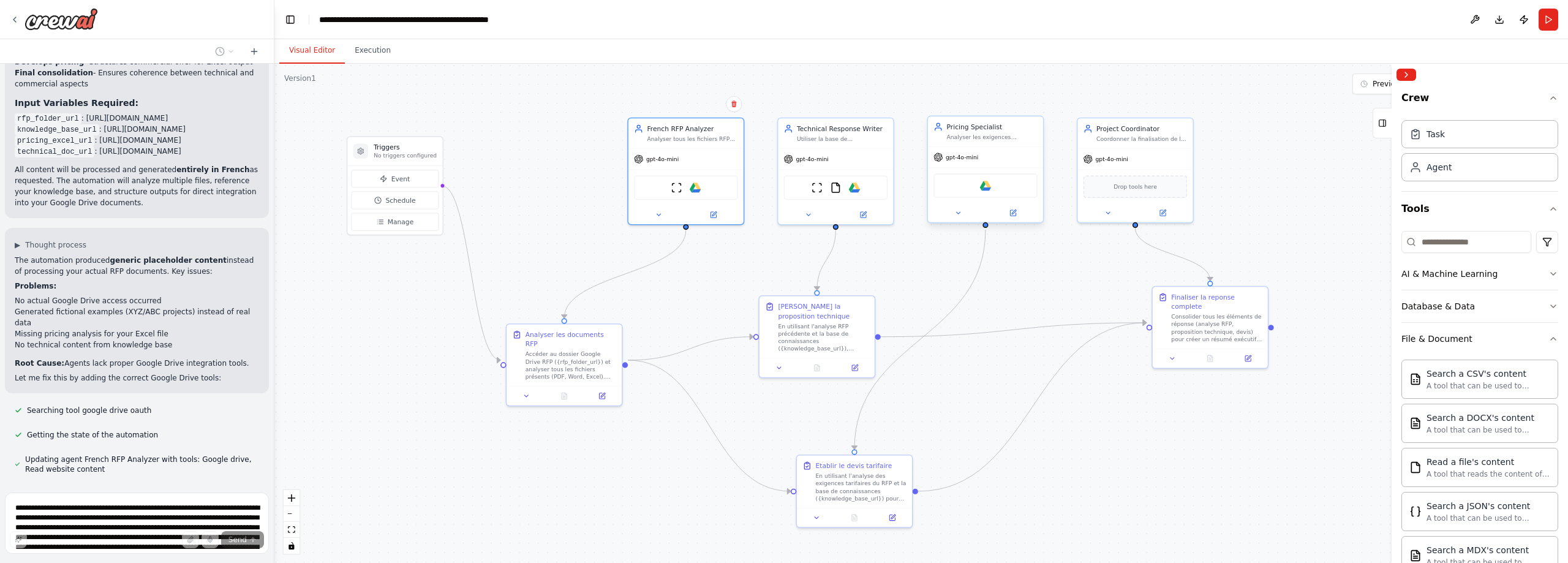
click at [994, 188] on div "Google drive" at bounding box center [985, 185] width 104 height 25
click at [1406, 73] on button "Collapse right sidebar" at bounding box center [1407, 75] width 20 height 12
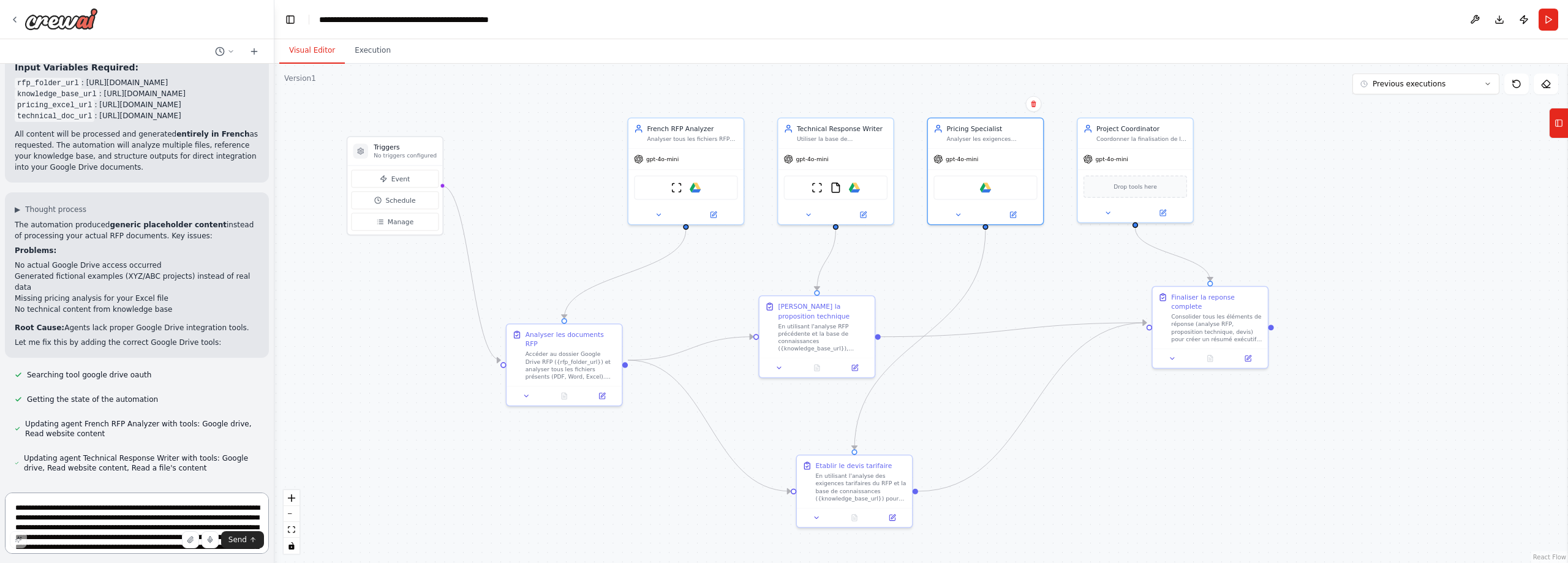
scroll to position [6049, 0]
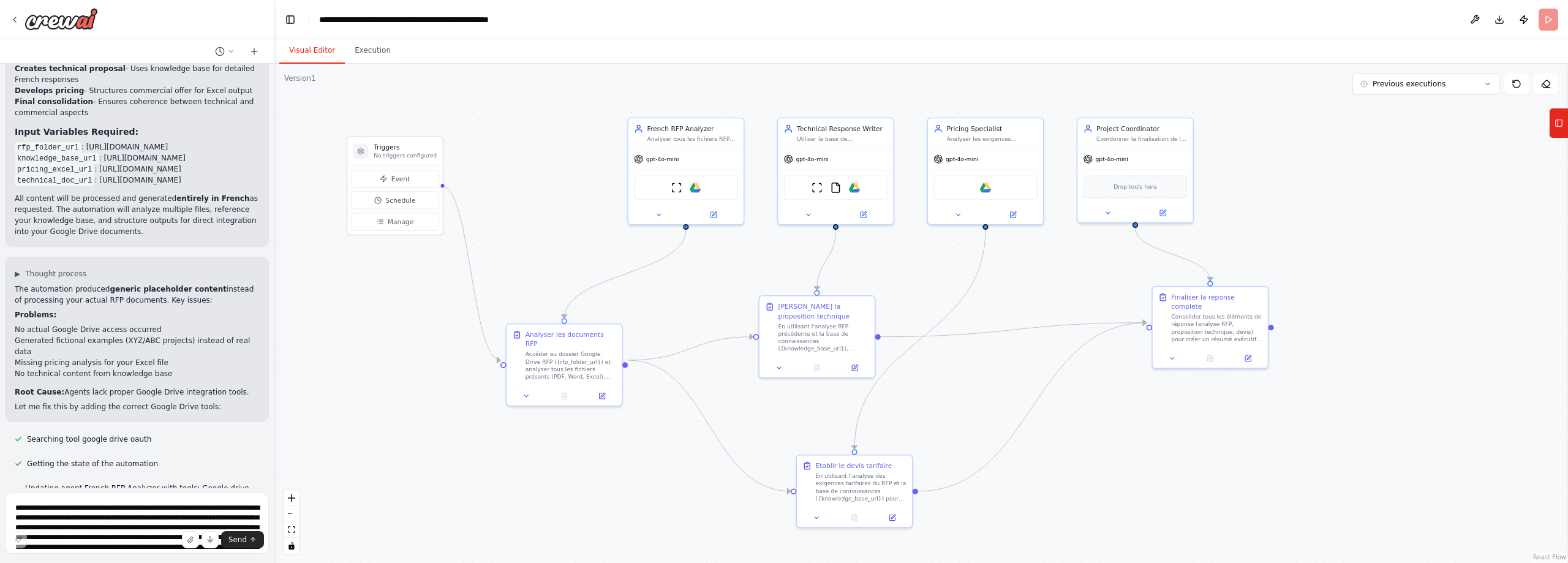
scroll to position [5982, 0]
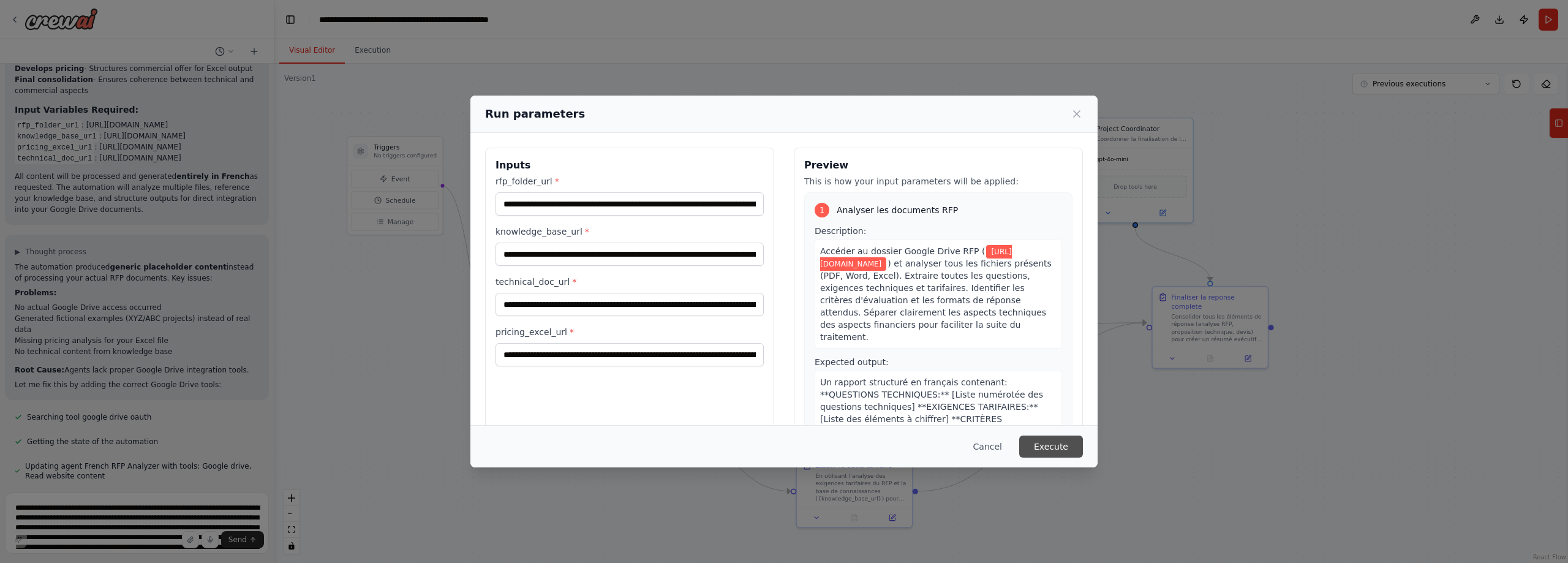
click at [1056, 443] on button "Execute" at bounding box center [1051, 446] width 64 height 22
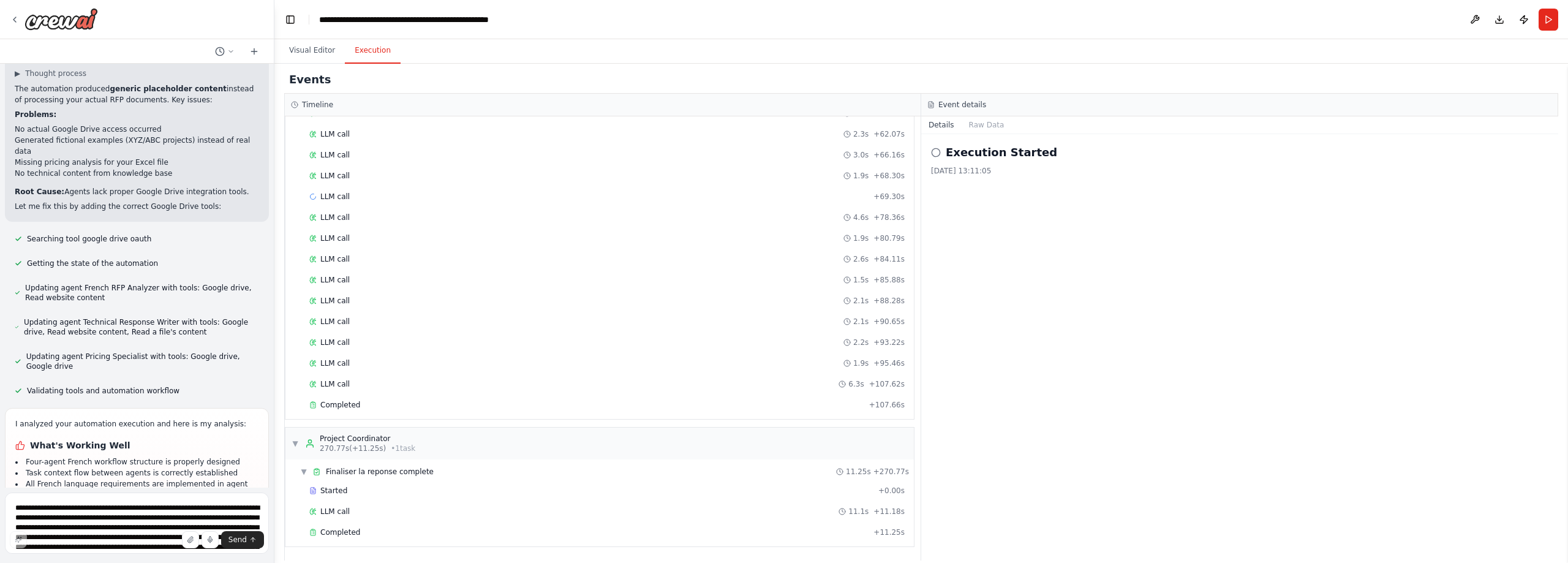
scroll to position [6219, 0]
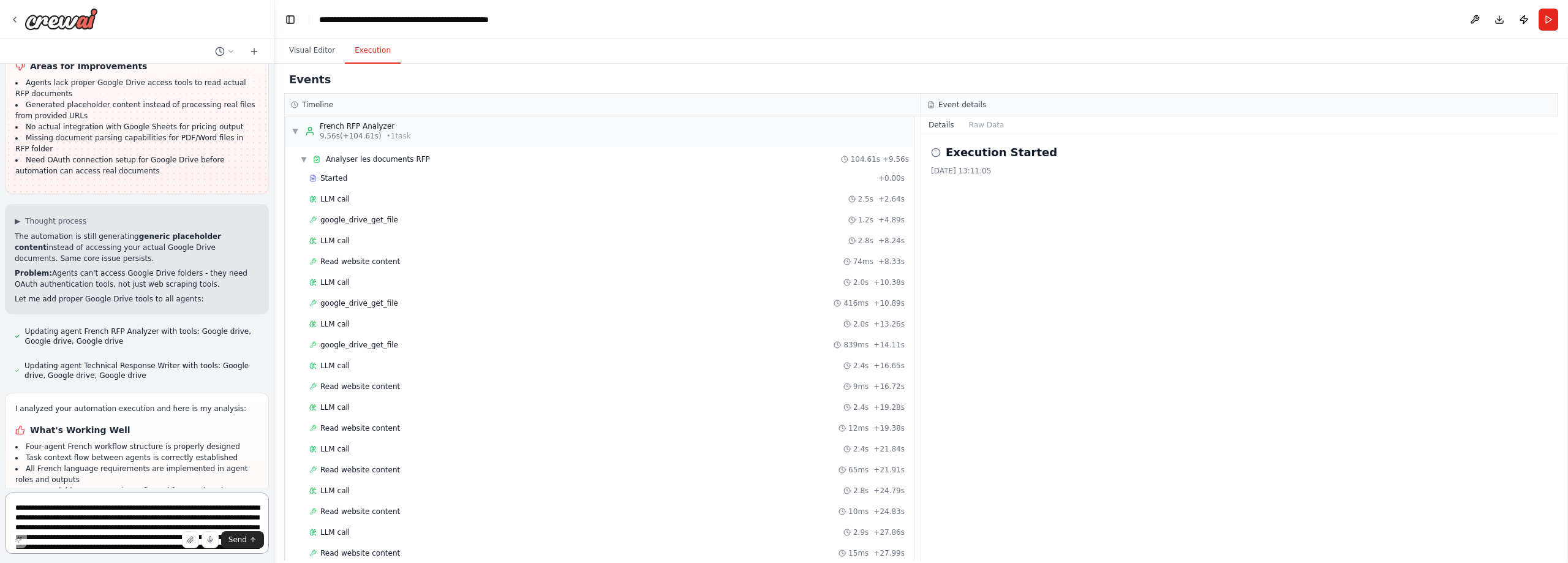
scroll to position [6665, 0]
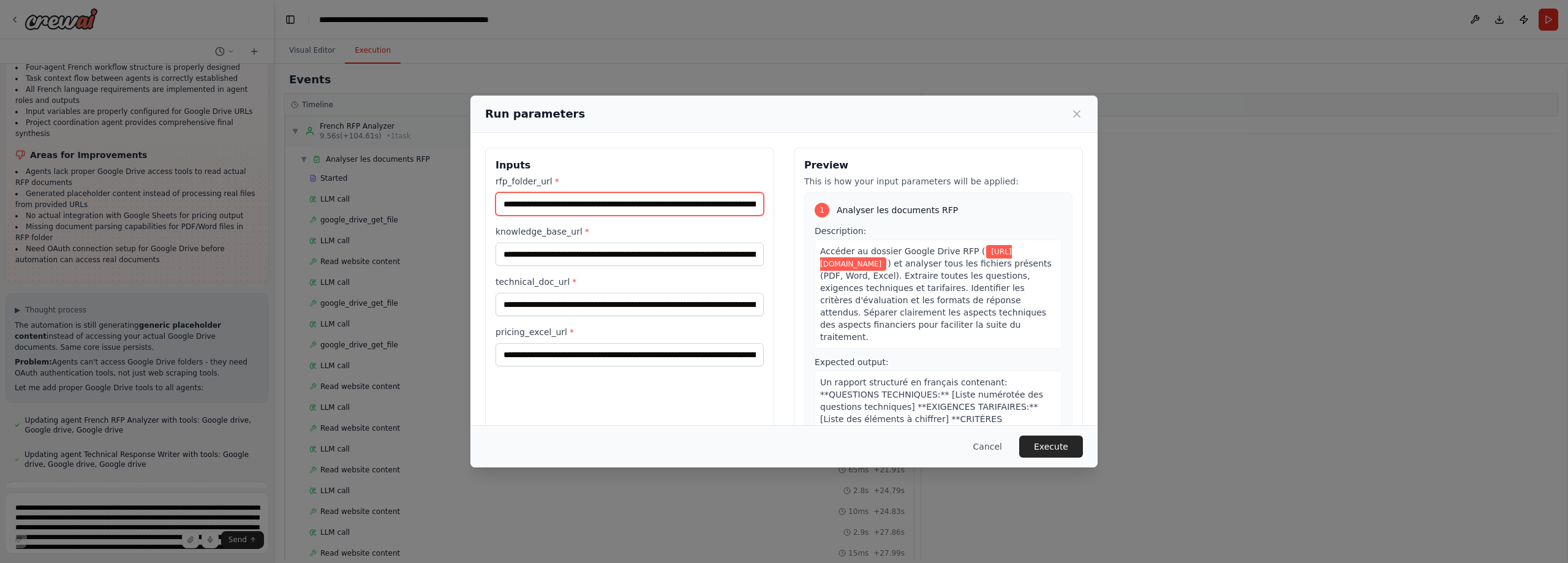
drag, startPoint x: 502, startPoint y: 199, endPoint x: 832, endPoint y: 202, distance: 330.0
click at [832, 202] on div "**********" at bounding box center [784, 293] width 598 height 290
click at [661, 266] on input "**********" at bounding box center [629, 254] width 268 height 23
drag, startPoint x: 624, startPoint y: 256, endPoint x: 830, endPoint y: 256, distance: 206.0
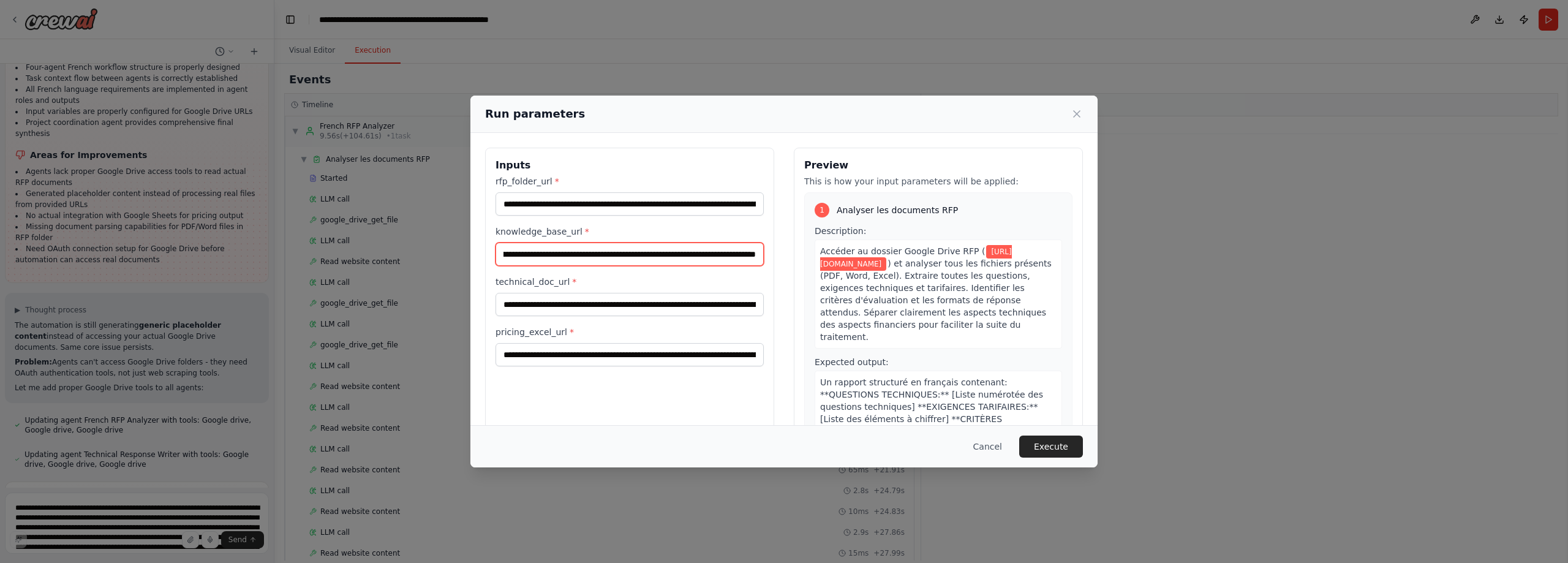
click at [764, 256] on input "**********" at bounding box center [629, 254] width 268 height 23
click at [665, 302] on input "**********" at bounding box center [629, 304] width 268 height 23
drag, startPoint x: 588, startPoint y: 304, endPoint x: 855, endPoint y: 304, distance: 267.0
click at [764, 304] on input "**********" at bounding box center [629, 304] width 268 height 23
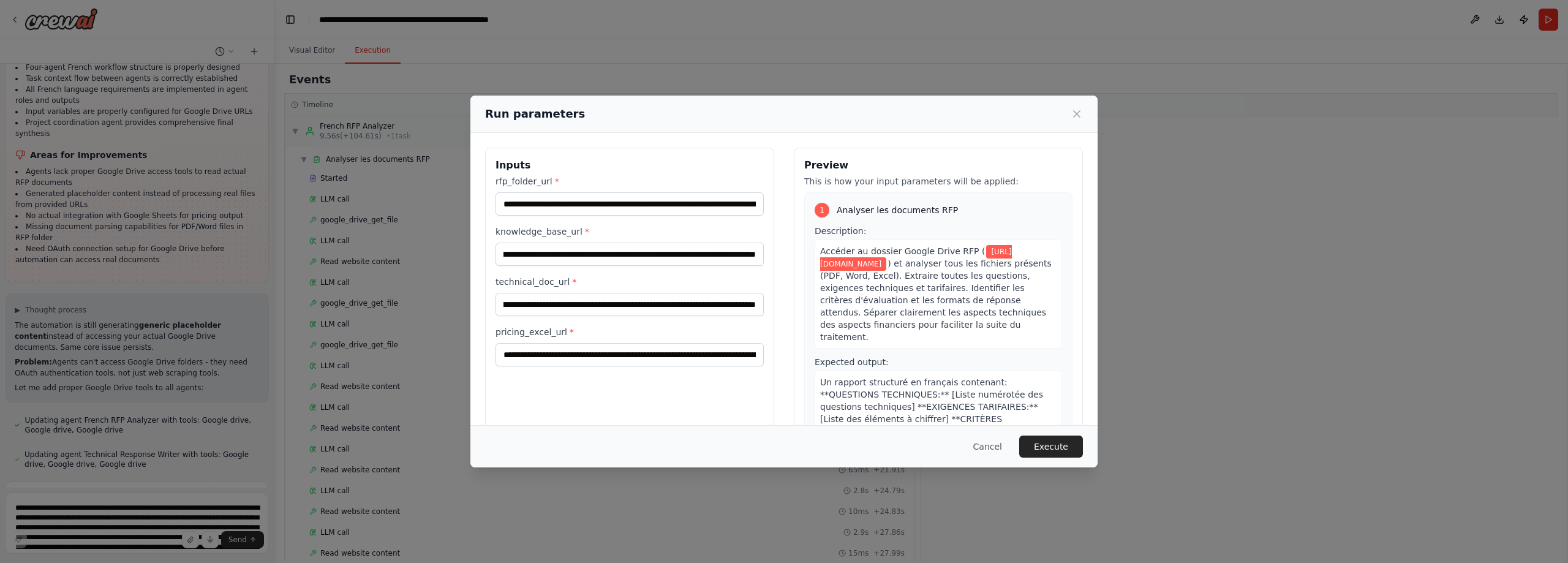
drag, startPoint x: 982, startPoint y: 266, endPoint x: 993, endPoint y: 274, distance: 13.6
click at [983, 266] on div "Accéder au dossier Google Drive RFP ( https://drive.google.com/drive/folders/1C…" at bounding box center [939, 293] width 248 height 109
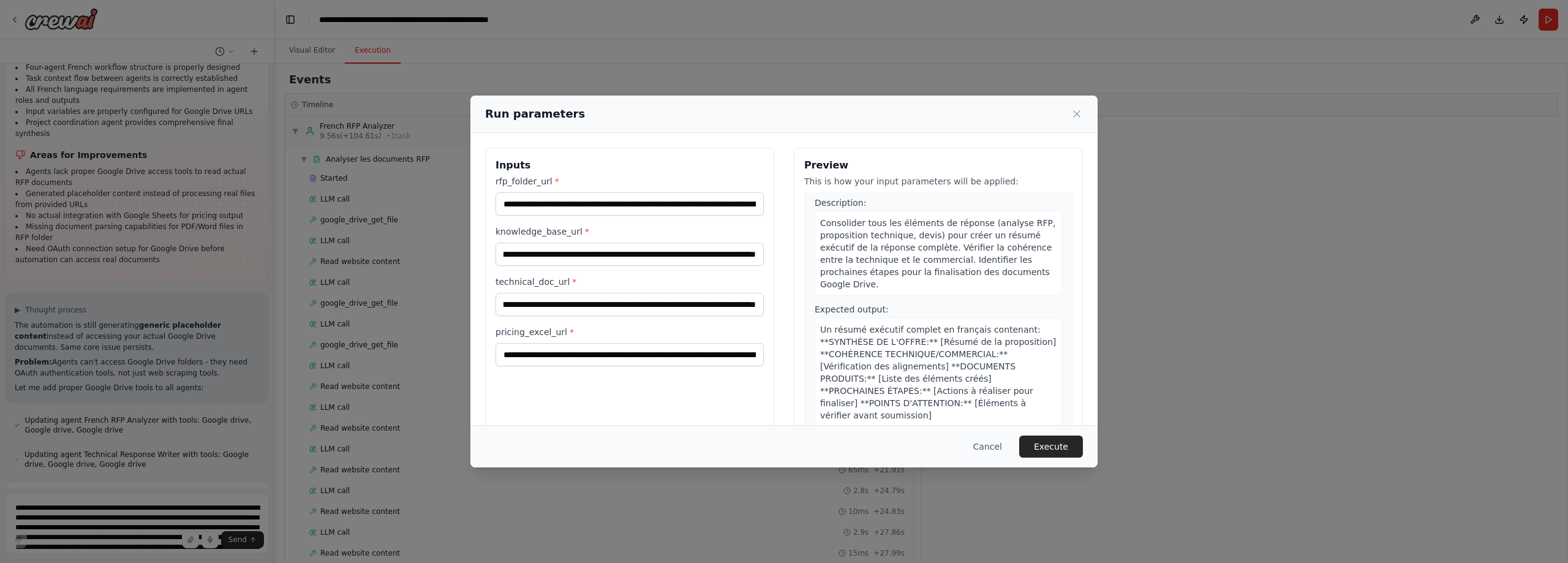
scroll to position [936, 0]
click at [1052, 438] on button "Execute" at bounding box center [1051, 446] width 64 height 22
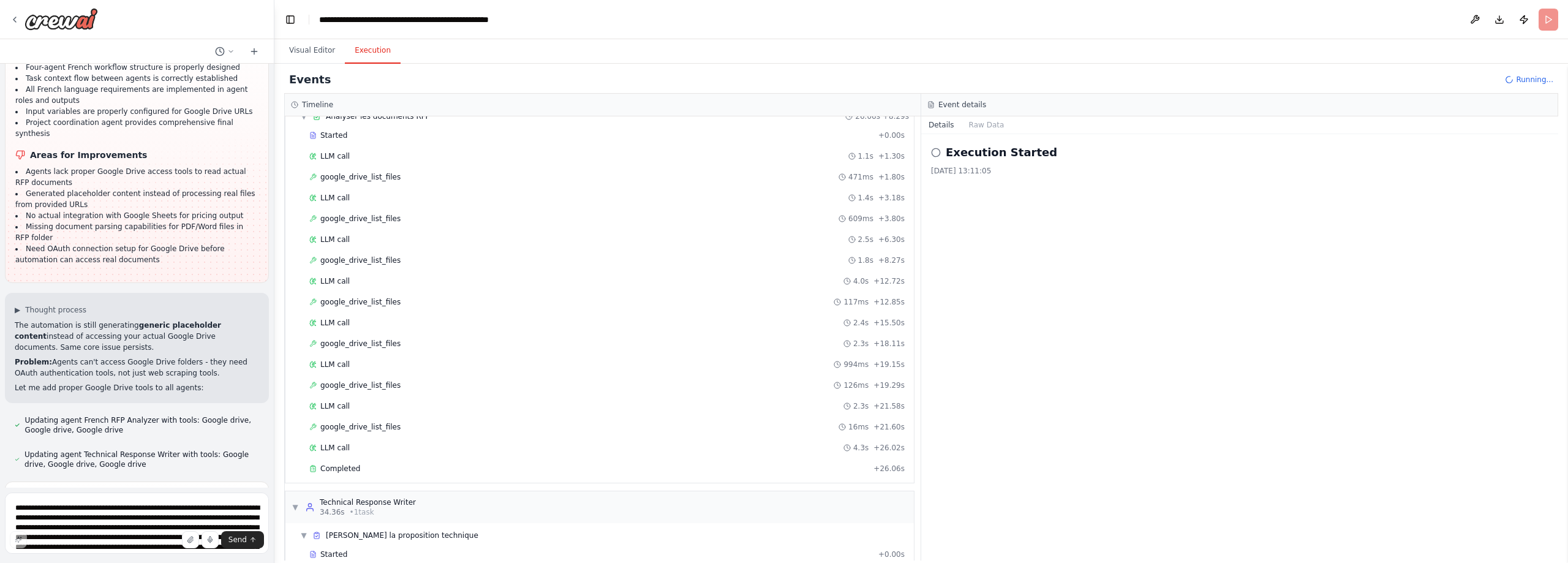
scroll to position [52, 0]
drag, startPoint x: 20, startPoint y: 370, endPoint x: 93, endPoint y: 469, distance: 123.0
drag, startPoint x: 39, startPoint y: 441, endPoint x: 16, endPoint y: 364, distance: 80.4
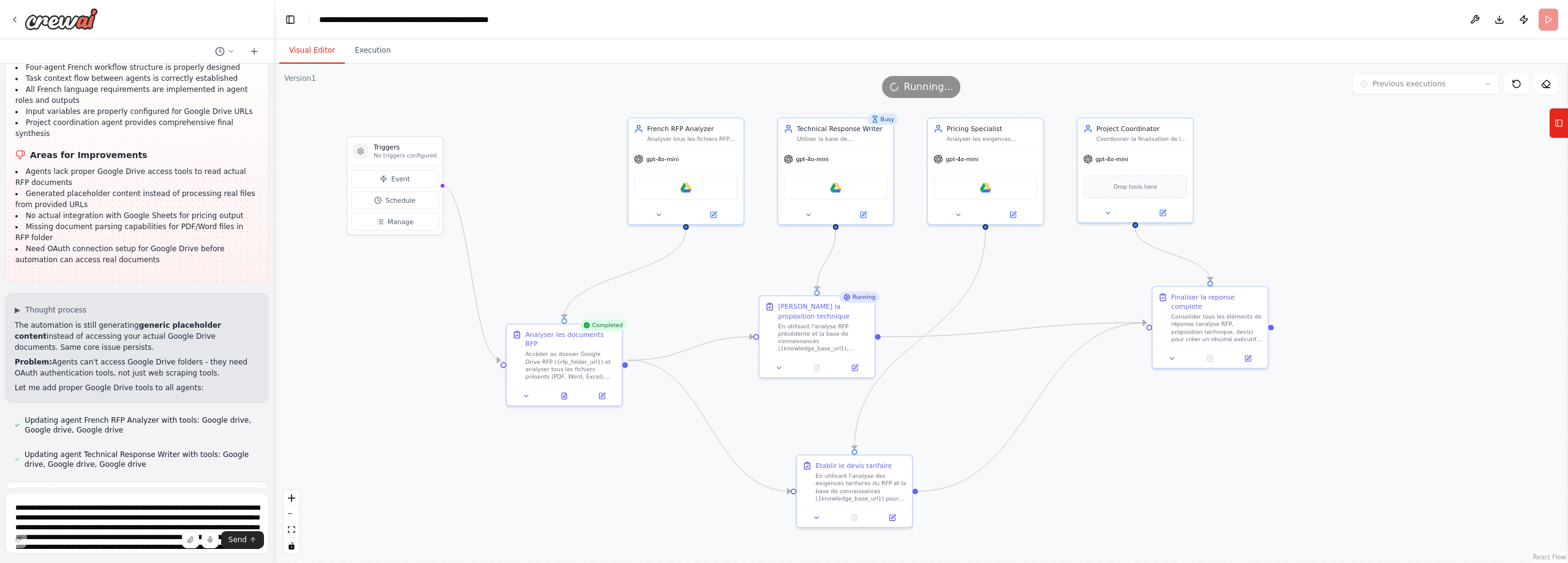
click at [299, 54] on button "Visual Editor" at bounding box center [312, 50] width 66 height 25
click at [665, 188] on div "Google drive" at bounding box center [685, 185] width 104 height 25
click at [720, 222] on div "French RFP Analyzer Analyser tous les fichiers RFP du dossier Google Drive ({rf…" at bounding box center [685, 170] width 117 height 108
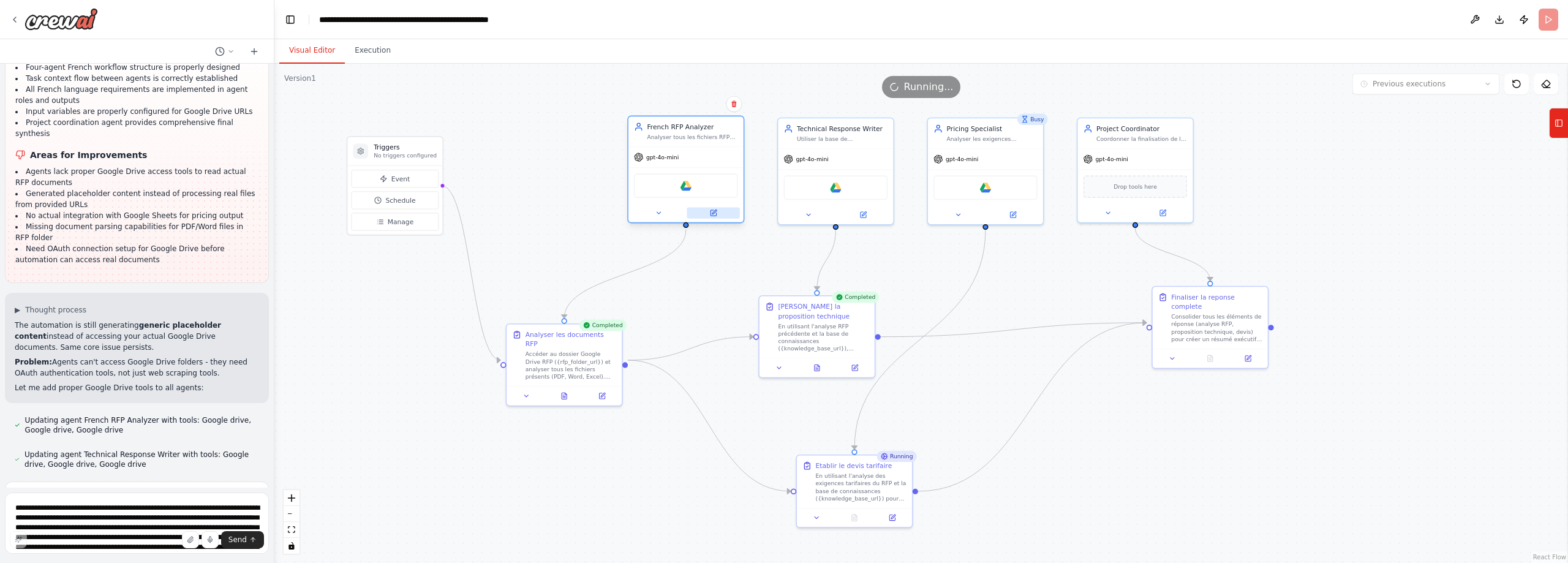
click at [716, 217] on button at bounding box center [713, 212] width 52 height 11
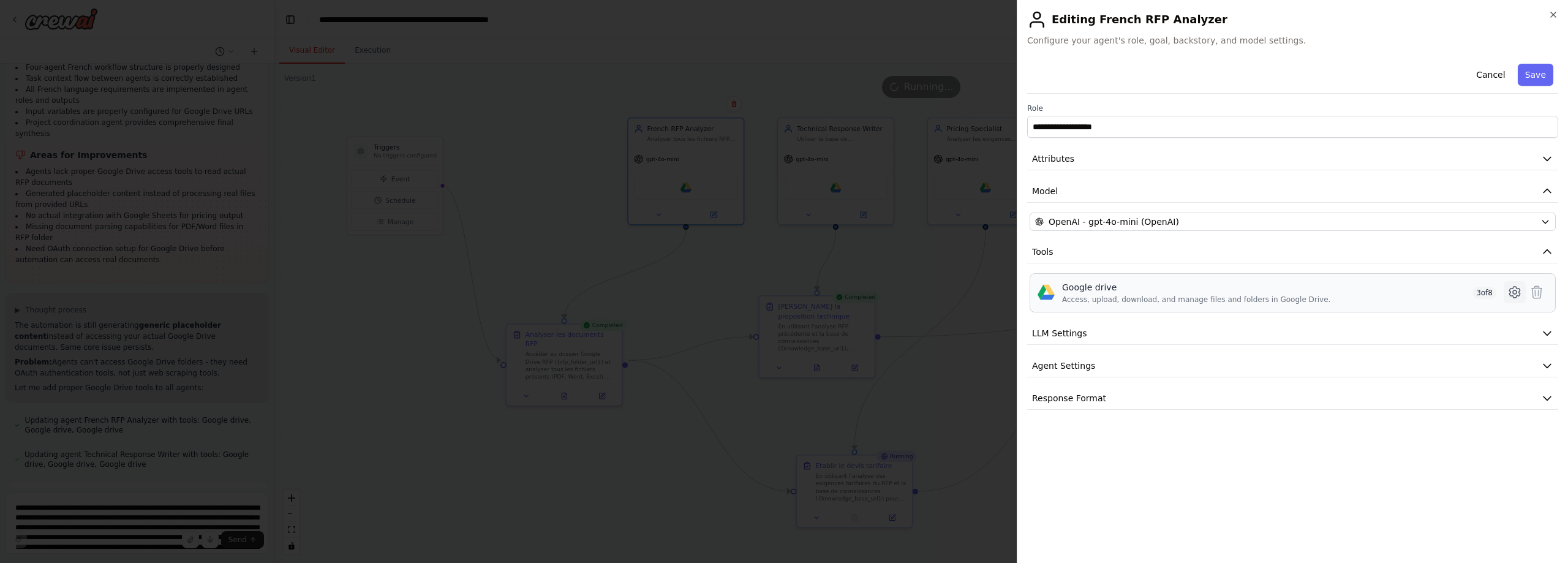
click at [1515, 294] on icon at bounding box center [1515, 292] width 3 height 3
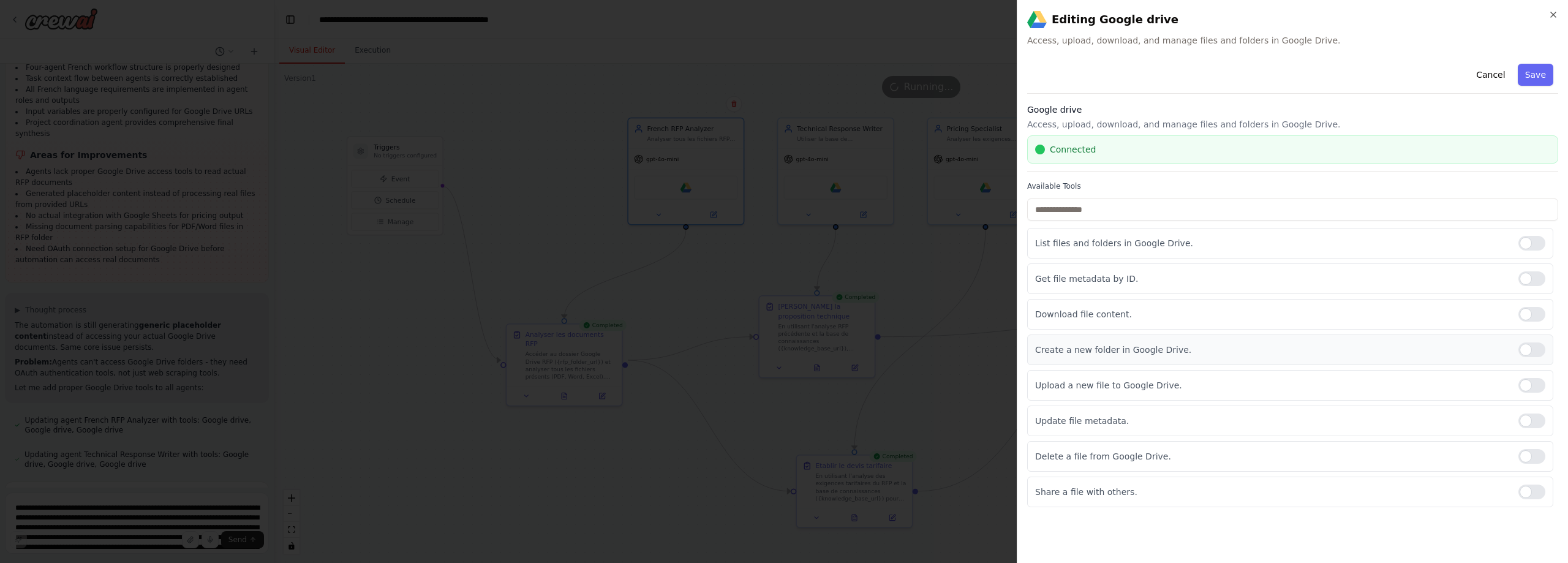
click at [1534, 348] on div at bounding box center [1531, 350] width 27 height 15
click at [1539, 382] on div at bounding box center [1531, 385] width 27 height 15
click at [1541, 71] on button "Save" at bounding box center [1535, 75] width 35 height 22
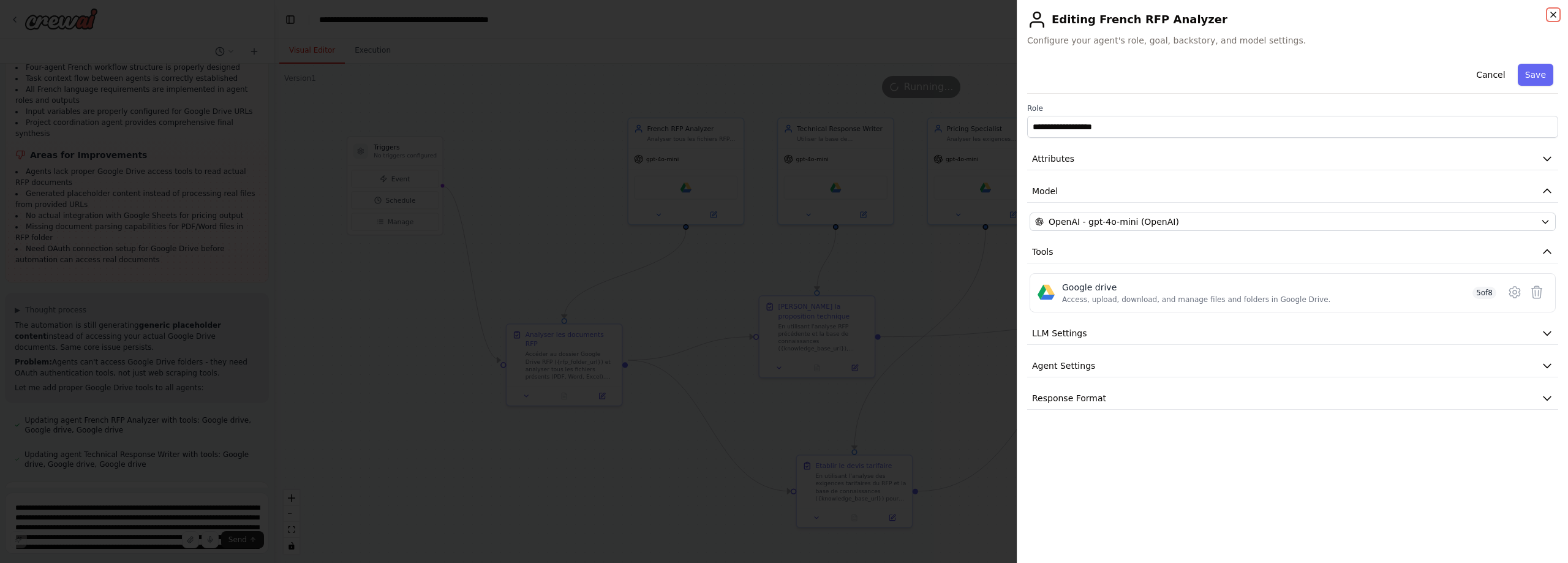
click at [1556, 12] on icon "button" at bounding box center [1553, 15] width 5 height 5
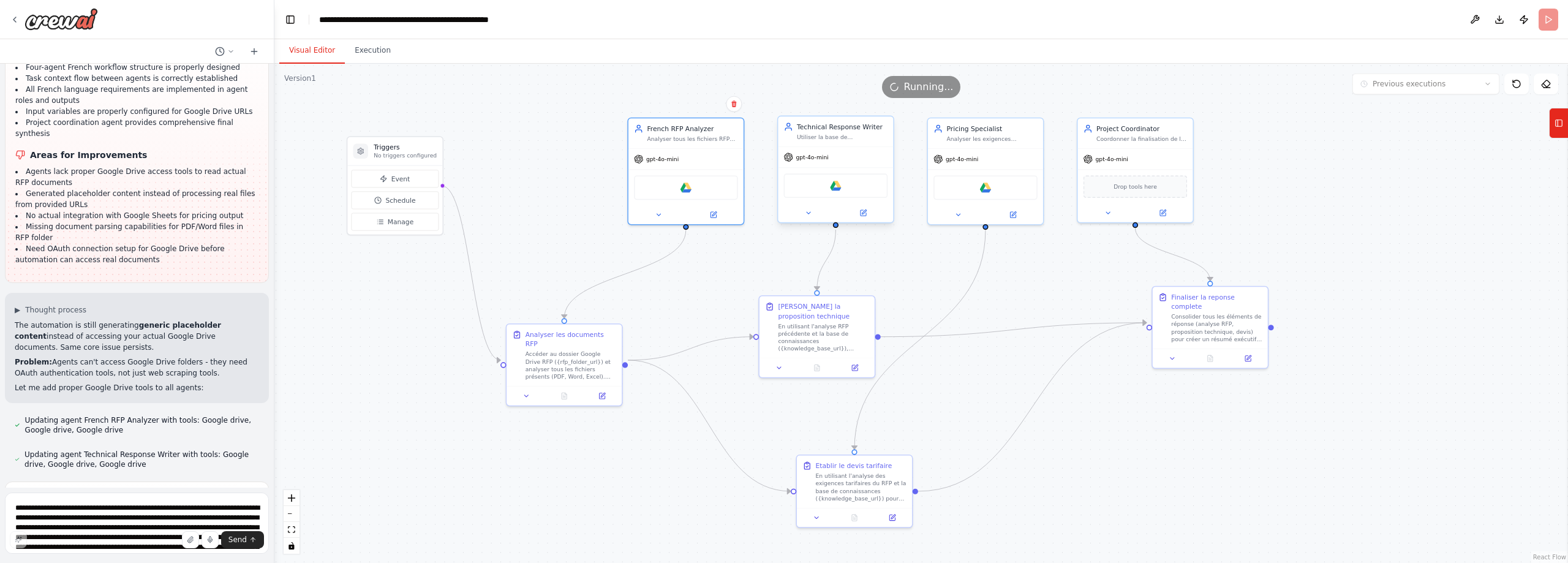
click at [827, 183] on div "Google drive" at bounding box center [835, 185] width 104 height 25
click at [864, 220] on div at bounding box center [835, 212] width 115 height 19
click at [866, 217] on button at bounding box center [863, 212] width 52 height 11
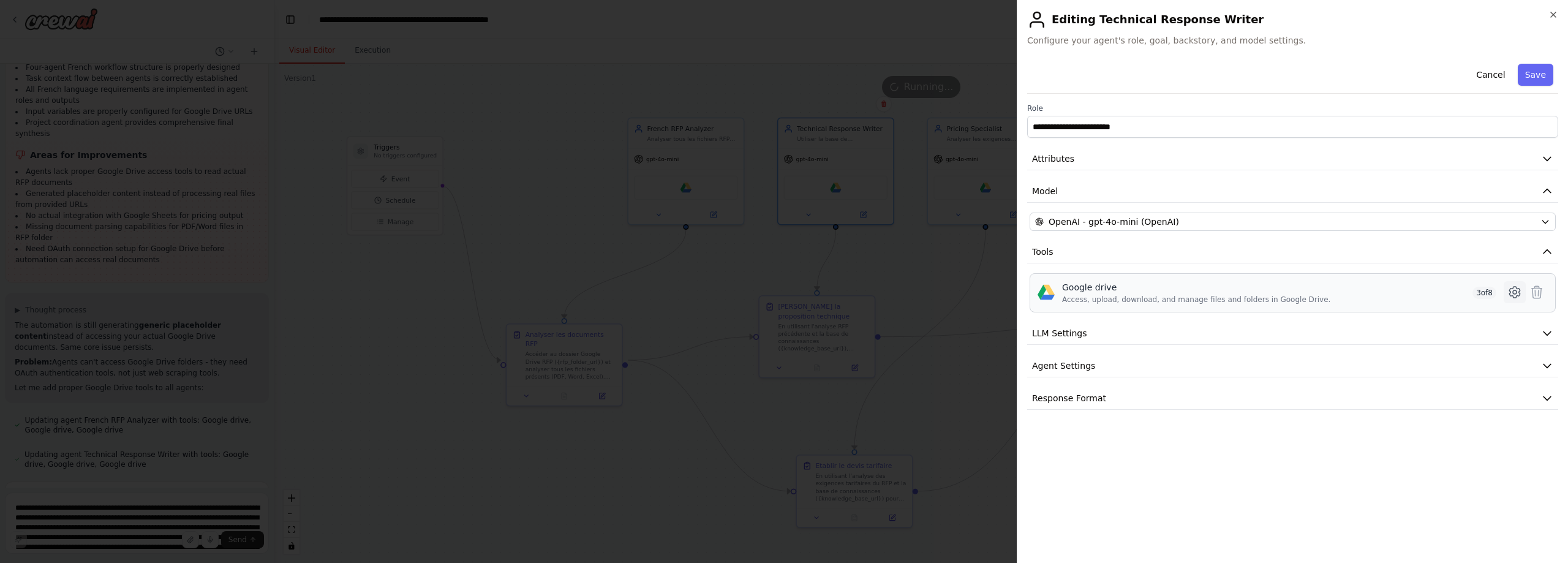
click at [1518, 296] on icon at bounding box center [1514, 292] width 11 height 11
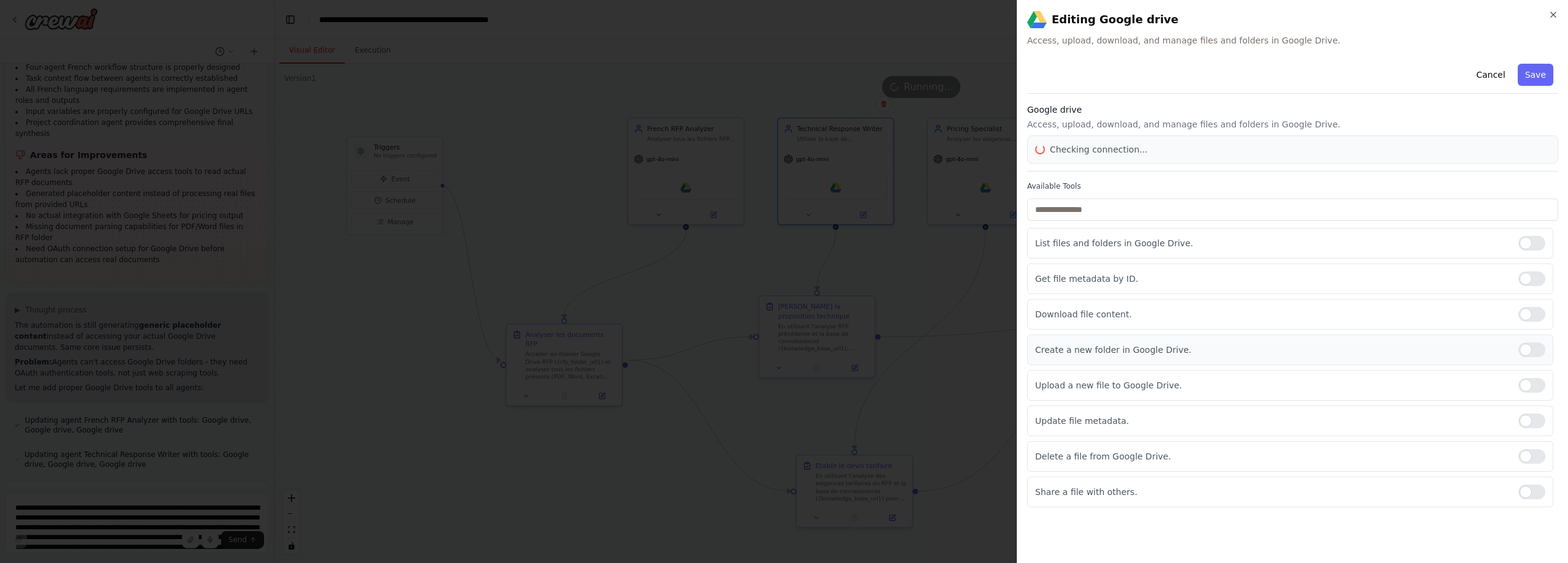
click at [1538, 347] on div at bounding box center [1531, 350] width 27 height 15
click at [1536, 385] on div at bounding box center [1531, 385] width 27 height 15
click at [1534, 71] on button "Save" at bounding box center [1535, 75] width 35 height 22
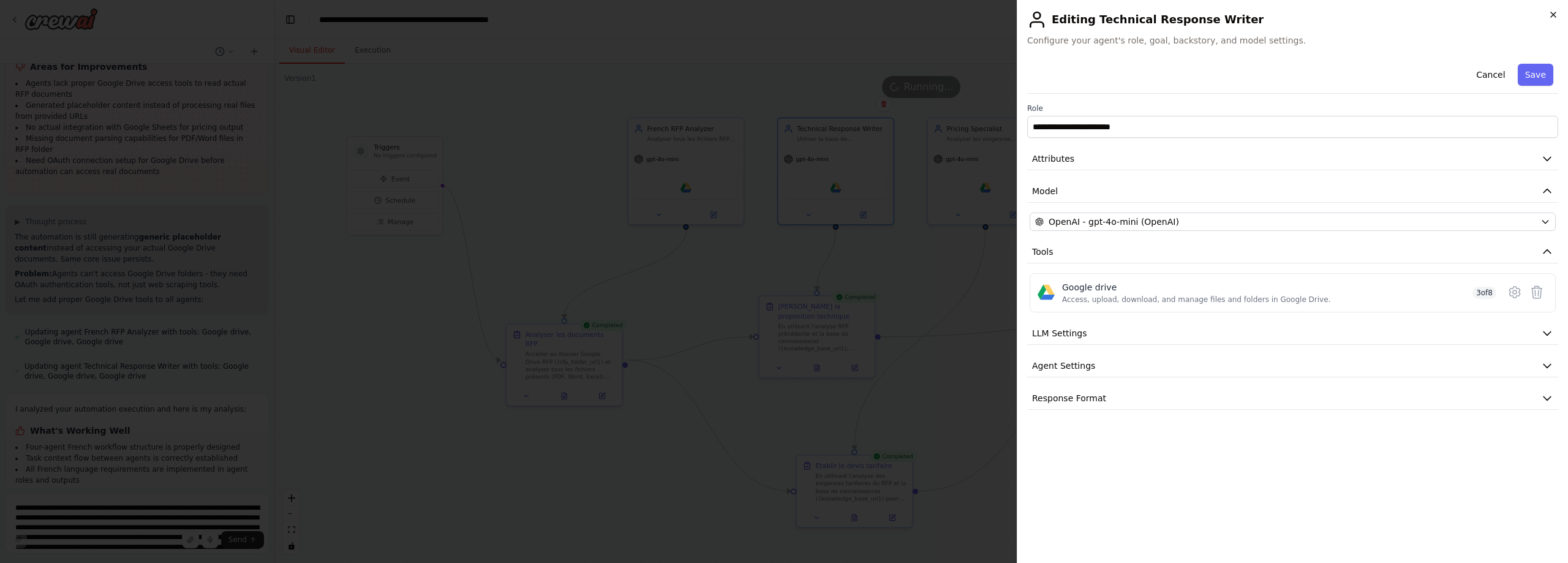
scroll to position [6665, 0]
click at [1551, 16] on icon "button" at bounding box center [1553, 15] width 10 height 10
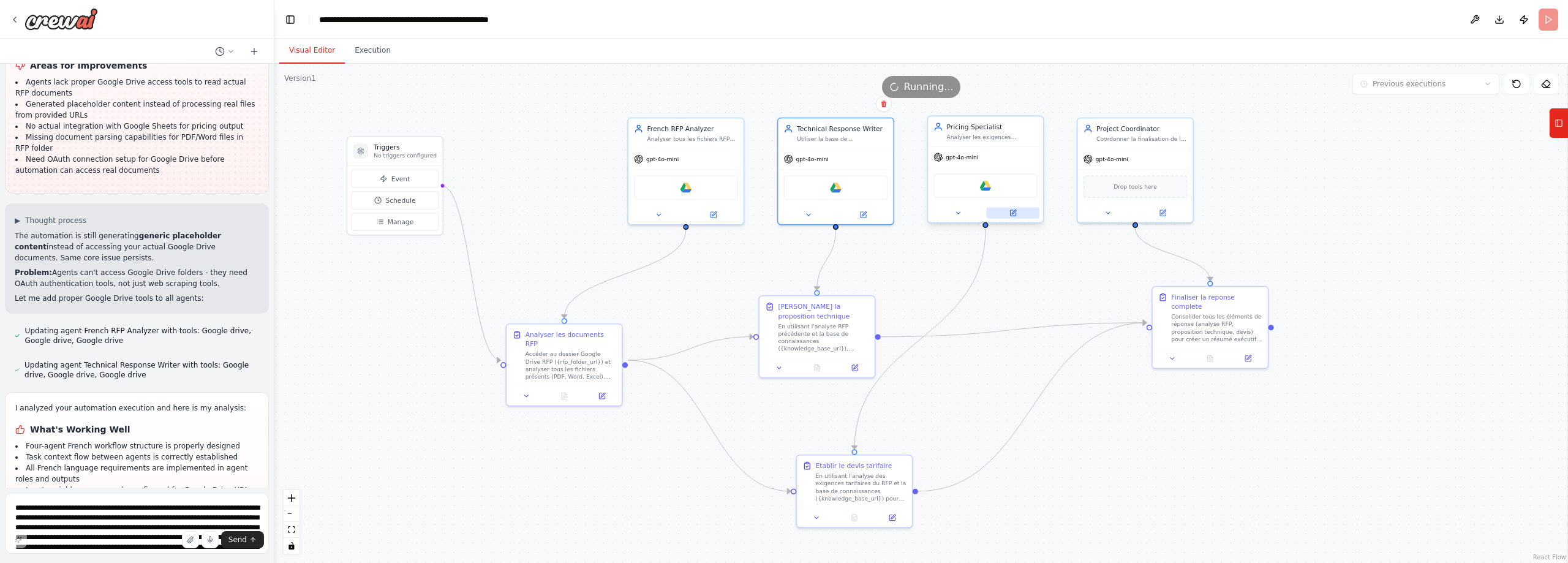
click at [1016, 217] on button at bounding box center [1012, 212] width 52 height 11
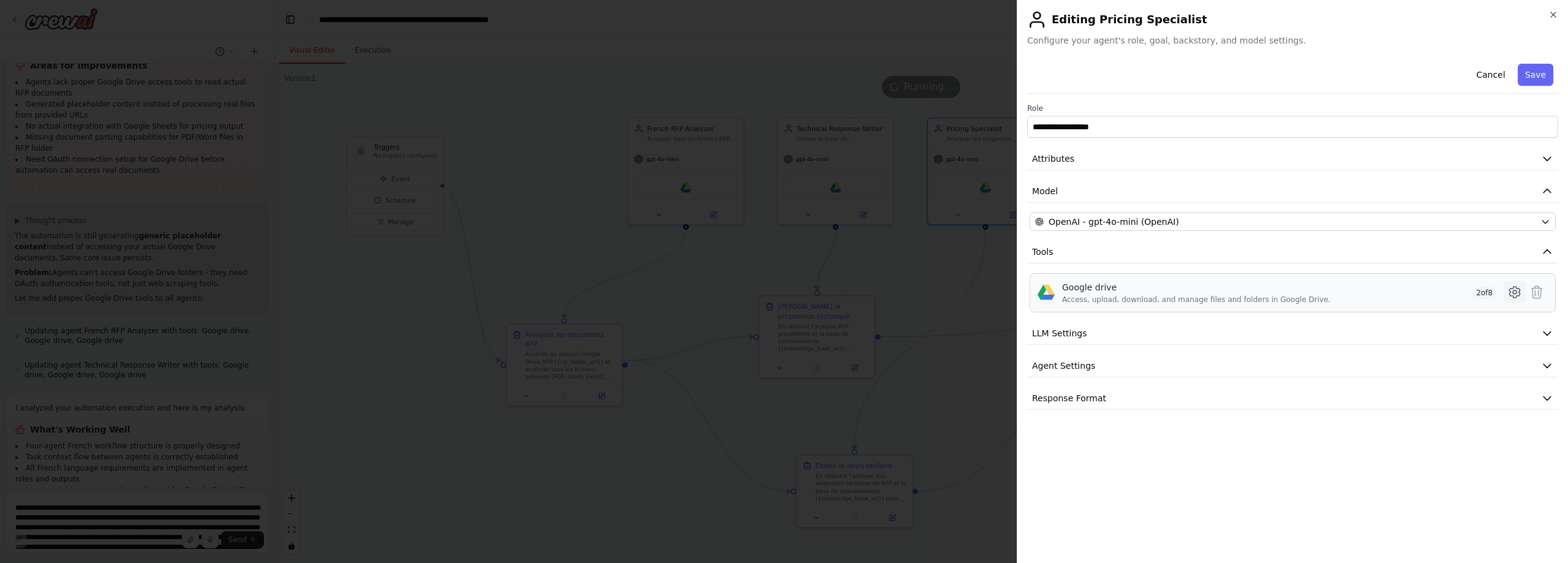
click at [1510, 294] on icon at bounding box center [1514, 292] width 11 height 11
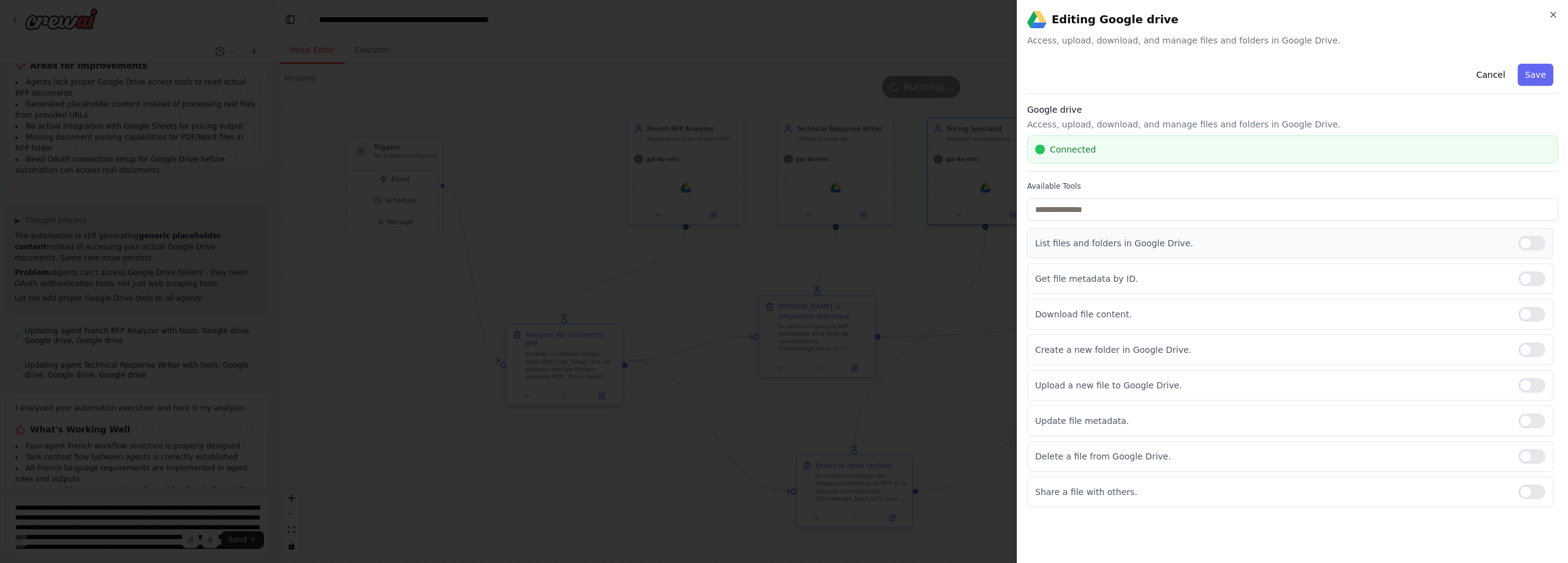
click at [1536, 239] on div at bounding box center [1531, 243] width 27 height 15
click at [1536, 312] on div at bounding box center [1531, 314] width 27 height 15
click at [1539, 346] on div at bounding box center [1531, 350] width 27 height 15
click at [1544, 71] on button "Save" at bounding box center [1535, 75] width 35 height 22
click at [1552, 13] on icon "button" at bounding box center [1553, 15] width 5 height 5
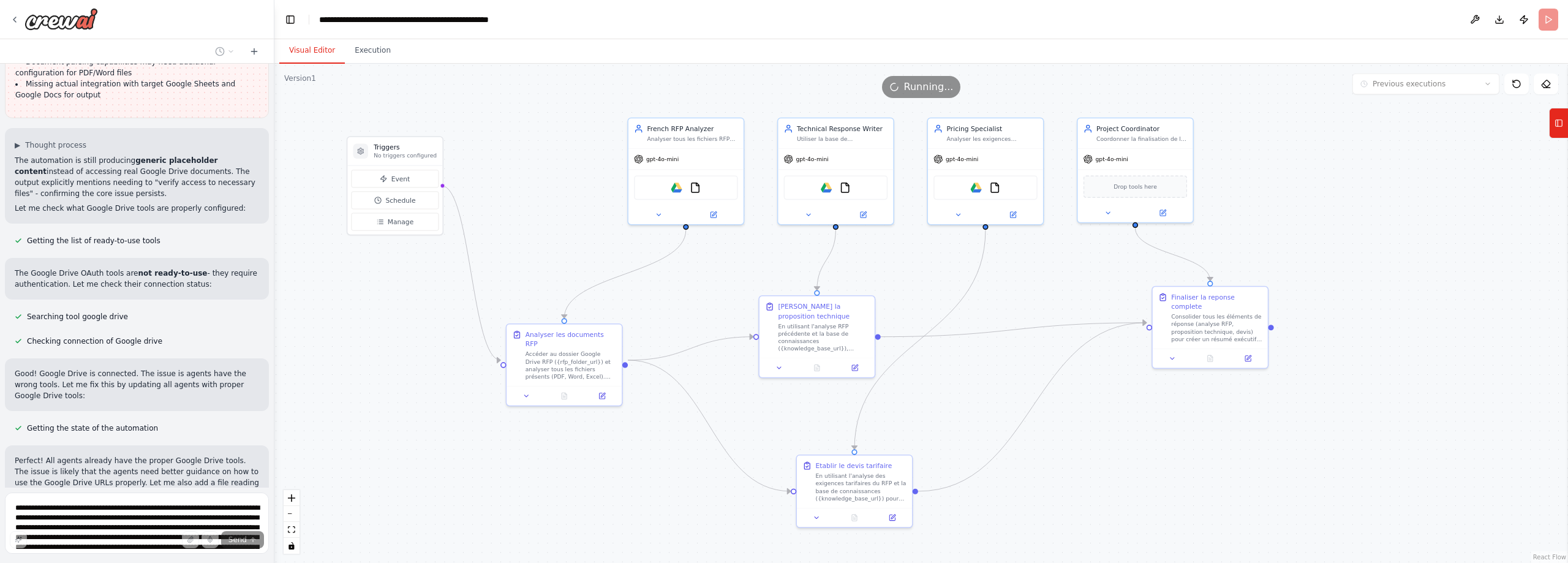
scroll to position [7220, 0]
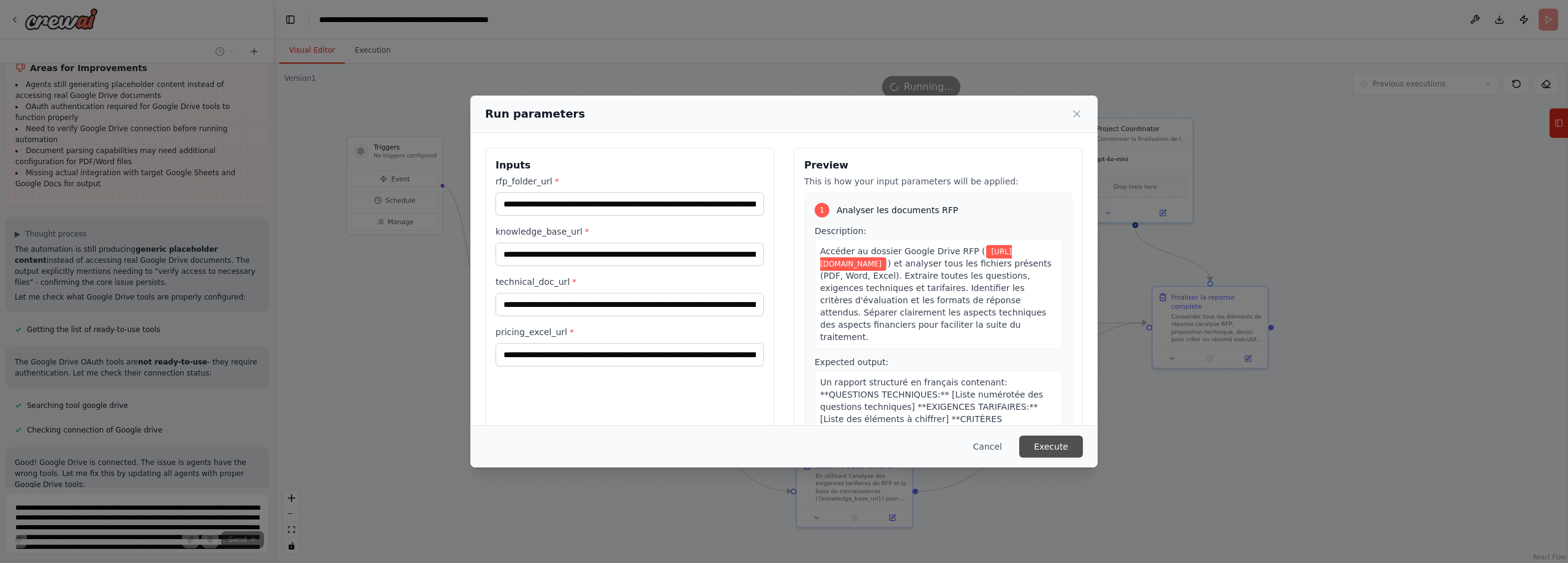
click at [1065, 444] on button "Execute" at bounding box center [1051, 446] width 64 height 22
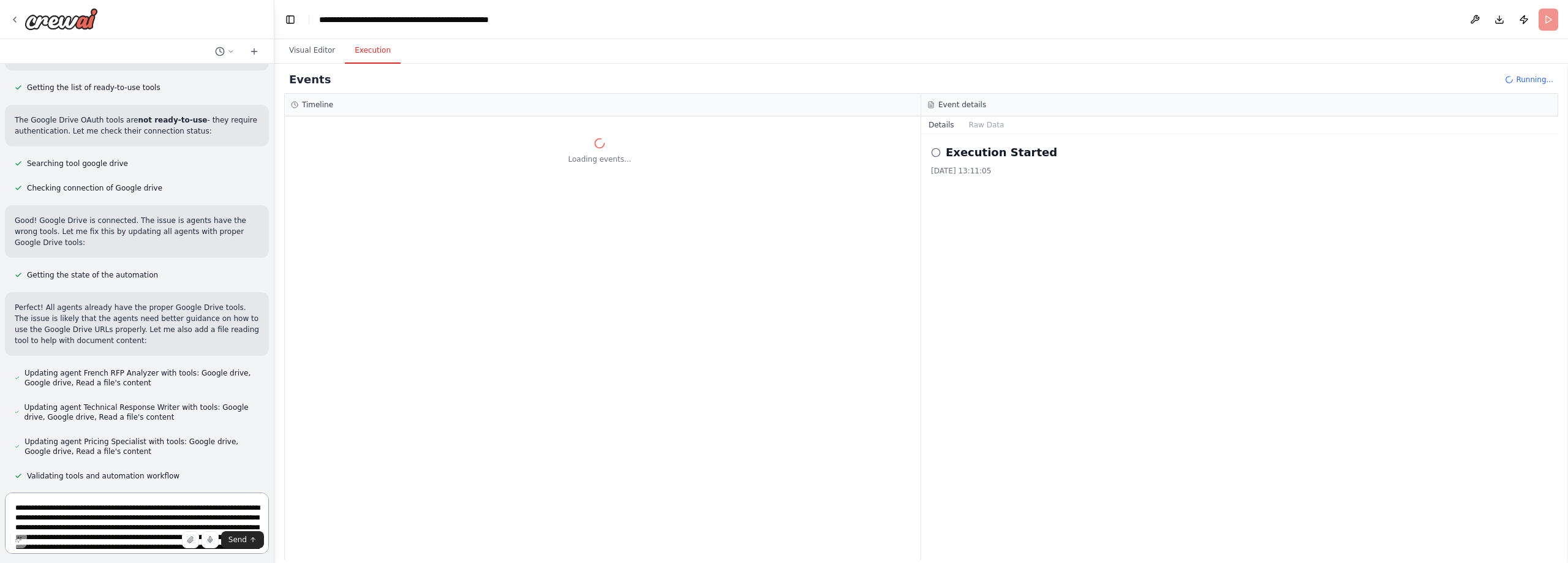
scroll to position [7373, 0]
click at [175, 511] on textarea "**********" at bounding box center [137, 523] width 264 height 61
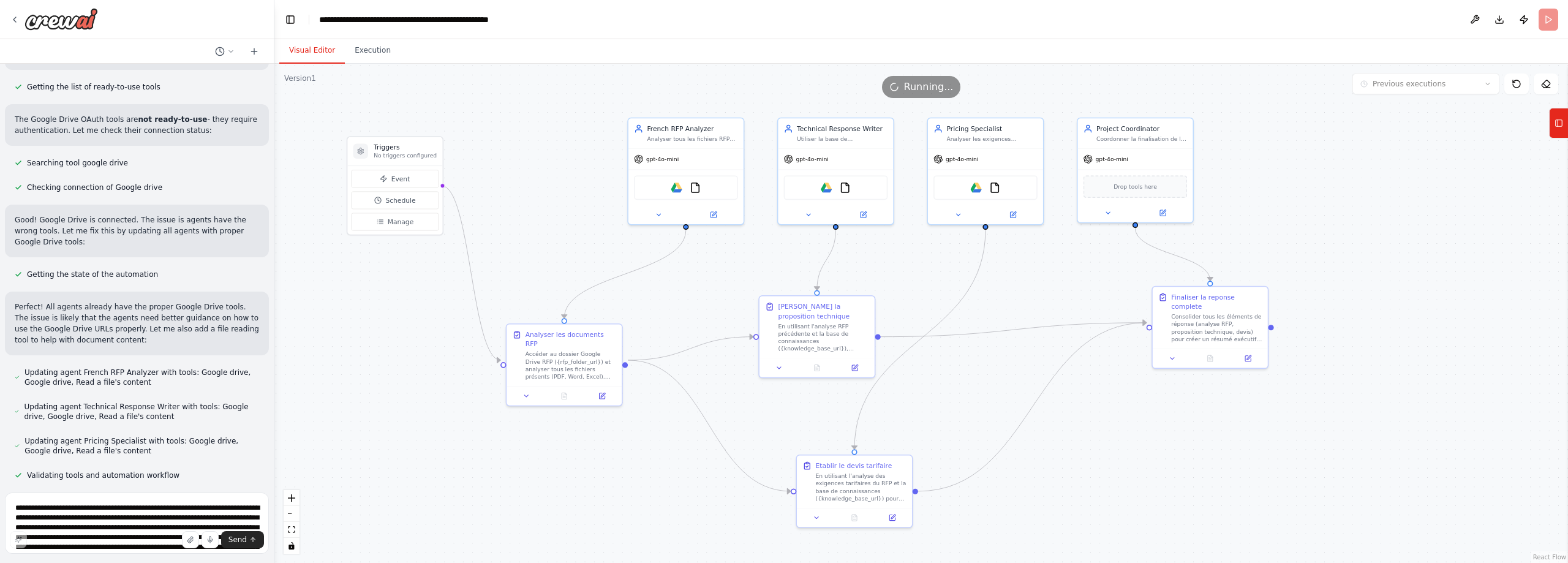
click at [305, 52] on button "Visual Editor" at bounding box center [312, 50] width 66 height 25
click at [712, 217] on button at bounding box center [713, 212] width 52 height 11
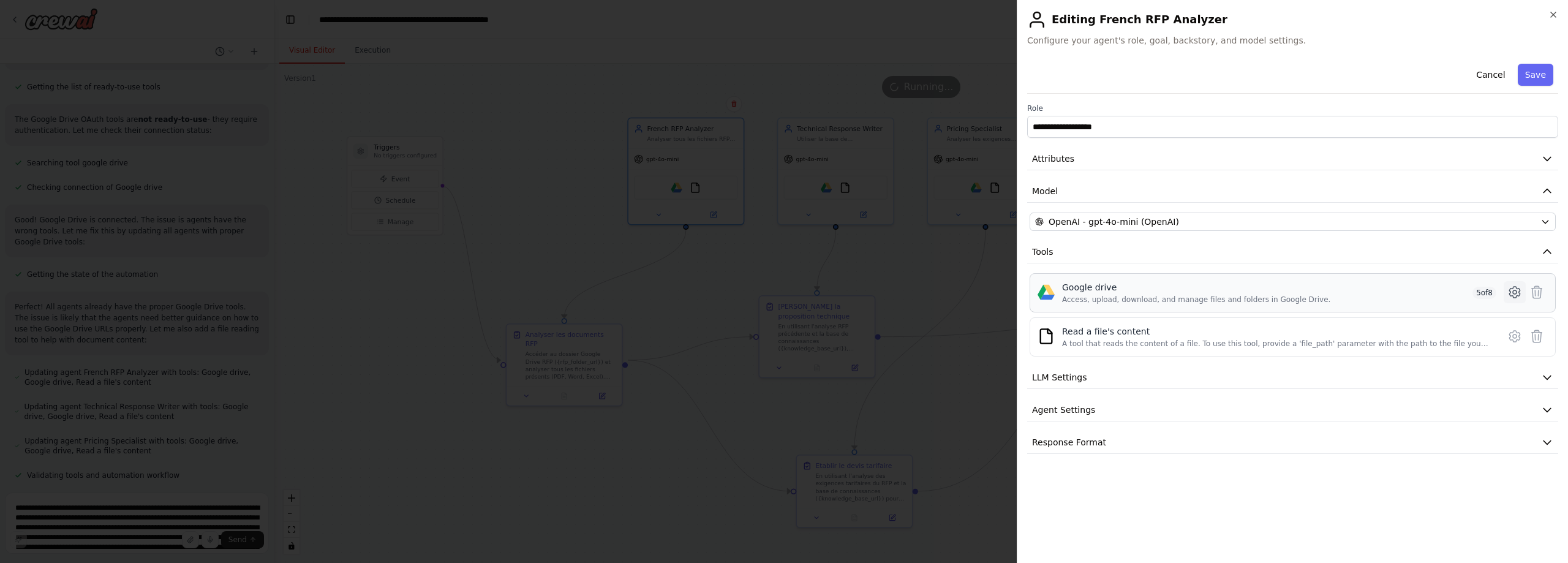
click at [1511, 289] on icon at bounding box center [1515, 292] width 15 height 15
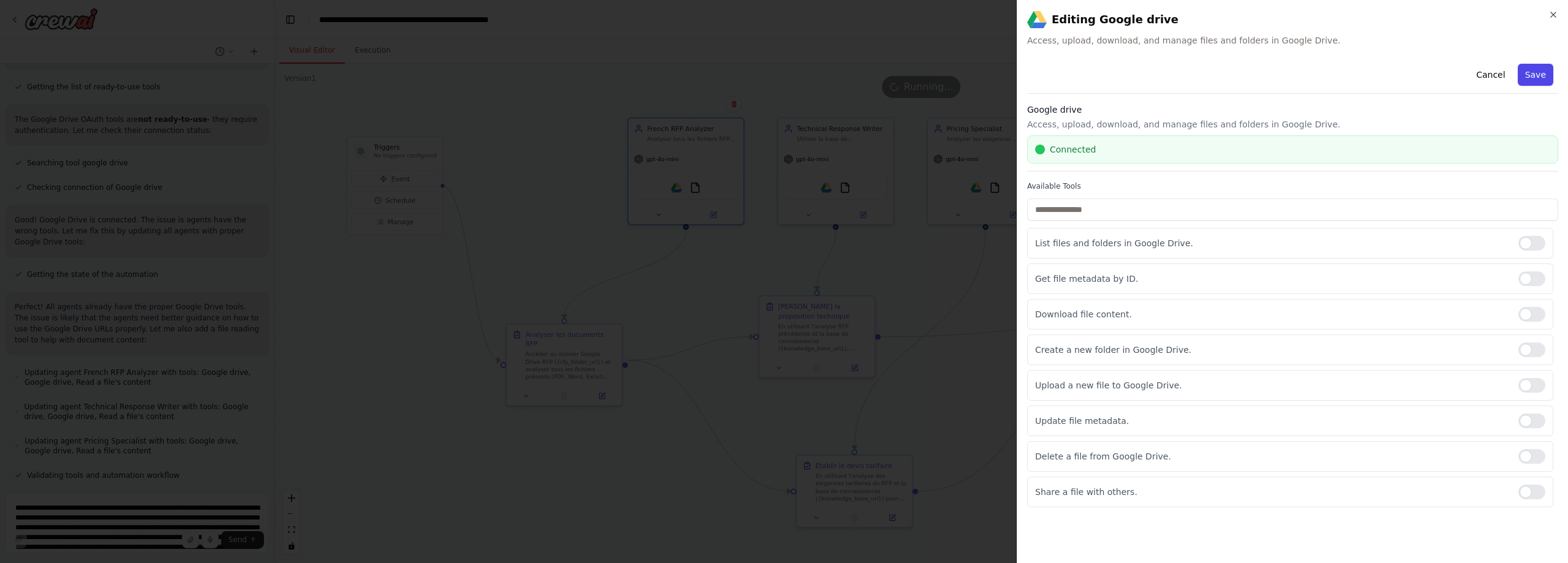
click at [1538, 73] on button "Save" at bounding box center [1535, 75] width 35 height 22
click at [1553, 13] on icon "button" at bounding box center [1553, 15] width 10 height 10
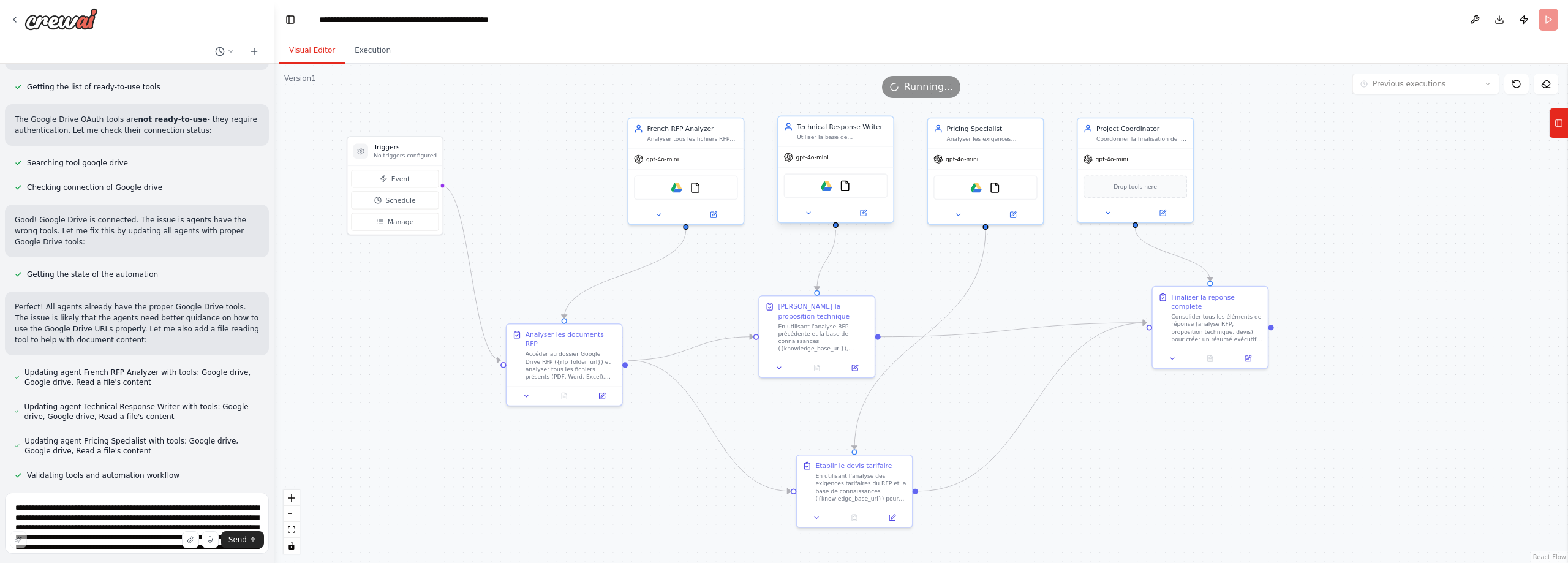
click at [861, 207] on div at bounding box center [835, 212] width 115 height 19
click at [866, 211] on icon at bounding box center [863, 211] width 4 height 4
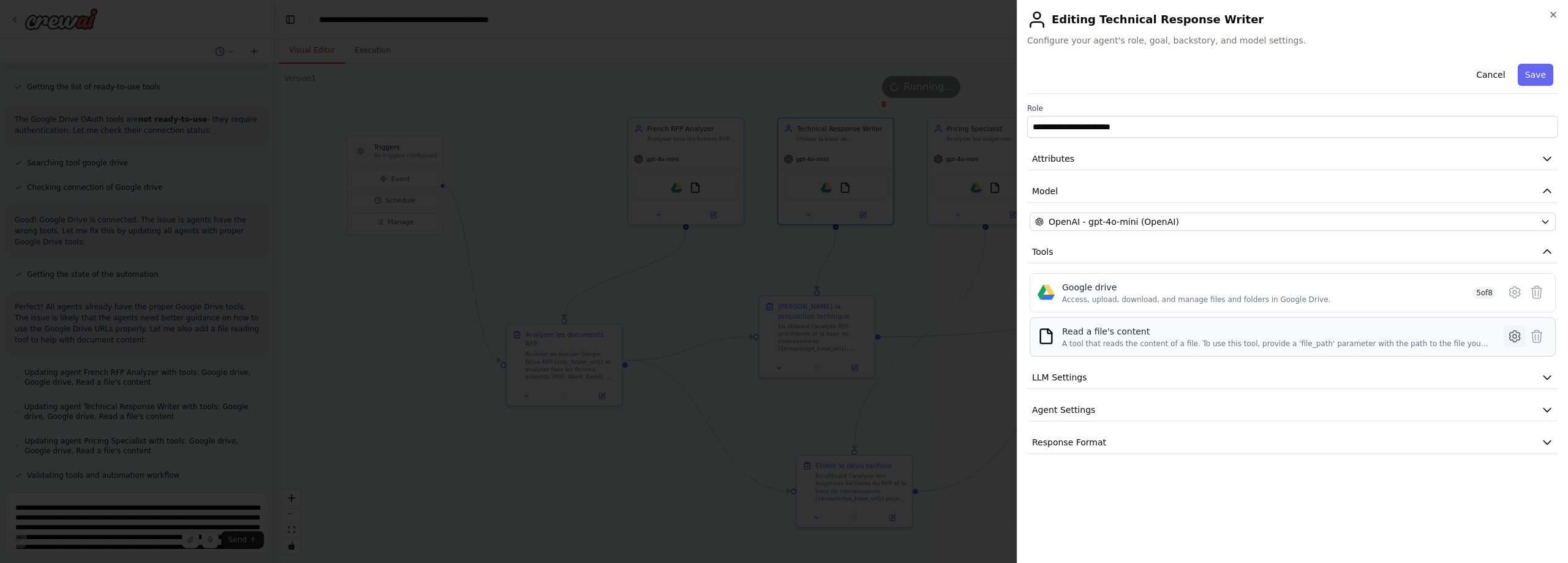
click at [1511, 338] on icon at bounding box center [1515, 336] width 15 height 15
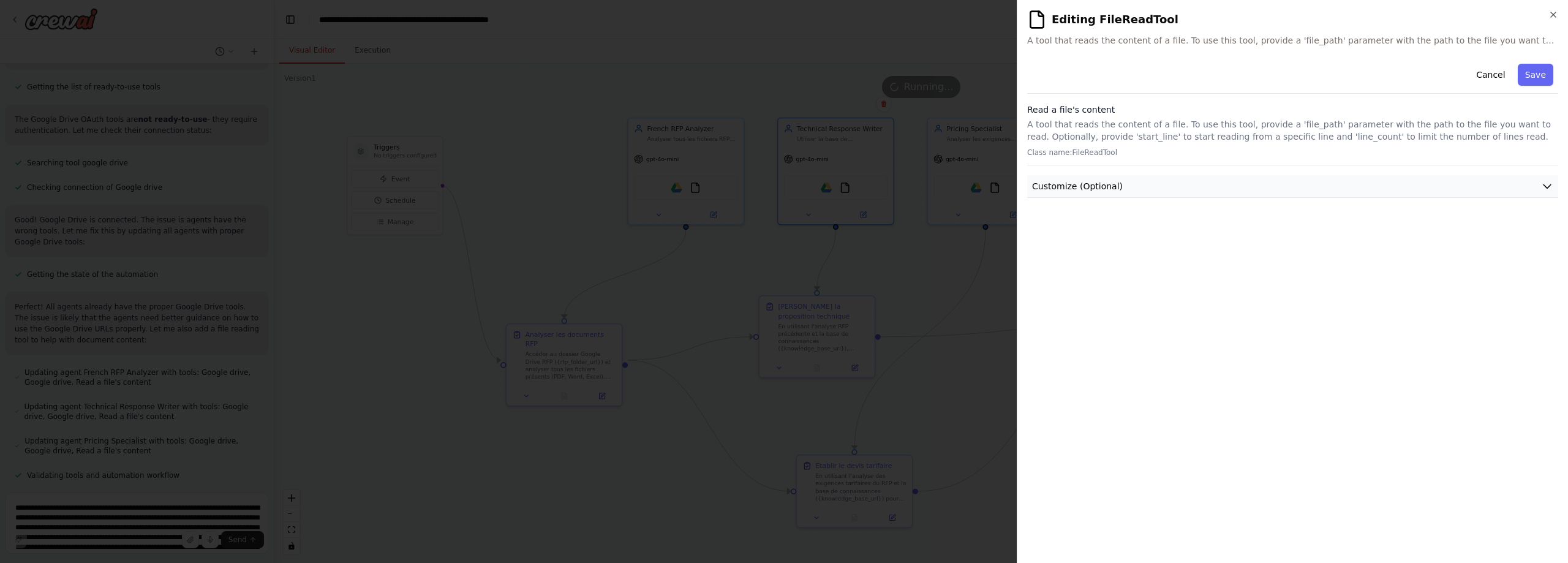
click at [1229, 176] on button "Customize (Optional)" at bounding box center [1293, 187] width 531 height 23
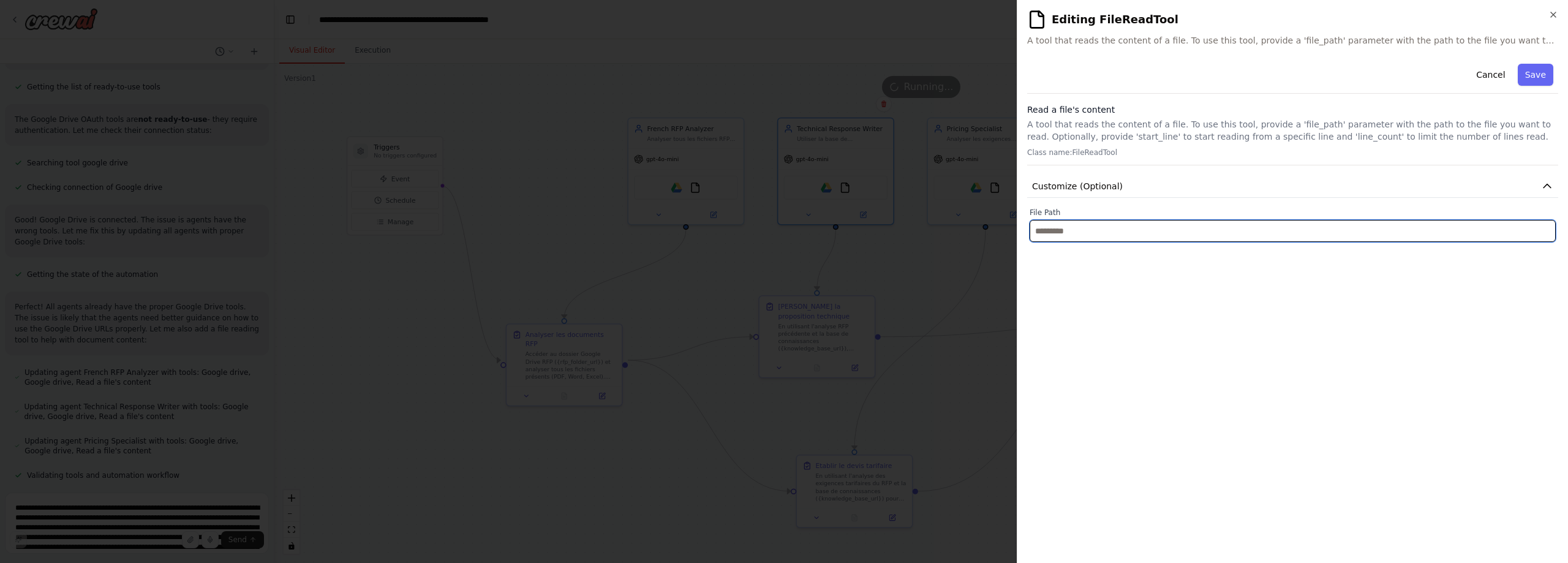
click at [1076, 229] on input "text" at bounding box center [1293, 230] width 526 height 22
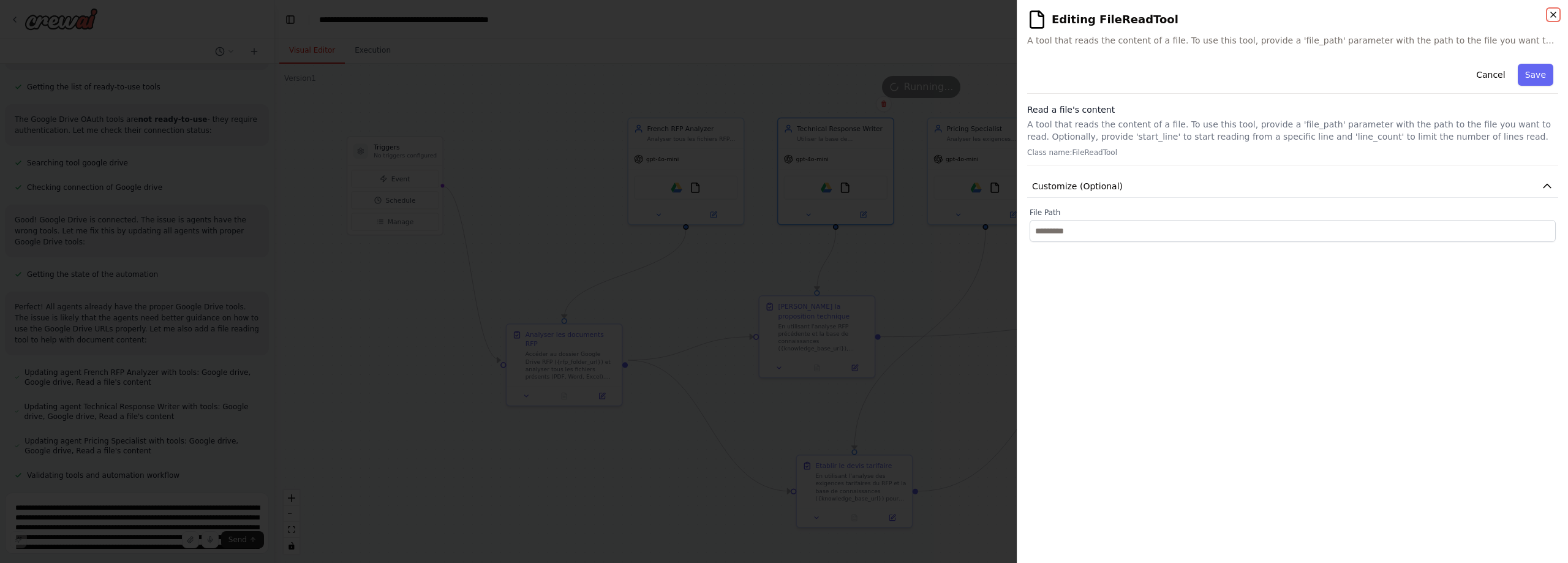
click at [1555, 10] on icon "button" at bounding box center [1553, 15] width 10 height 10
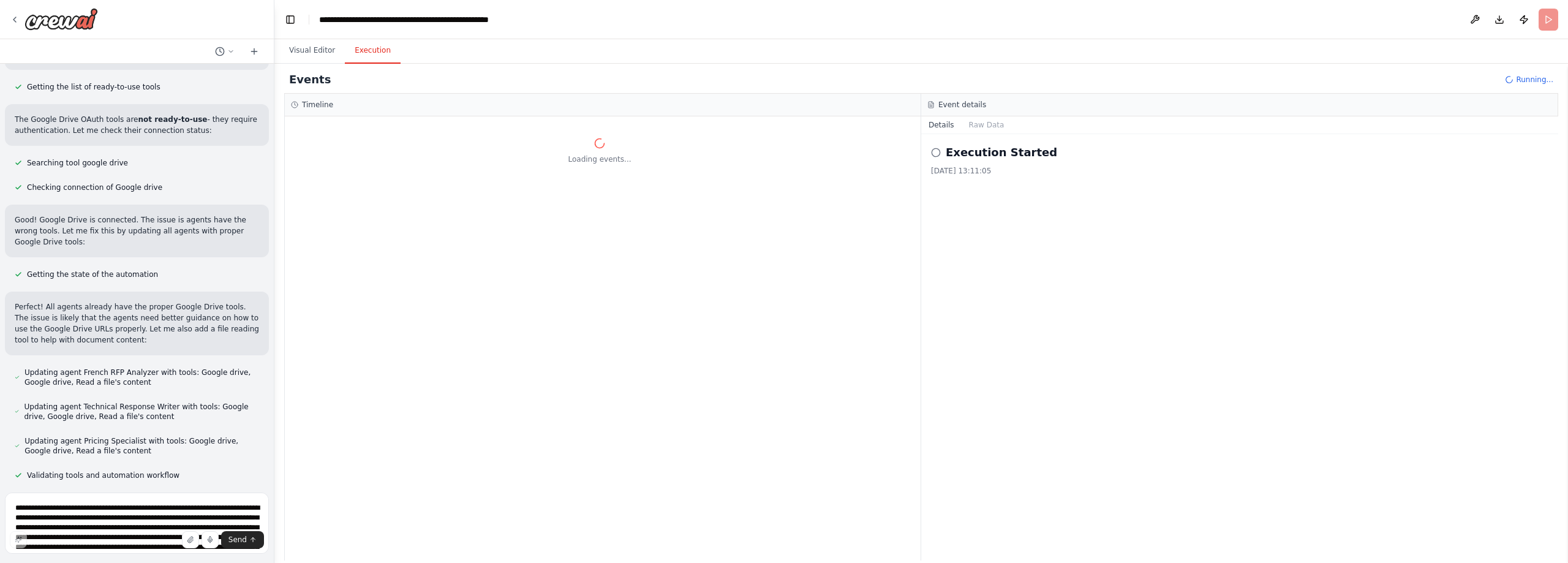
click at [365, 50] on button "Execution" at bounding box center [373, 50] width 56 height 25
click at [293, 52] on button "Visual Editor" at bounding box center [312, 50] width 66 height 25
click at [361, 49] on button "Execution" at bounding box center [373, 50] width 56 height 25
click at [70, 503] on textarea "**********" at bounding box center [137, 523] width 264 height 61
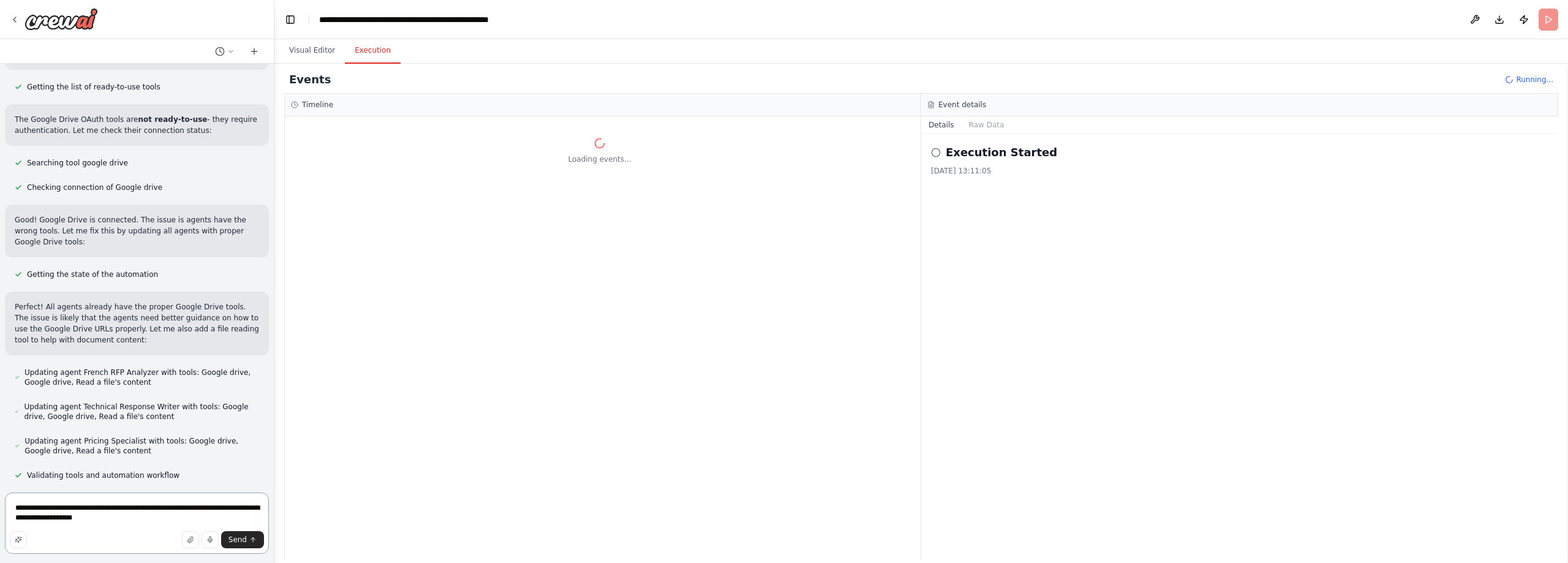
type textarea "**********"
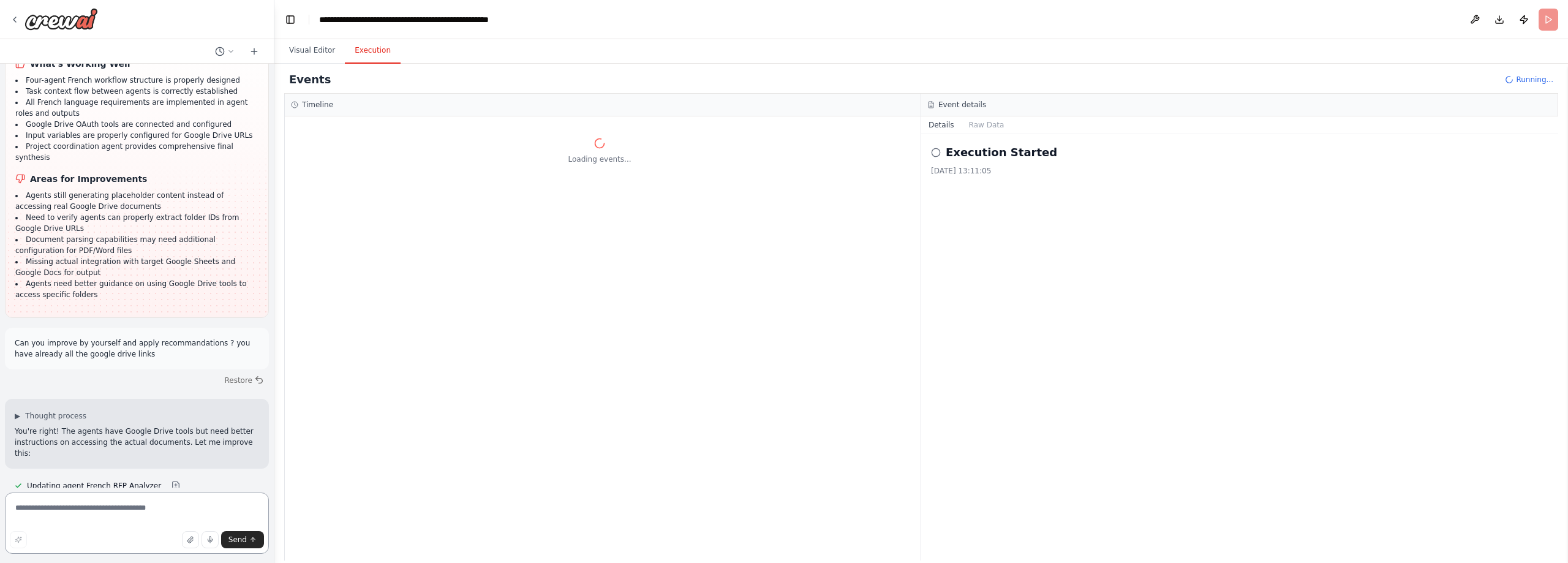
scroll to position [7839, 0]
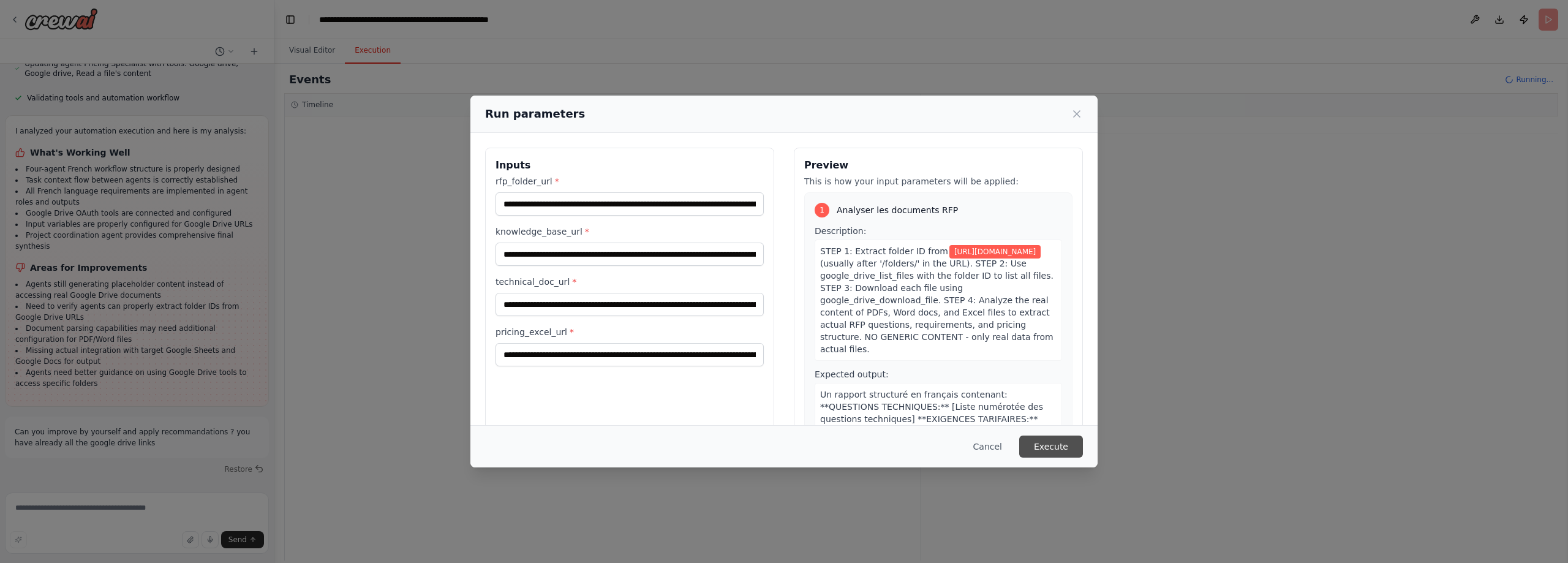
click at [1069, 441] on button "Execute" at bounding box center [1051, 446] width 64 height 22
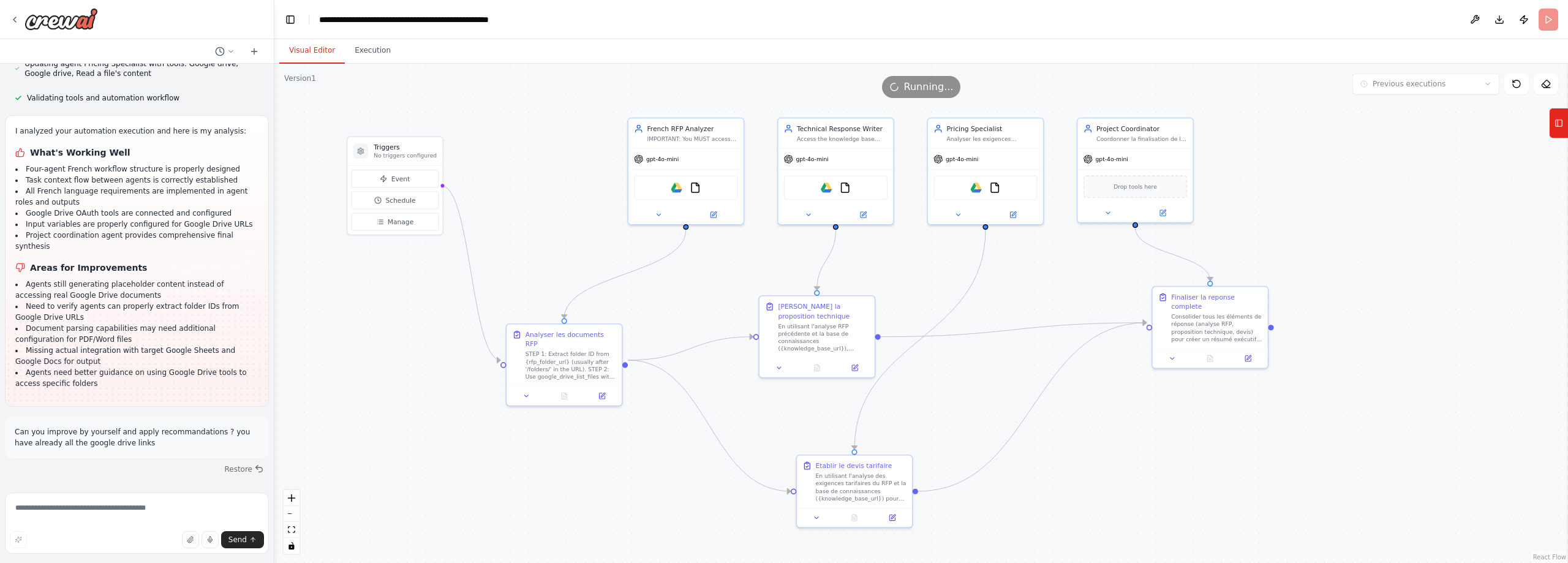
click at [307, 40] on button "Visual Editor" at bounding box center [312, 50] width 66 height 25
click at [168, 506] on textarea at bounding box center [137, 523] width 264 height 61
click at [1501, 21] on button "Download" at bounding box center [1499, 19] width 20 height 22
click at [556, 356] on div "STEP 1: Extract folder ID from {rfp_folder_url} (usually after '/folders/' in t…" at bounding box center [570, 363] width 91 height 30
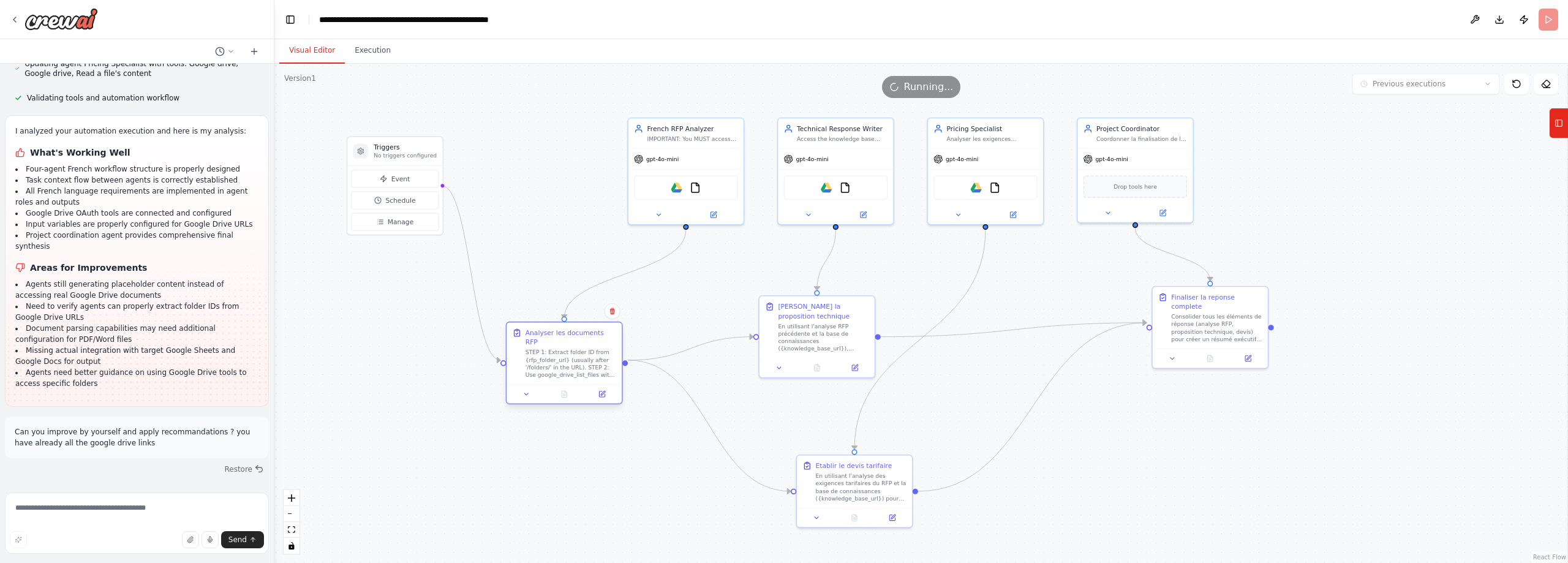
click at [556, 356] on div "STEP 1: Extract folder ID from {rfp_folder_url} (usually after '/folders/' in t…" at bounding box center [570, 363] width 91 height 30
click at [607, 388] on button at bounding box center [602, 393] width 32 height 11
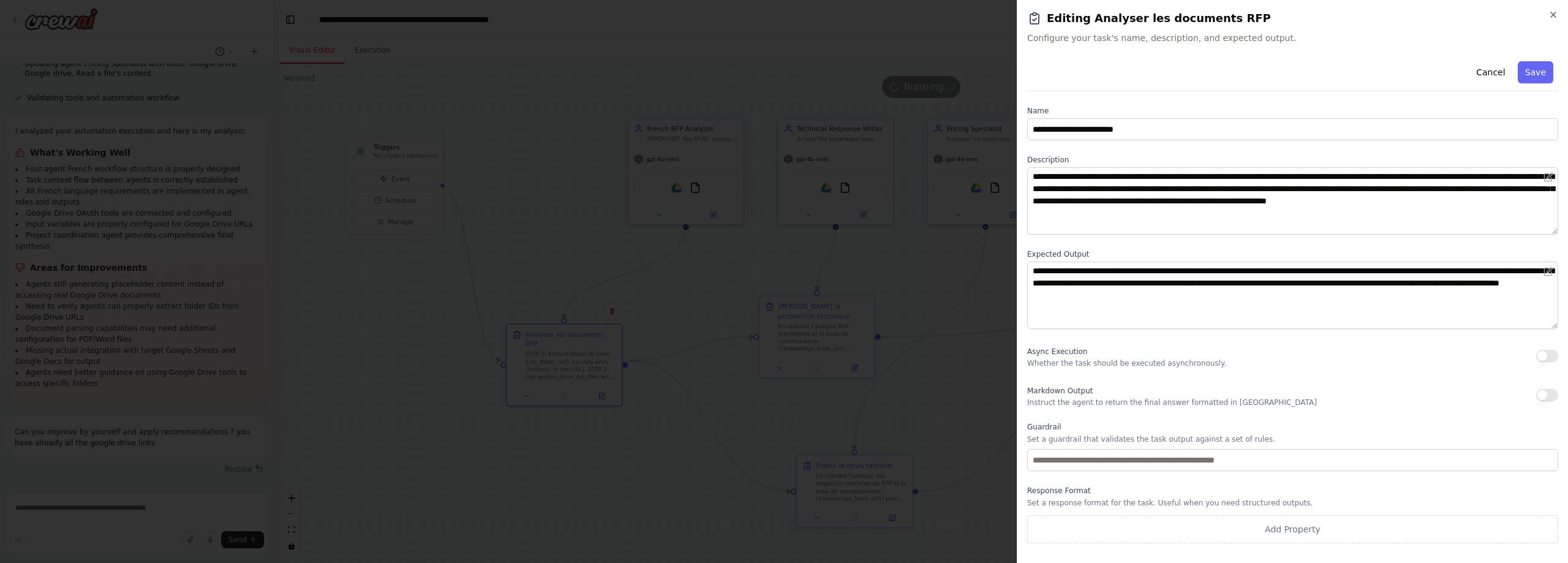
click at [625, 484] on body "Architecture du Workflow Phase 1 : Ingestion des Documents Webhook de démarrage…" at bounding box center [784, 281] width 1568 height 563
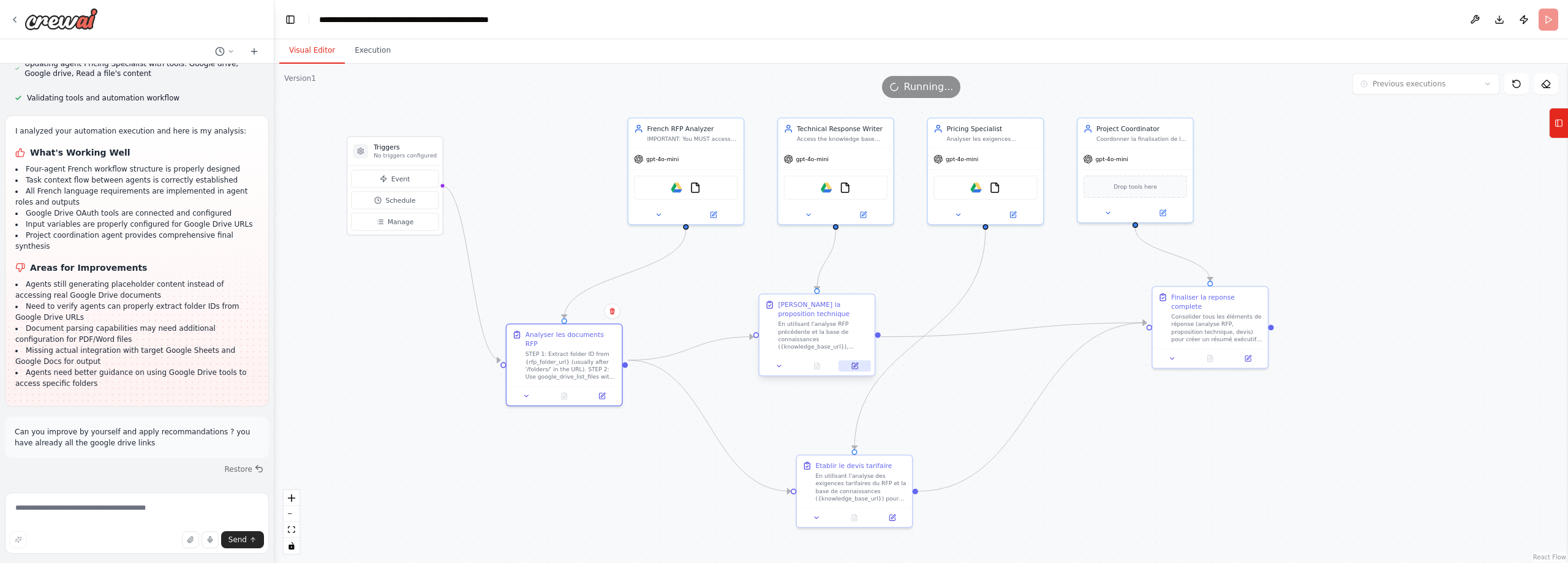
click at [854, 369] on icon at bounding box center [854, 365] width 6 height 6
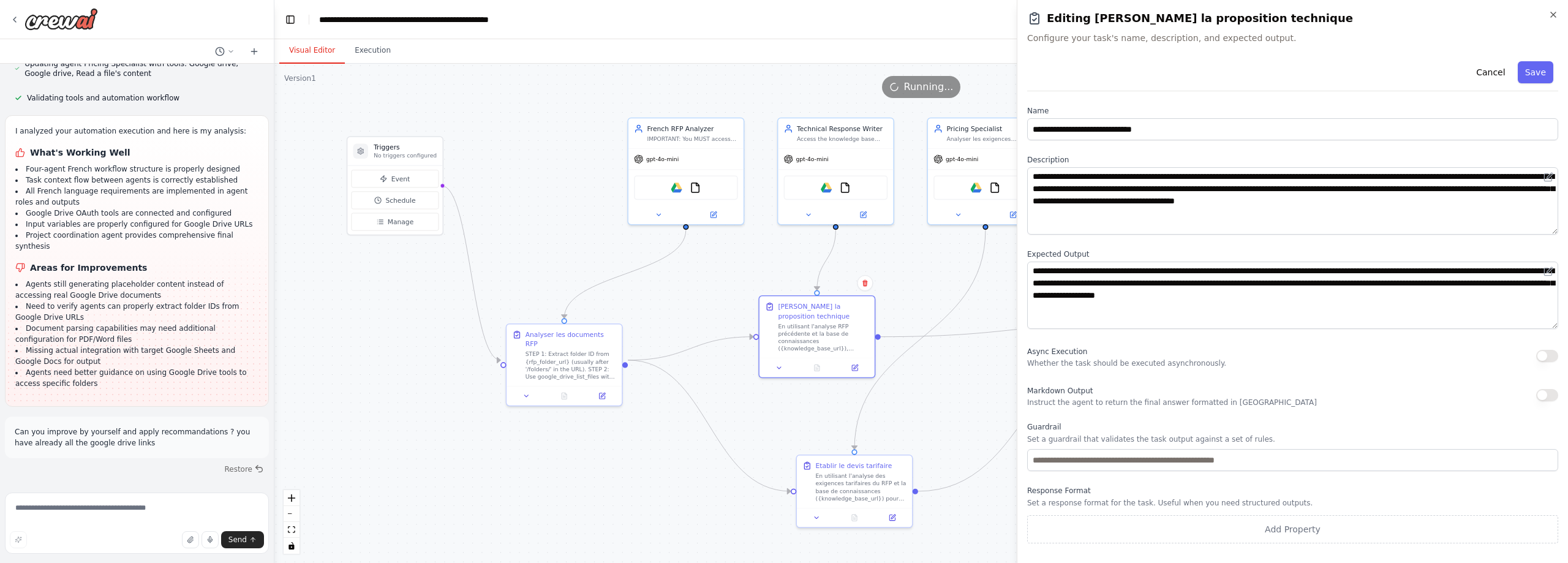
click at [688, 488] on body "Architecture du Workflow Phase 1 : Ingestion des Documents Webhook de démarrage…" at bounding box center [784, 281] width 1568 height 563
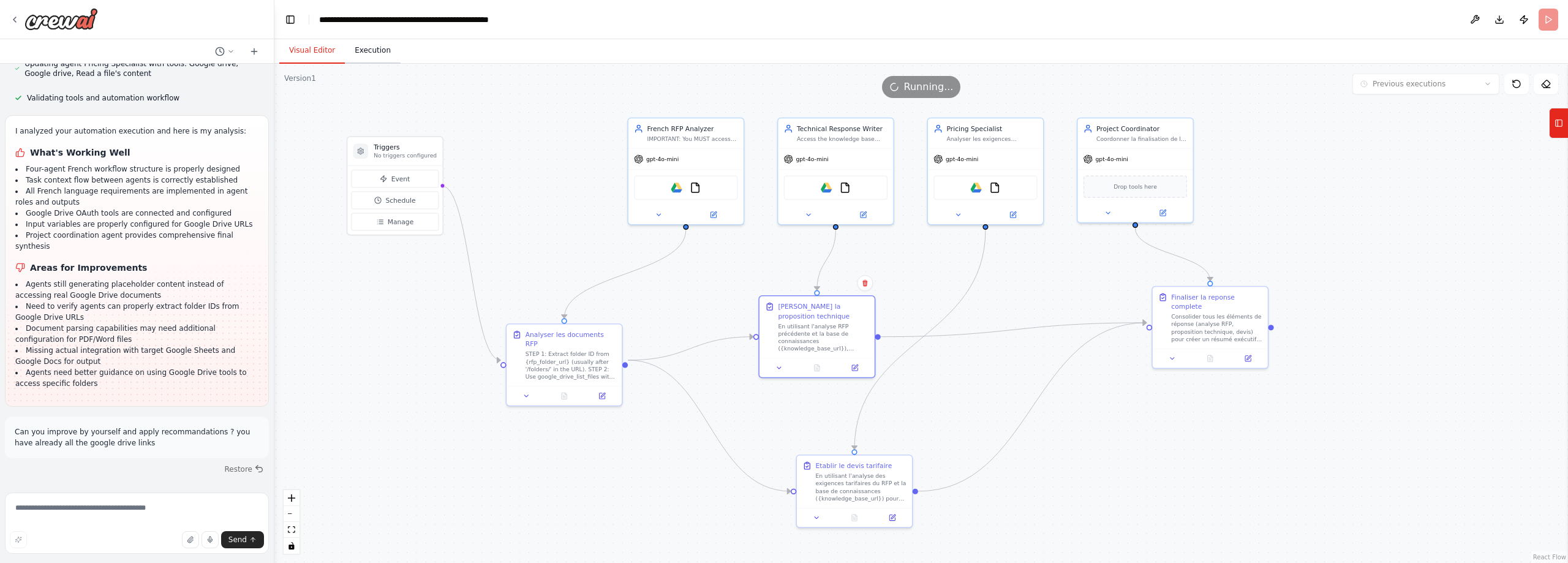
click at [382, 50] on button "Execution" at bounding box center [373, 50] width 56 height 25
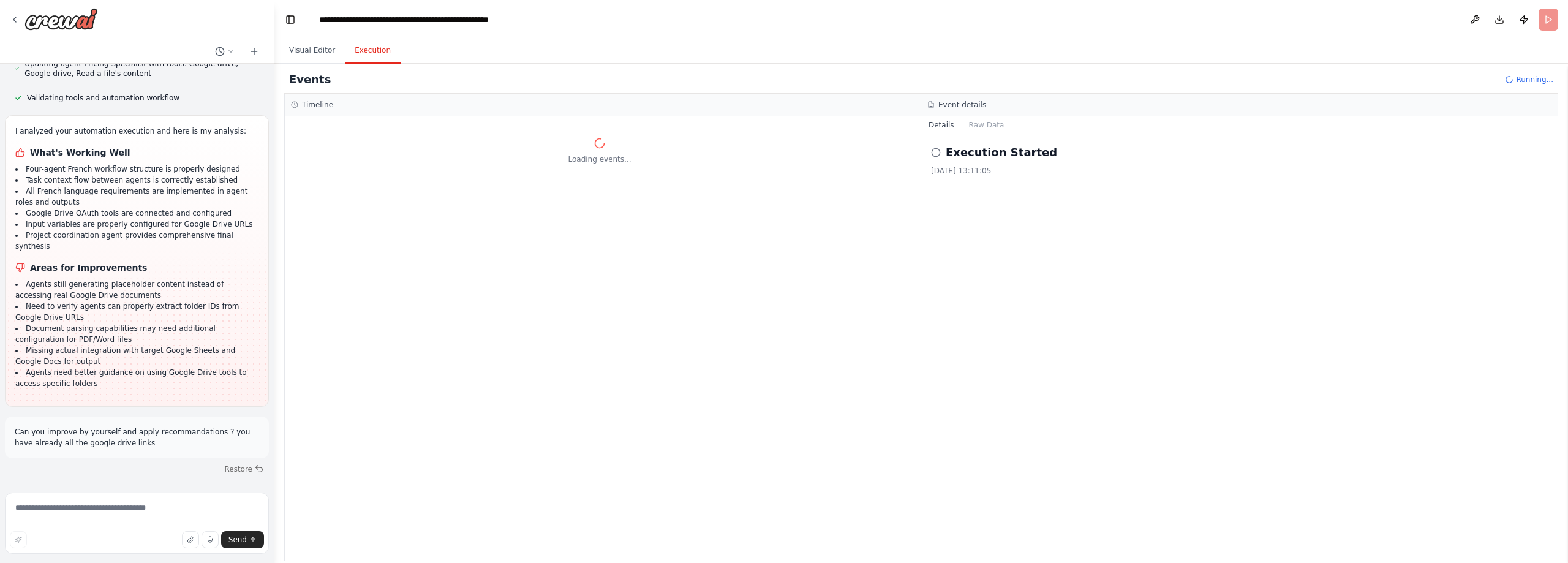
click at [593, 139] on div "Loading events..." at bounding box center [599, 150] width 629 height 27
click at [151, 497] on textarea at bounding box center [137, 523] width 264 height 61
type textarea "***"
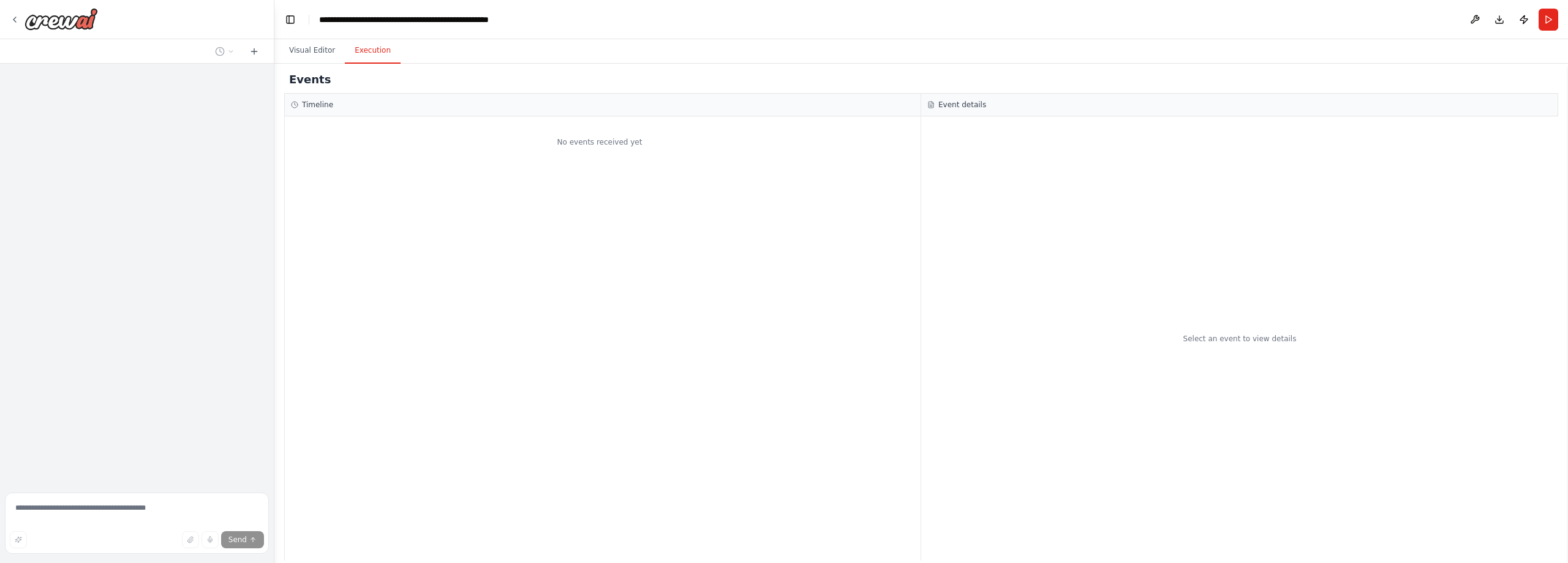
click at [144, 515] on textarea at bounding box center [137, 523] width 264 height 61
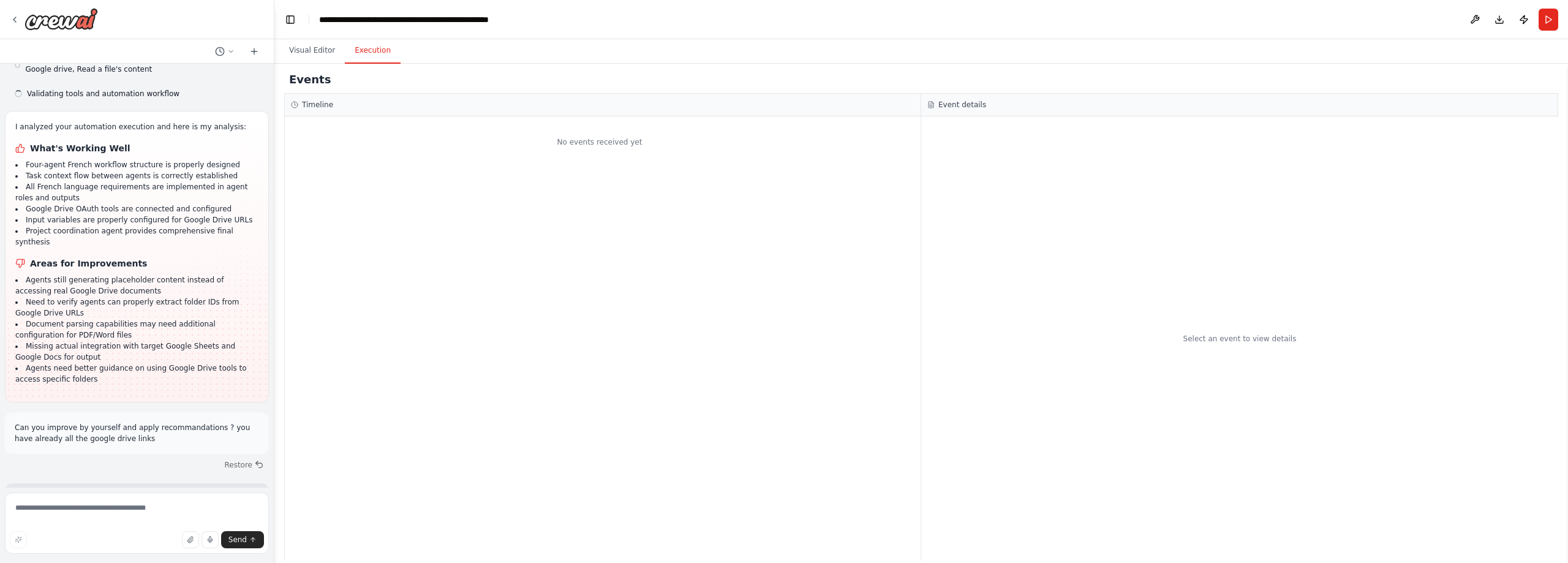
scroll to position [7750, 0]
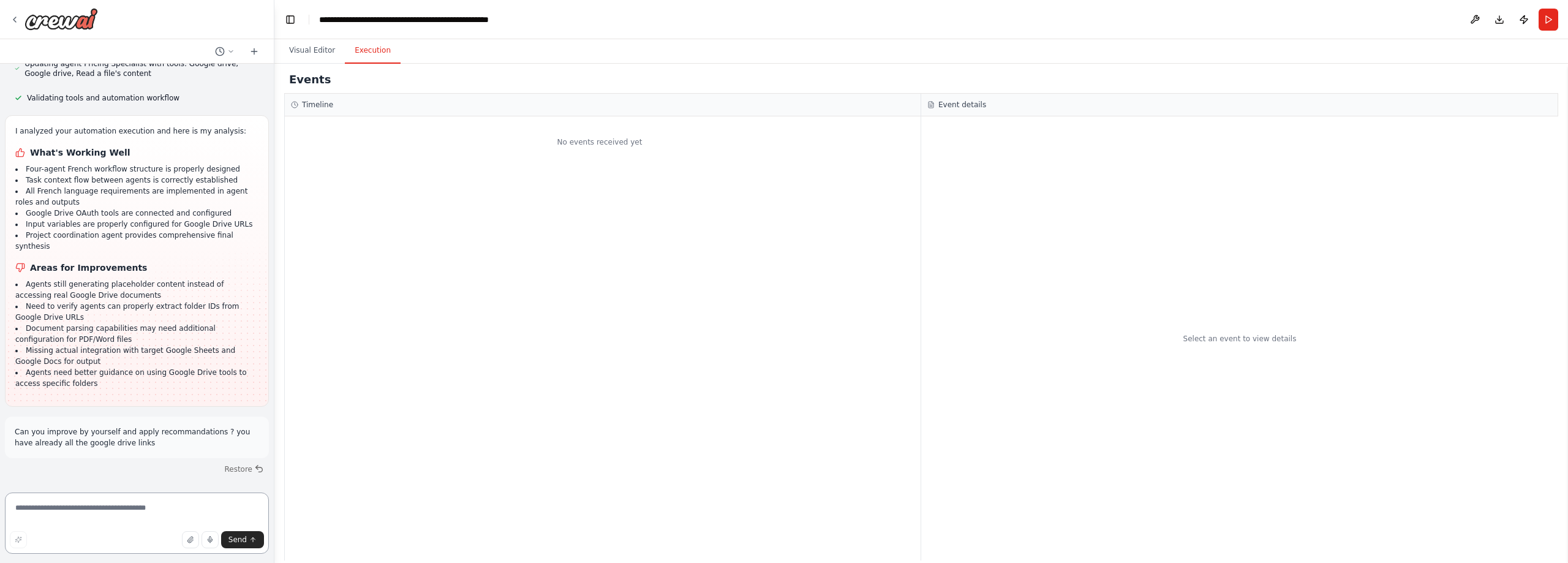
click at [149, 507] on textarea at bounding box center [137, 523] width 264 height 61
type textarea "***"
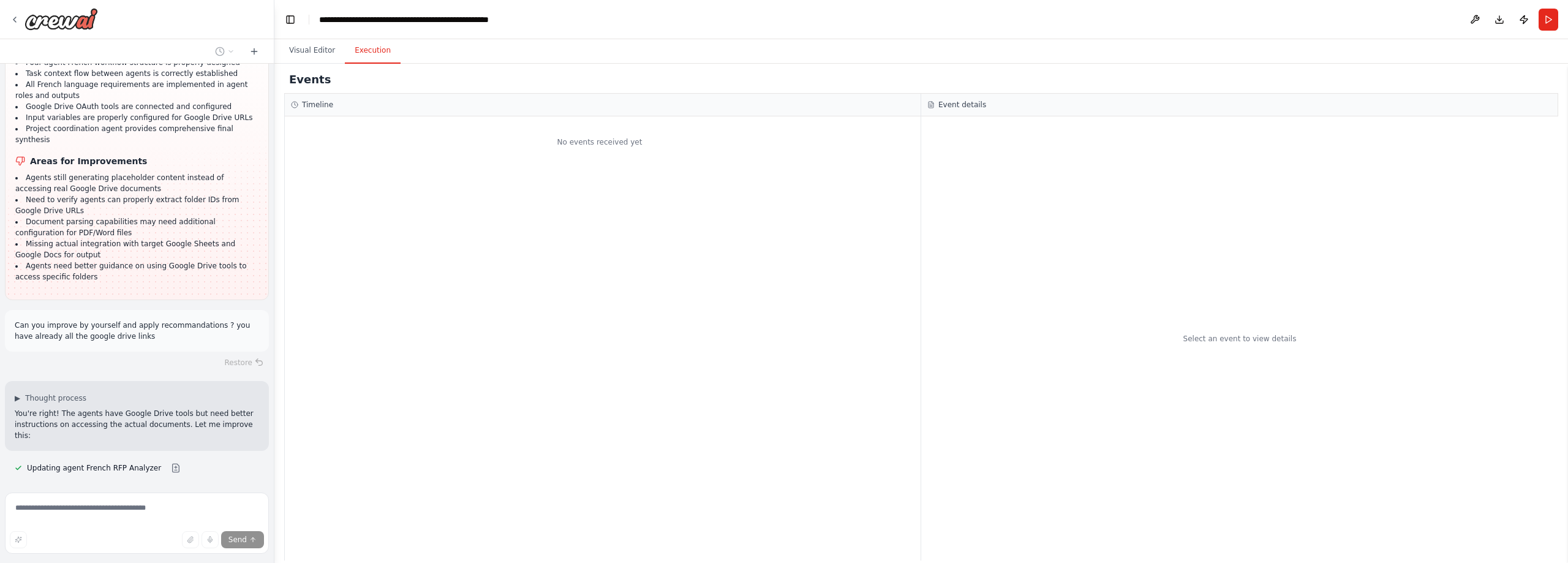
scroll to position [7857, 0]
click at [307, 45] on button "Visual Editor" at bounding box center [312, 50] width 66 height 25
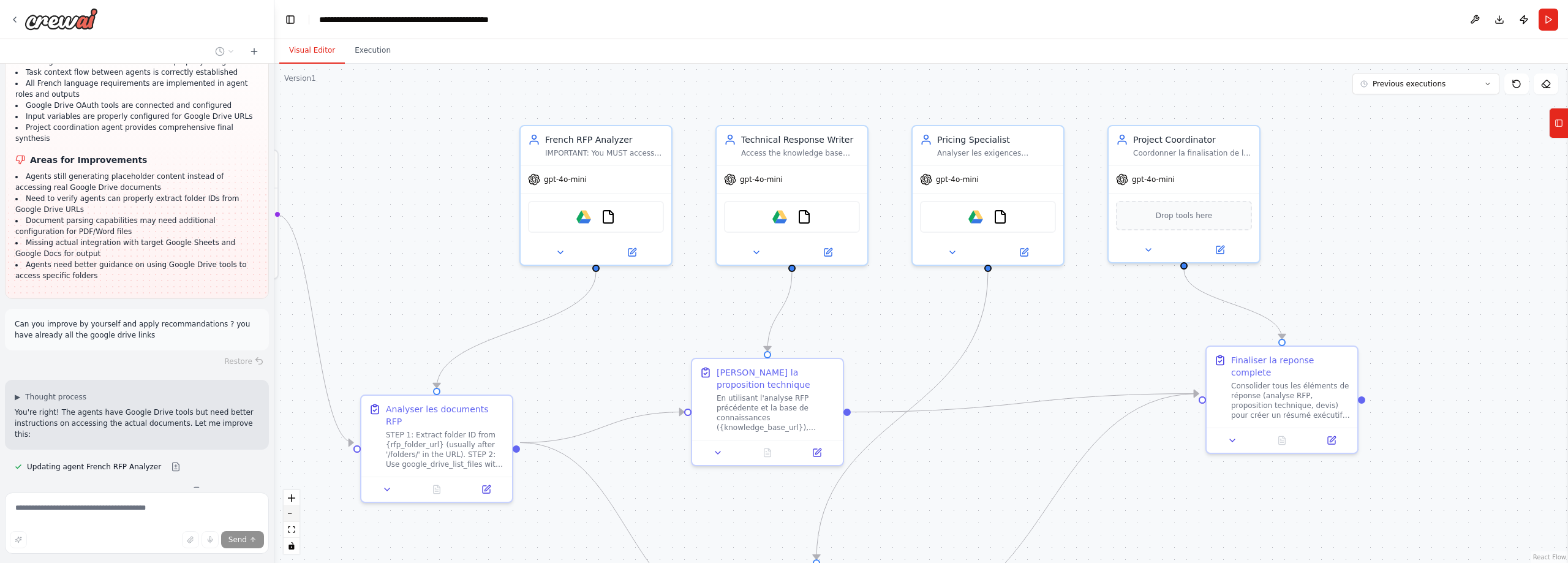
click at [295, 511] on button "zoom out" at bounding box center [291, 513] width 16 height 16
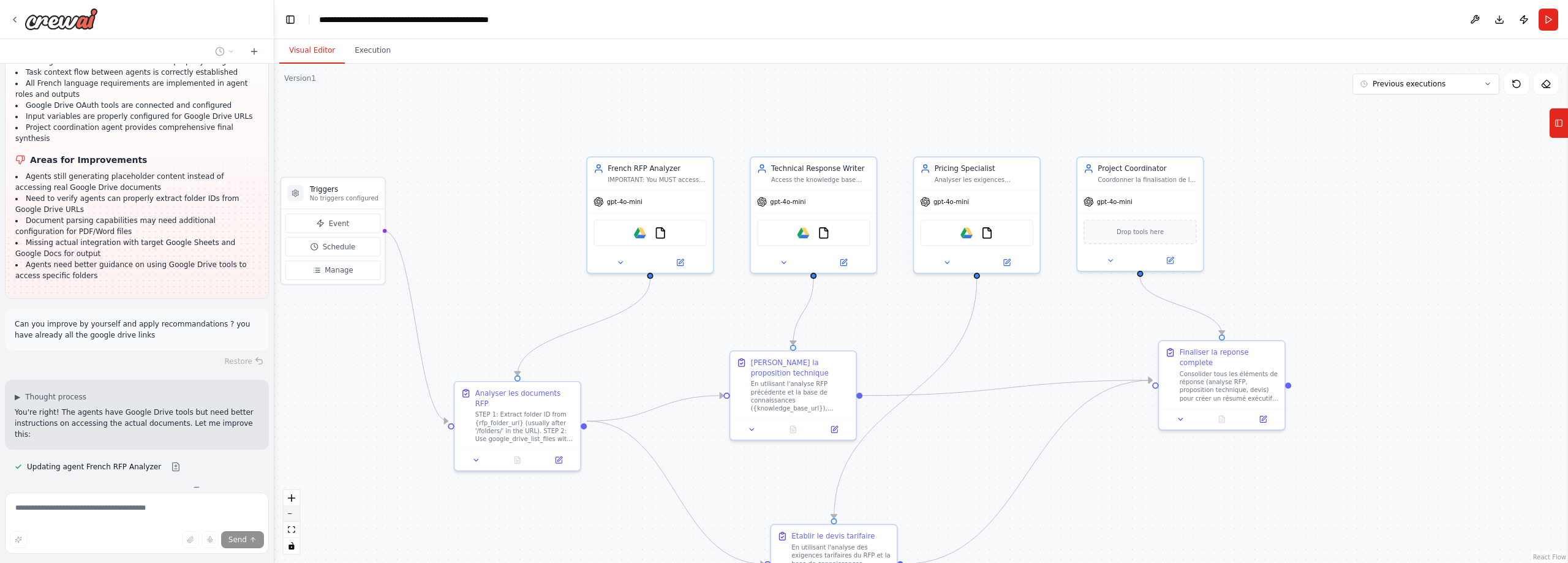
click at [295, 511] on button "zoom out" at bounding box center [291, 513] width 16 height 16
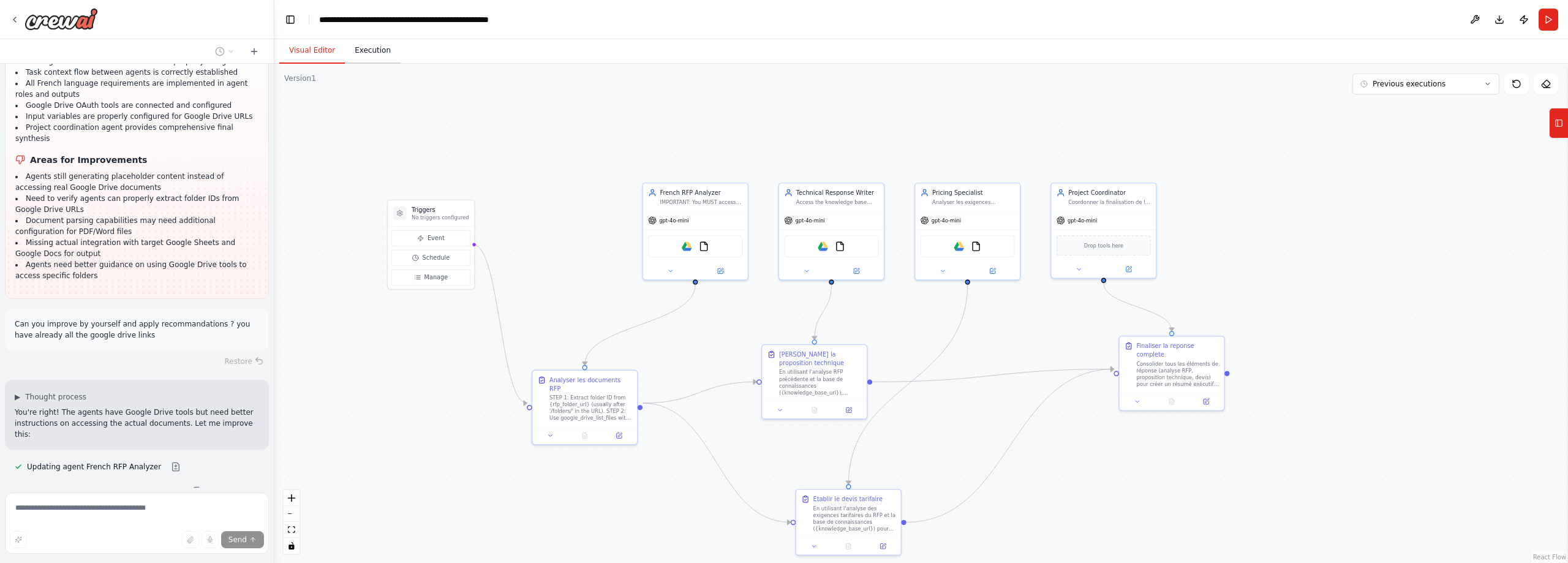
click at [360, 45] on button "Execution" at bounding box center [373, 50] width 56 height 25
click at [298, 45] on button "Visual Editor" at bounding box center [312, 50] width 66 height 25
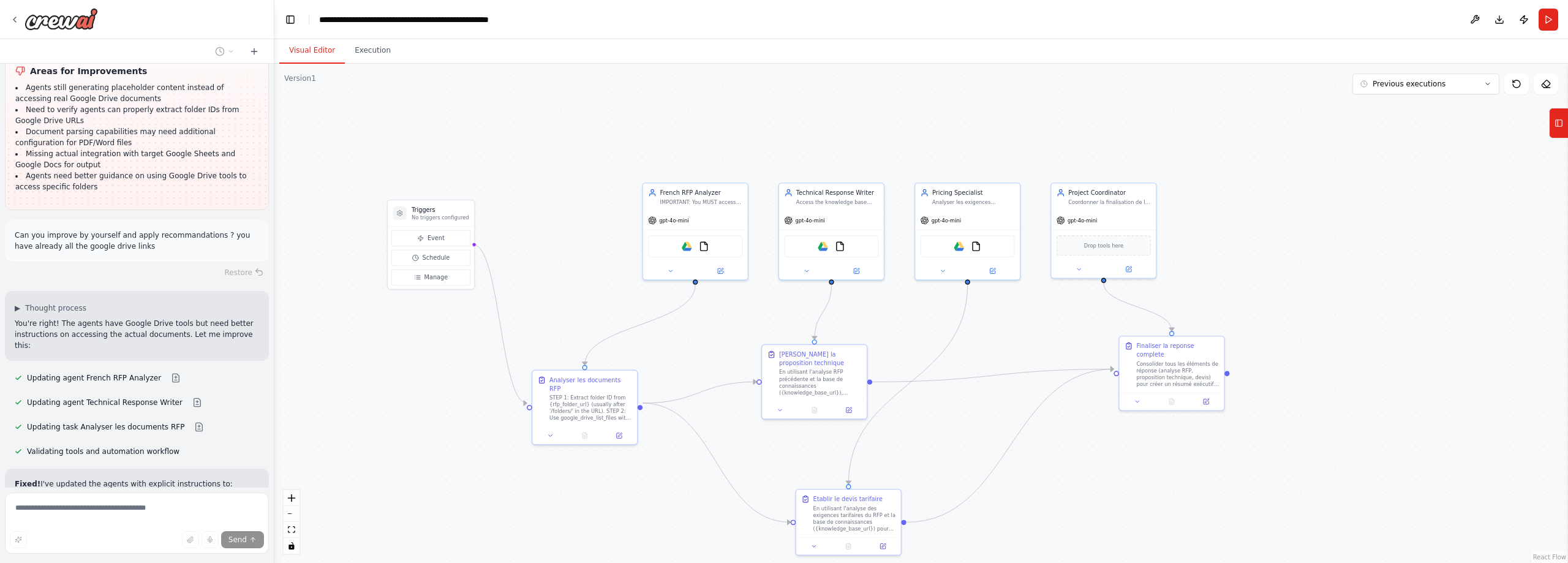
scroll to position [7947, 0]
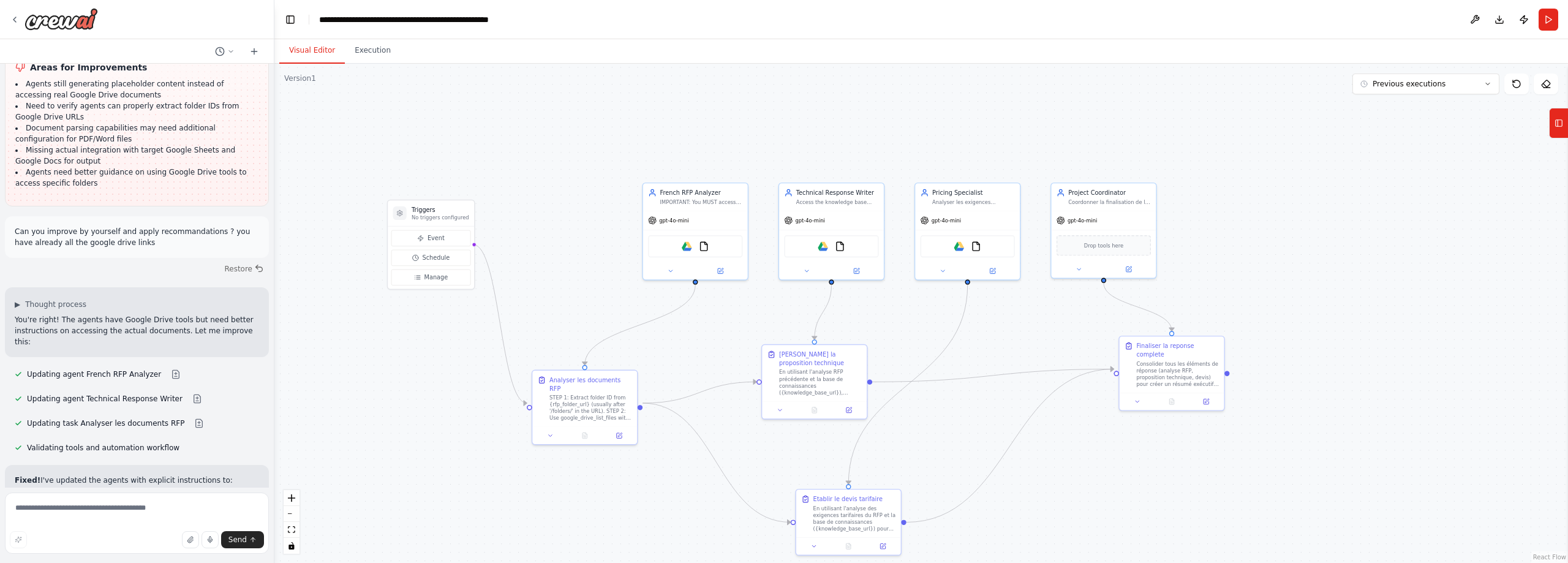
scroll to position [7951, 0]
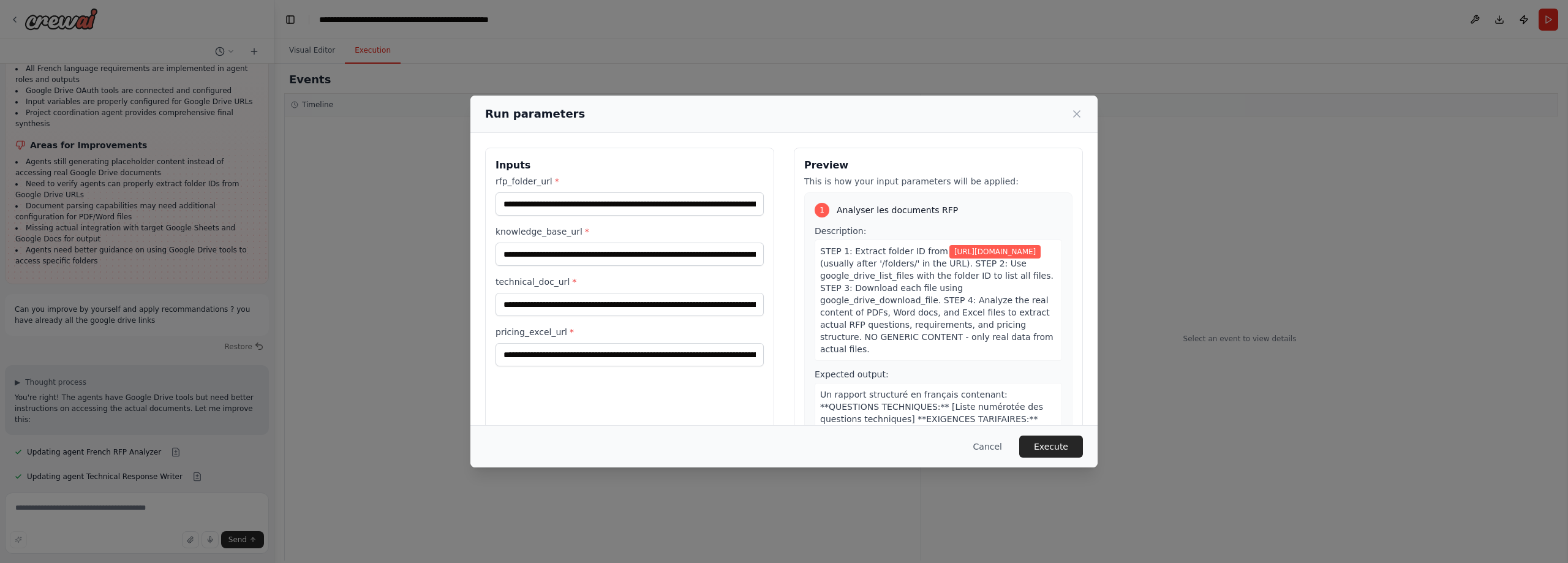
click at [375, 48] on body "Architecture du Workflow Phase 1 : Ingestion des Documents Webhook de démarrage…" at bounding box center [784, 281] width 1568 height 563
click at [1067, 436] on button "Execute" at bounding box center [1051, 446] width 64 height 22
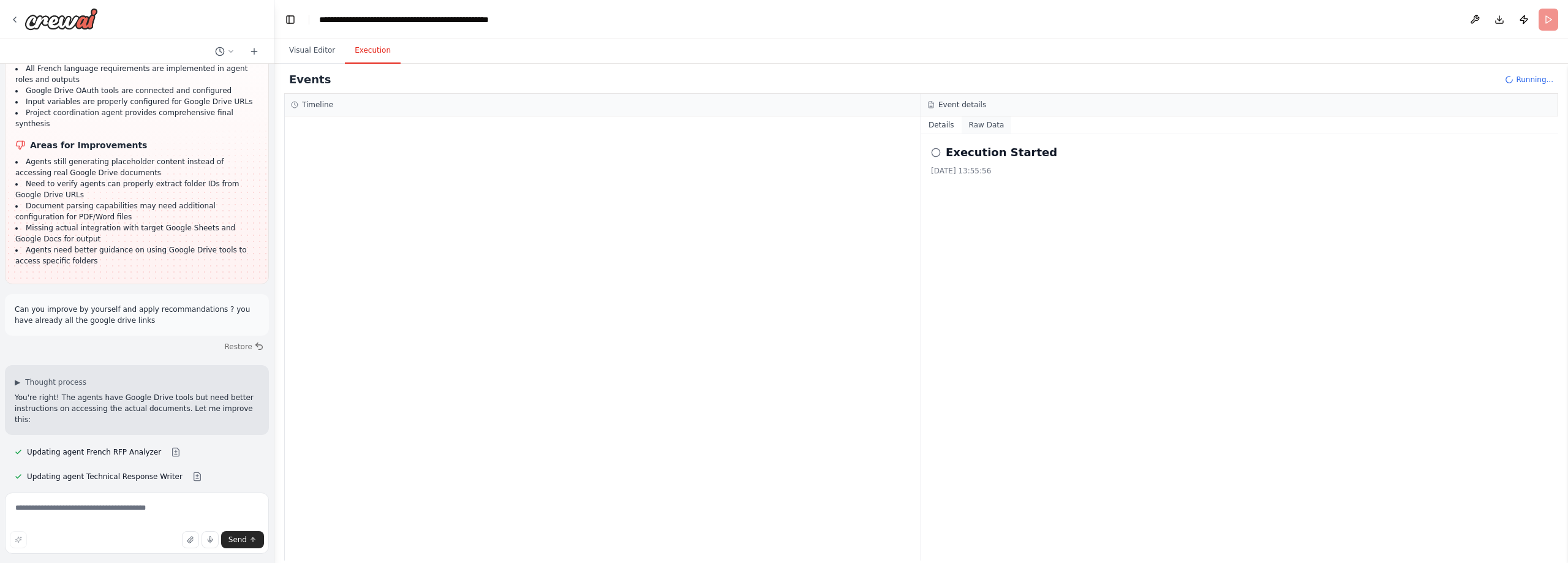
click at [983, 124] on button "Raw Data" at bounding box center [986, 125] width 50 height 17
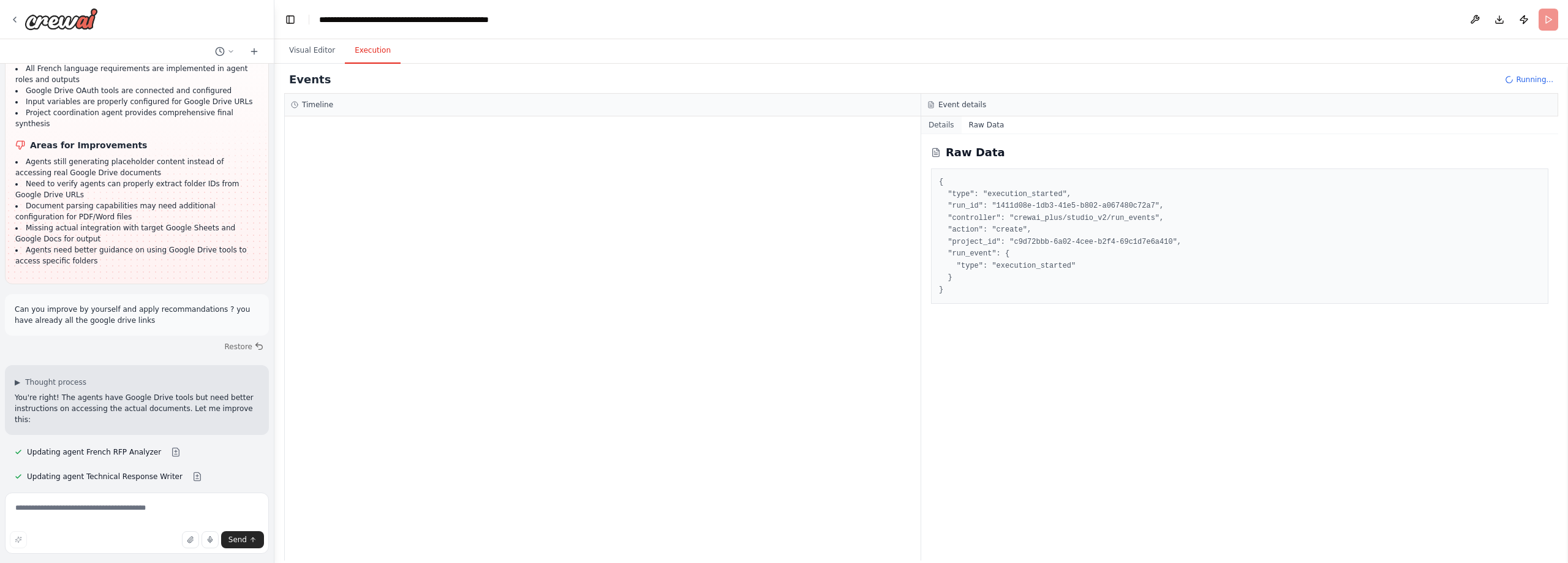
click at [937, 126] on button "Details" at bounding box center [941, 125] width 40 height 17
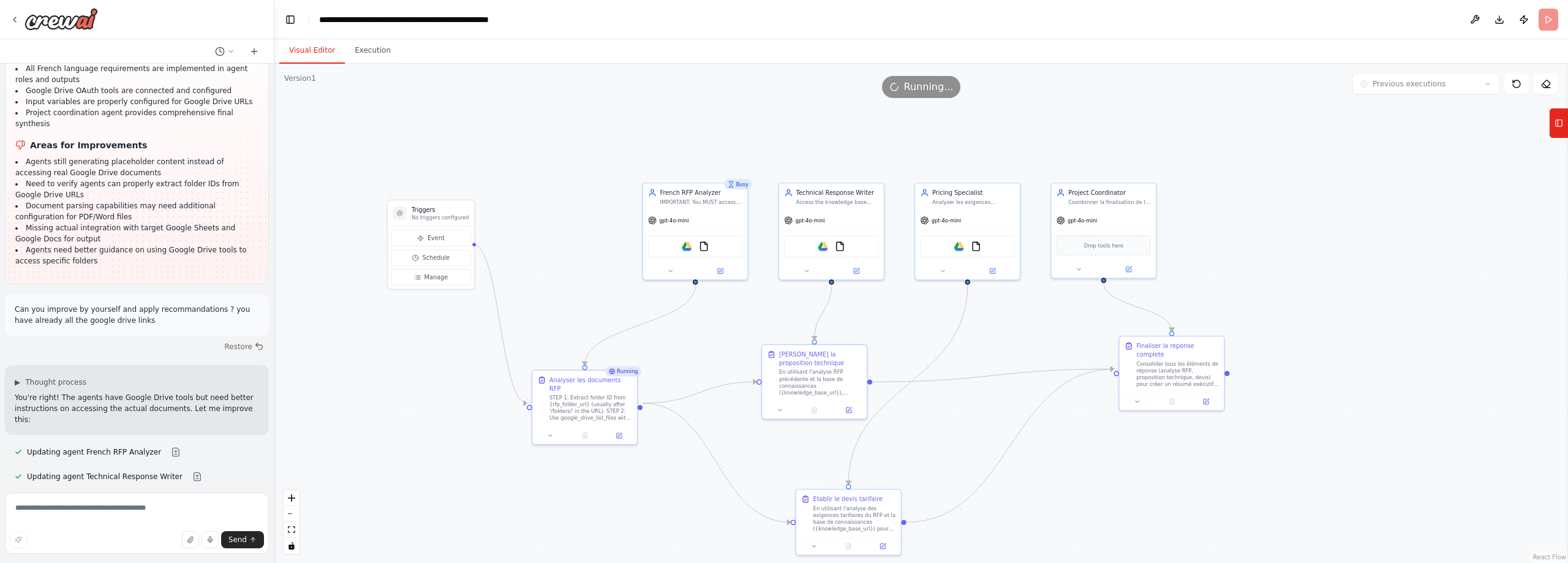
click at [323, 47] on button "Visual Editor" at bounding box center [312, 50] width 66 height 25
click at [365, 48] on button "Execution" at bounding box center [373, 50] width 56 height 25
click at [309, 54] on button "Visual Editor" at bounding box center [312, 50] width 66 height 25
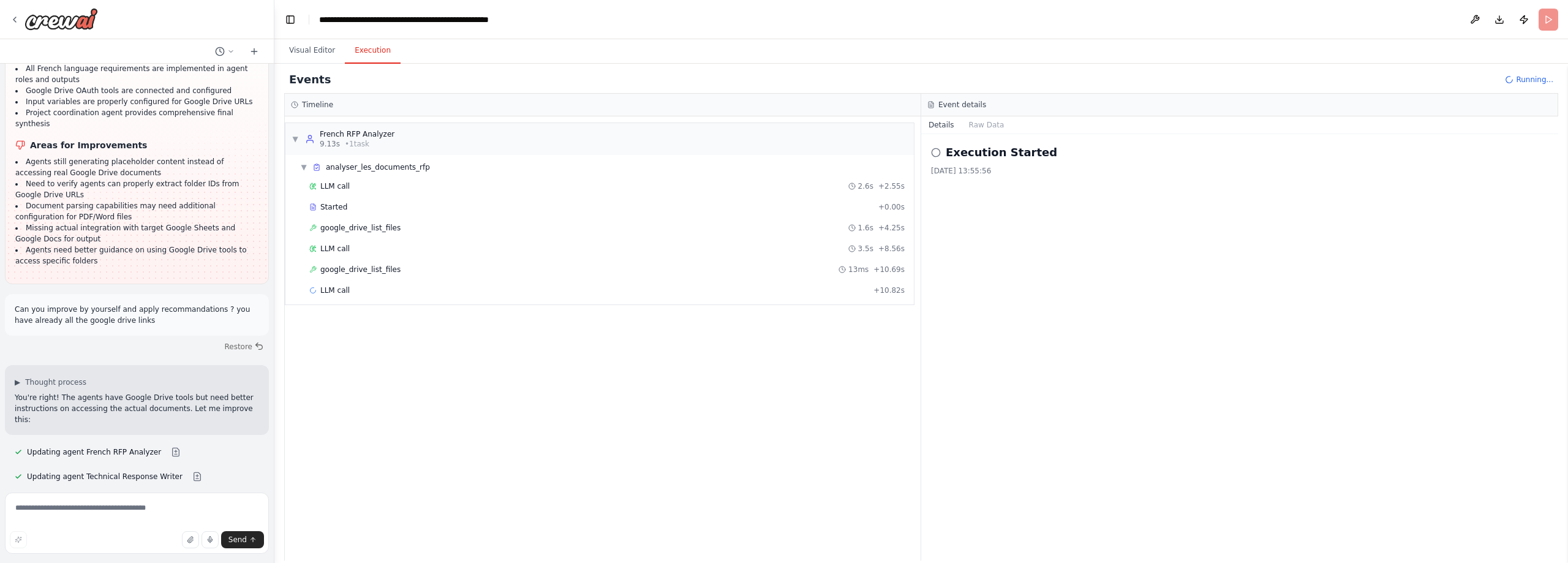
click at [365, 43] on button "Execution" at bounding box center [373, 50] width 56 height 25
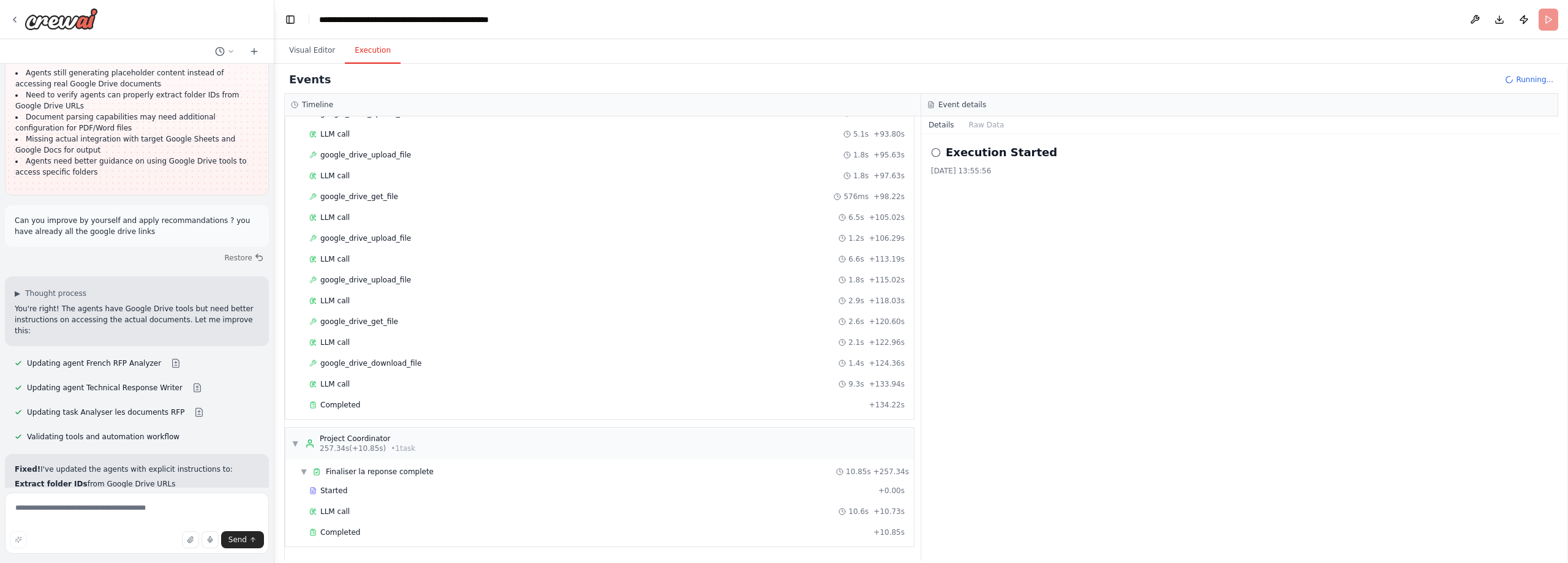
scroll to position [7961, 0]
click at [985, 129] on button "Raw Data" at bounding box center [986, 125] width 50 height 17
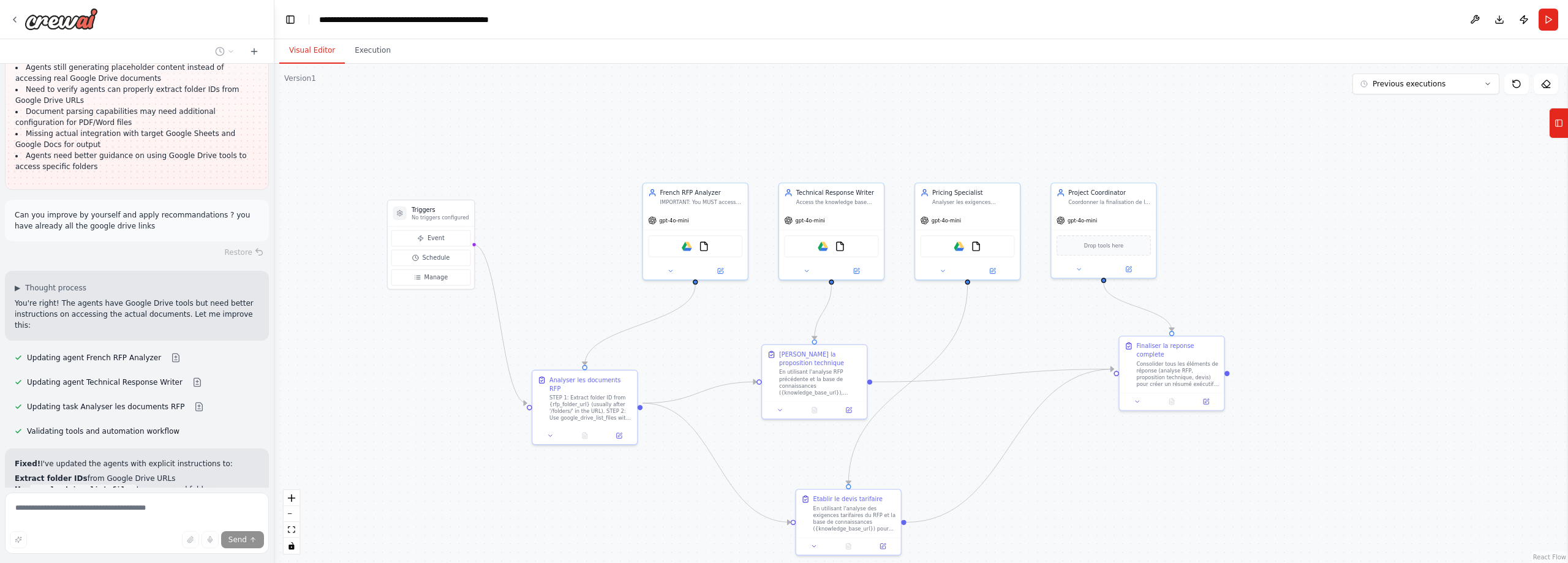
click at [307, 56] on button "Visual Editor" at bounding box center [312, 50] width 66 height 25
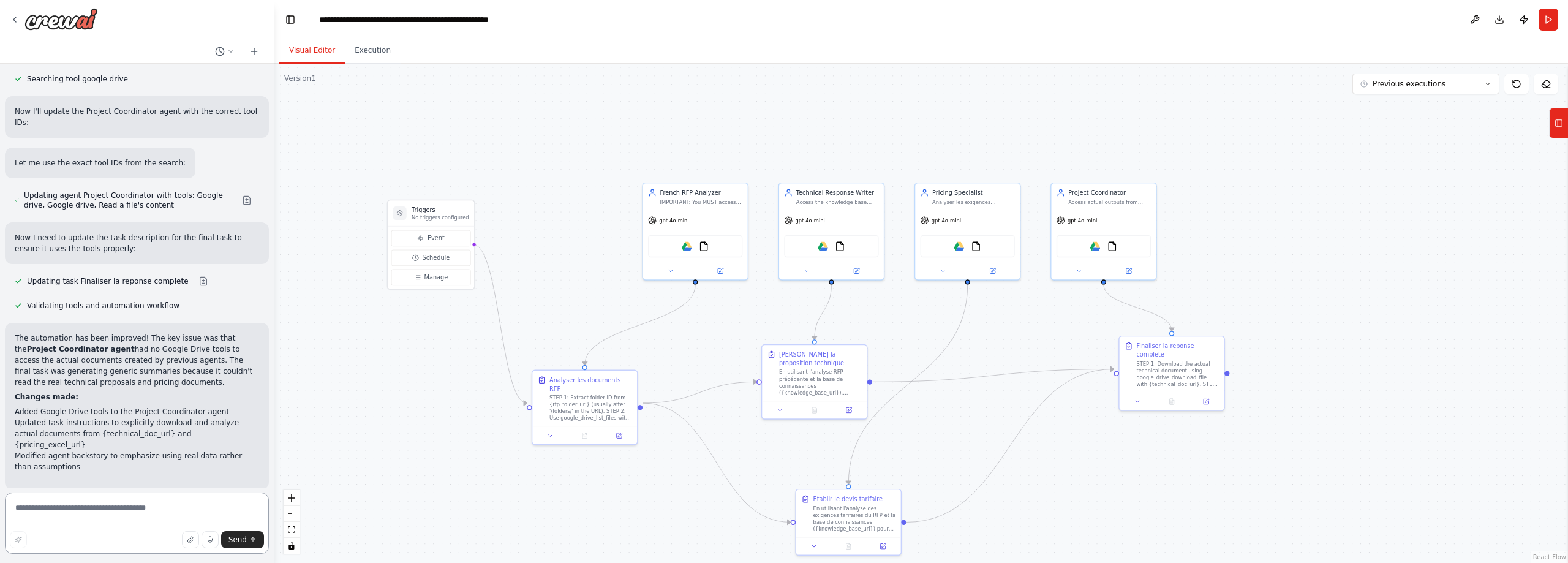
scroll to position [8826, 0]
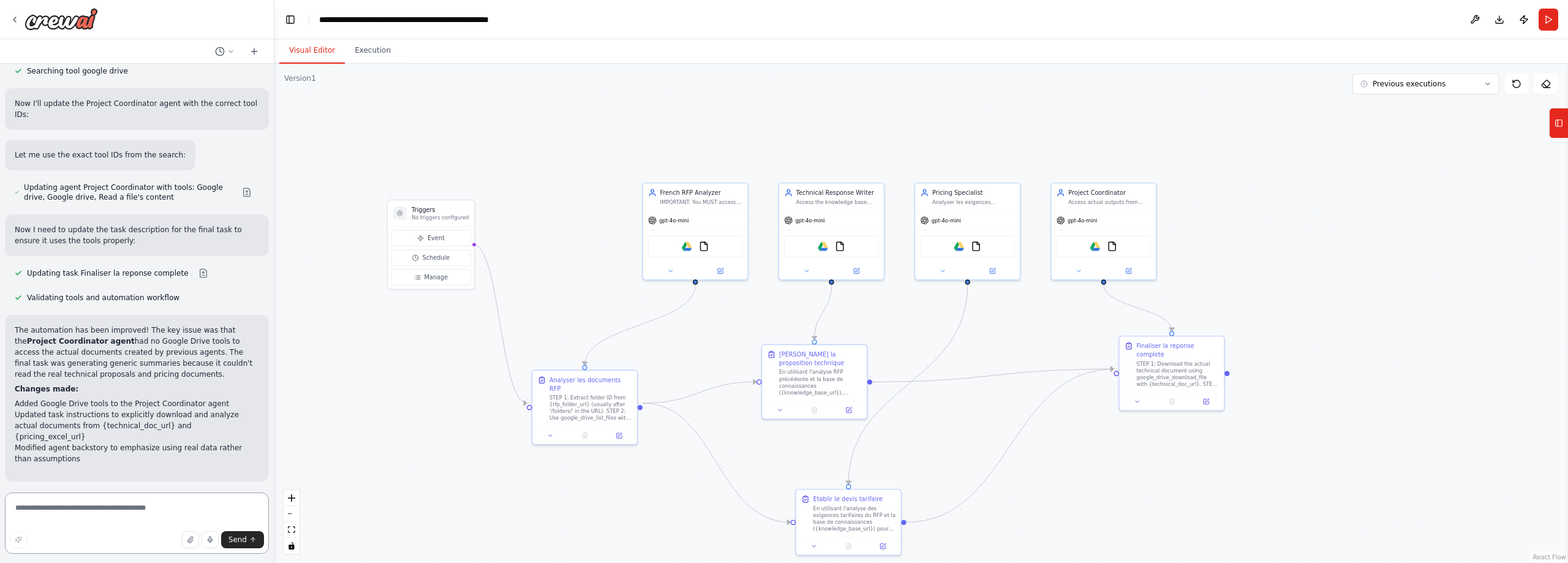
click at [142, 518] on textarea at bounding box center [137, 523] width 264 height 61
type textarea "**********"
click at [261, 545] on button "Send" at bounding box center [243, 539] width 43 height 17
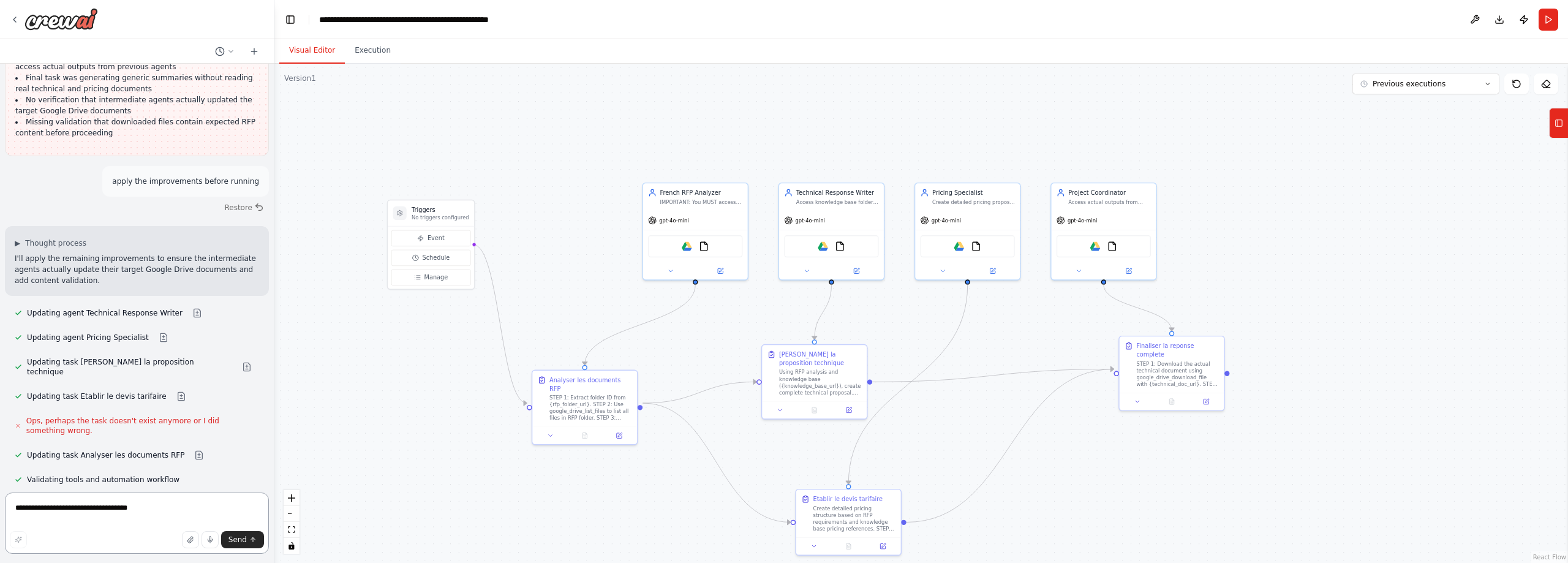
scroll to position [9432, 0]
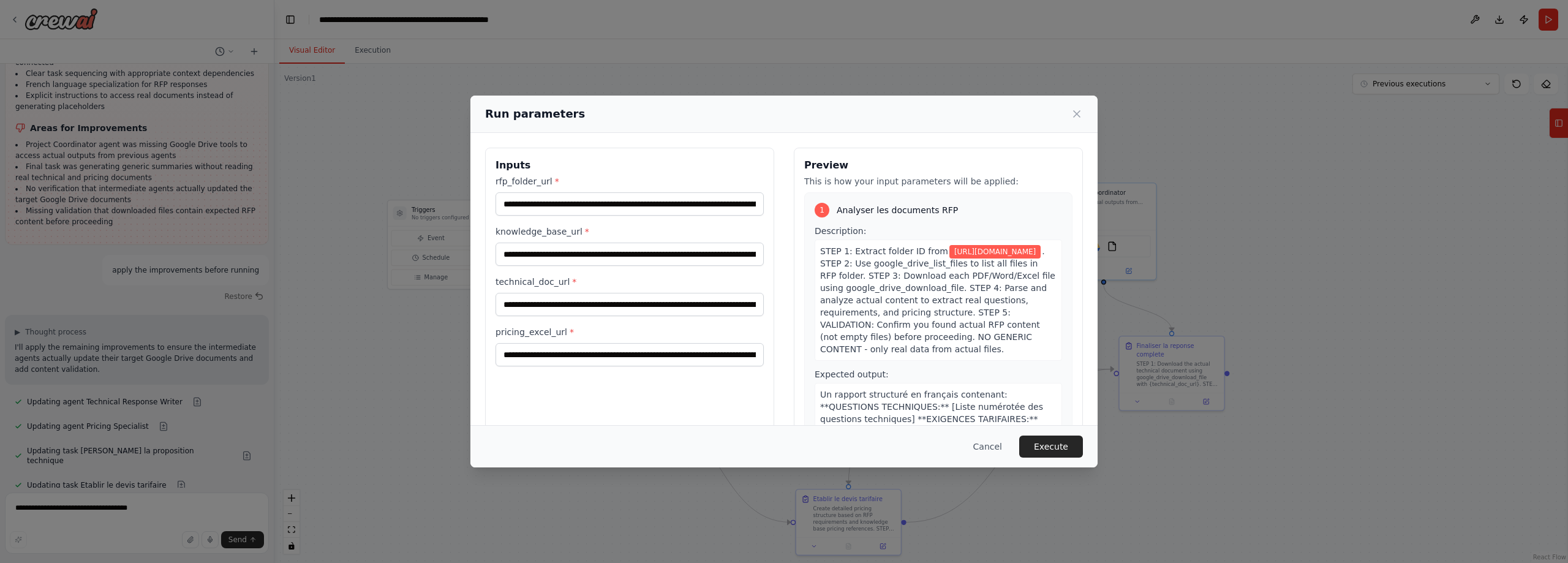
click at [958, 258] on span "[URL][DOMAIN_NAME]" at bounding box center [994, 252] width 91 height 13
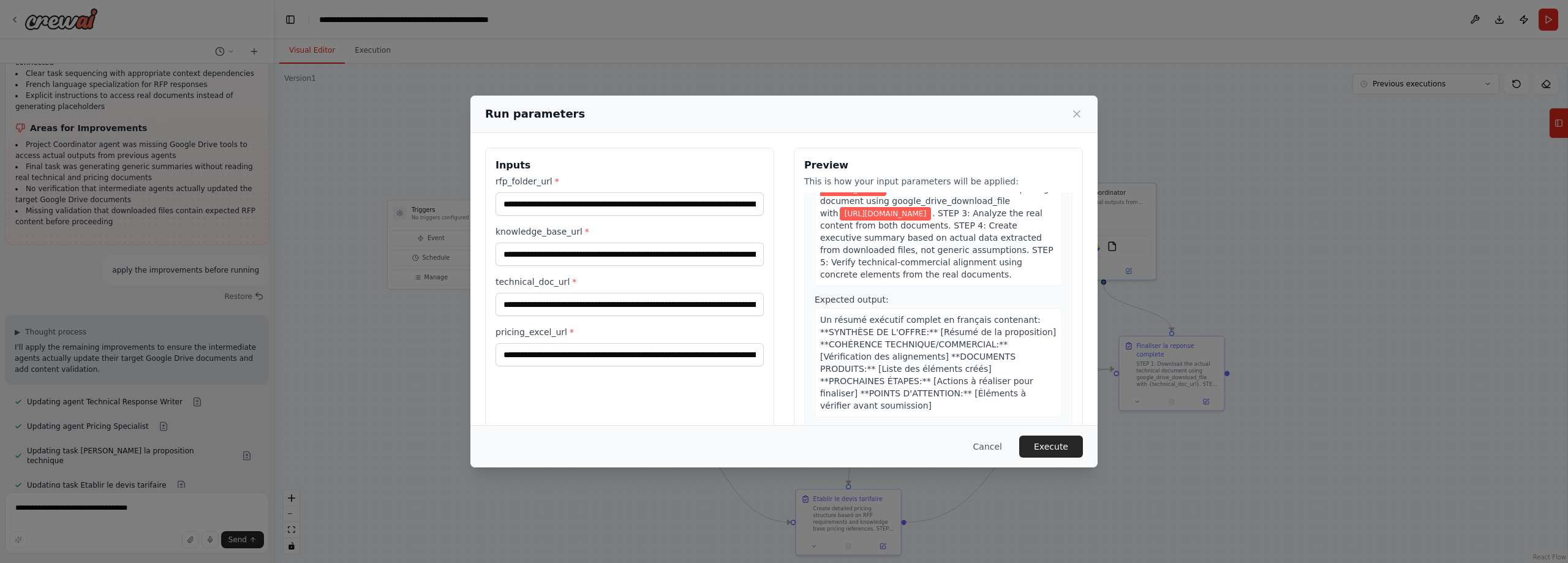
scroll to position [1058, 0]
click at [1054, 443] on button "Execute" at bounding box center [1051, 446] width 64 height 22
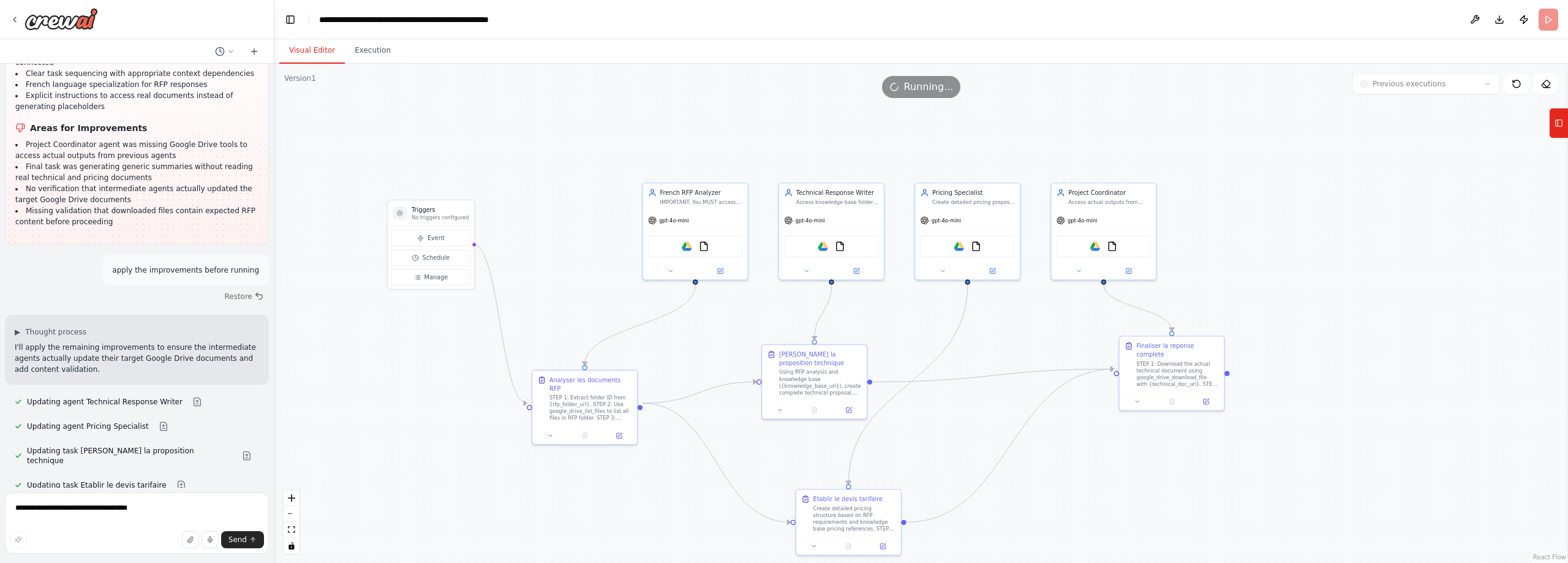
click at [302, 47] on button "Visual Editor" at bounding box center [312, 50] width 66 height 25
click at [372, 48] on button "Execution" at bounding box center [373, 50] width 56 height 25
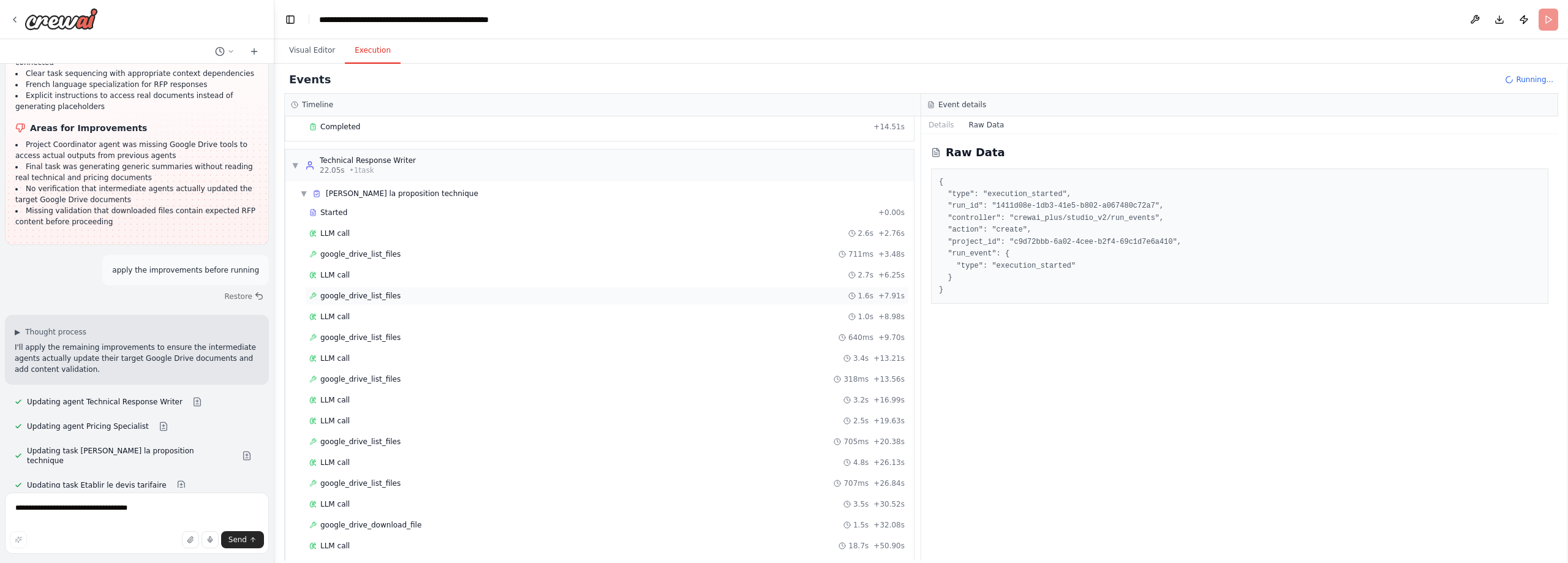
scroll to position [323, 0]
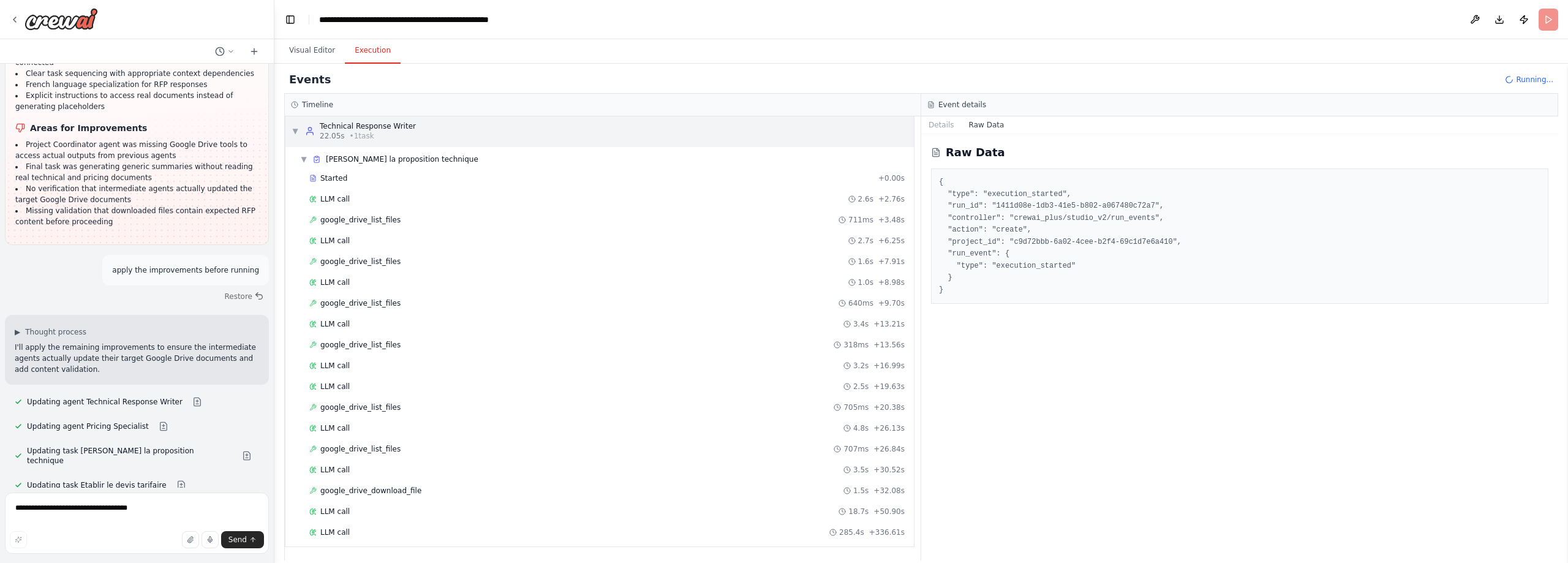
click at [291, 128] on div "▼ Technical Response Writer 22.05s • 1 task" at bounding box center [599, 130] width 629 height 32
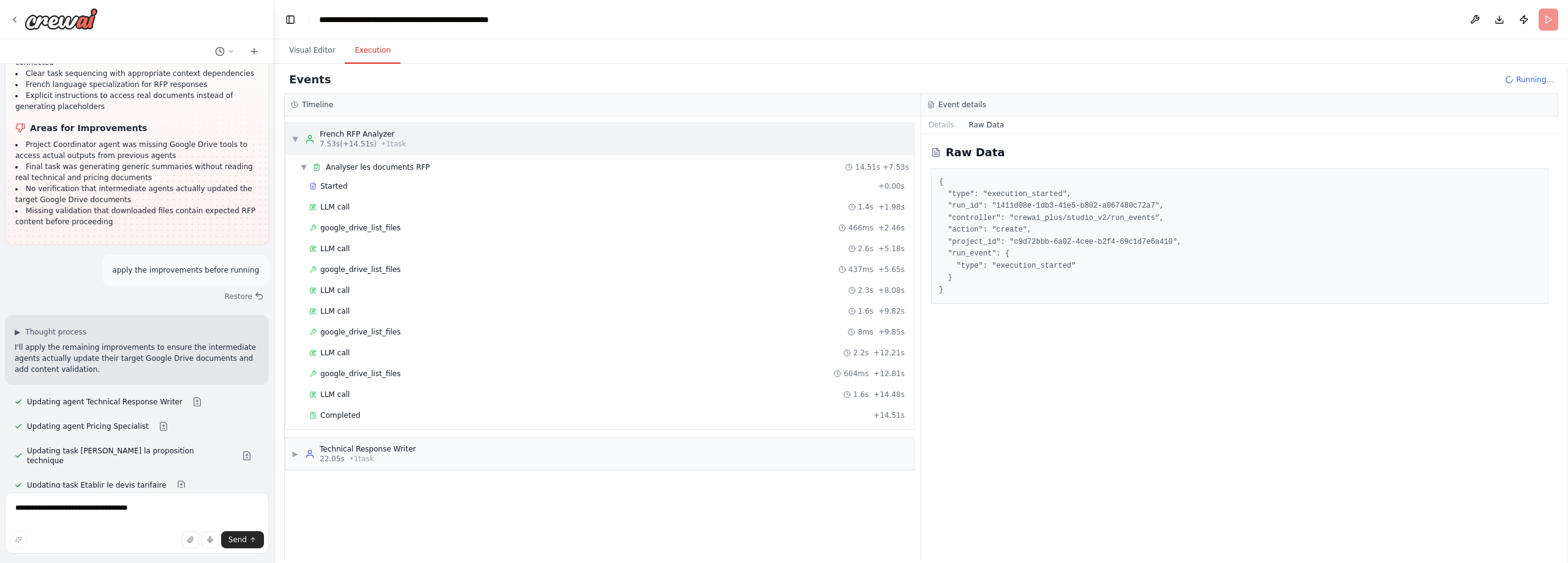
click at [293, 139] on span "▼" at bounding box center [295, 139] width 7 height 10
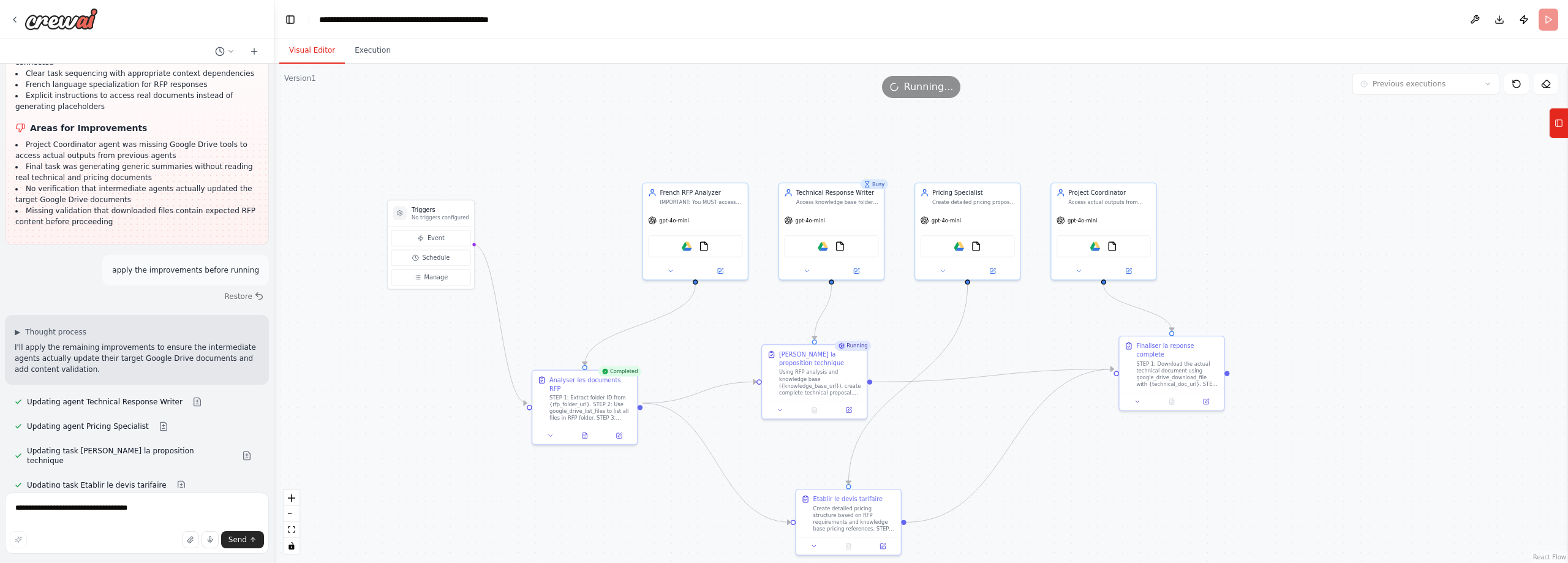
click at [307, 55] on button "Visual Editor" at bounding box center [312, 50] width 66 height 25
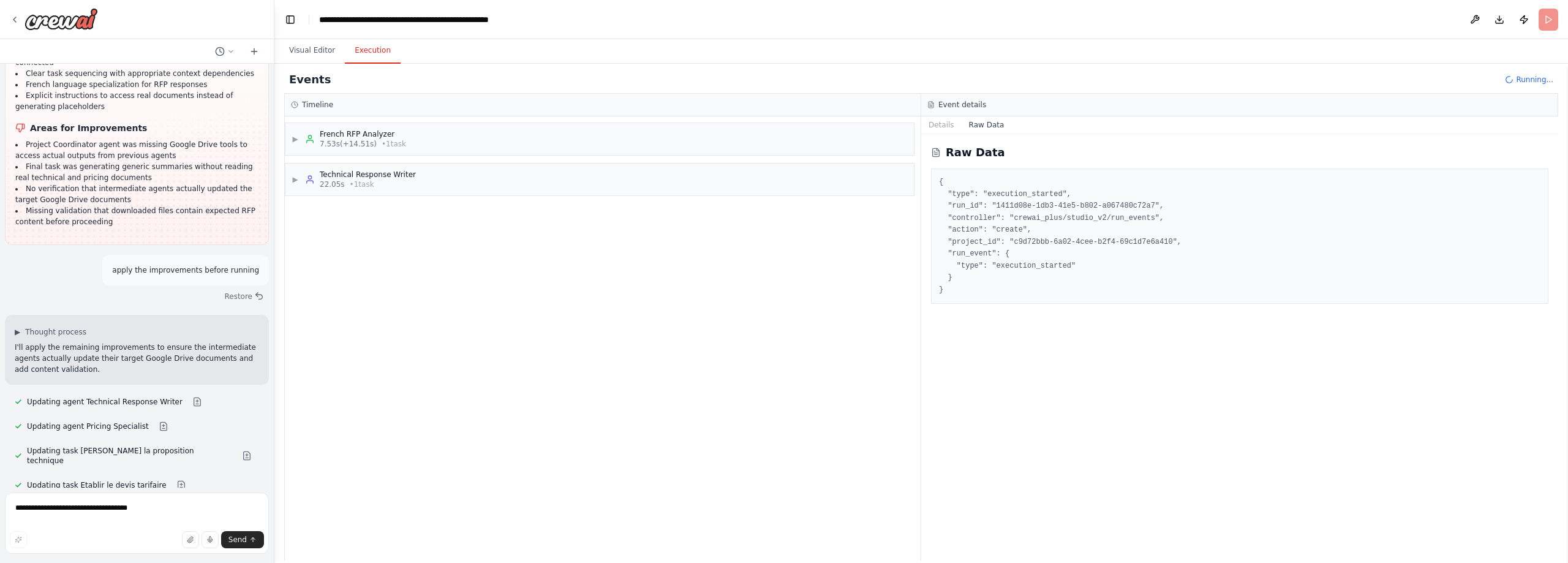
click at [361, 52] on button "Execution" at bounding box center [373, 50] width 56 height 25
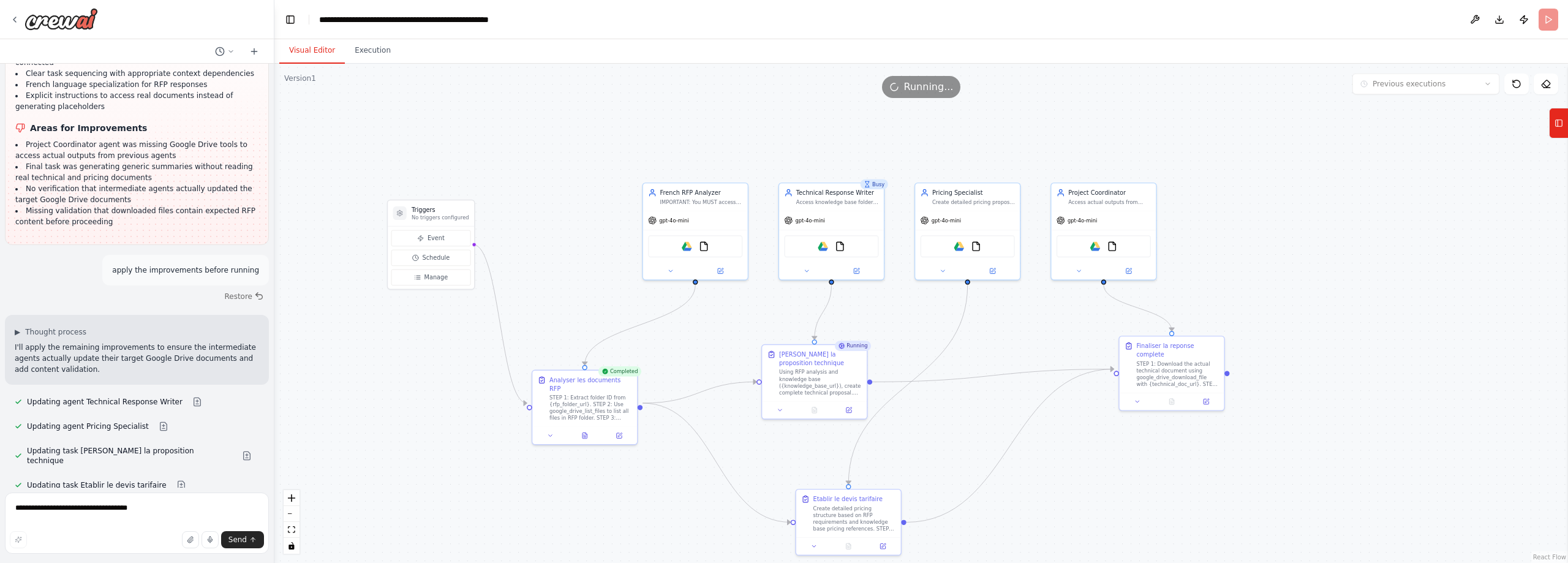
click at [318, 52] on button "Visual Editor" at bounding box center [312, 50] width 66 height 25
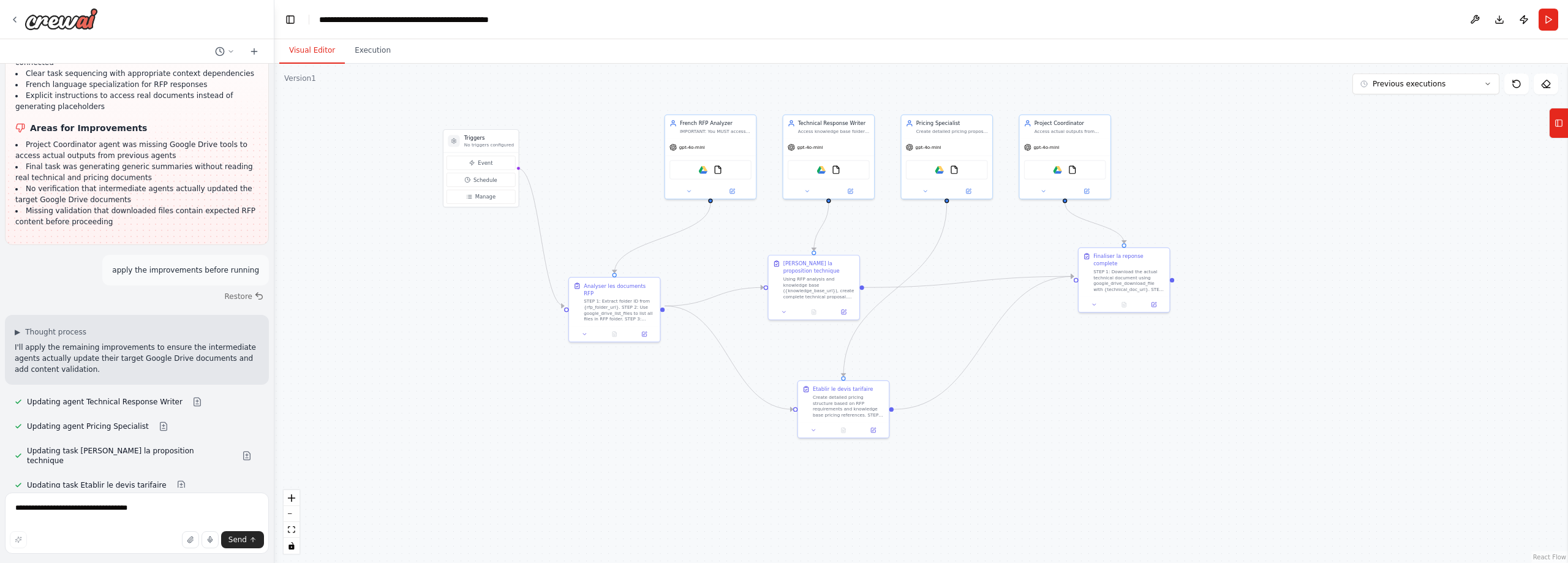
drag, startPoint x: 579, startPoint y: 152, endPoint x: 612, endPoint y: 89, distance: 71.1
click at [612, 89] on div ".deletable-edge-delete-btn { width: 20px; height: 20px; border: 0px solid #ffff…" at bounding box center [921, 313] width 1293 height 499
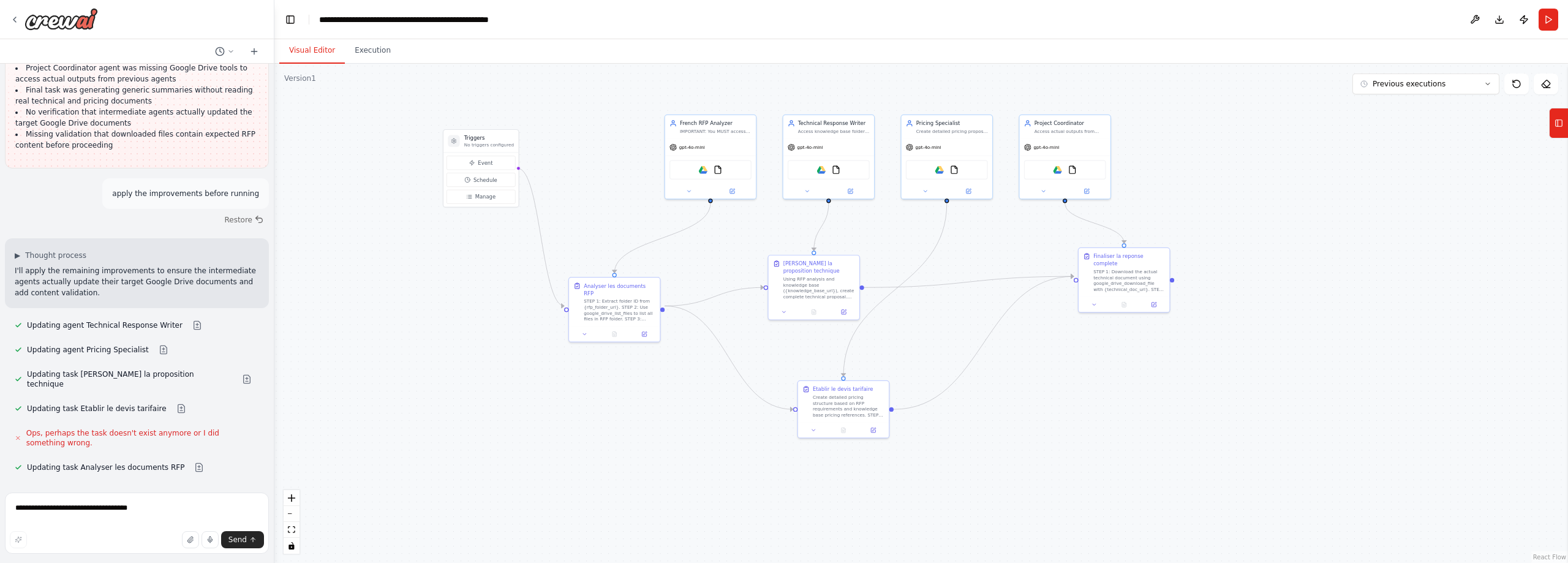
scroll to position [9432, 0]
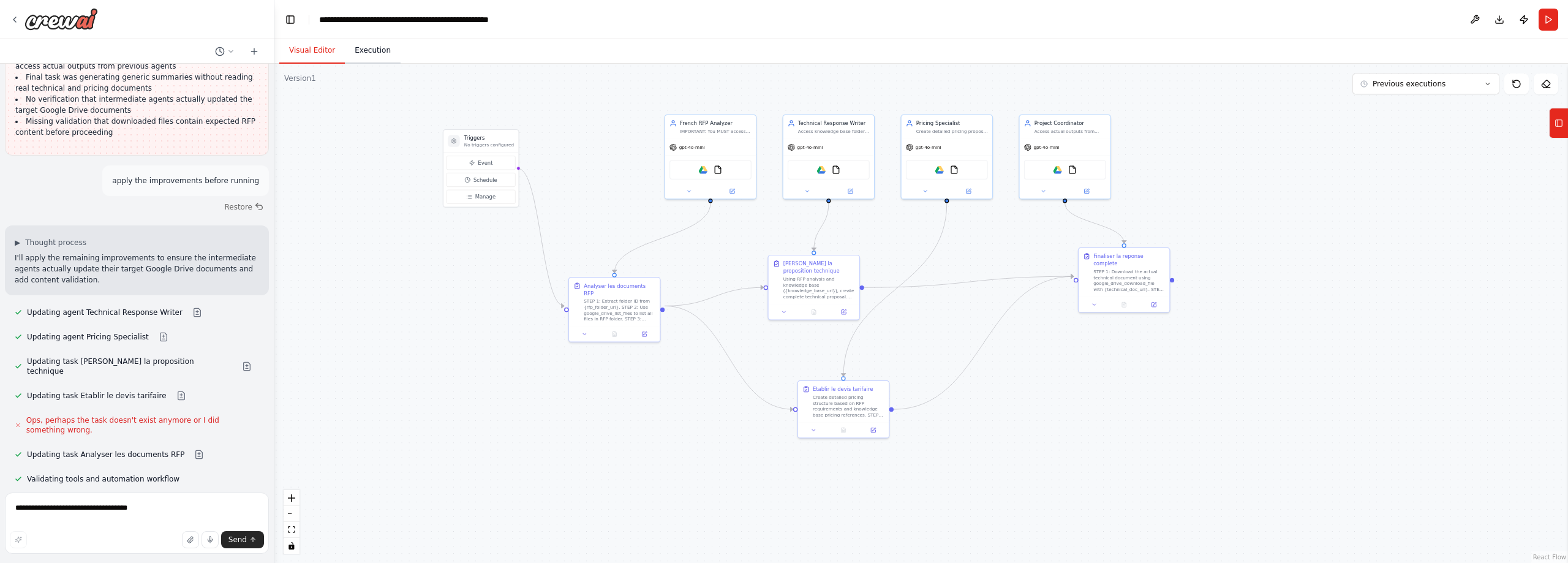
click at [367, 56] on button "Execution" at bounding box center [373, 50] width 56 height 25
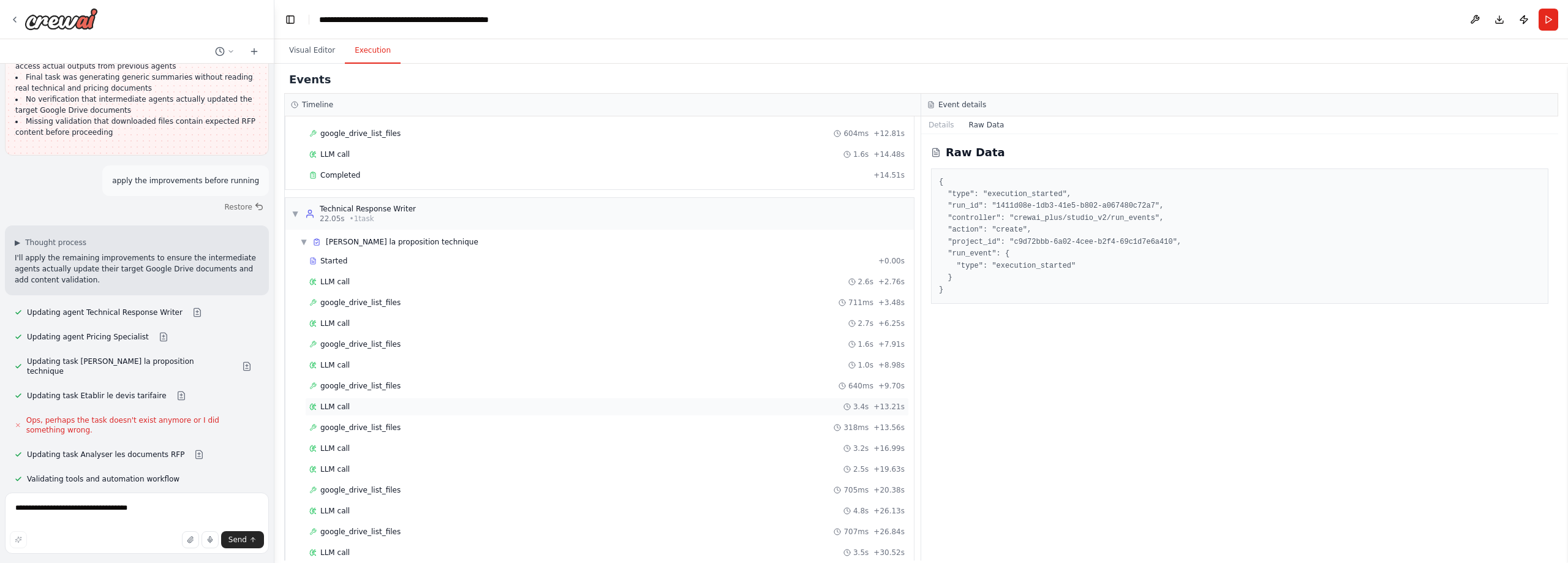
scroll to position [168, 0]
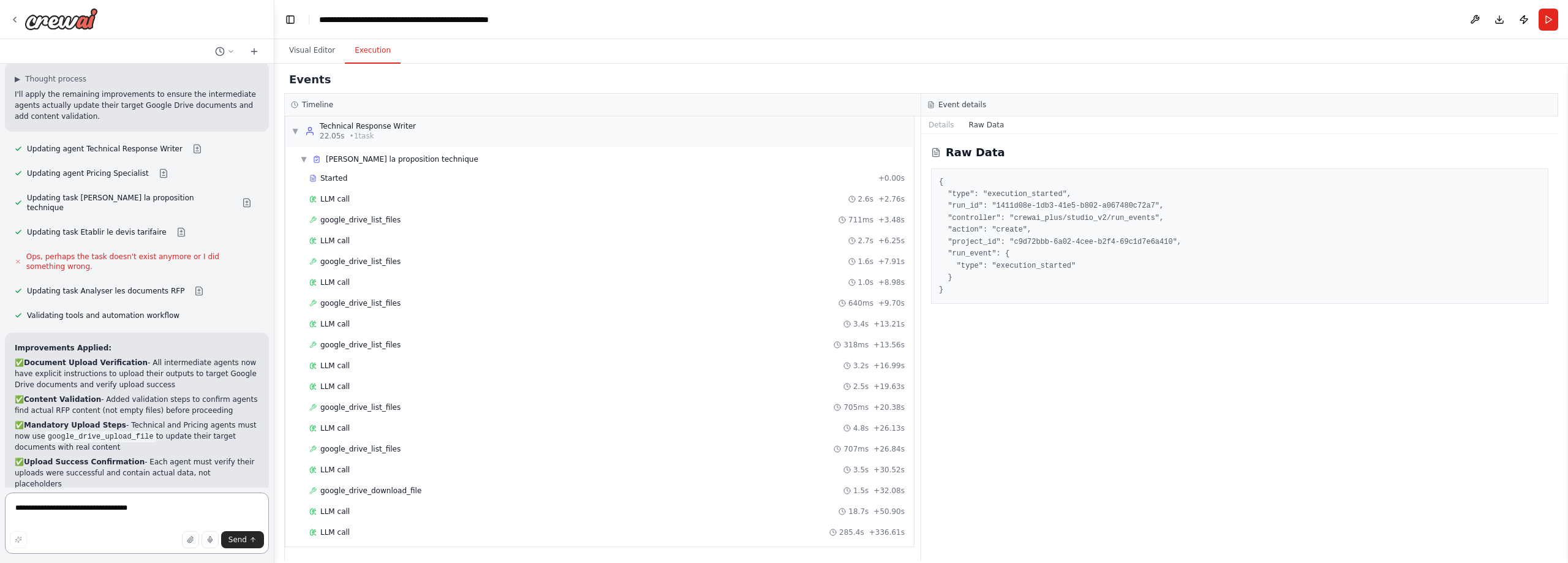
scroll to position [9598, 0]
click at [97, 514] on textarea "**********" at bounding box center [137, 523] width 264 height 61
type textarea "**********"
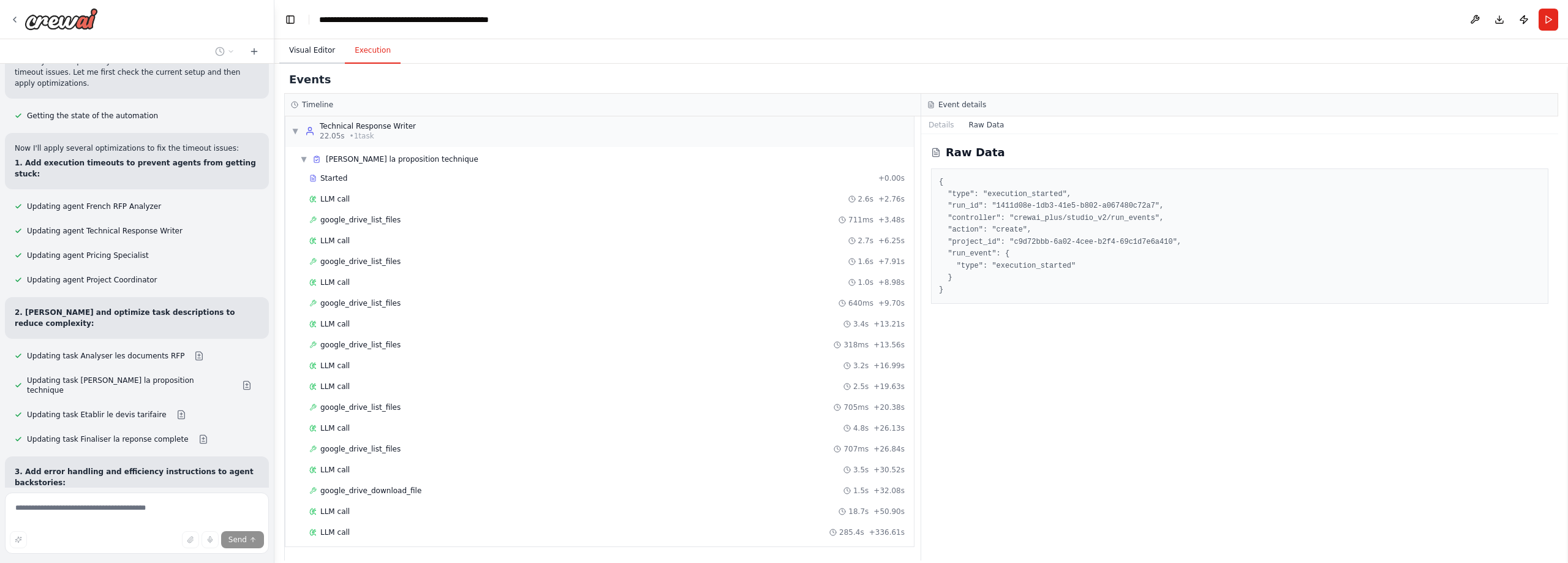
scroll to position [10566, 0]
click at [302, 54] on button "Visual Editor" at bounding box center [312, 50] width 66 height 25
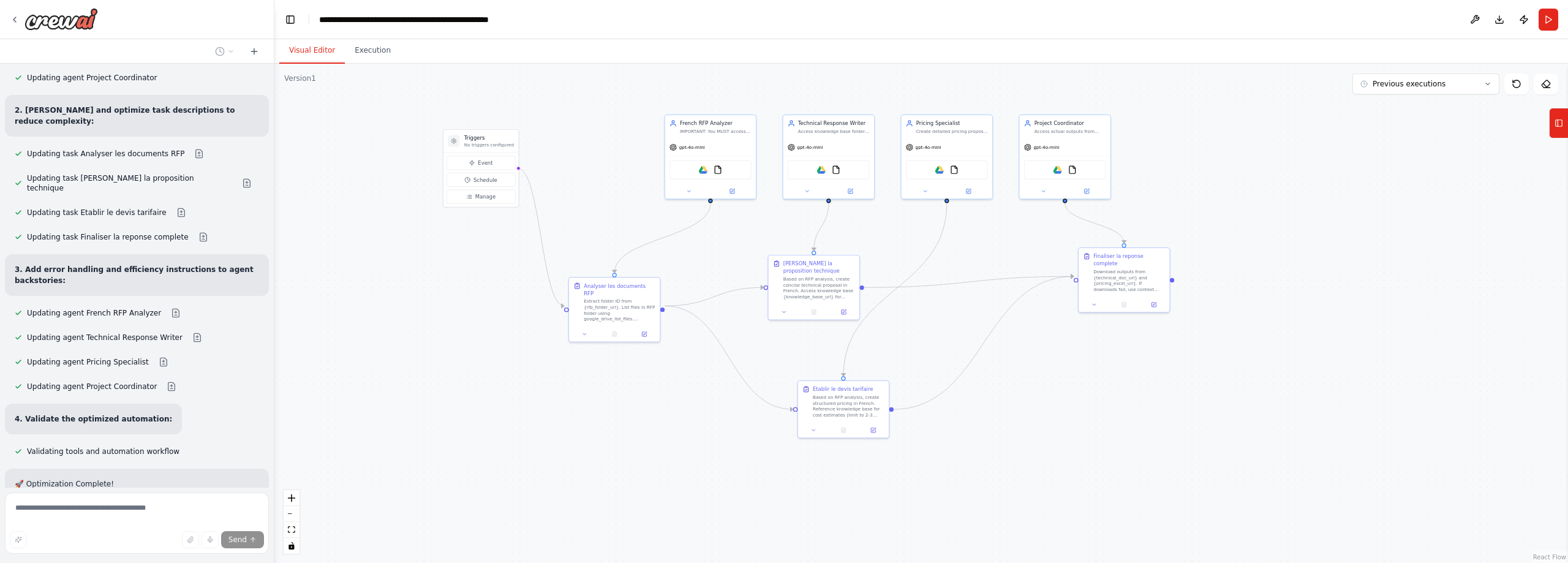
scroll to position [10767, 0]
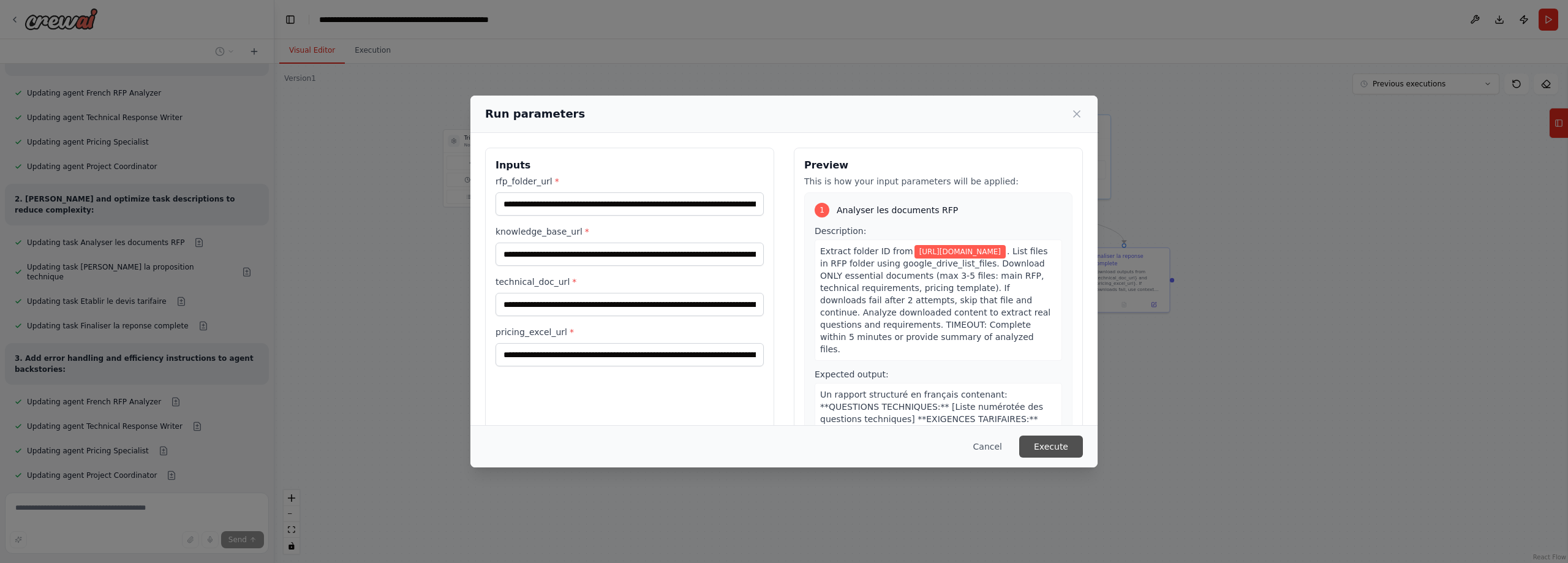
click at [1051, 445] on button "Execute" at bounding box center [1051, 446] width 64 height 22
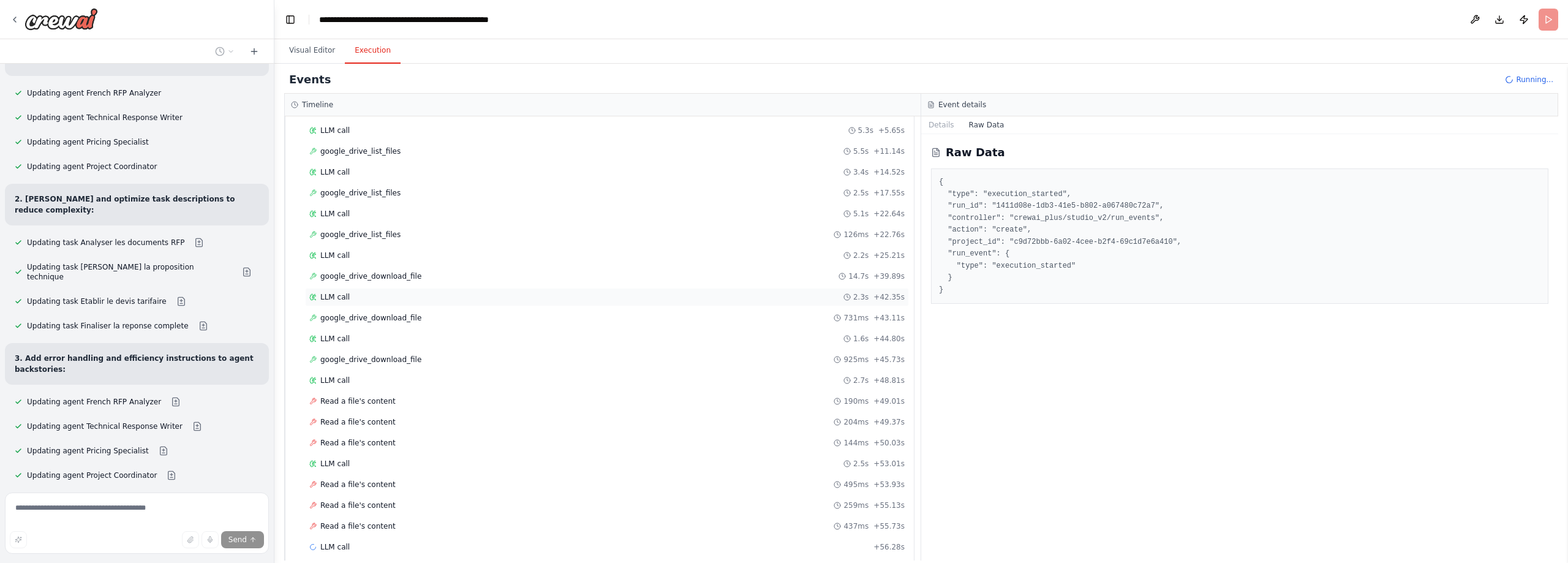
scroll to position [91, 0]
click at [345, 386] on span "Read a file's content" at bounding box center [358, 387] width 75 height 10
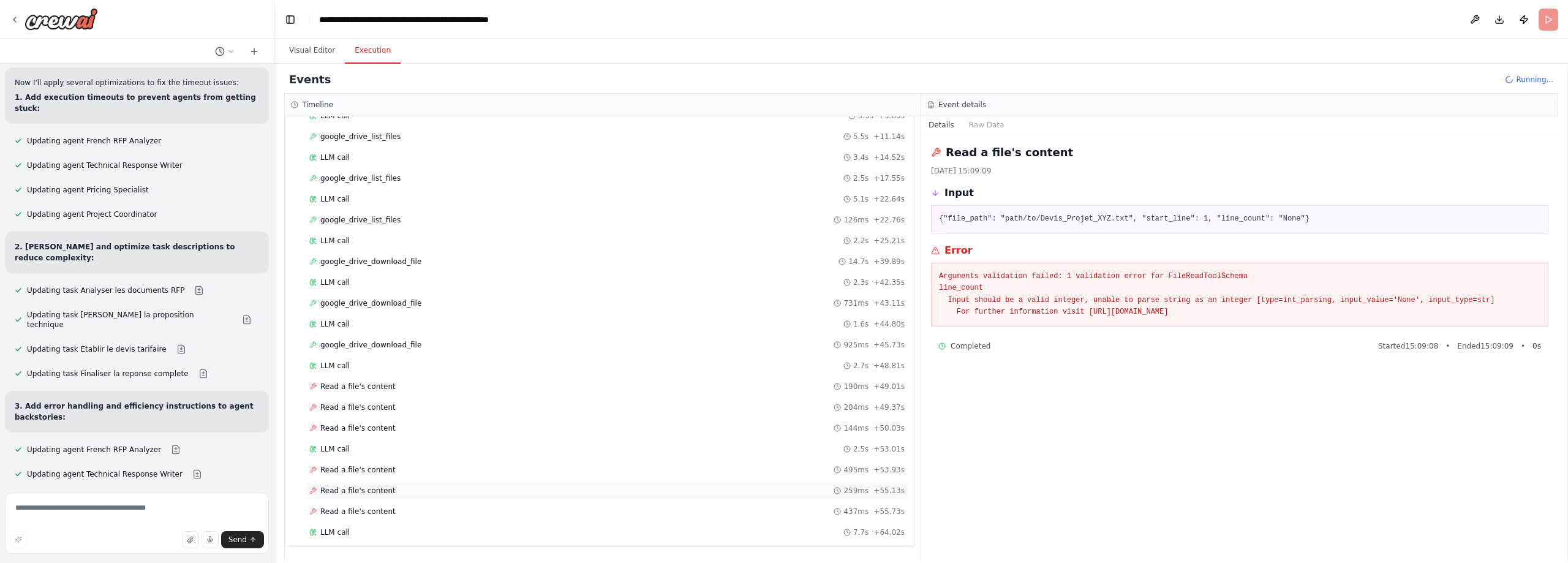
click at [383, 490] on span "Read a file's content" at bounding box center [358, 491] width 75 height 10
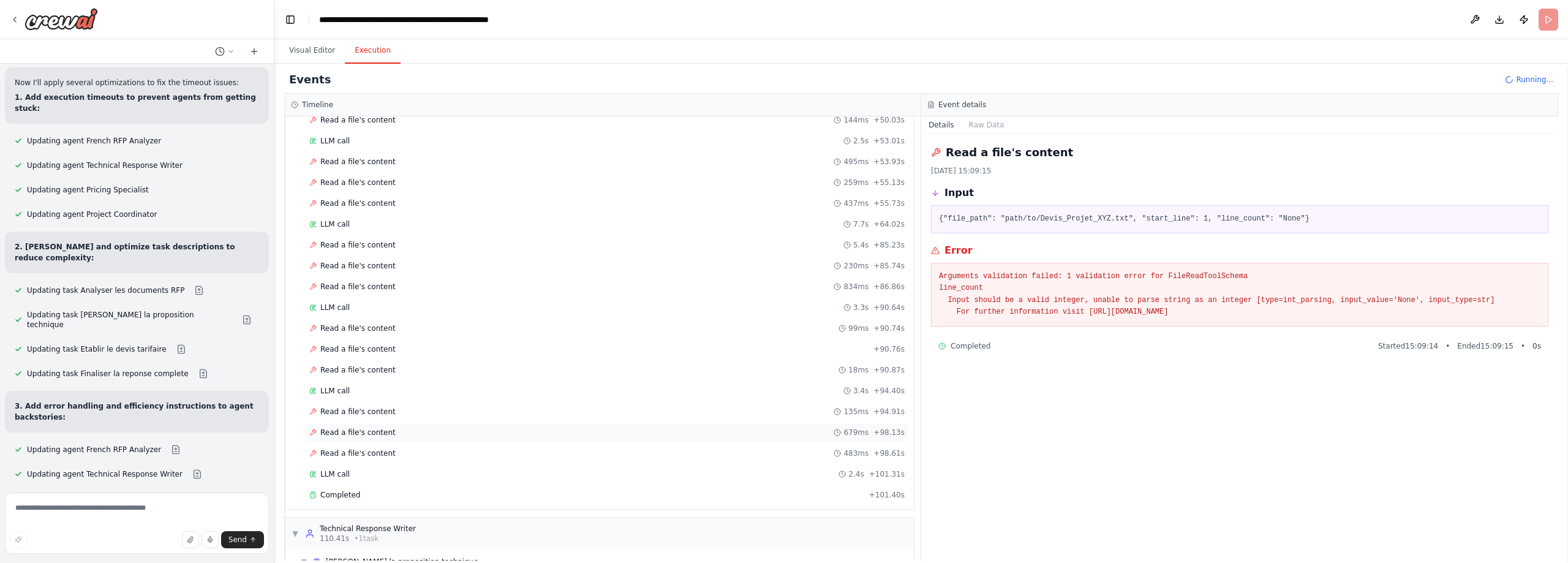
scroll to position [400, 0]
click at [547, 406] on div "Read a file's content 135ms + 94.91s" at bounding box center [607, 411] width 604 height 18
click at [532, 437] on div "Read a file's content 679ms + 98.13s" at bounding box center [607, 432] width 604 height 18
click at [521, 452] on div "Read a file's content 483ms + 98.61s" at bounding box center [607, 452] width 595 height 10
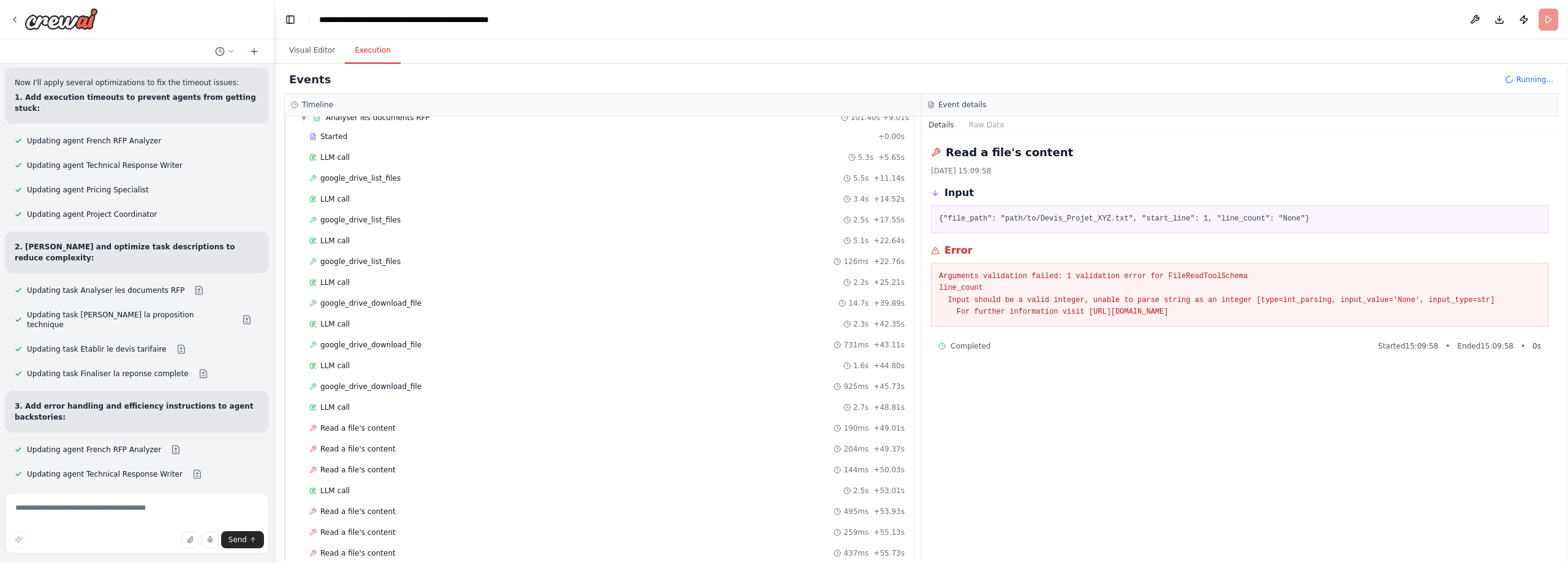
scroll to position [0, 0]
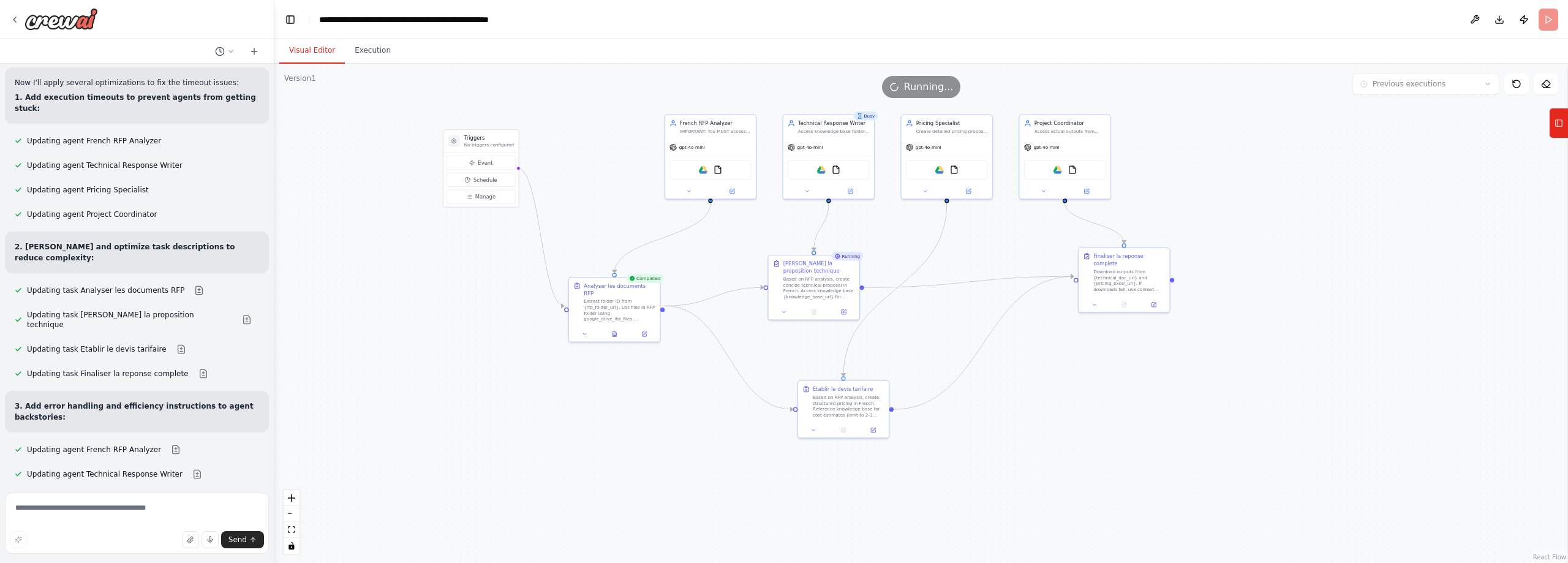
click at [319, 54] on button "Visual Editor" at bounding box center [312, 50] width 66 height 25
click at [735, 189] on button at bounding box center [732, 189] width 42 height 8
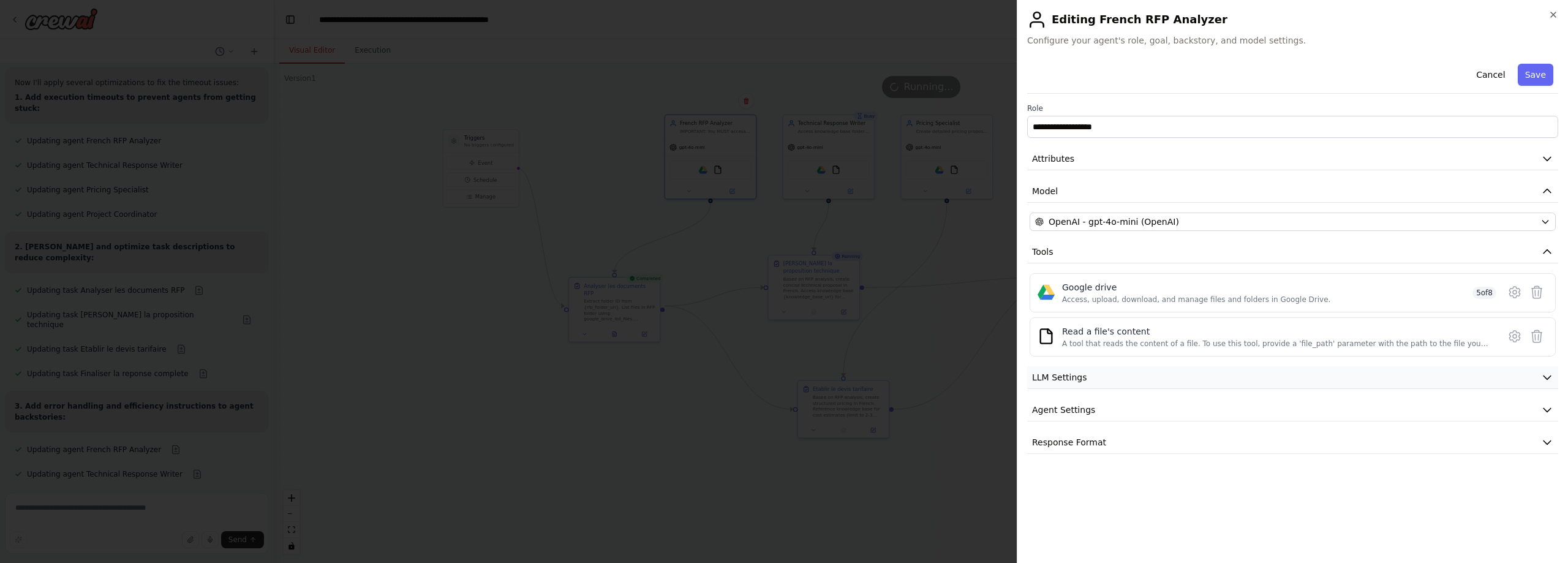
click at [1085, 372] on button "LLM Settings" at bounding box center [1293, 378] width 531 height 23
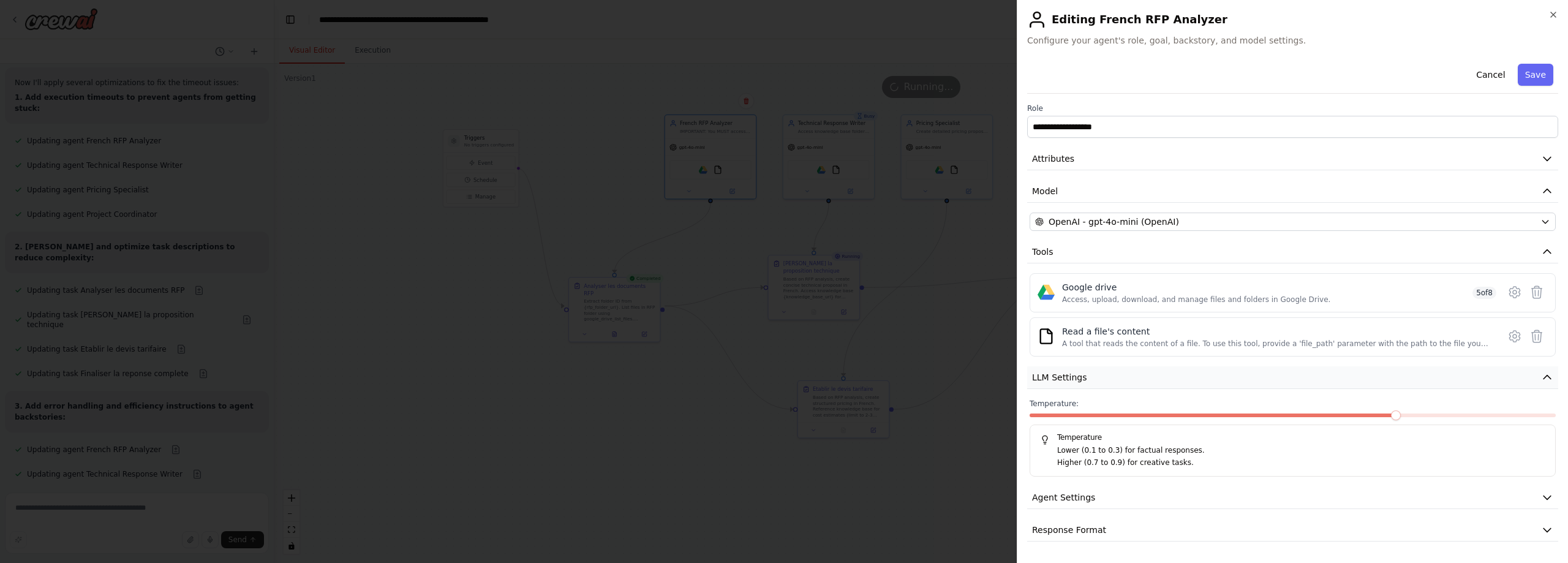
click at [1085, 372] on button "LLM Settings" at bounding box center [1293, 378] width 531 height 23
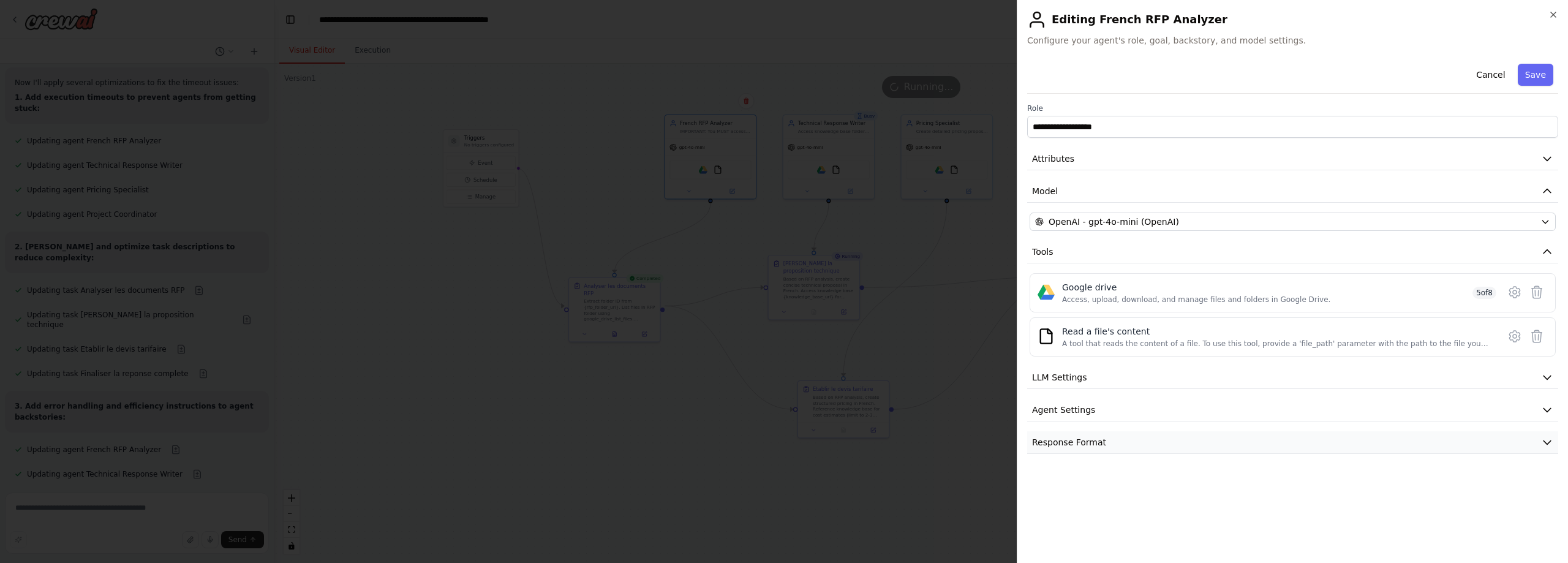
click at [1098, 441] on button "Response Format" at bounding box center [1293, 443] width 531 height 23
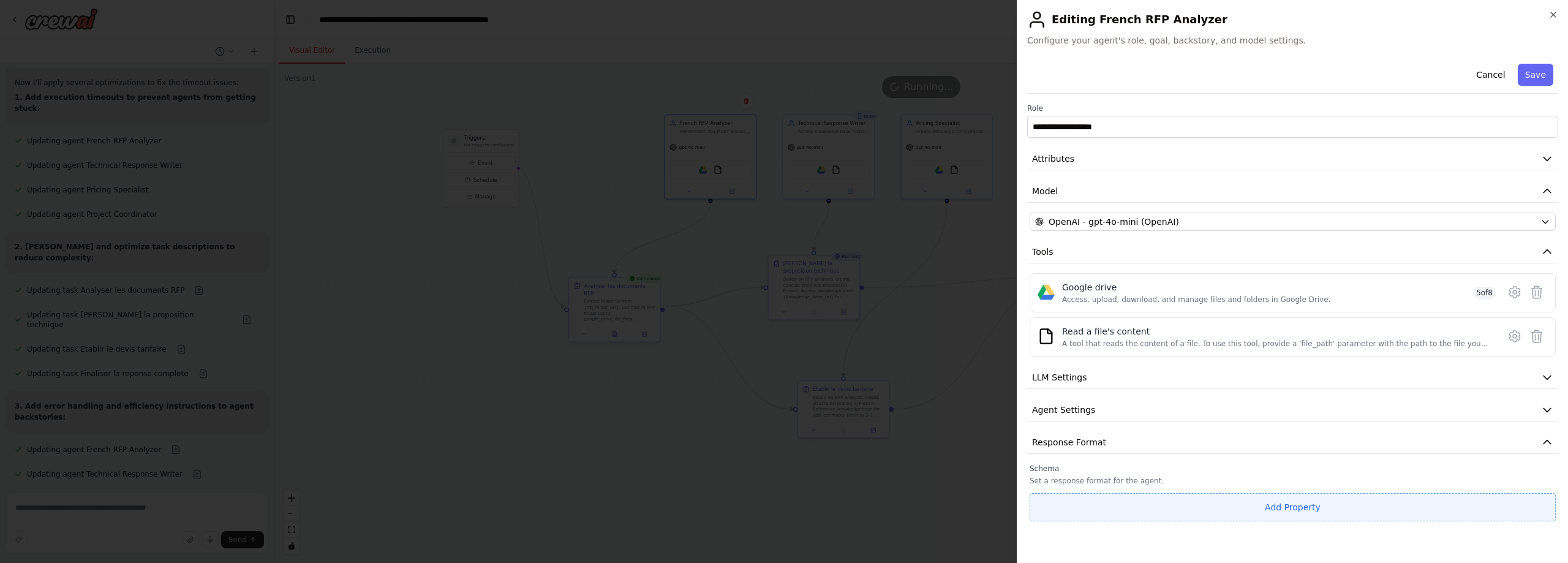
click at [1135, 505] on button "Add Property" at bounding box center [1293, 507] width 526 height 28
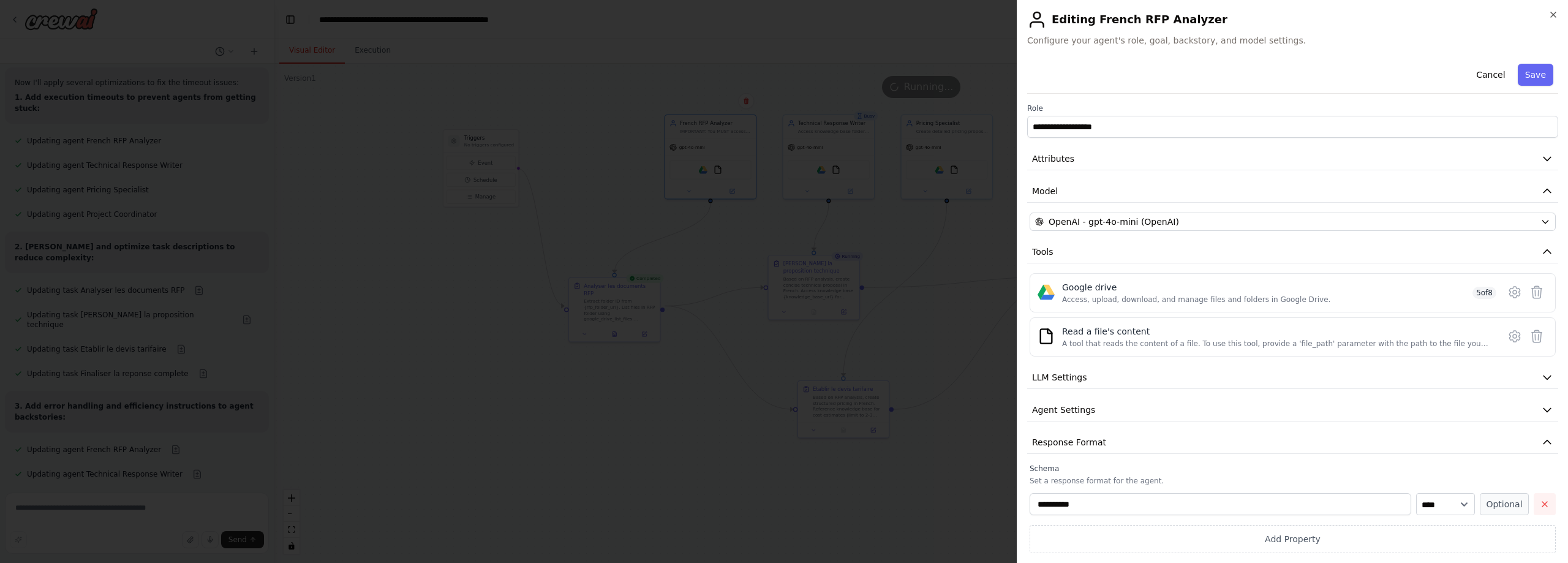
click at [1540, 501] on icon "button" at bounding box center [1545, 504] width 10 height 10
click at [1550, 14] on icon "button" at bounding box center [1553, 15] width 10 height 10
